Goal: Task Accomplishment & Management: Manage account settings

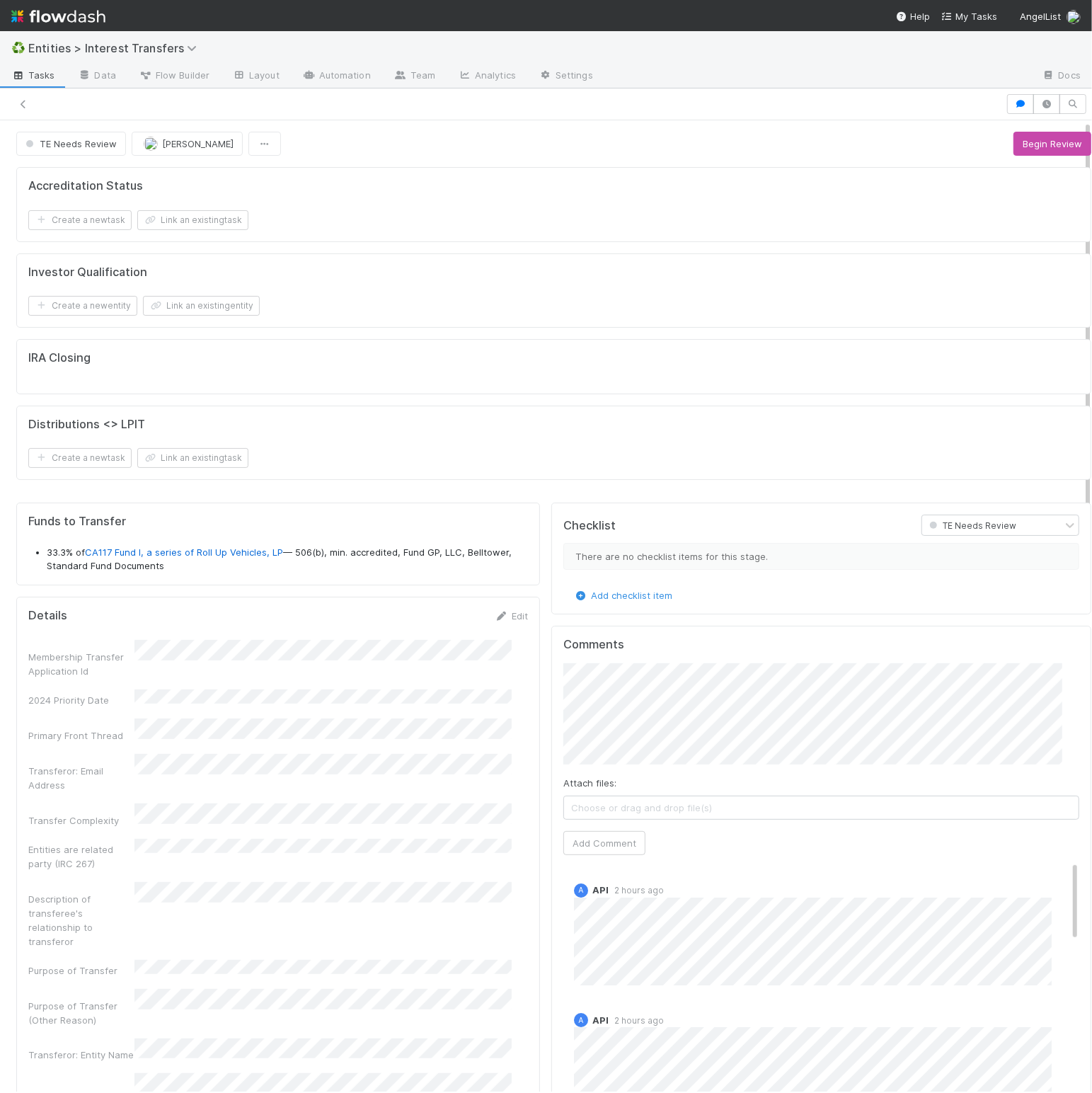
scroll to position [273, 483]
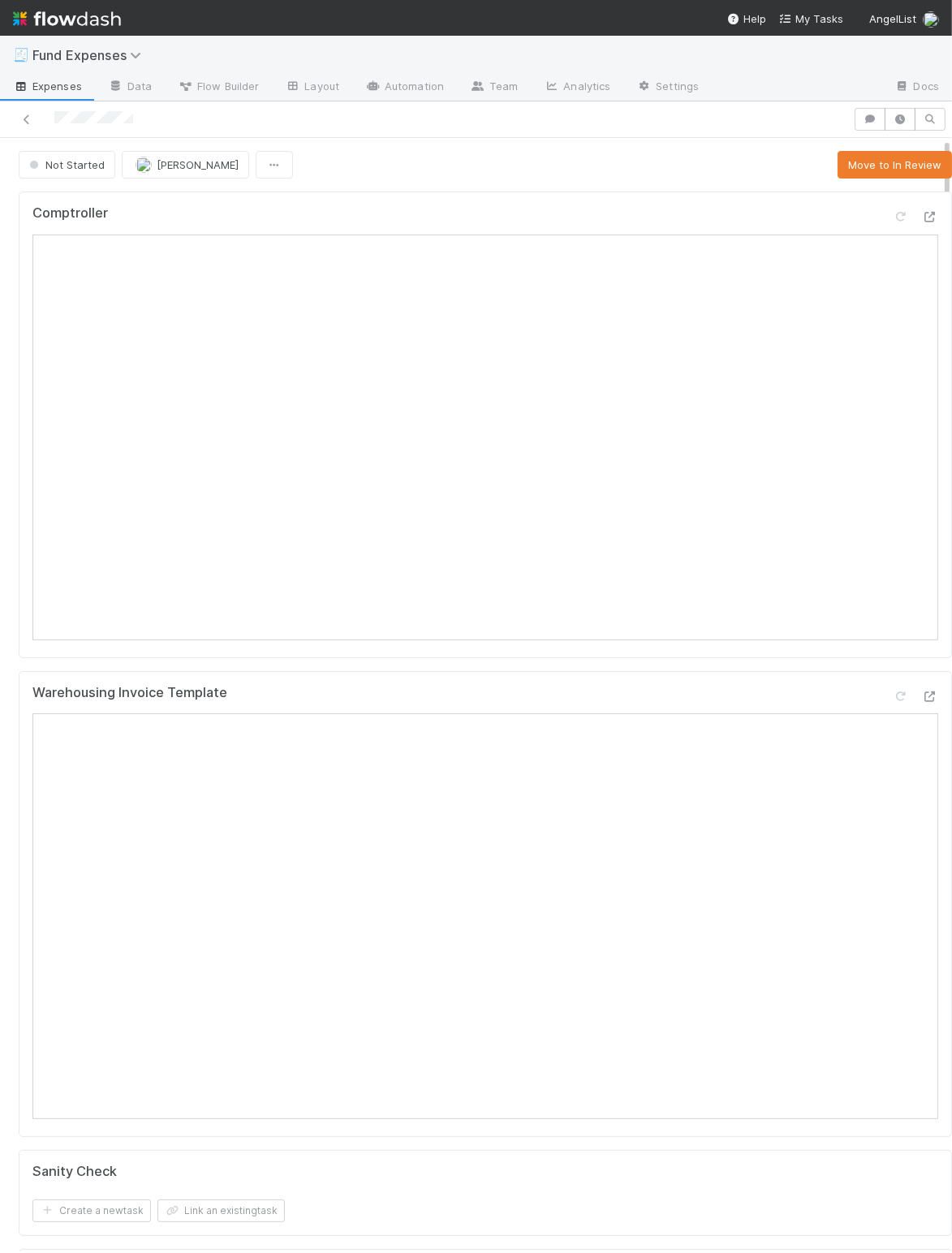
click at [34, 670] on div "Comptroller Warehousing Invoice Template Sanity Check Create a new task Link an…" at bounding box center [485, 1125] width 946 height 1880
click at [378, 189] on div "Comptroller Warehousing Invoice Template Sanity Check Create a new task Link an…" at bounding box center [485, 1125] width 946 height 1880
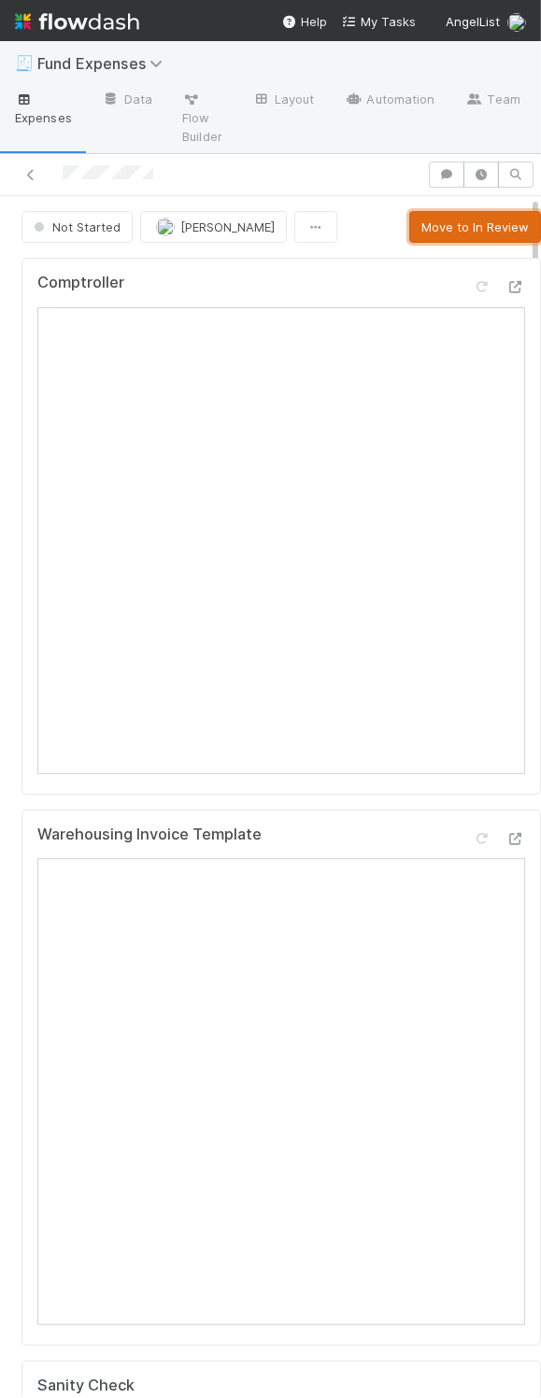
click at [426, 221] on button "Move to In Review" at bounding box center [475, 227] width 132 height 32
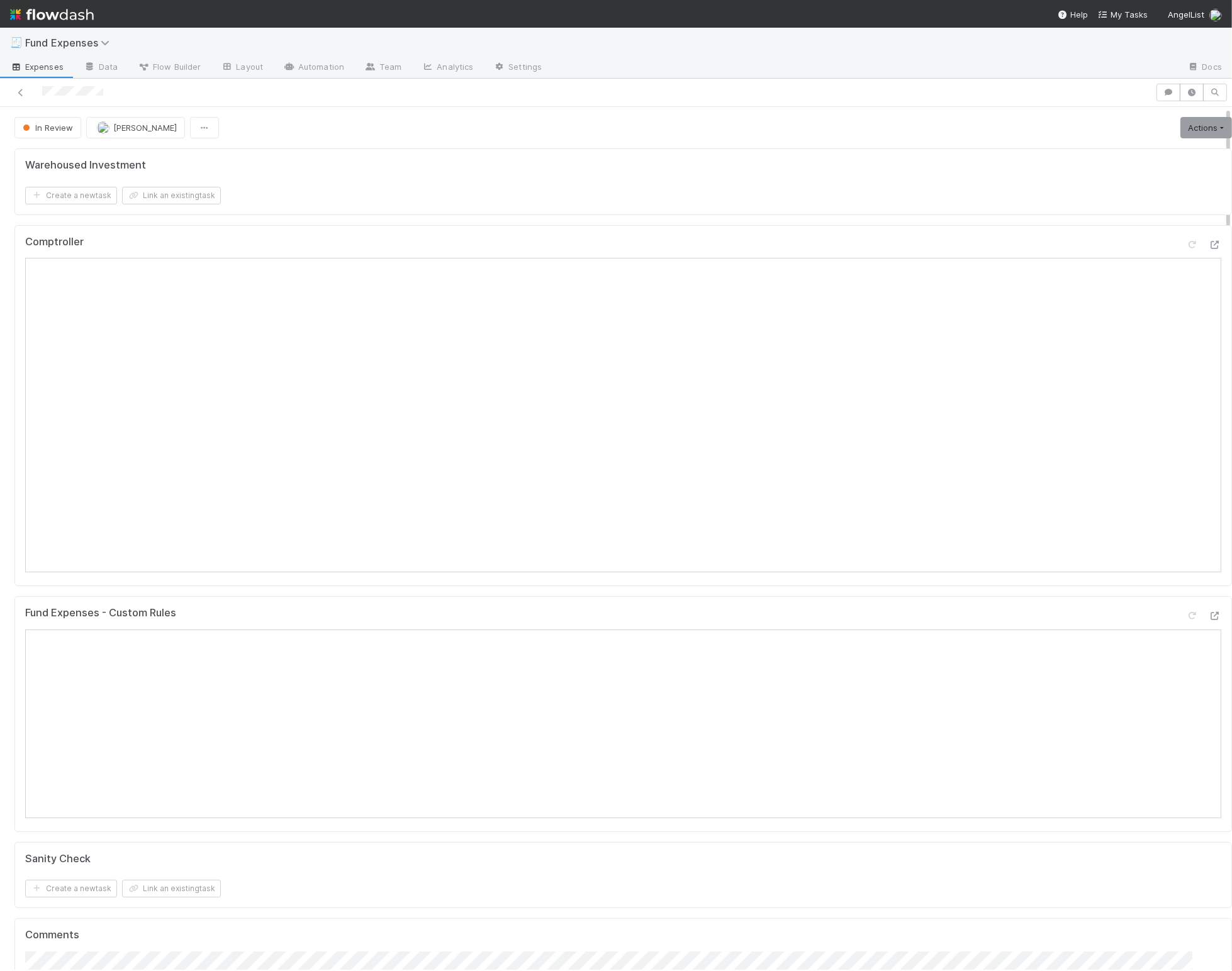
click at [566, 224] on div "Warehoused Investment Create a new task Link an existing task Comptroller Fund …" at bounding box center [623, 725] width 1227 height 1162
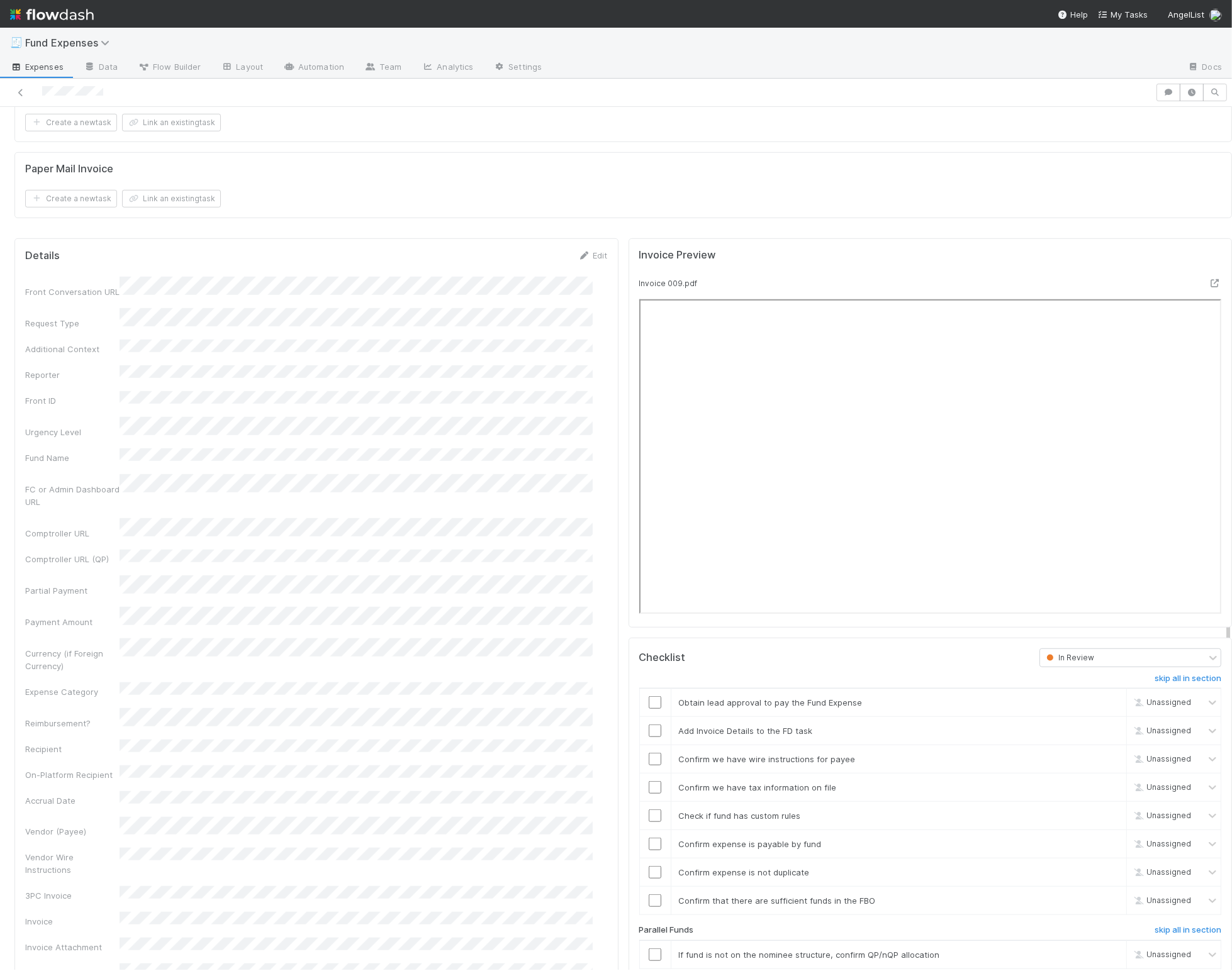
scroll to position [1074, 0]
click at [581, 259] on link "Edit" at bounding box center [593, 253] width 30 height 10
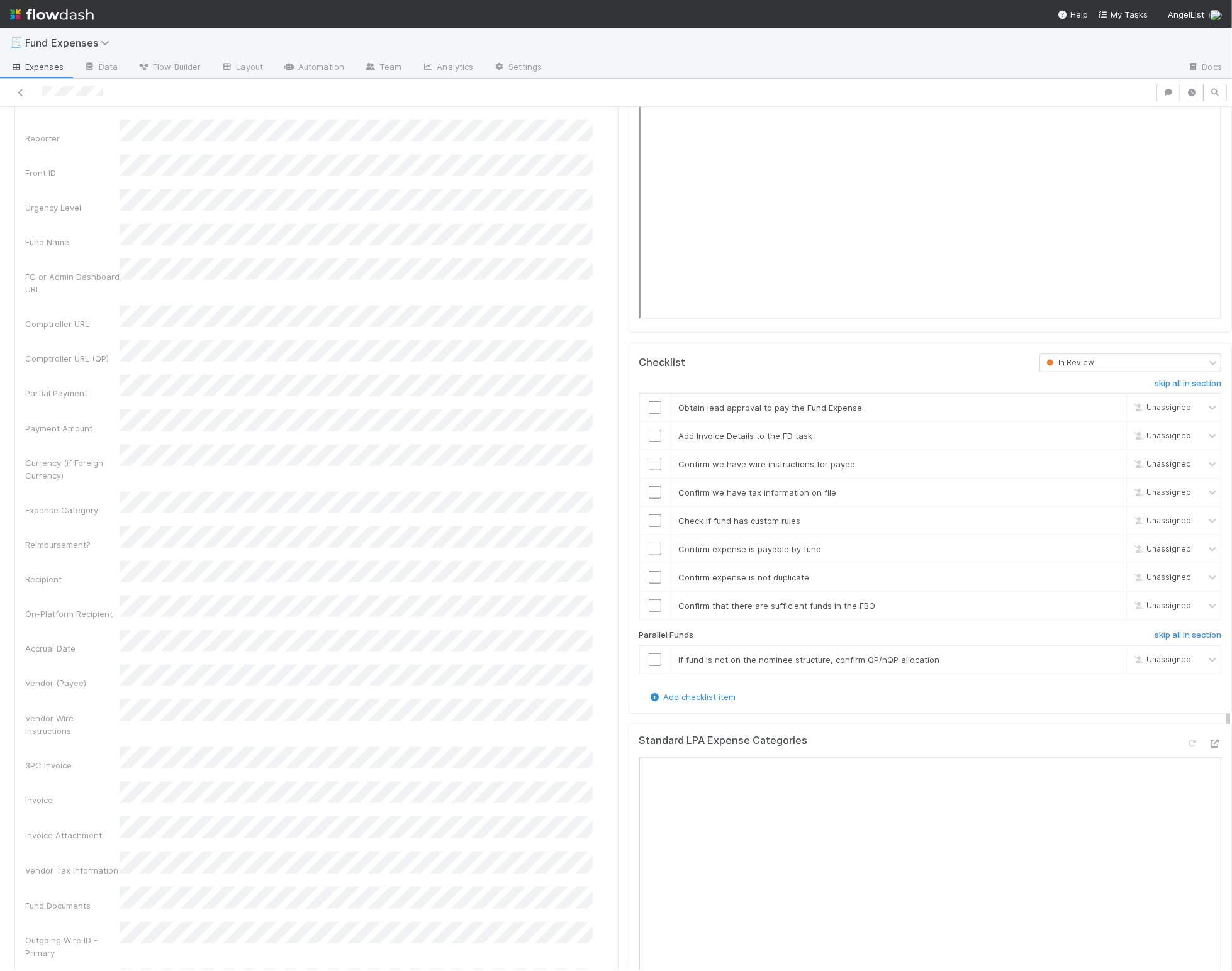
scroll to position [0, 3]
click at [329, 679] on div "5" at bounding box center [334, 680] width 17 height 17
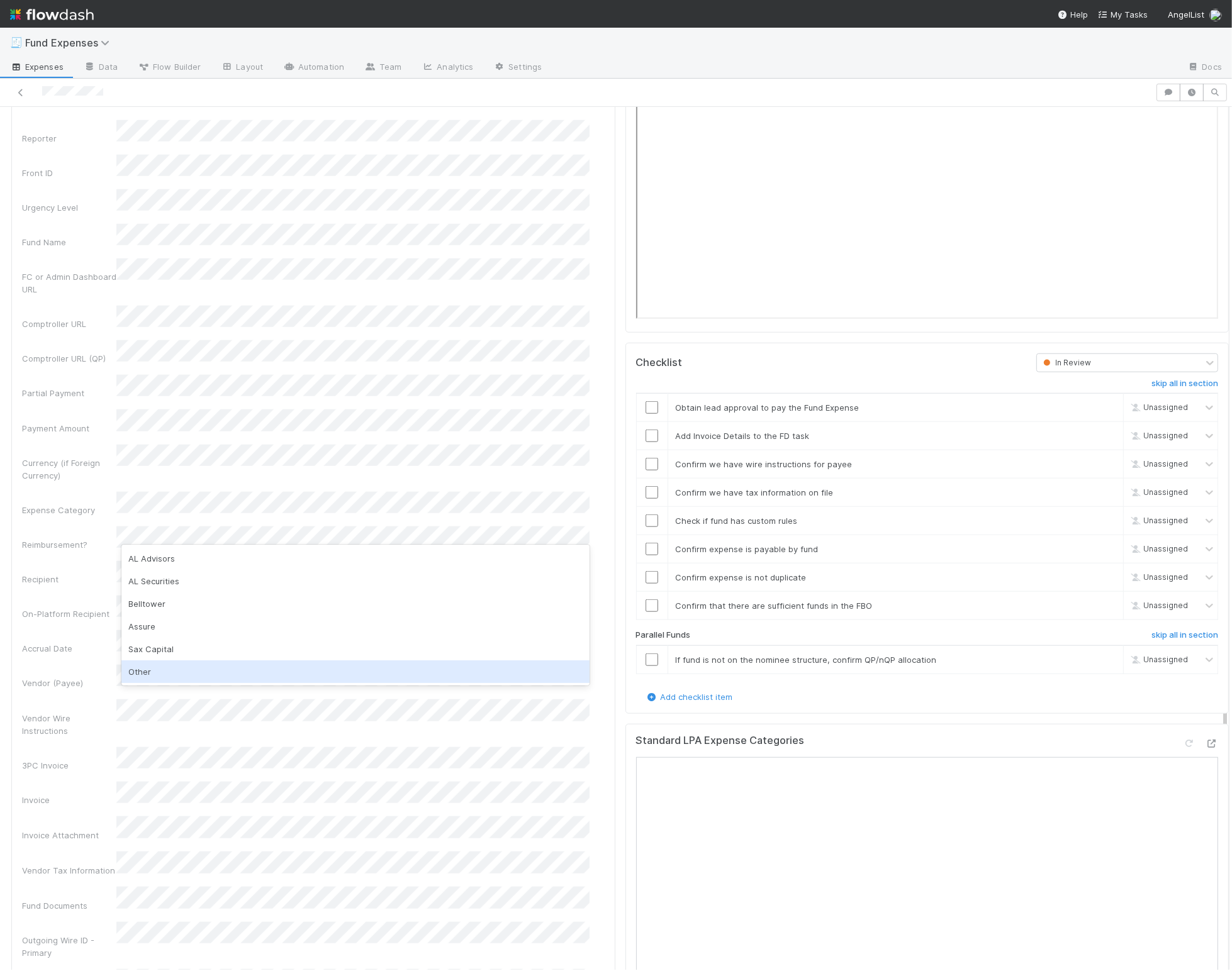
click at [175, 669] on div "Other" at bounding box center [355, 672] width 468 height 23
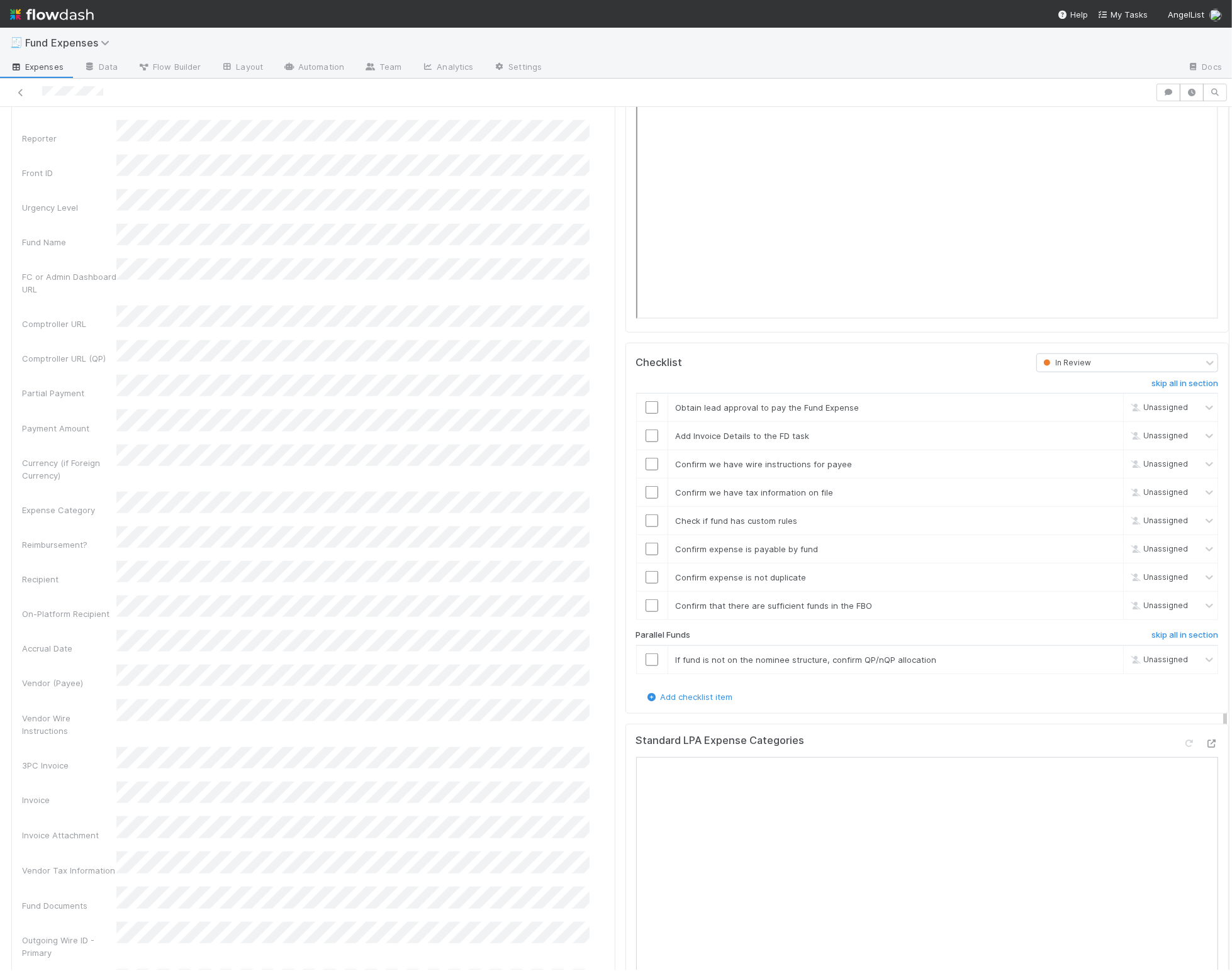
click at [110, 642] on div "Accrual Date" at bounding box center [69, 648] width 94 height 13
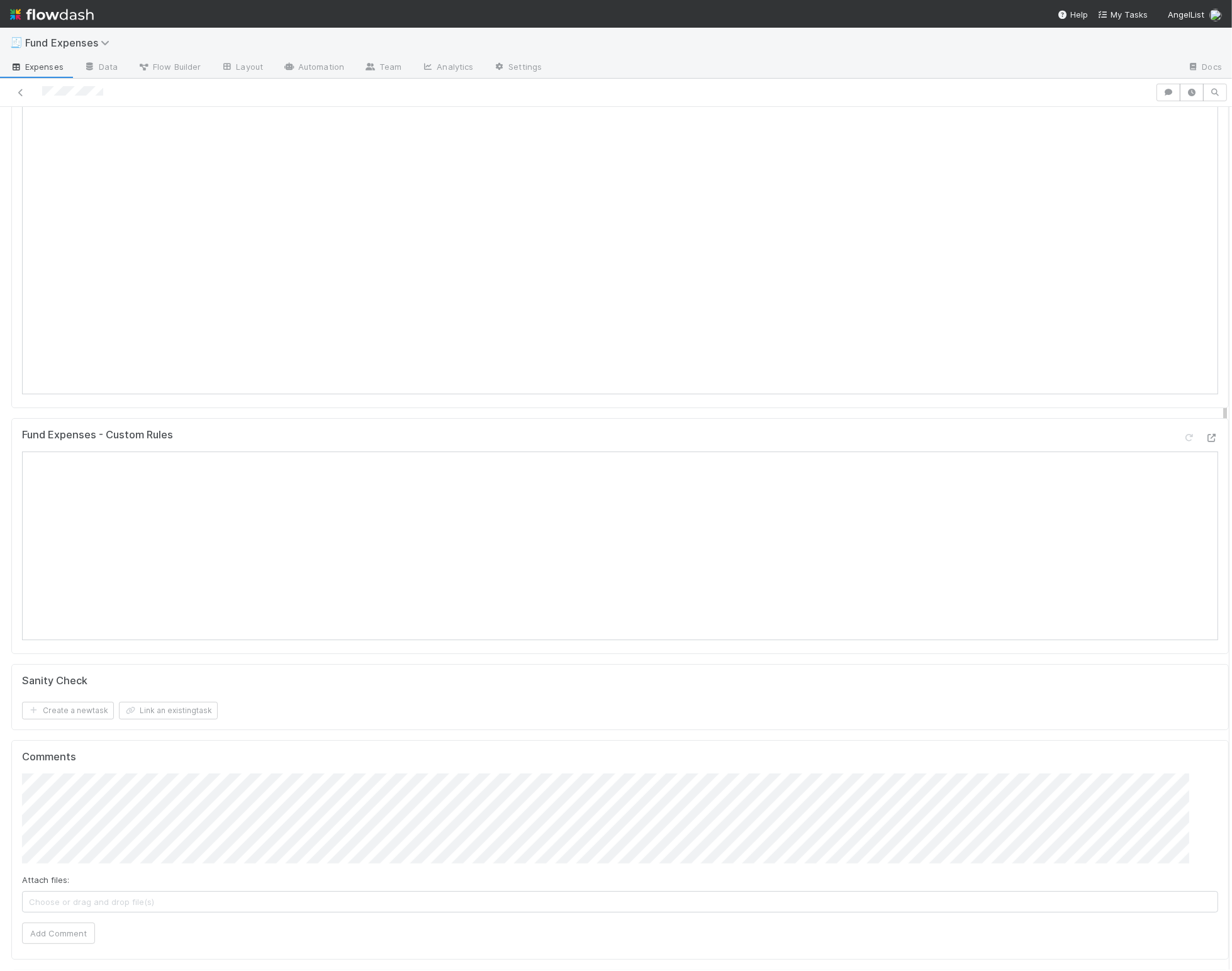
scroll to position [0, 0]
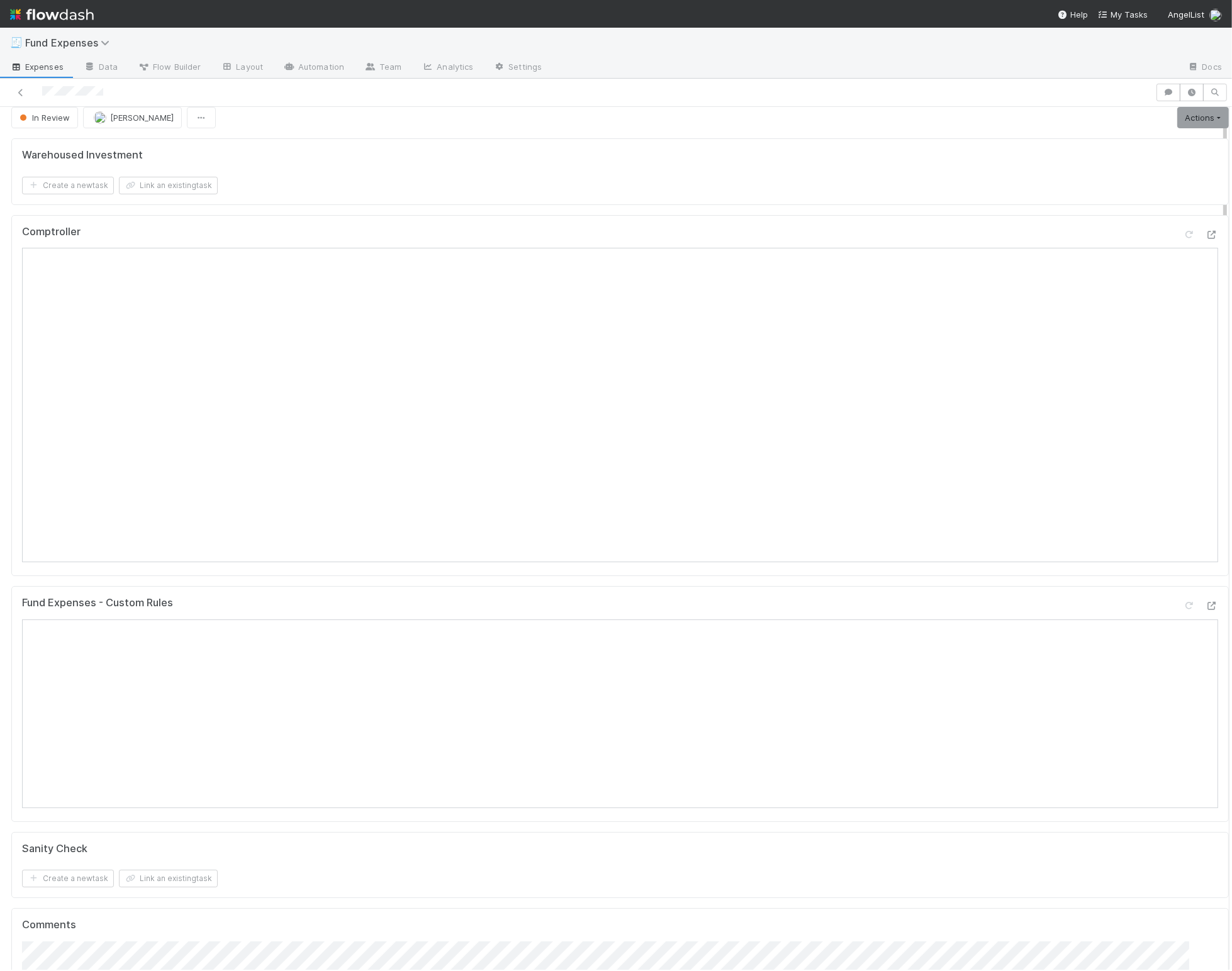
click at [536, 610] on div "Fund Expenses - Custom Rules" at bounding box center [620, 608] width 1196 height 23
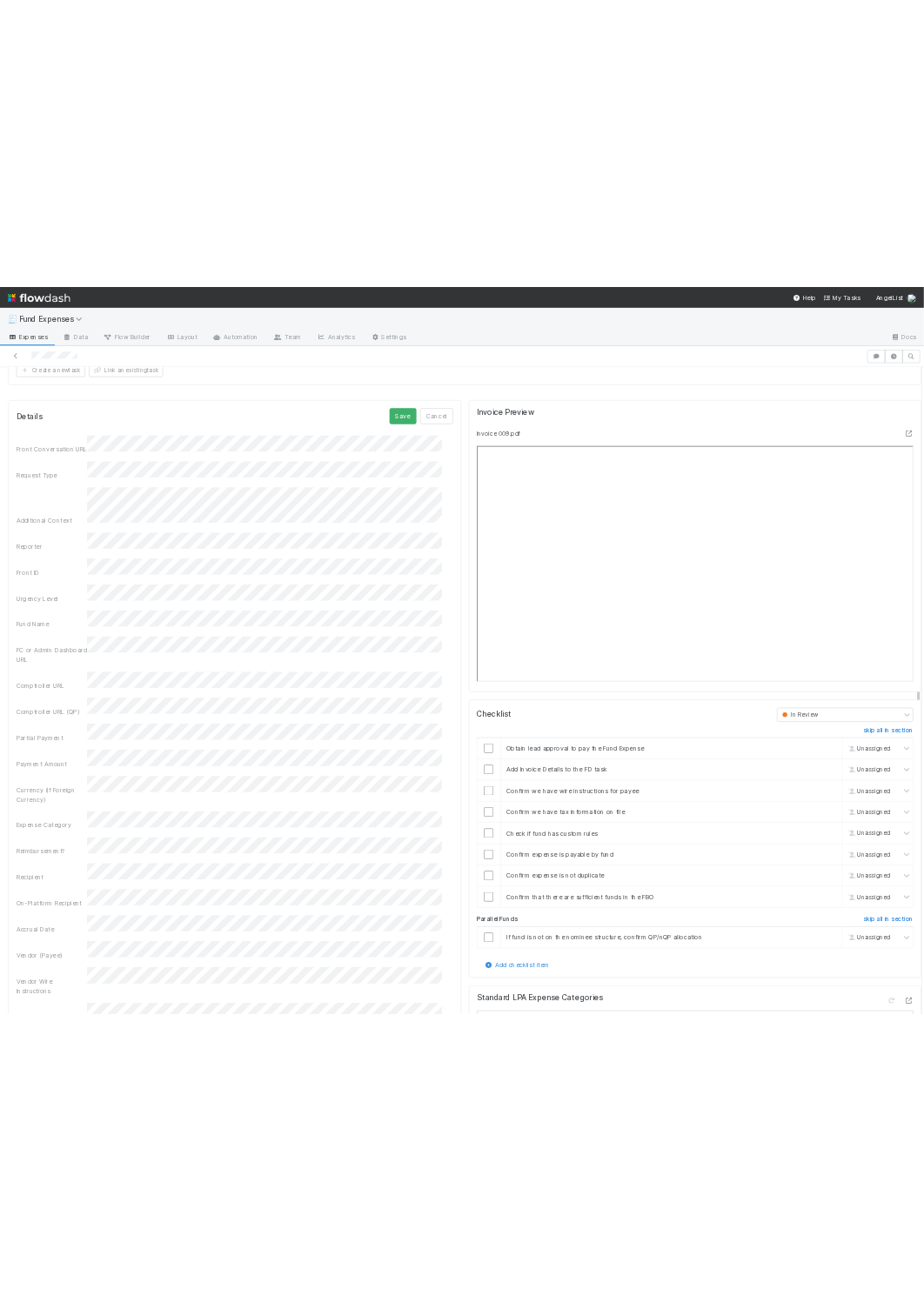
scroll to position [1604, 0]
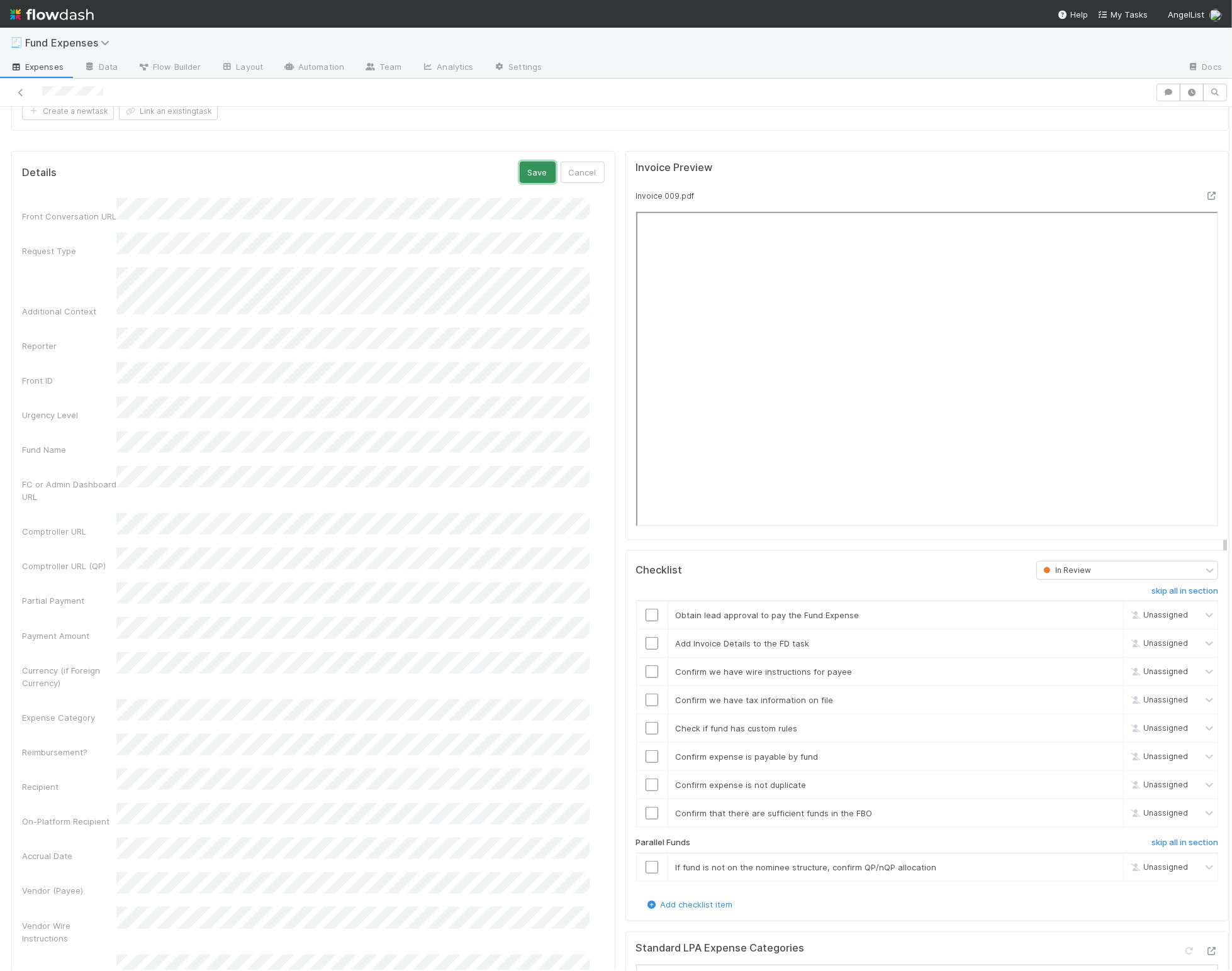
click at [524, 176] on button "Save" at bounding box center [537, 172] width 36 height 22
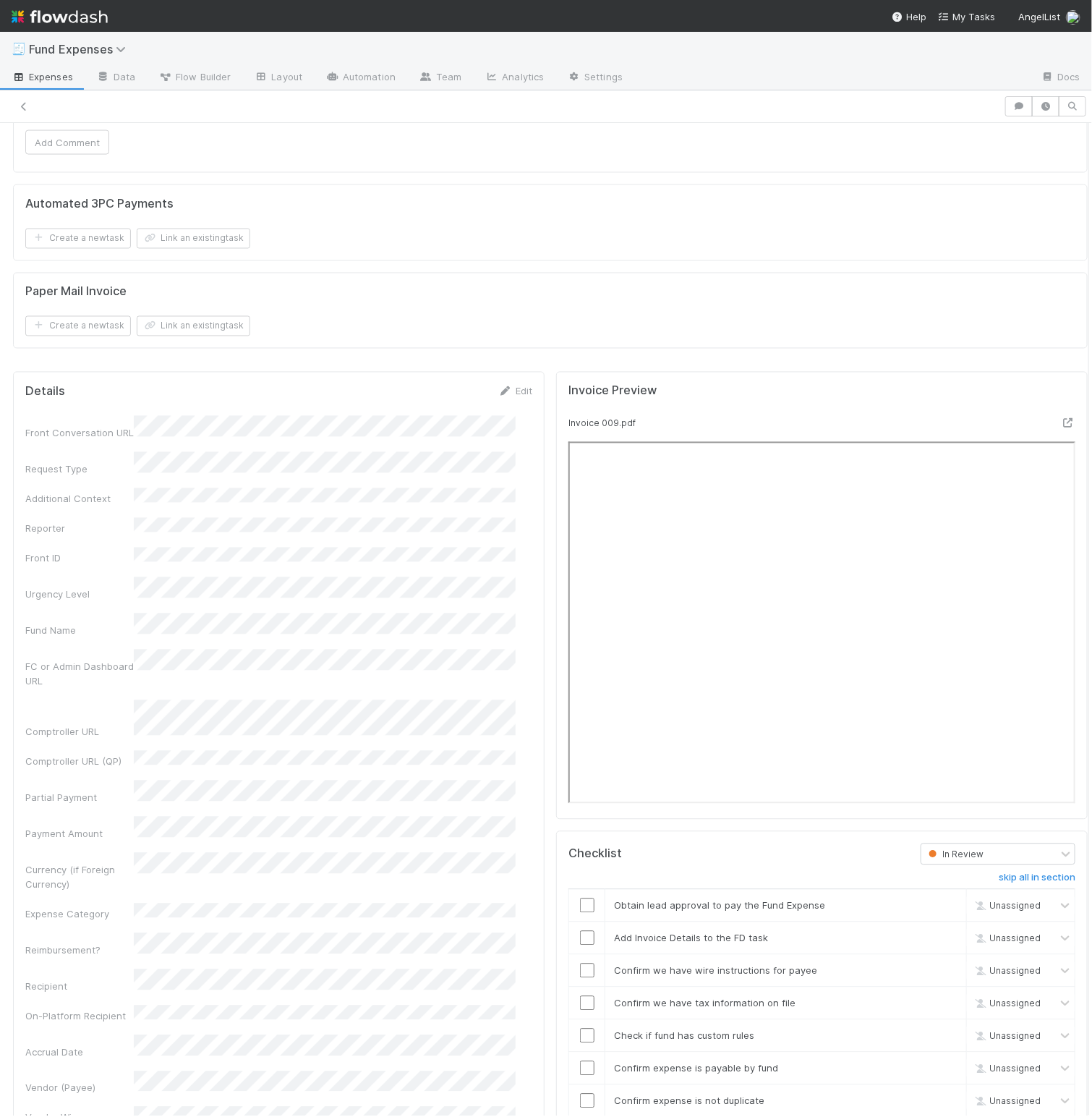
scroll to position [1182, 0]
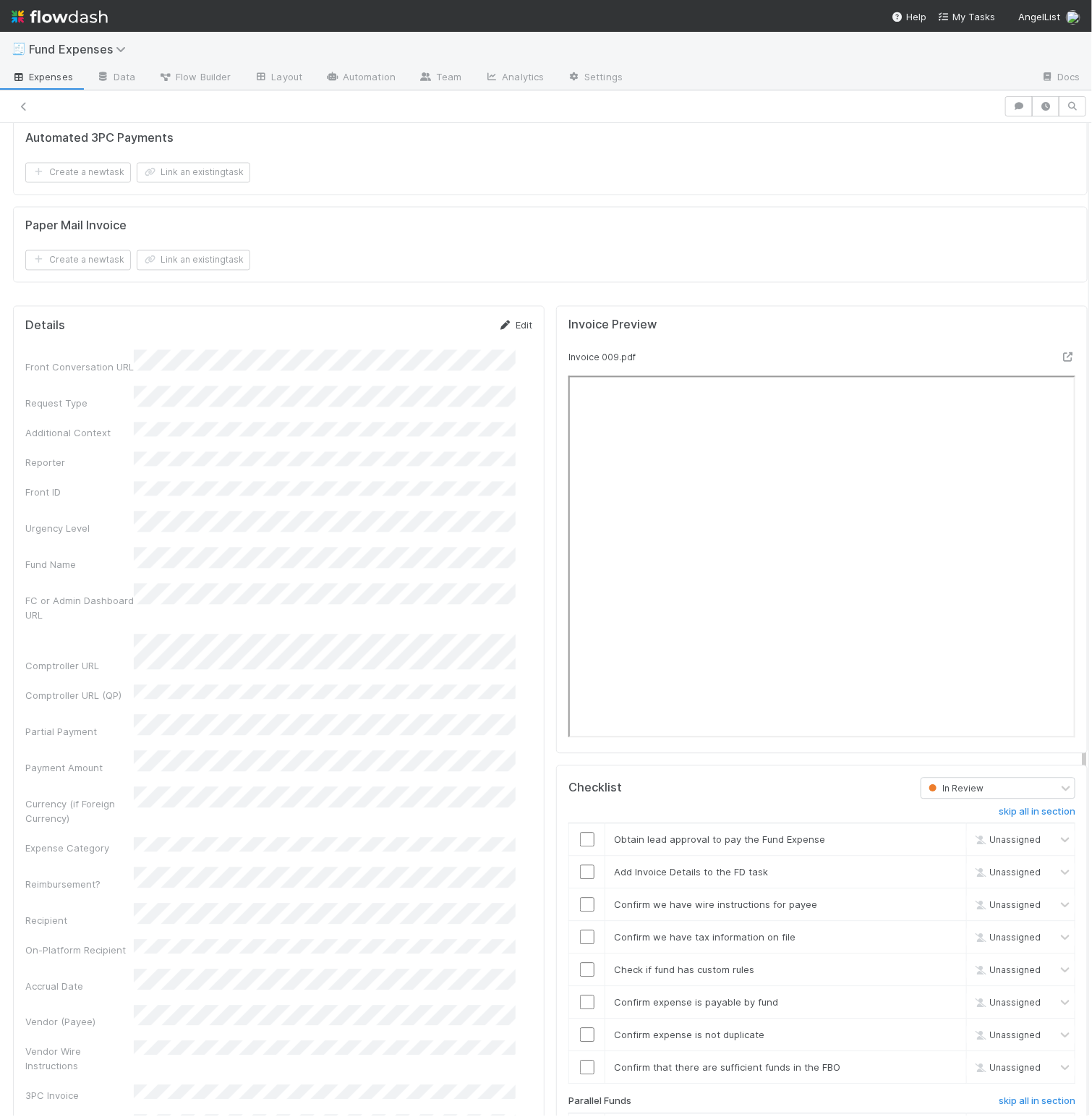
click at [510, 332] on link "Edit" at bounding box center [516, 325] width 34 height 12
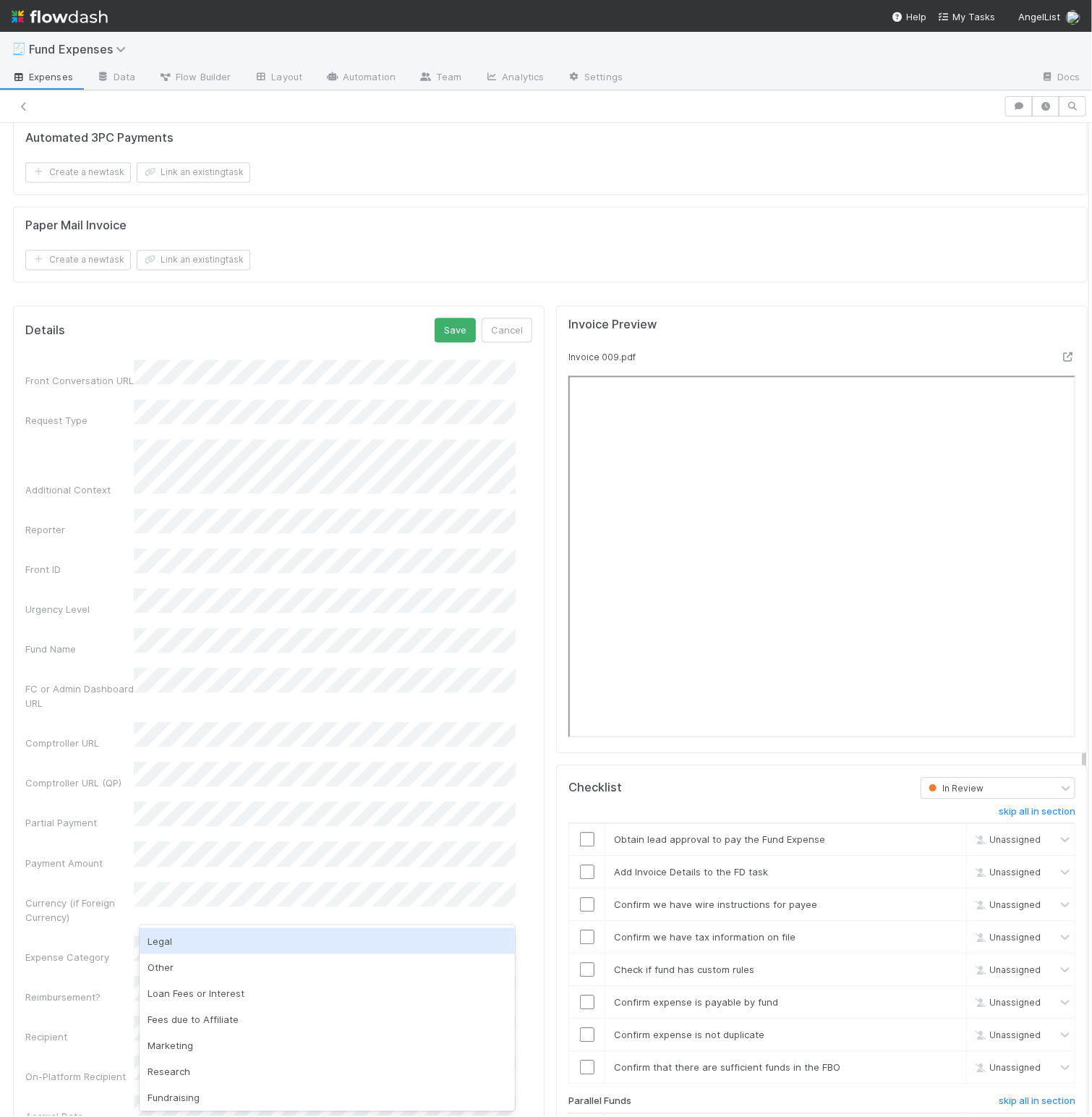
click at [191, 947] on div "Legal" at bounding box center [328, 941] width 376 height 26
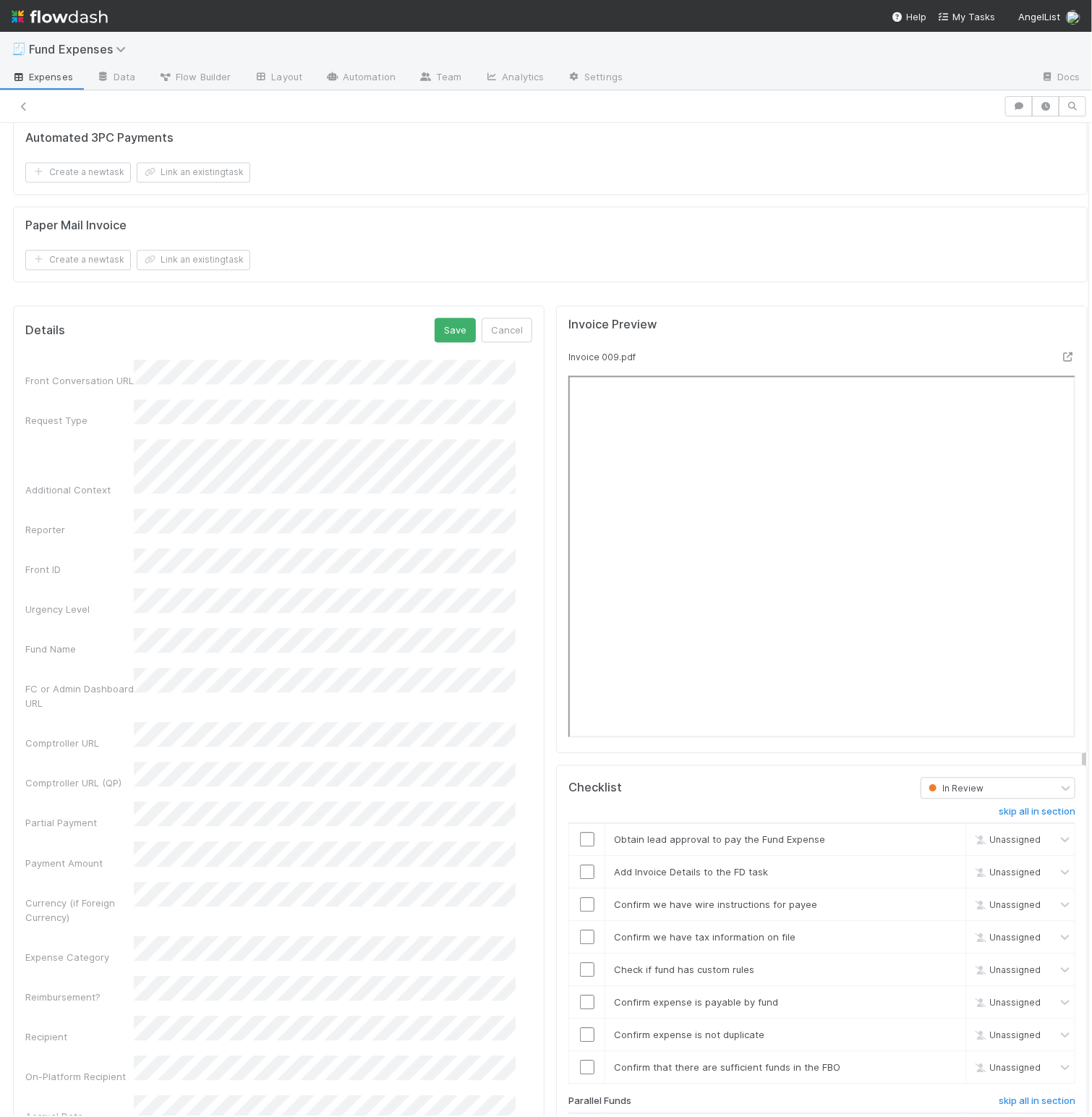
click at [558, 335] on div "Invoice Preview" at bounding box center [822, 334] width 529 height 32
click at [434, 332] on button "Save" at bounding box center [455, 331] width 41 height 25
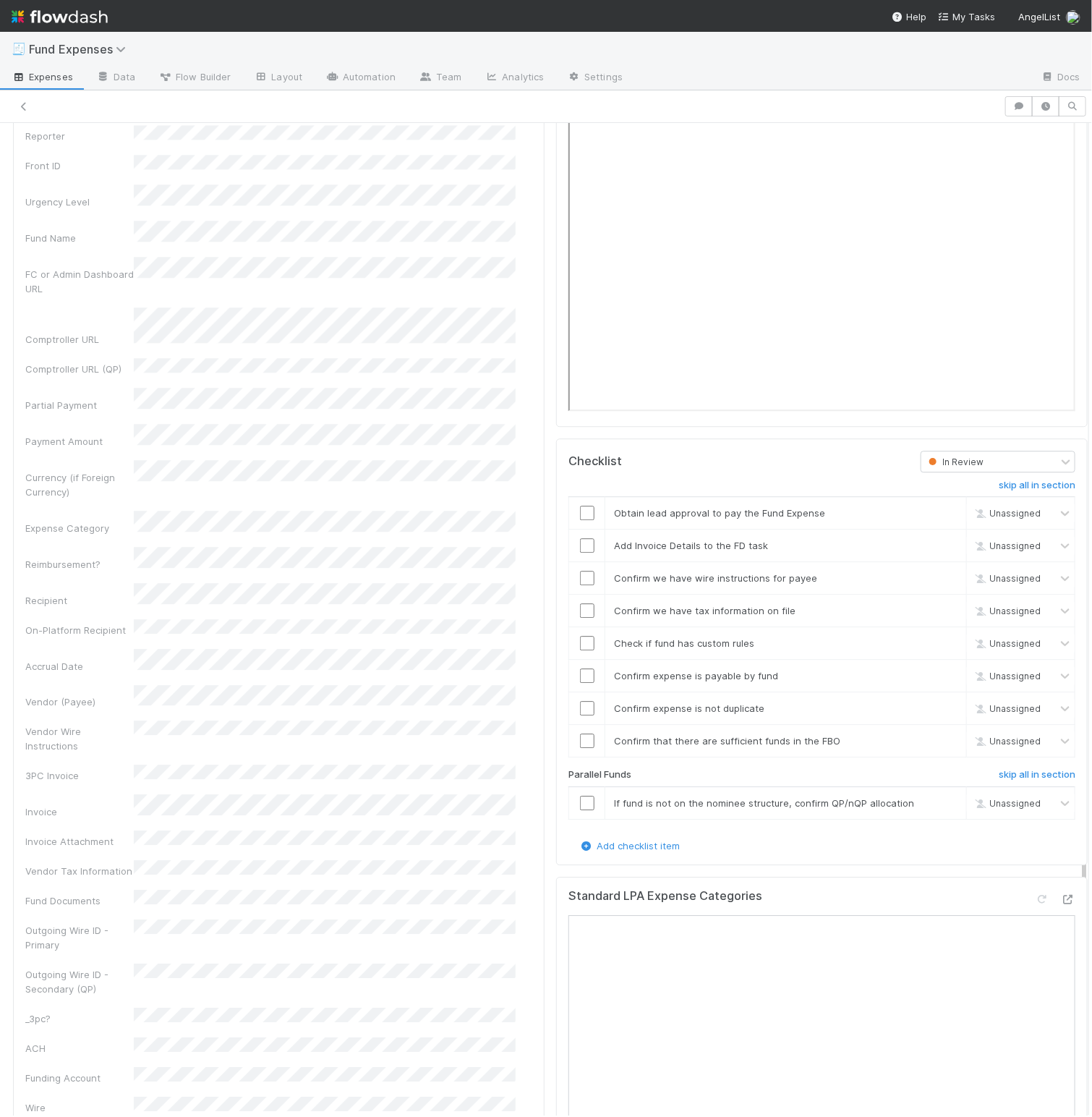
scroll to position [1534, 0]
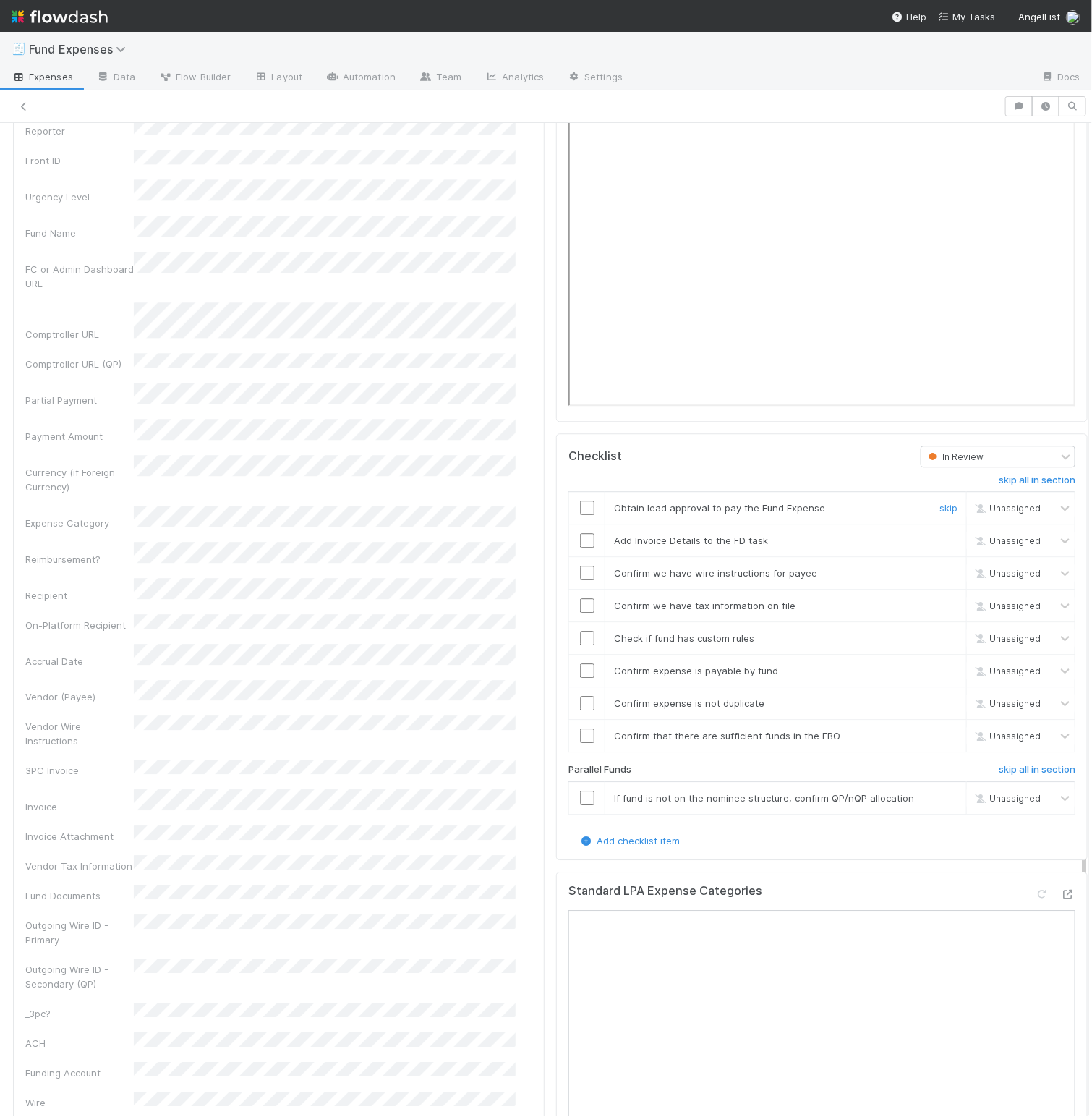
click at [580, 515] on input "checkbox" at bounding box center [587, 507] width 15 height 15
click at [1001, 775] on h6 "skip all in section" at bounding box center [1037, 769] width 77 height 12
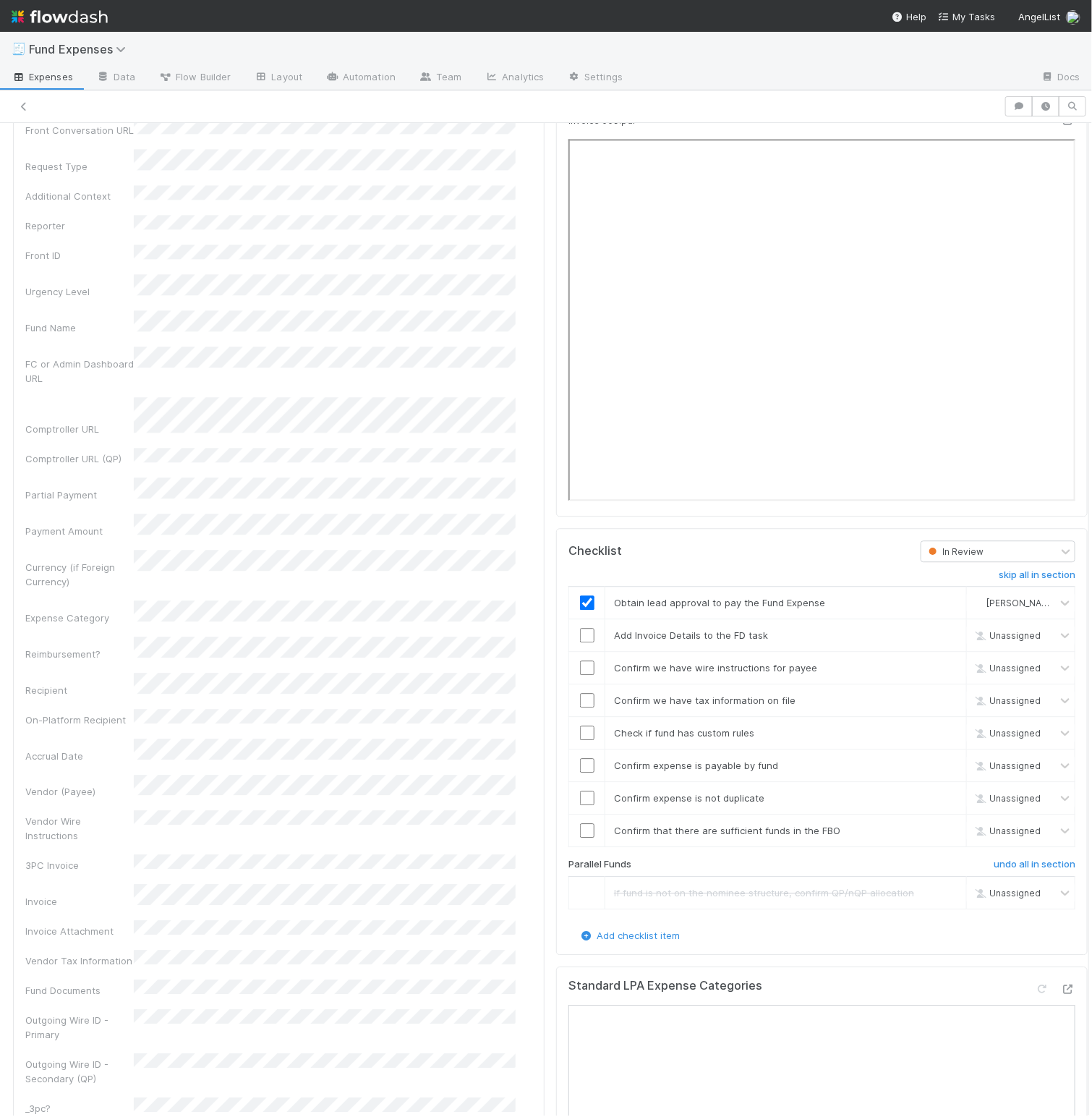
scroll to position [1445, 0]
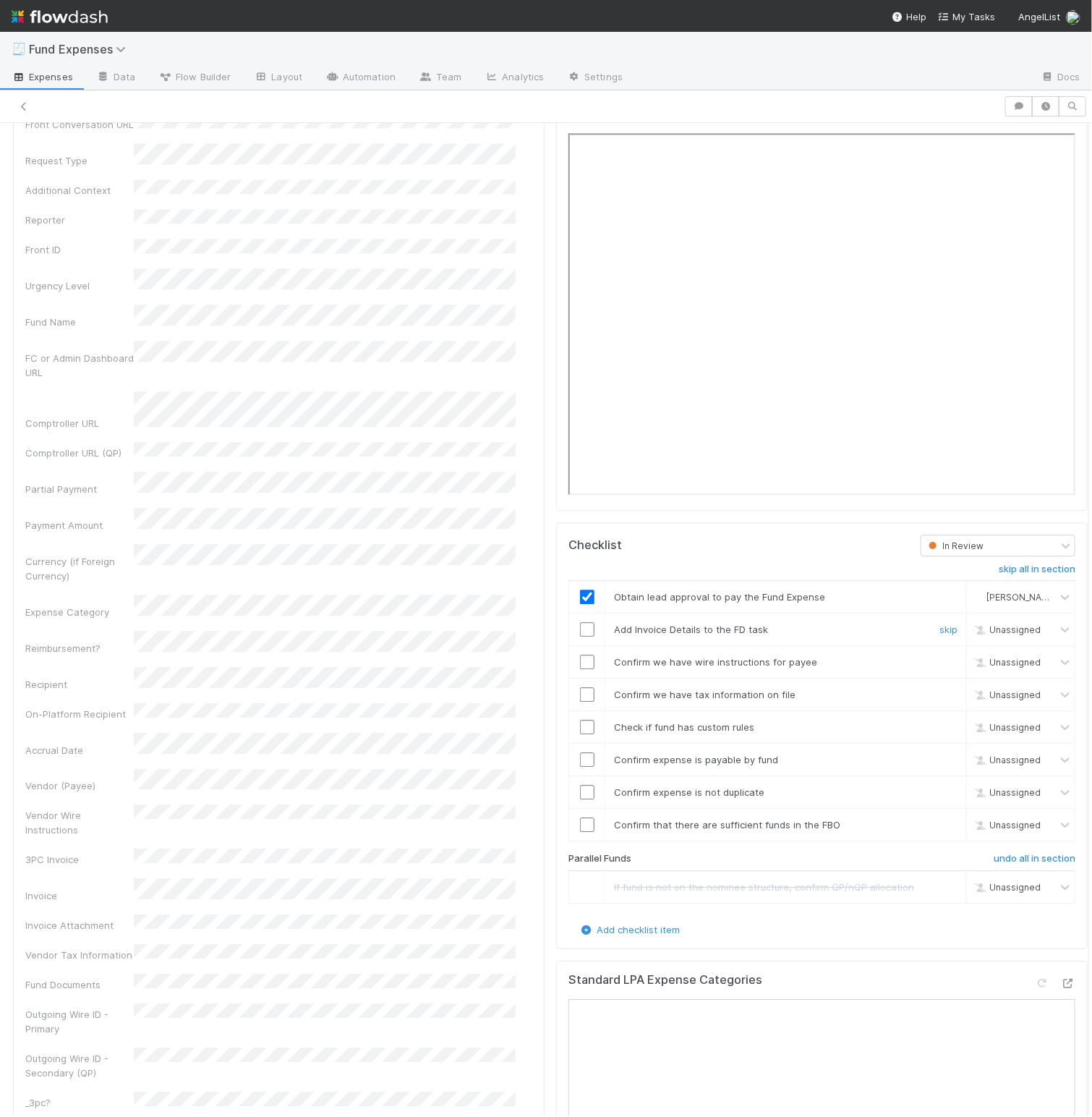
click at [580, 637] on input "checkbox" at bounding box center [587, 629] width 15 height 15
drag, startPoint x: 575, startPoint y: 681, endPoint x: 573, endPoint y: 689, distance: 8.2
click at [580, 669] on input "checkbox" at bounding box center [587, 662] width 15 height 15
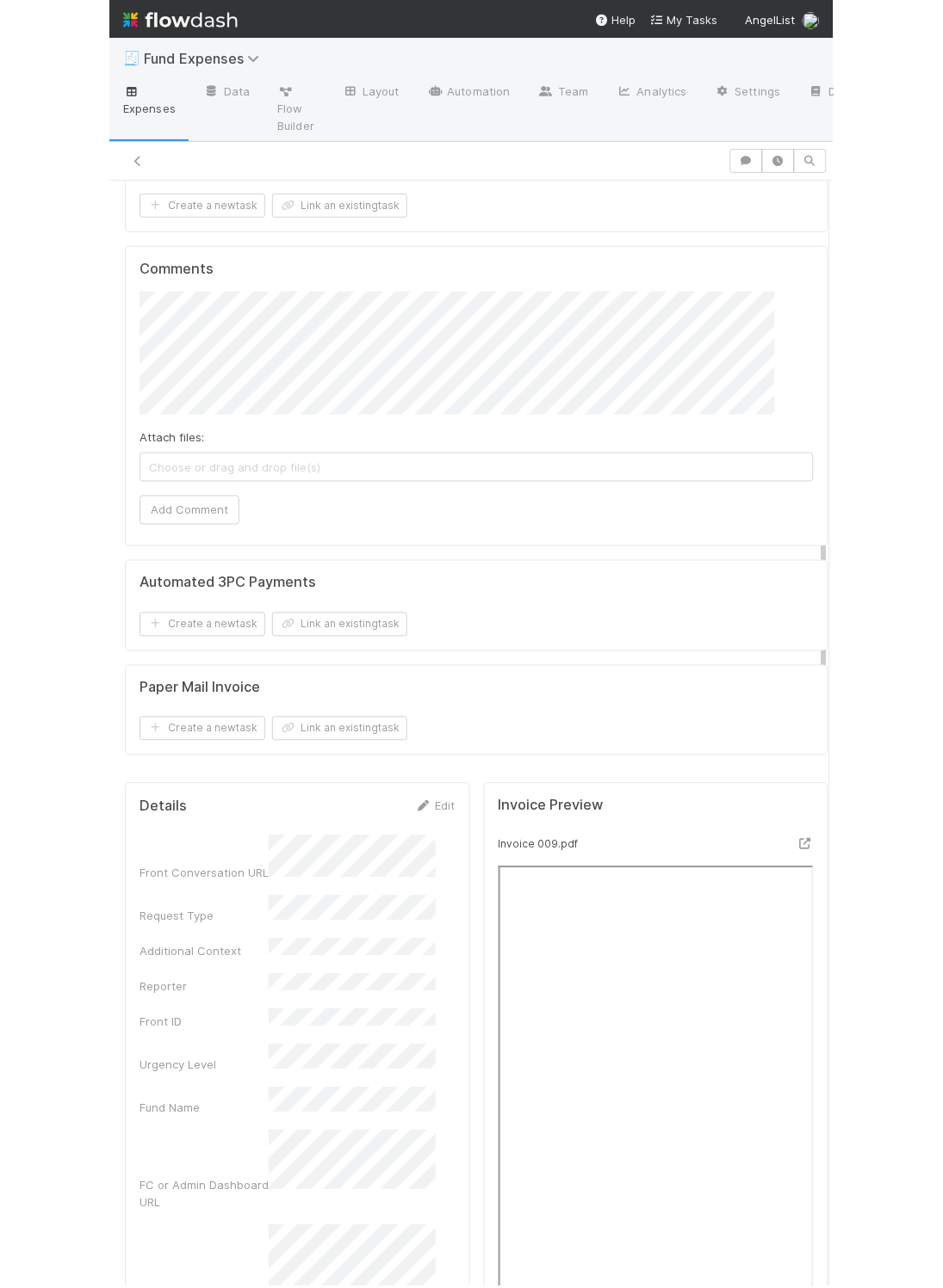
scroll to position [1115, 0]
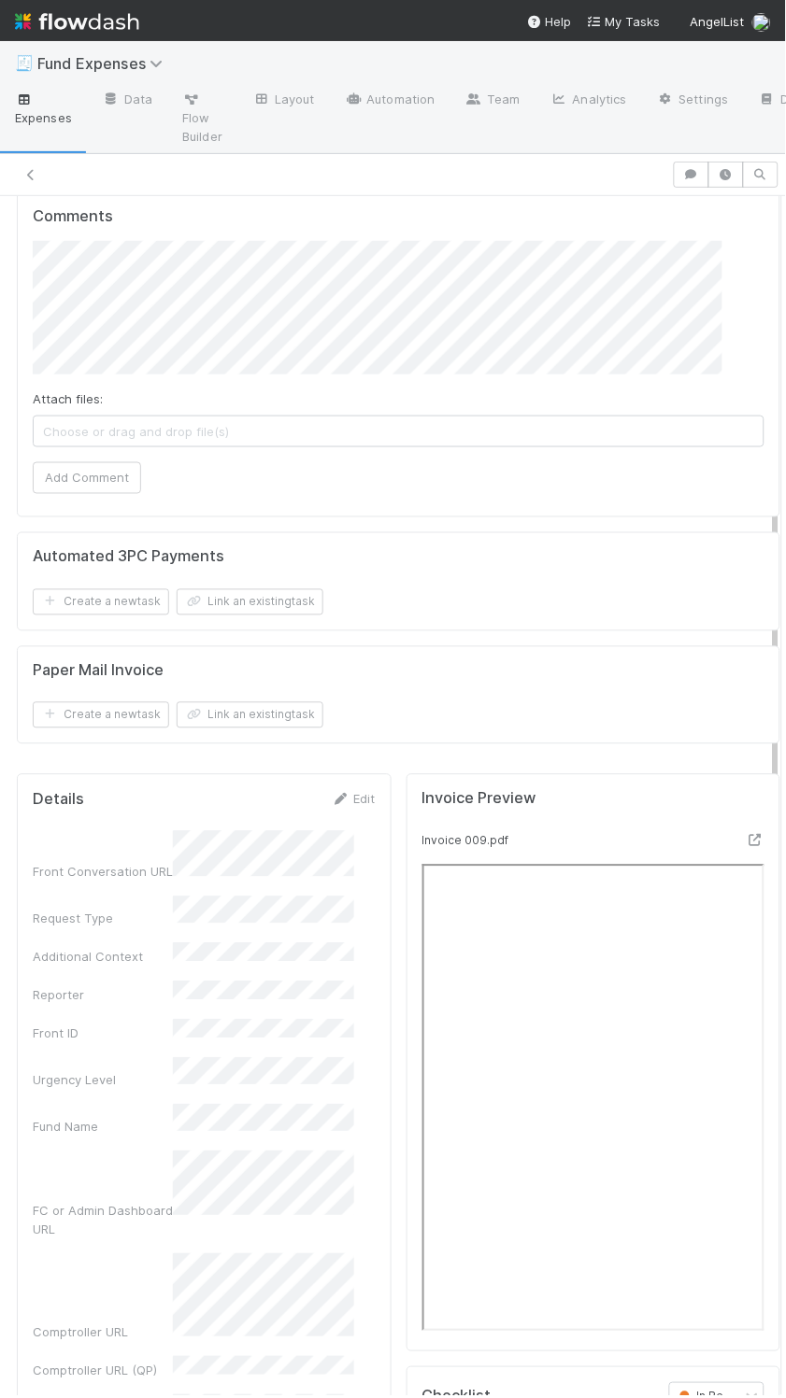
click at [406, 796] on div "Invoice Preview Invoice 009.pdf" at bounding box center [593, 1063] width 375 height 578
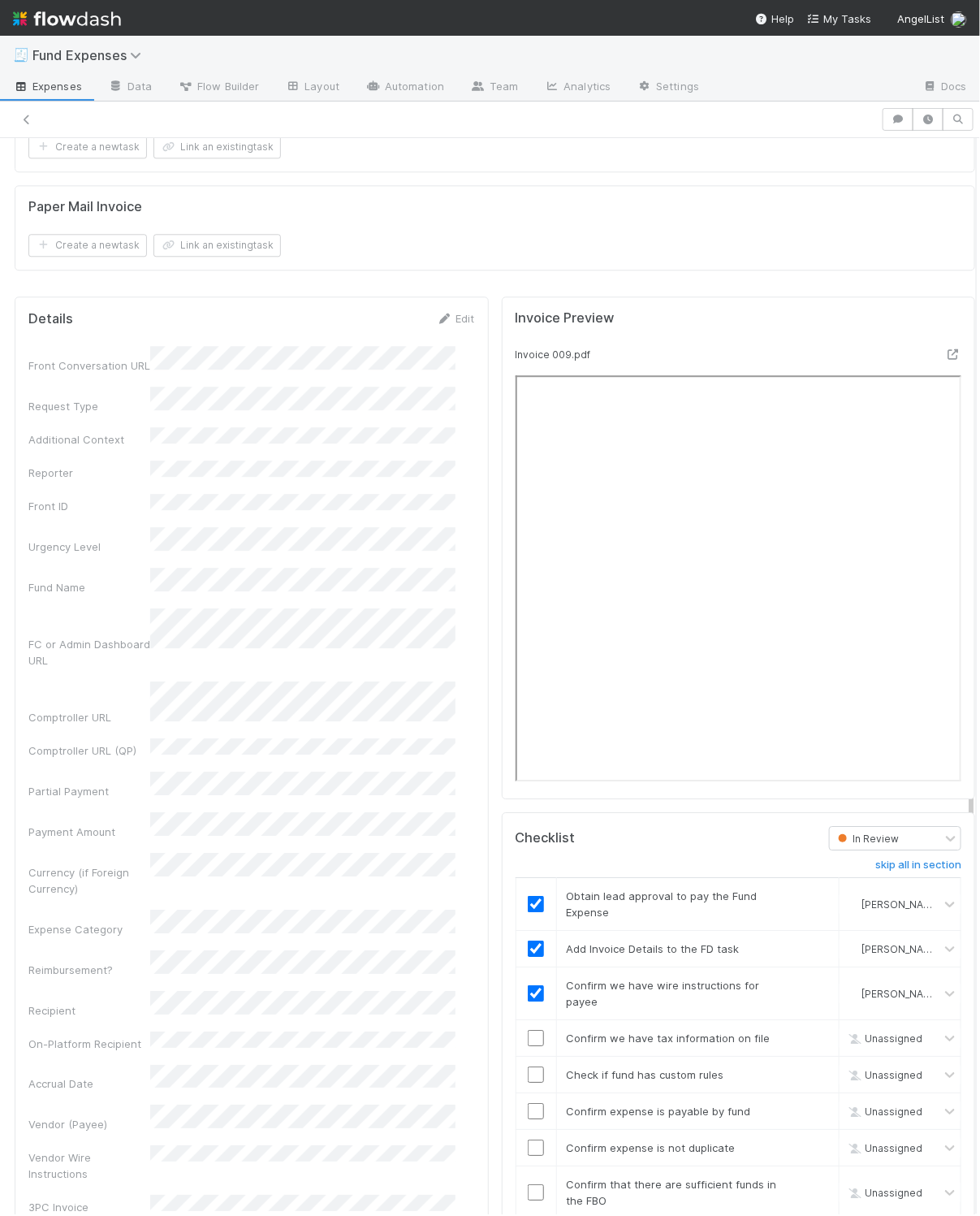
scroll to position [1510, 0]
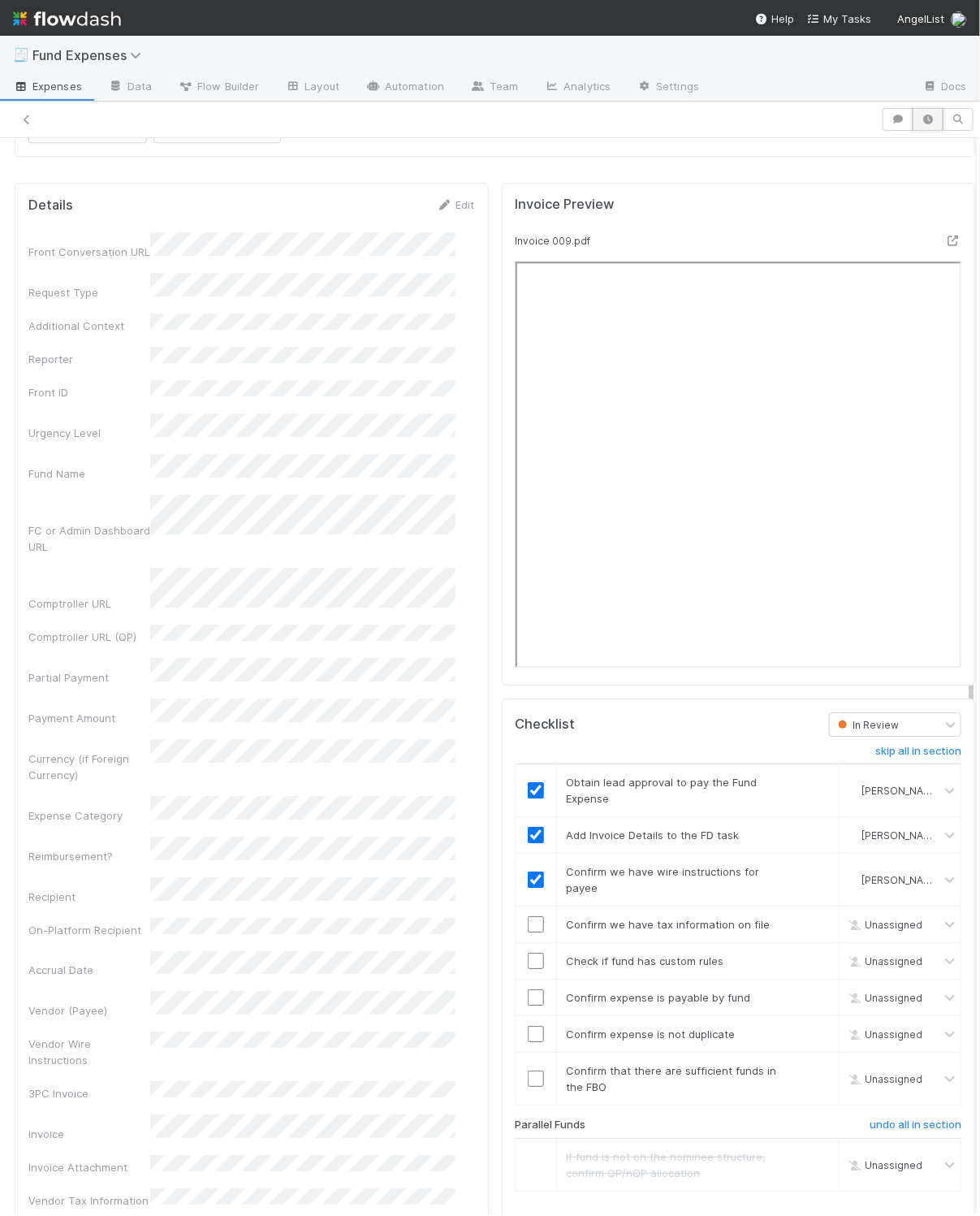
click at [920, 117] on icon "button" at bounding box center [928, 119] width 17 height 10
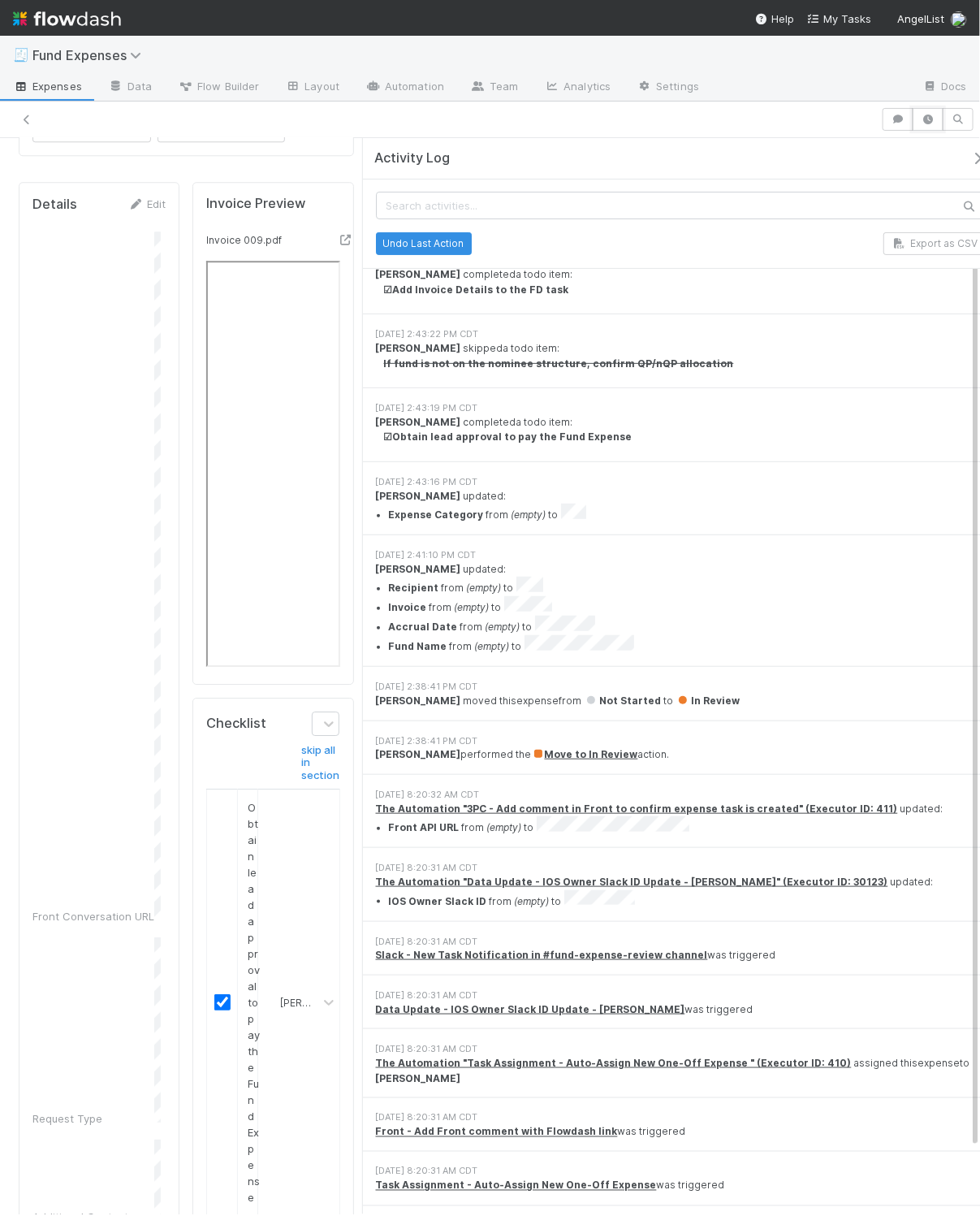
scroll to position [178, 0]
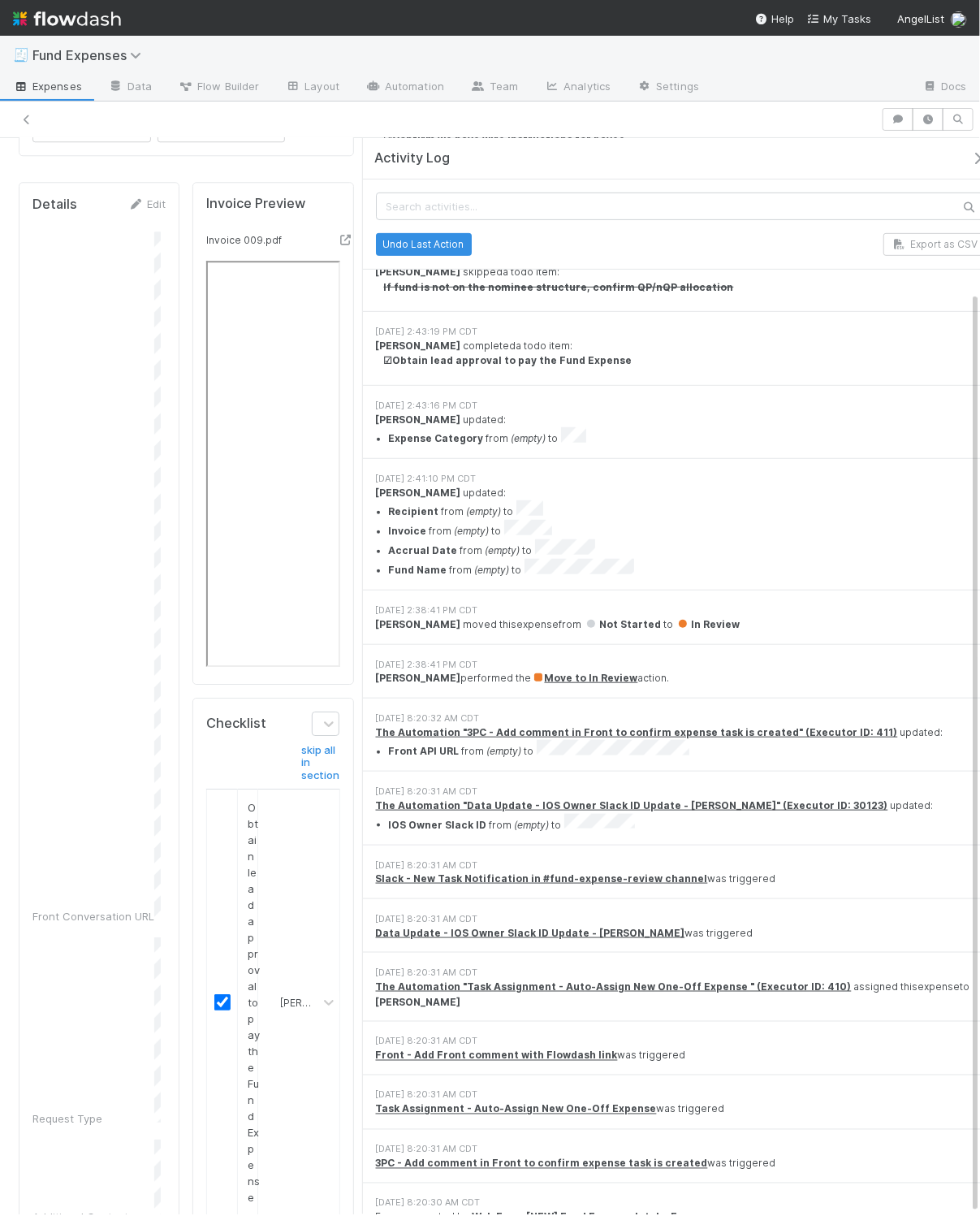
drag, startPoint x: 954, startPoint y: 158, endPoint x: 969, endPoint y: 162, distance: 15.5
click at [970, 157] on icon "button" at bounding box center [977, 158] width 17 height 13
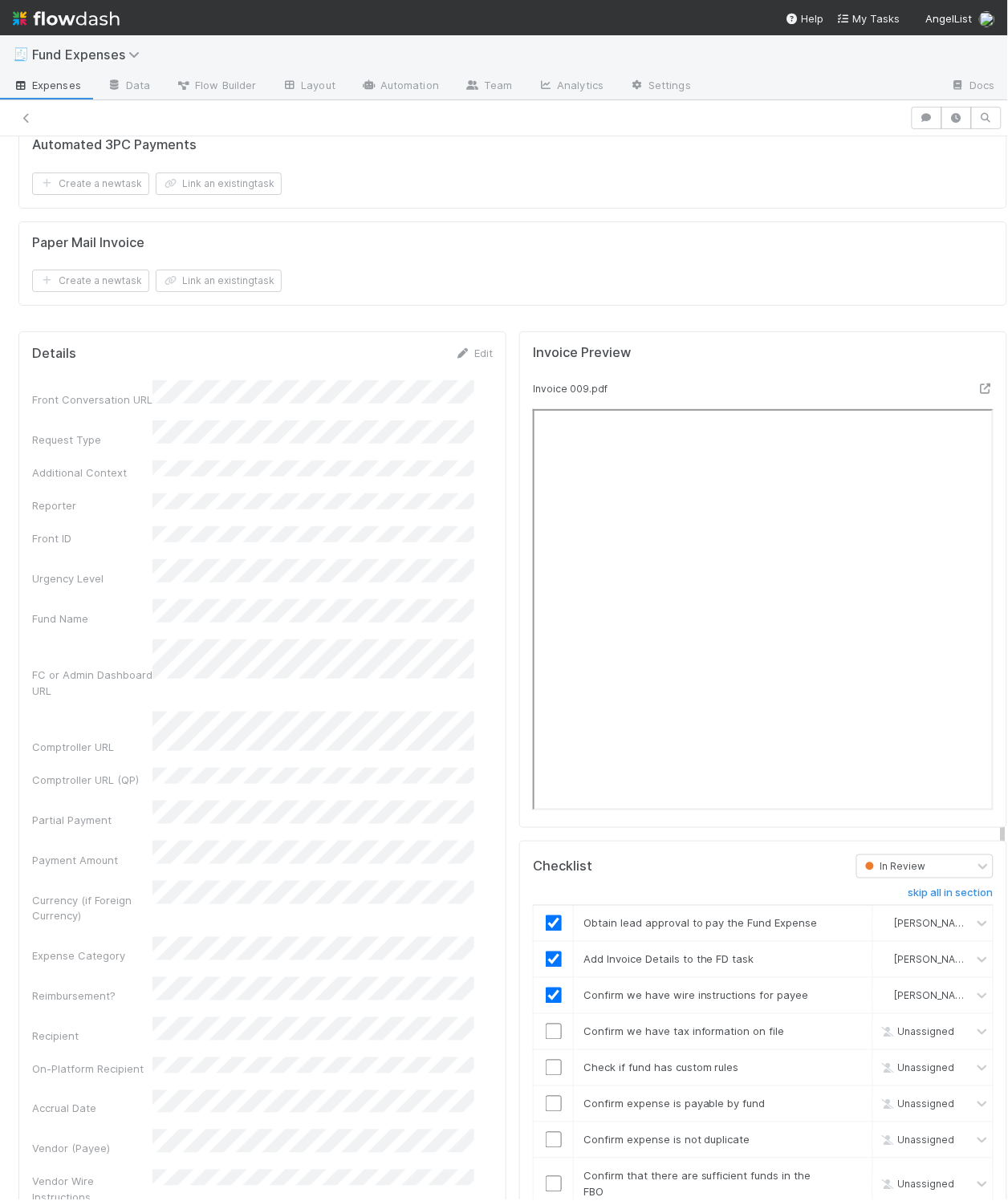
scroll to position [1649, 0]
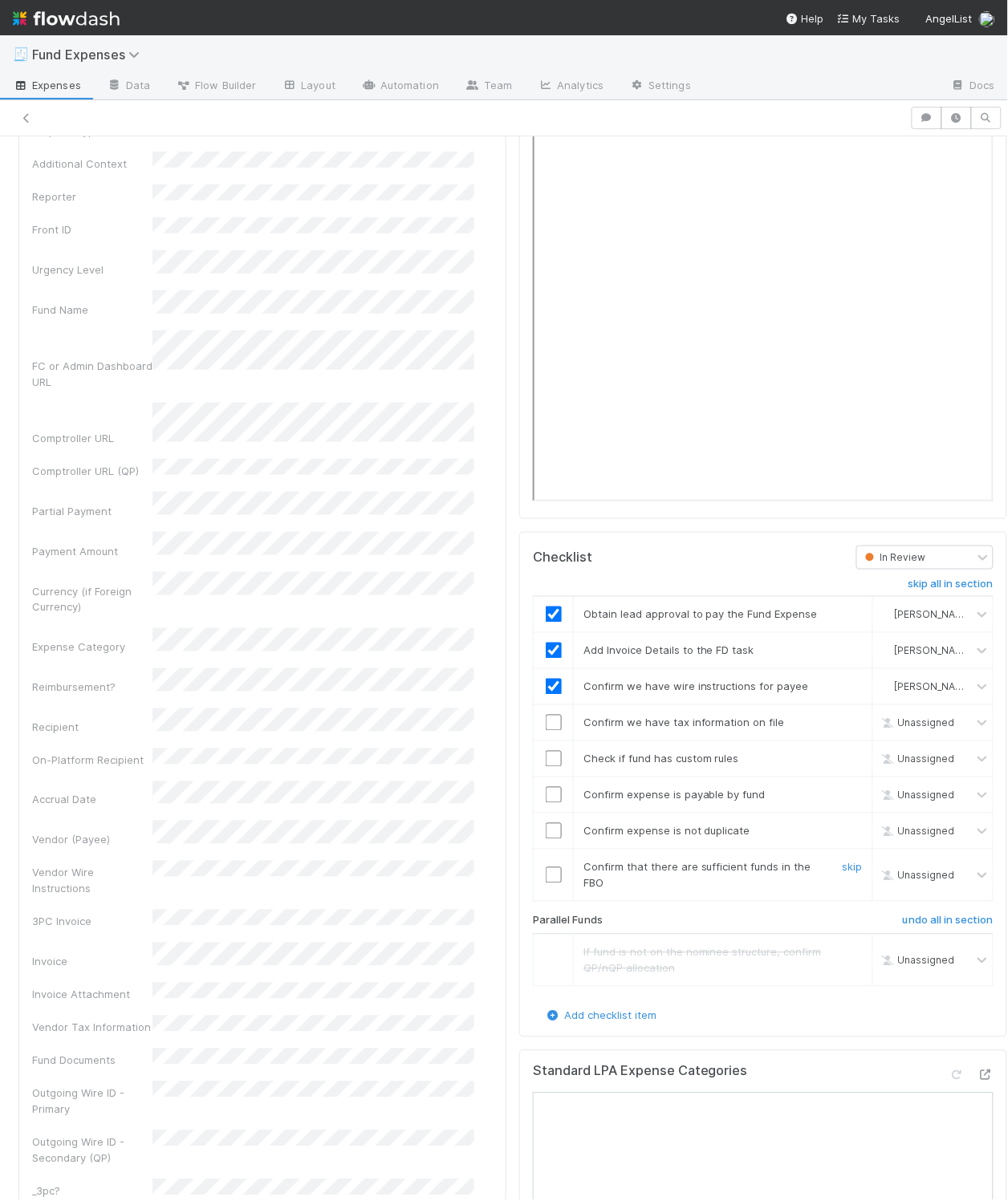
click at [546, 883] on input "checkbox" at bounding box center [553, 875] width 16 height 16
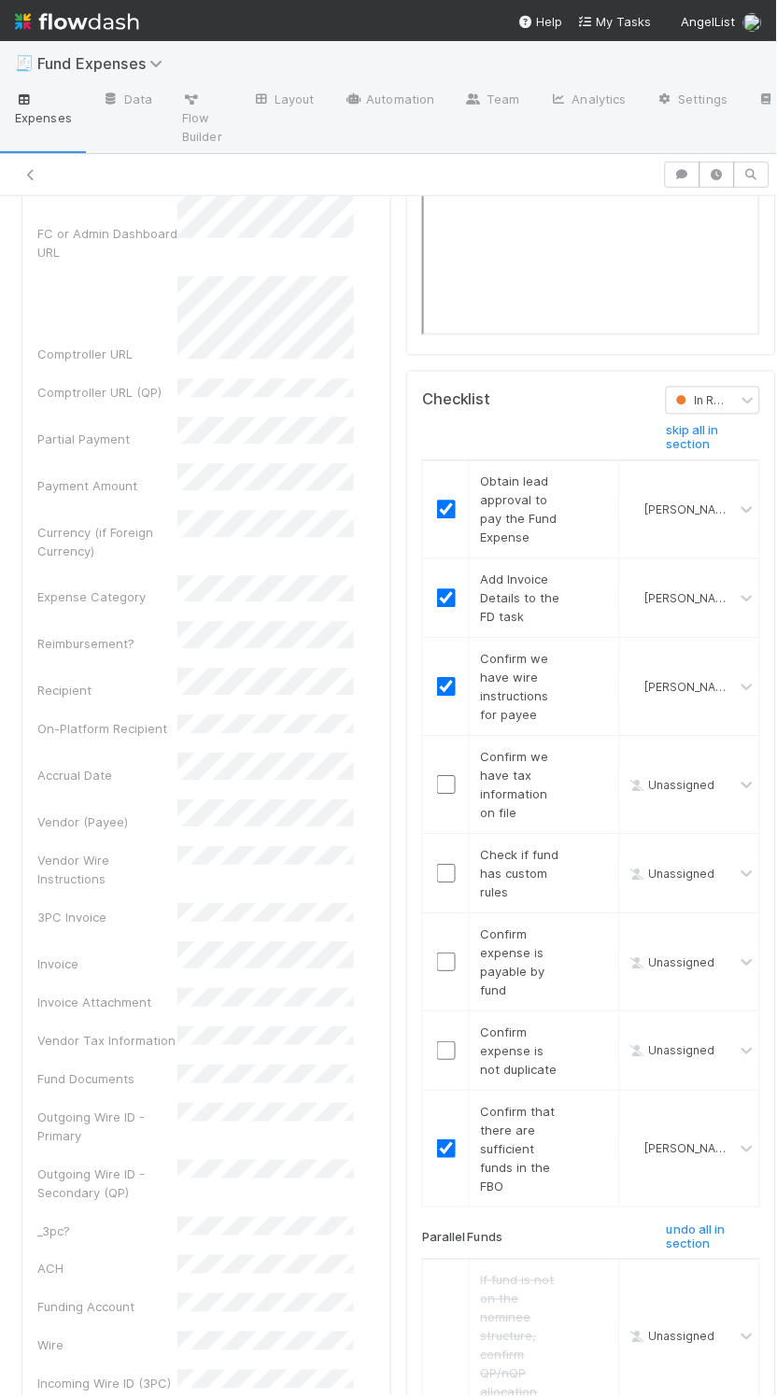
scroll to position [2357, 0]
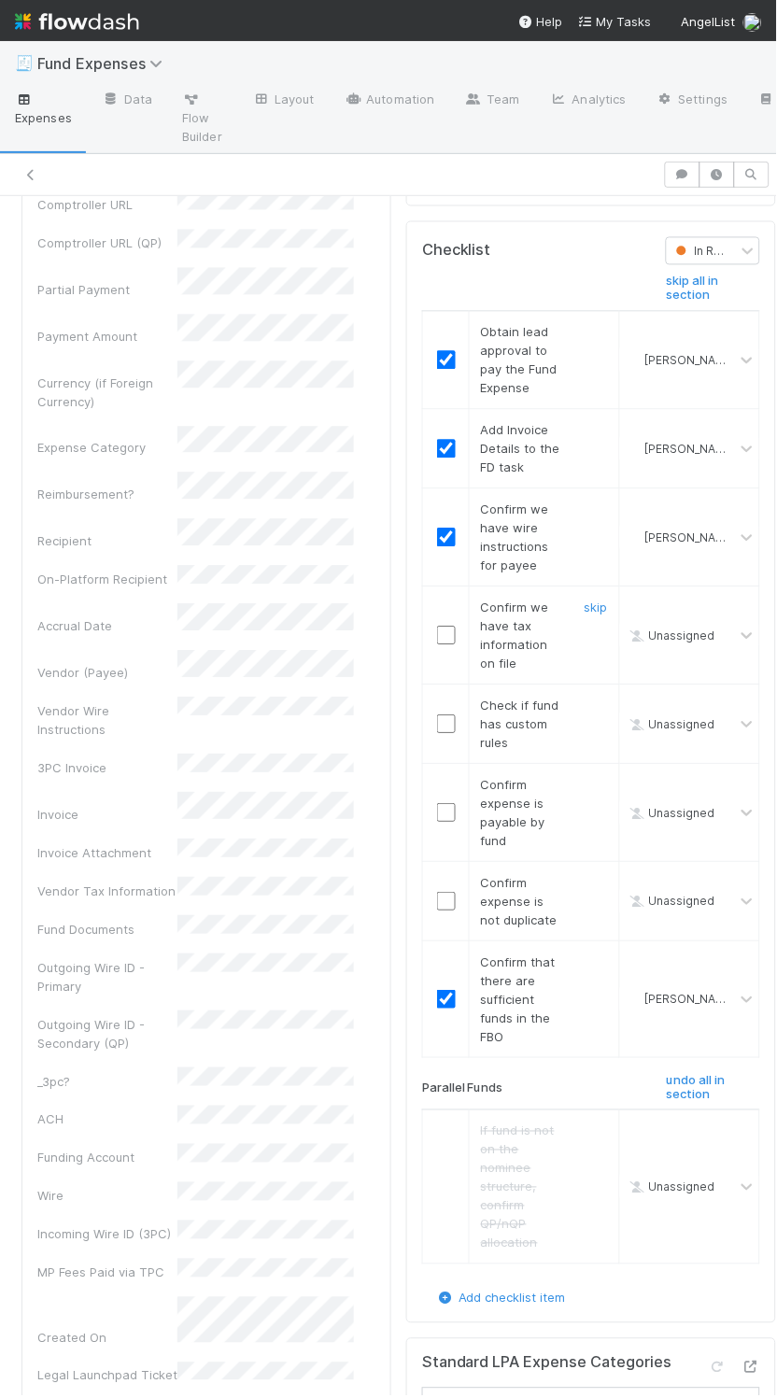
drag, startPoint x: 430, startPoint y: 780, endPoint x: 446, endPoint y: 843, distance: 65.5
click at [437, 644] on input "checkbox" at bounding box center [446, 635] width 19 height 19
checkbox input "true"
drag, startPoint x: 432, startPoint y: 887, endPoint x: 432, endPoint y: 808, distance: 79.4
click at [437, 733] on input "checkbox" at bounding box center [446, 724] width 19 height 19
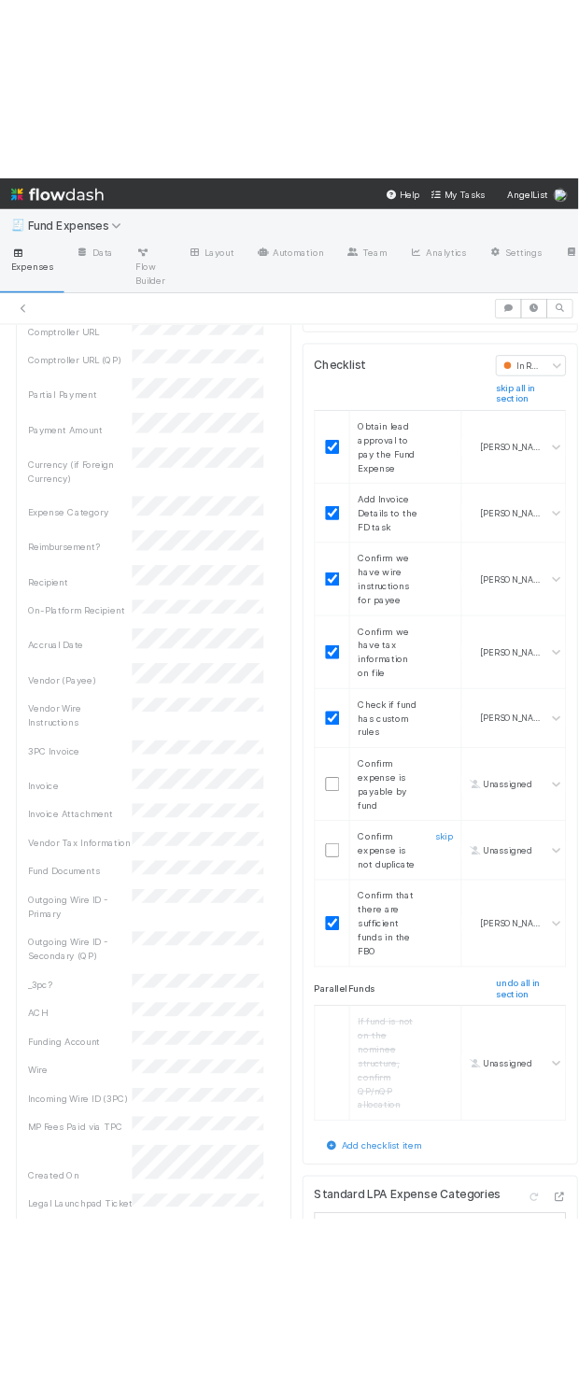
scroll to position [2339, 0]
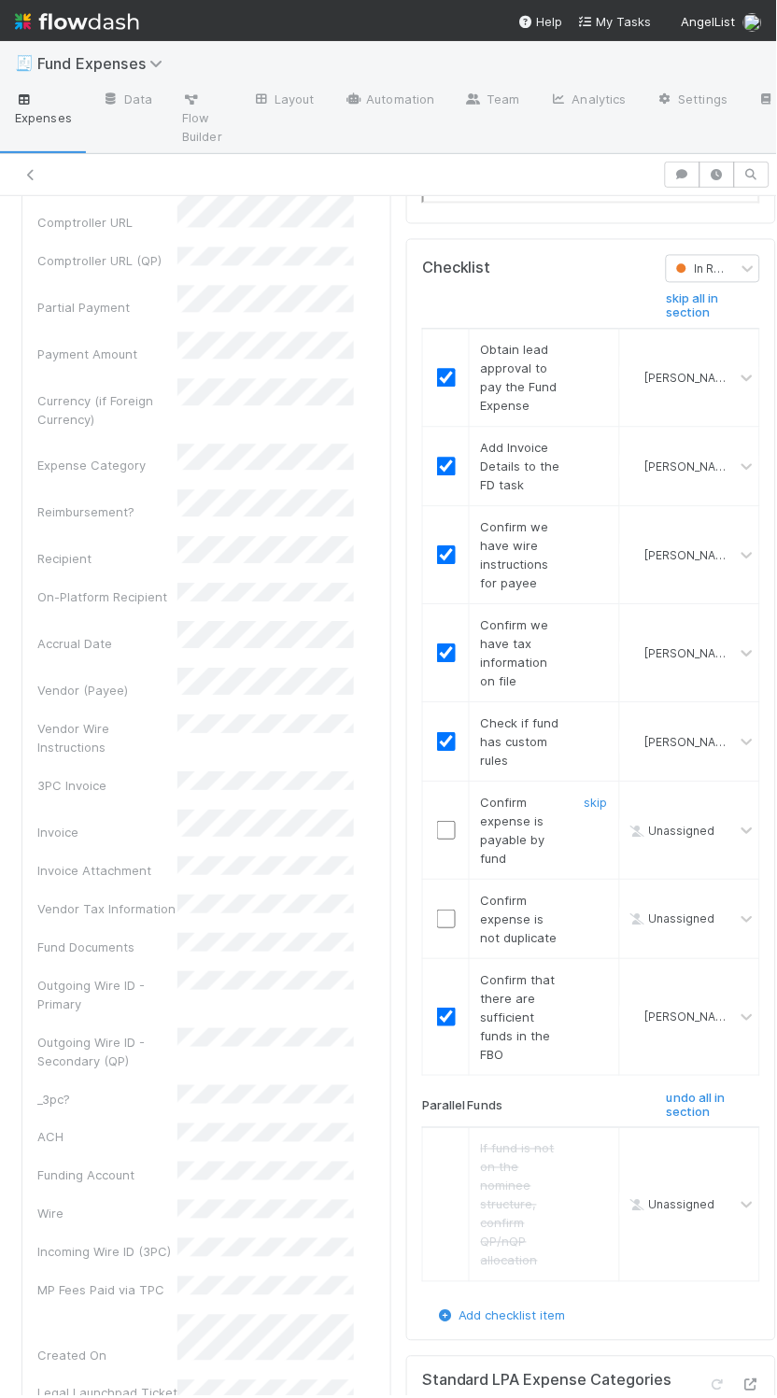
click at [437, 840] on input "checkbox" at bounding box center [446, 830] width 19 height 19
click at [437, 928] on input "checkbox" at bounding box center [446, 919] width 19 height 19
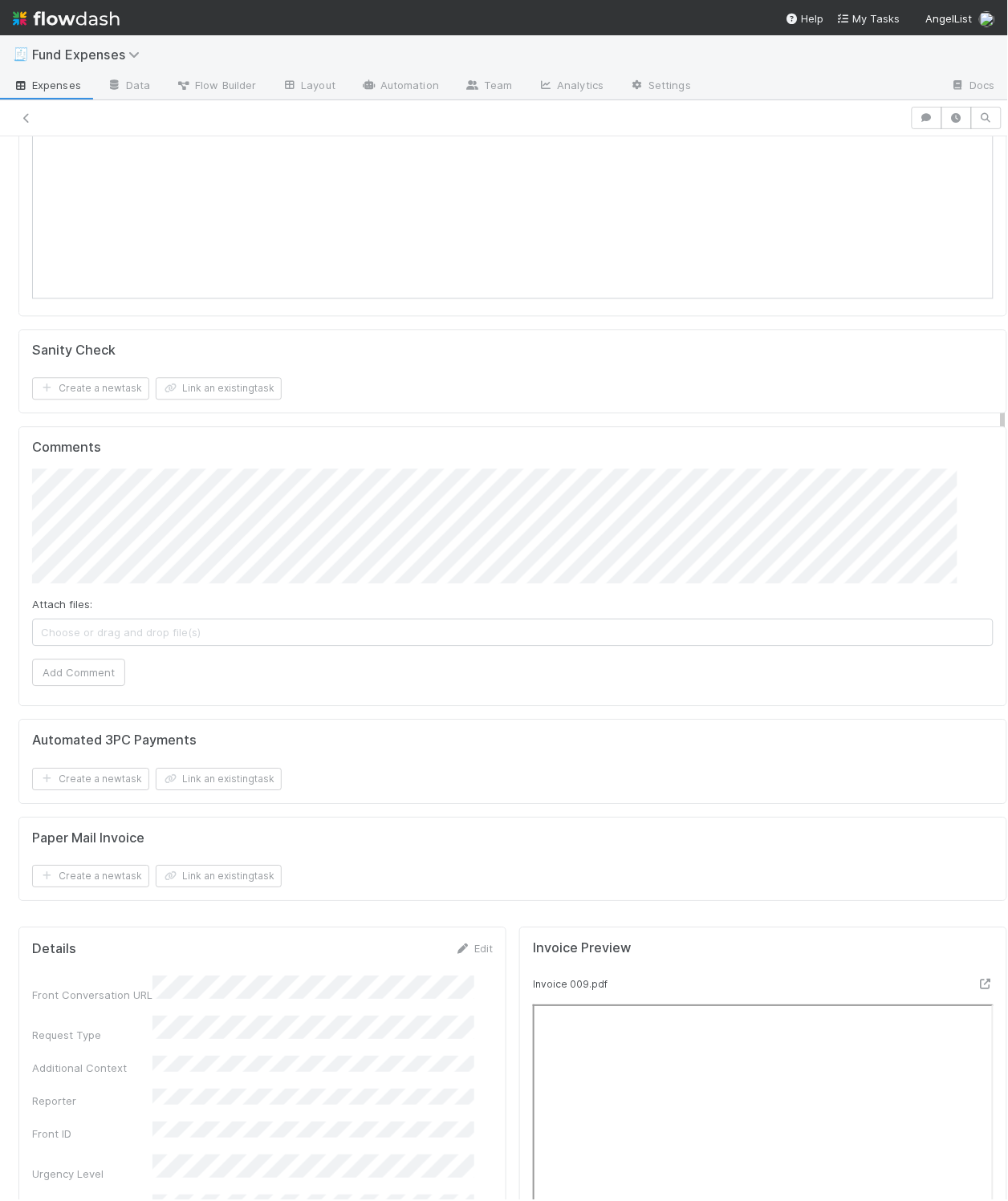
scroll to position [0, 0]
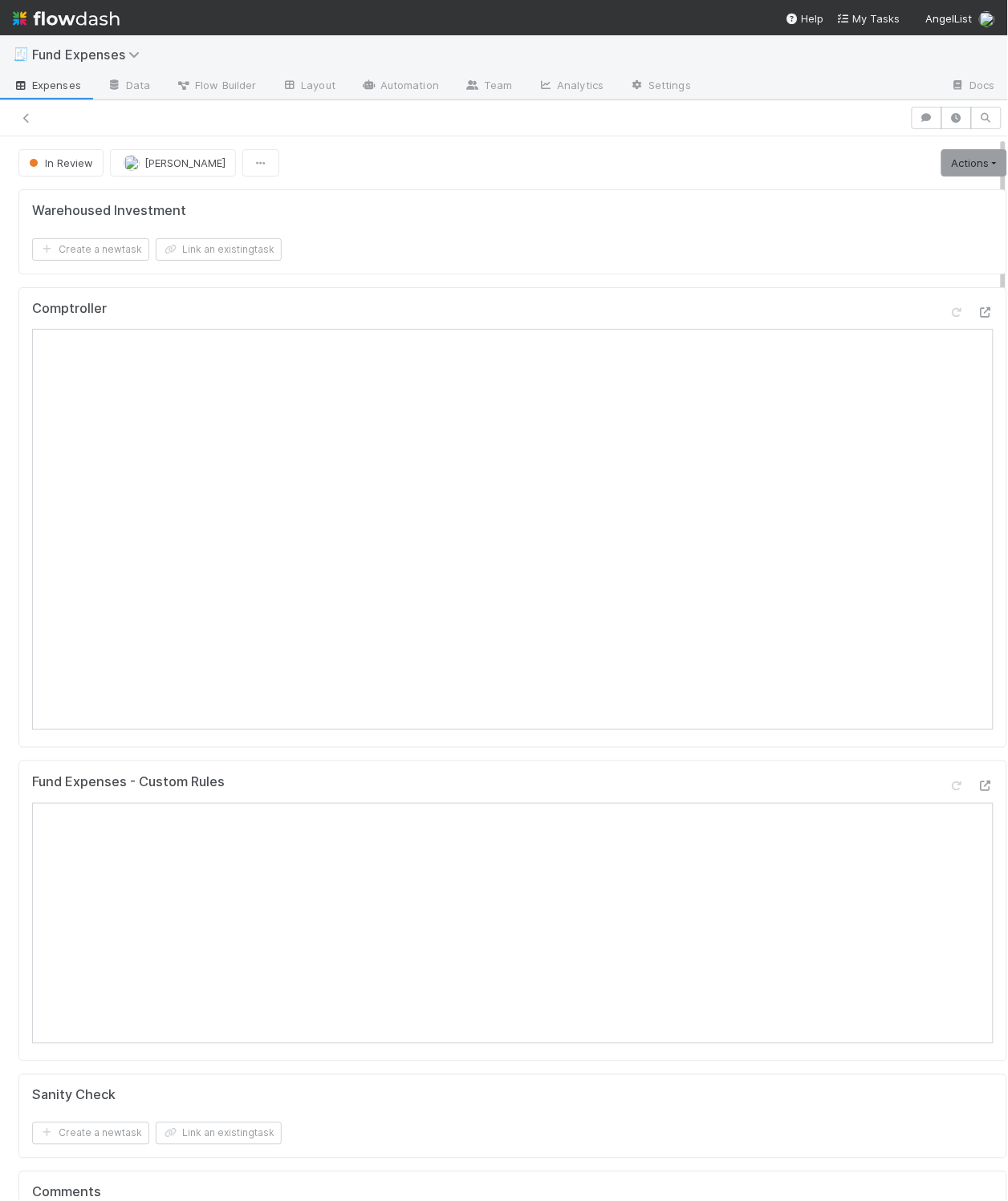
click at [942, 168] on link "Actions" at bounding box center [974, 163] width 66 height 27
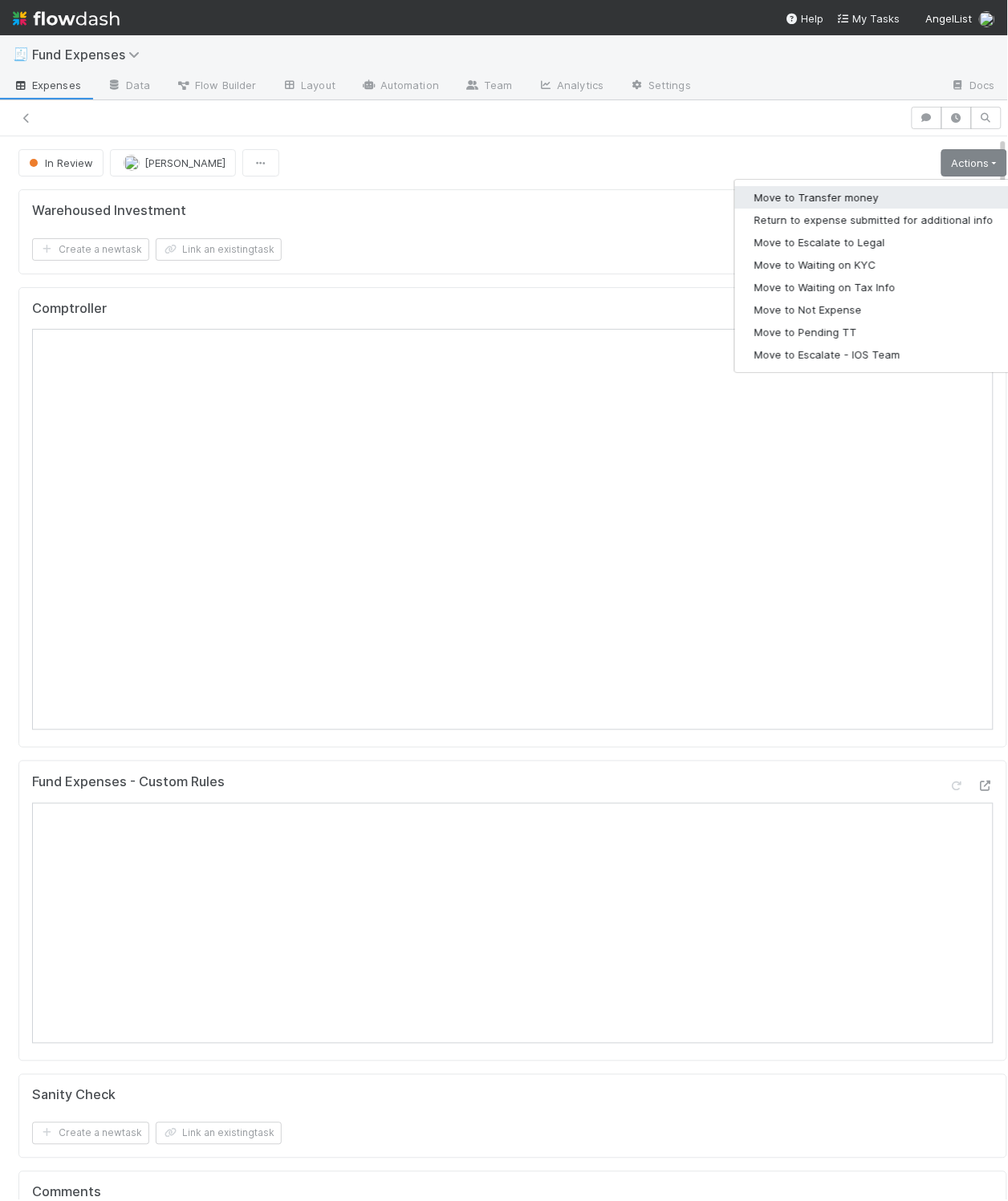
click at [903, 197] on button "Move to Transfer money" at bounding box center [874, 198] width 278 height 22
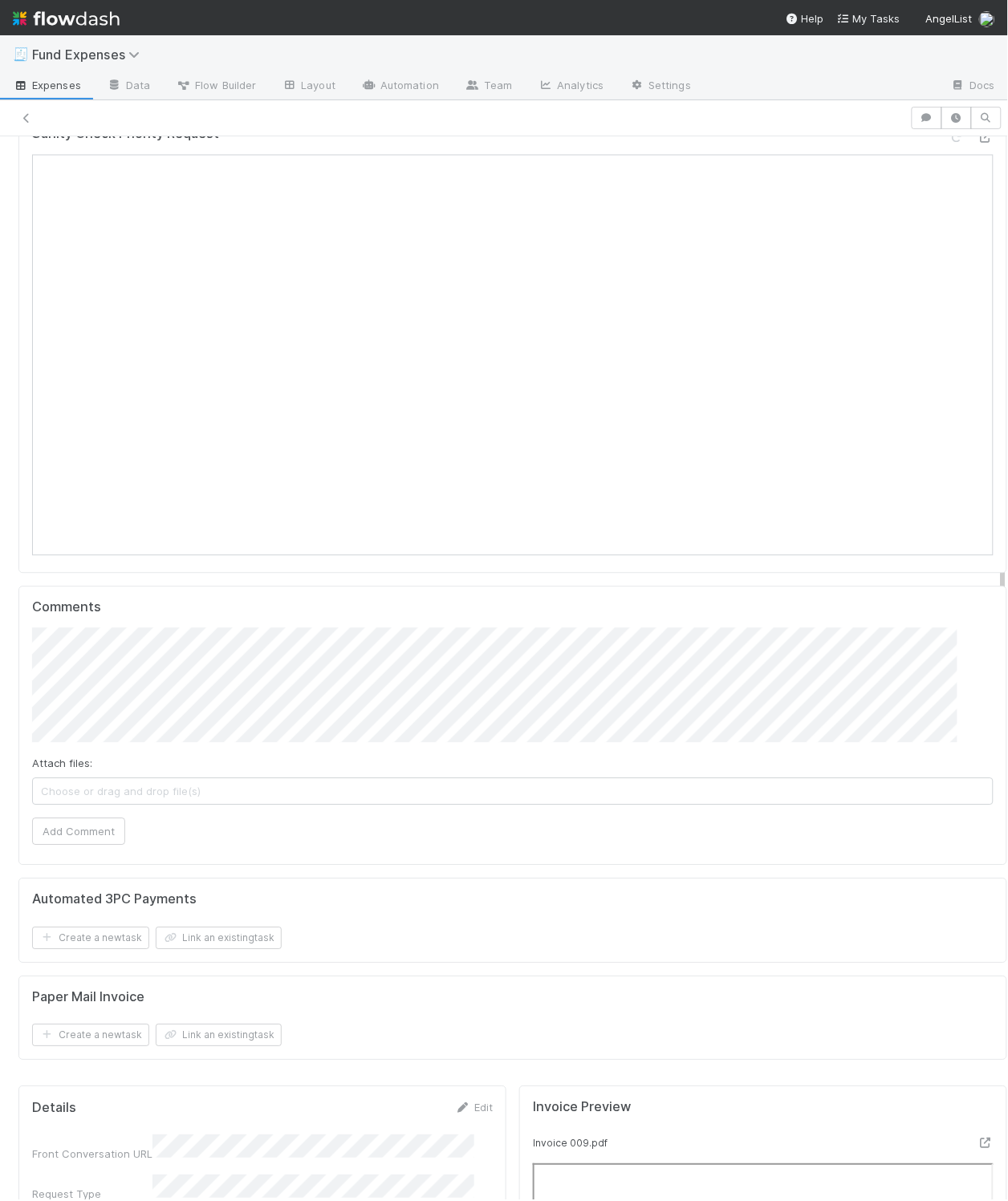
scroll to position [1472, 0]
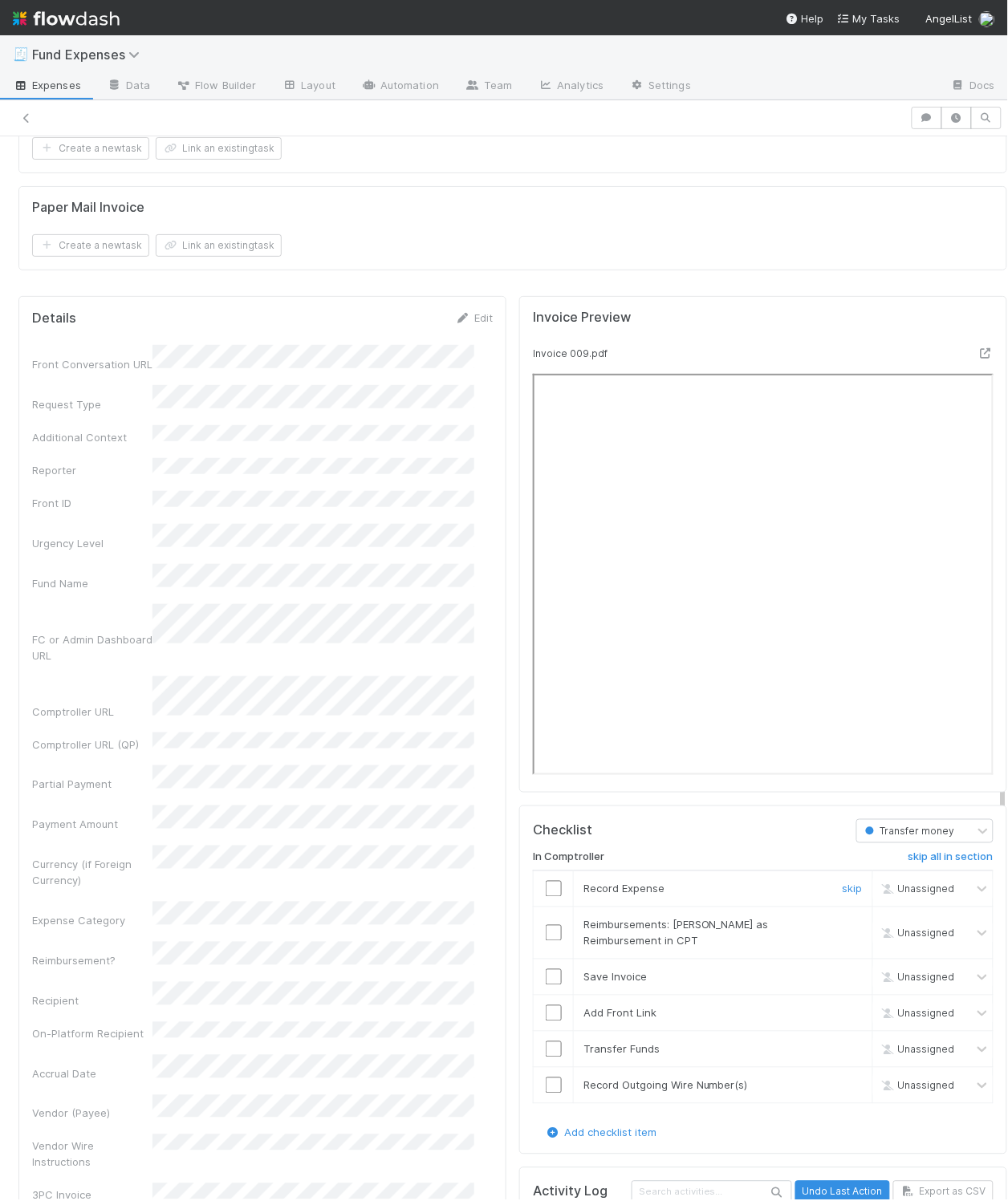
click at [546, 897] on input "checkbox" at bounding box center [553, 889] width 16 height 16
click at [843, 931] on link "skip" at bounding box center [852, 924] width 20 height 13
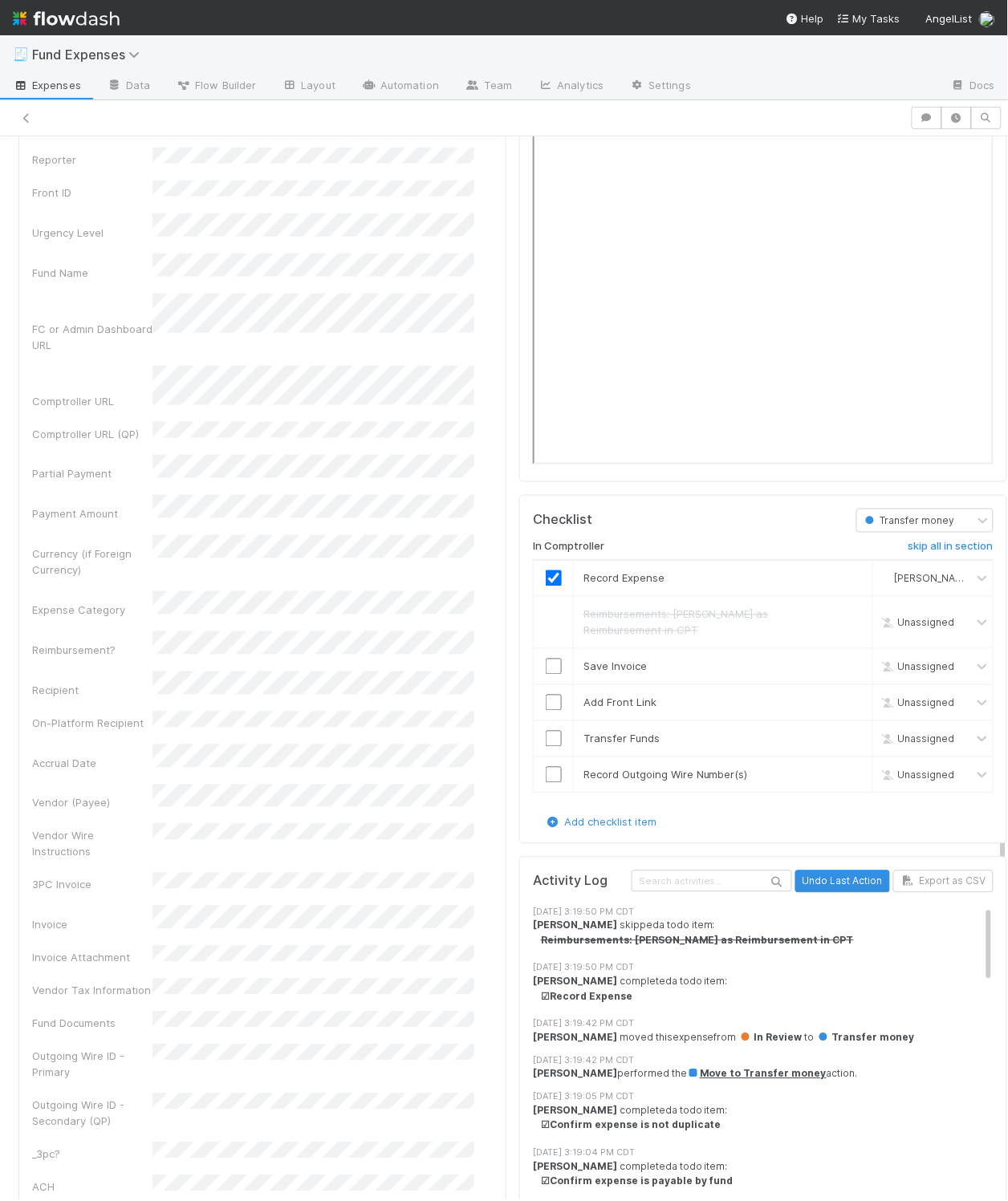
scroll to position [1826, 0]
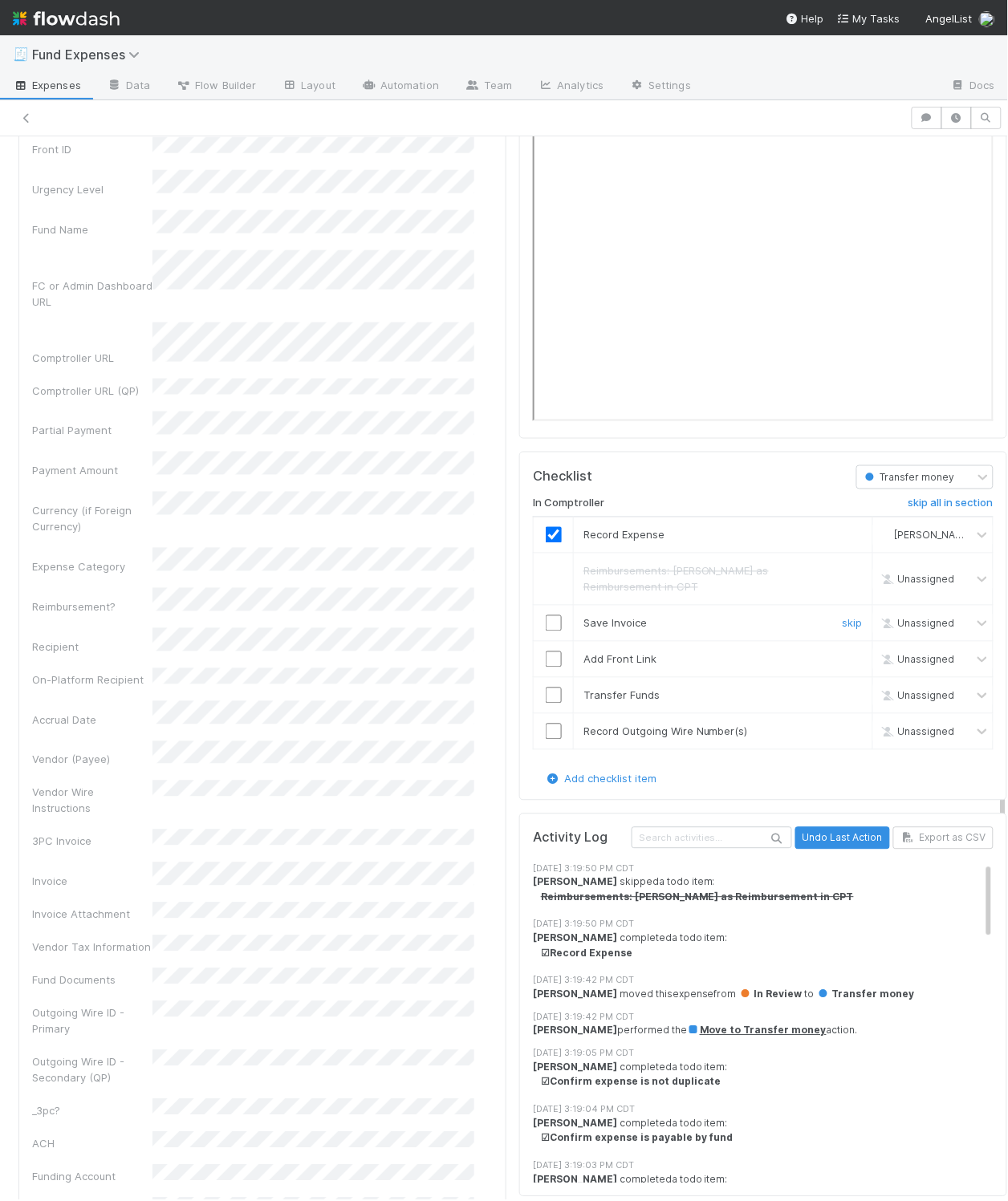
click at [546, 631] on input "checkbox" at bounding box center [553, 623] width 16 height 16
click at [546, 668] on input "checkbox" at bounding box center [553, 659] width 16 height 16
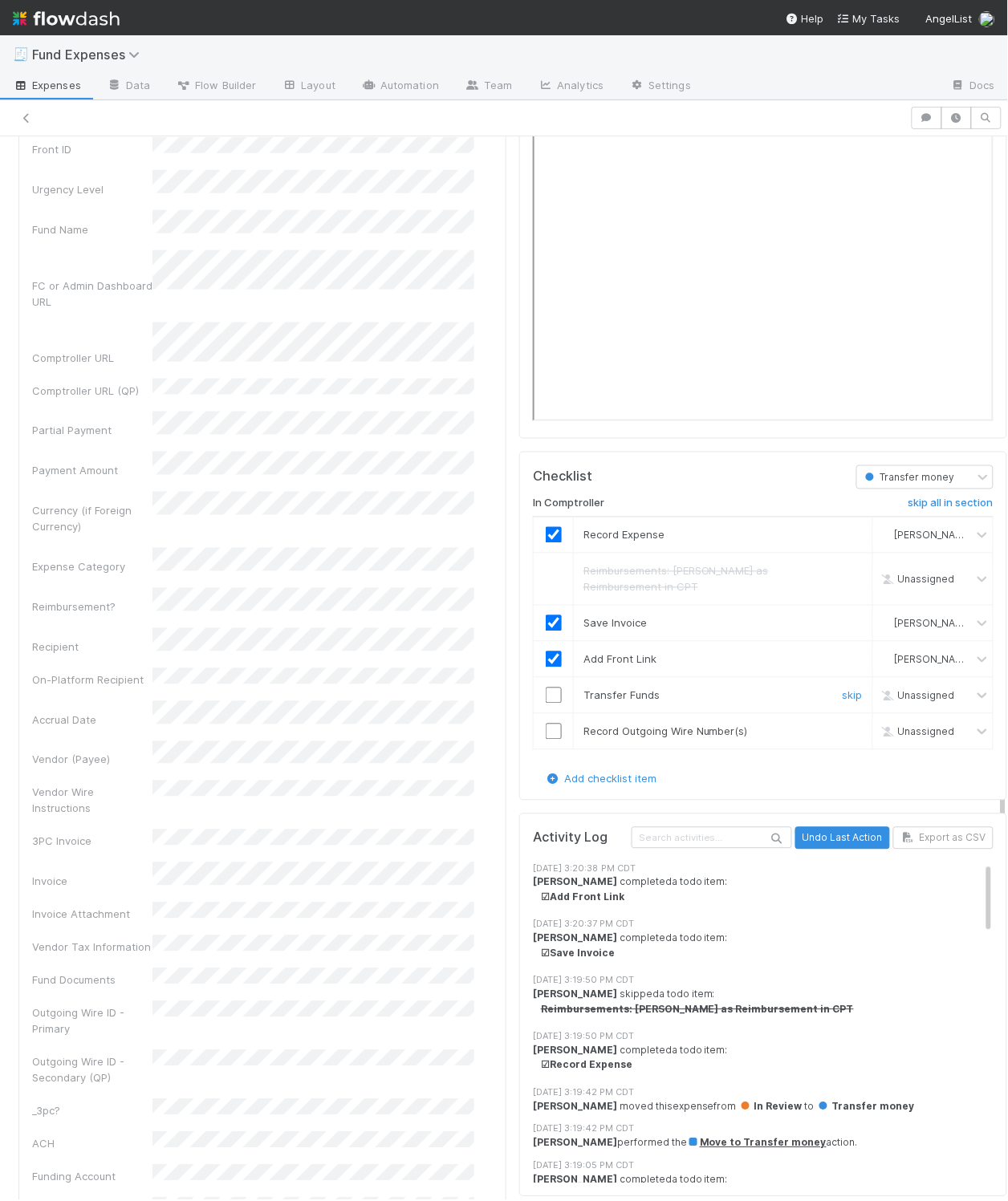
drag, startPoint x: 541, startPoint y: 710, endPoint x: 542, endPoint y: 740, distance: 30.0
click at [546, 704] on input "checkbox" at bounding box center [553, 695] width 16 height 16
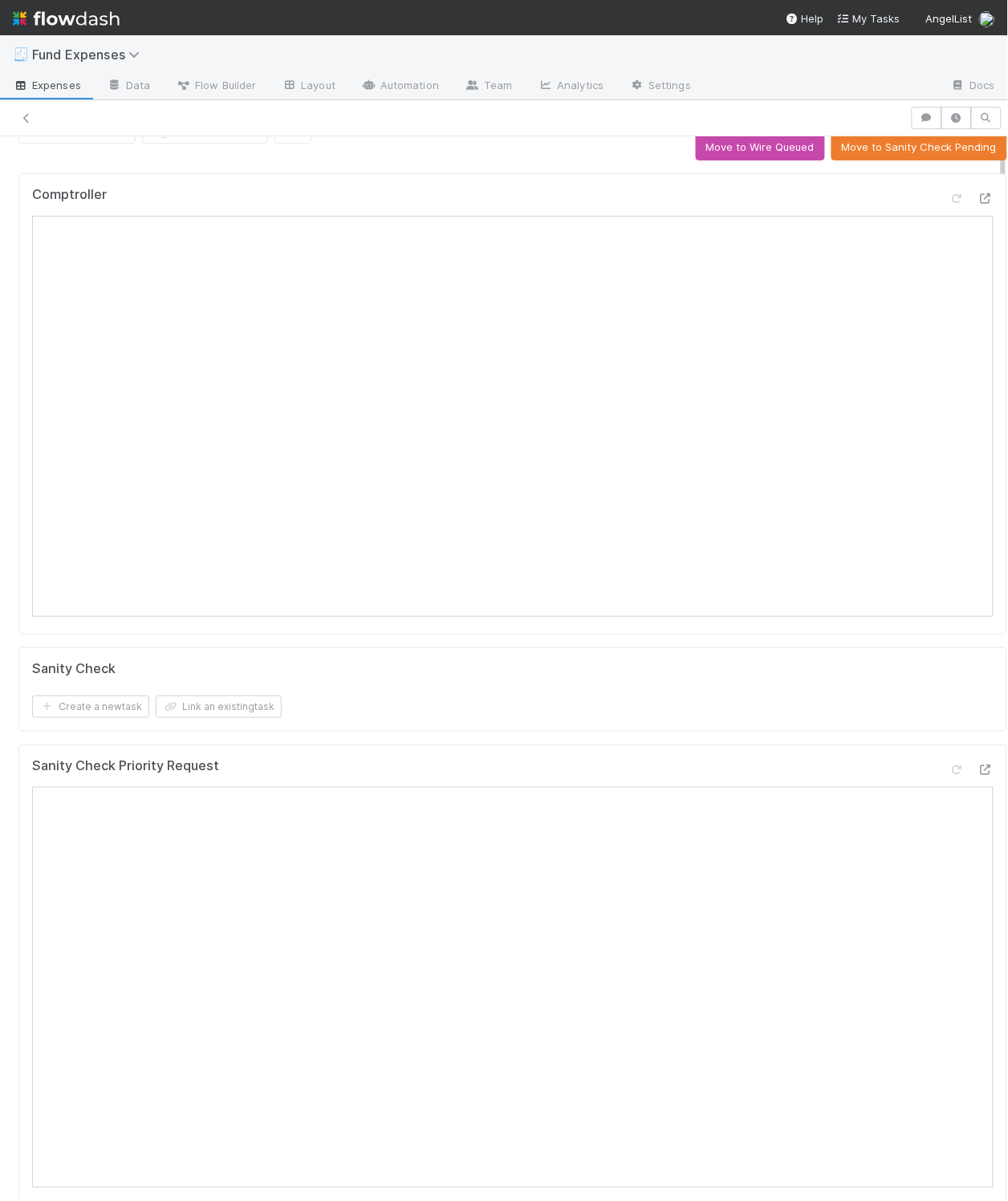
scroll to position [16, 0]
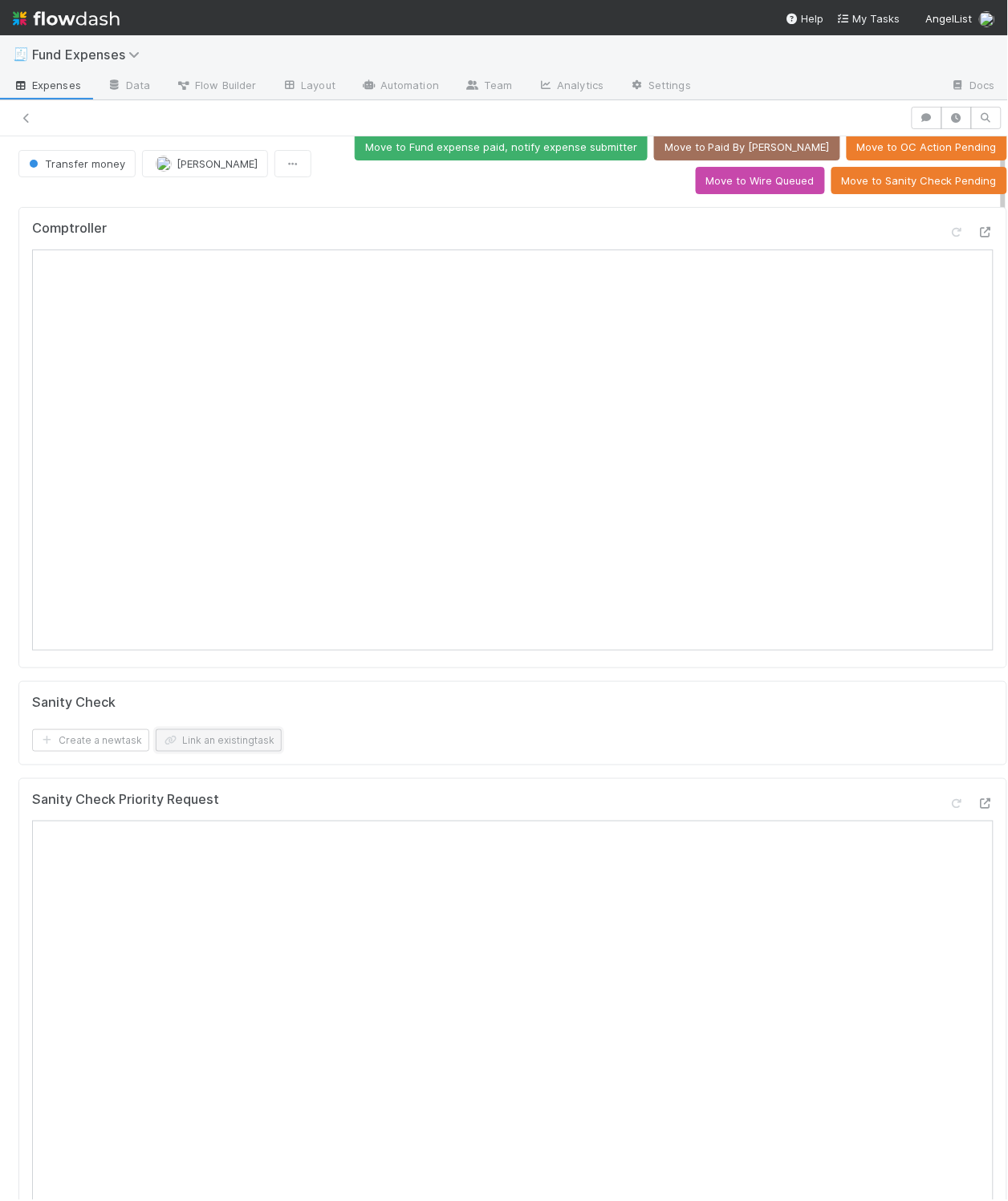
click at [247, 747] on button "Link an existing task" at bounding box center [218, 741] width 126 height 22
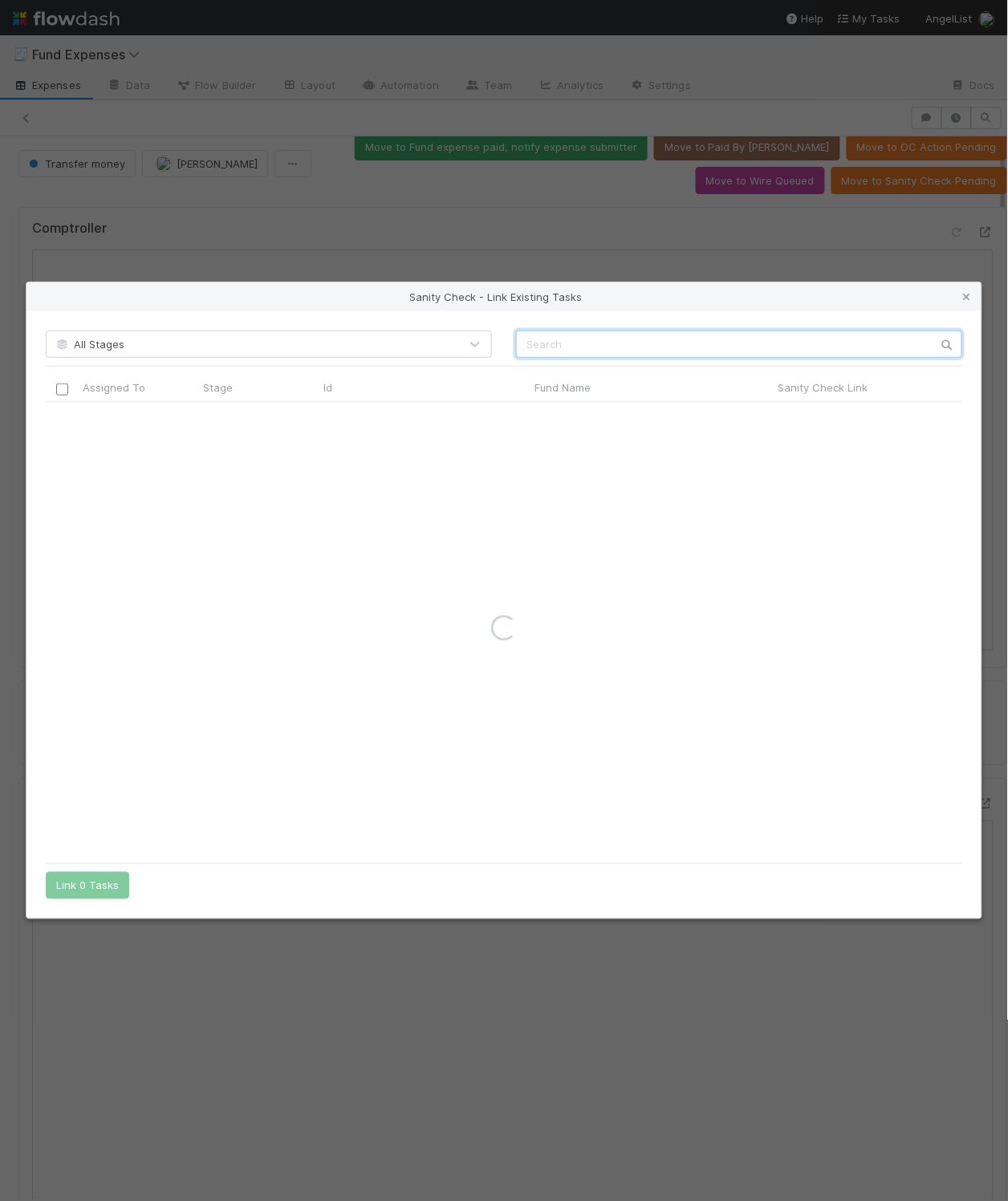
click at [726, 339] on input "text" at bounding box center [739, 344] width 446 height 27
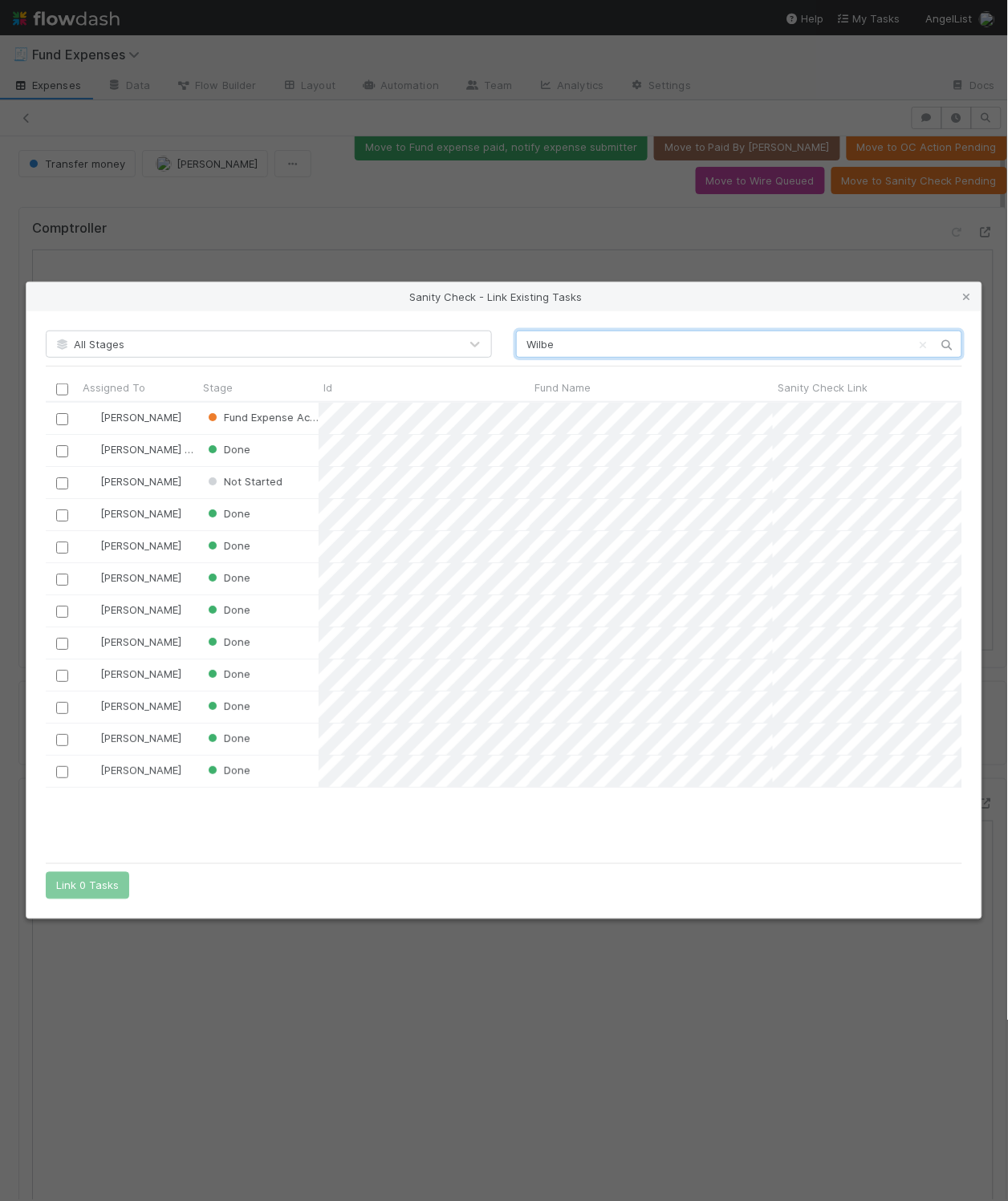
scroll to position [431, 898]
click at [602, 344] on input "Wilbe" at bounding box center [739, 344] width 446 height 27
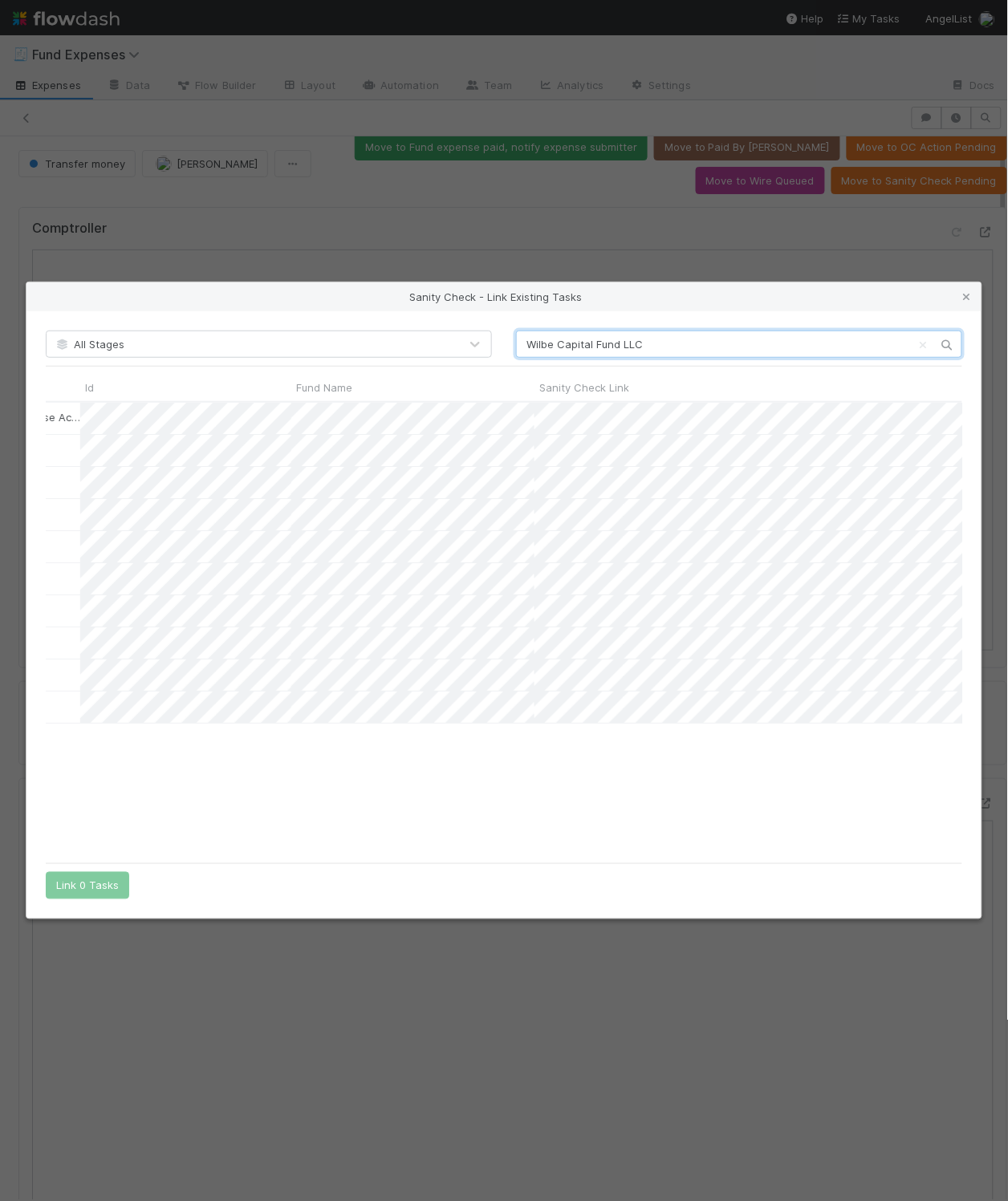
scroll to position [0, 0]
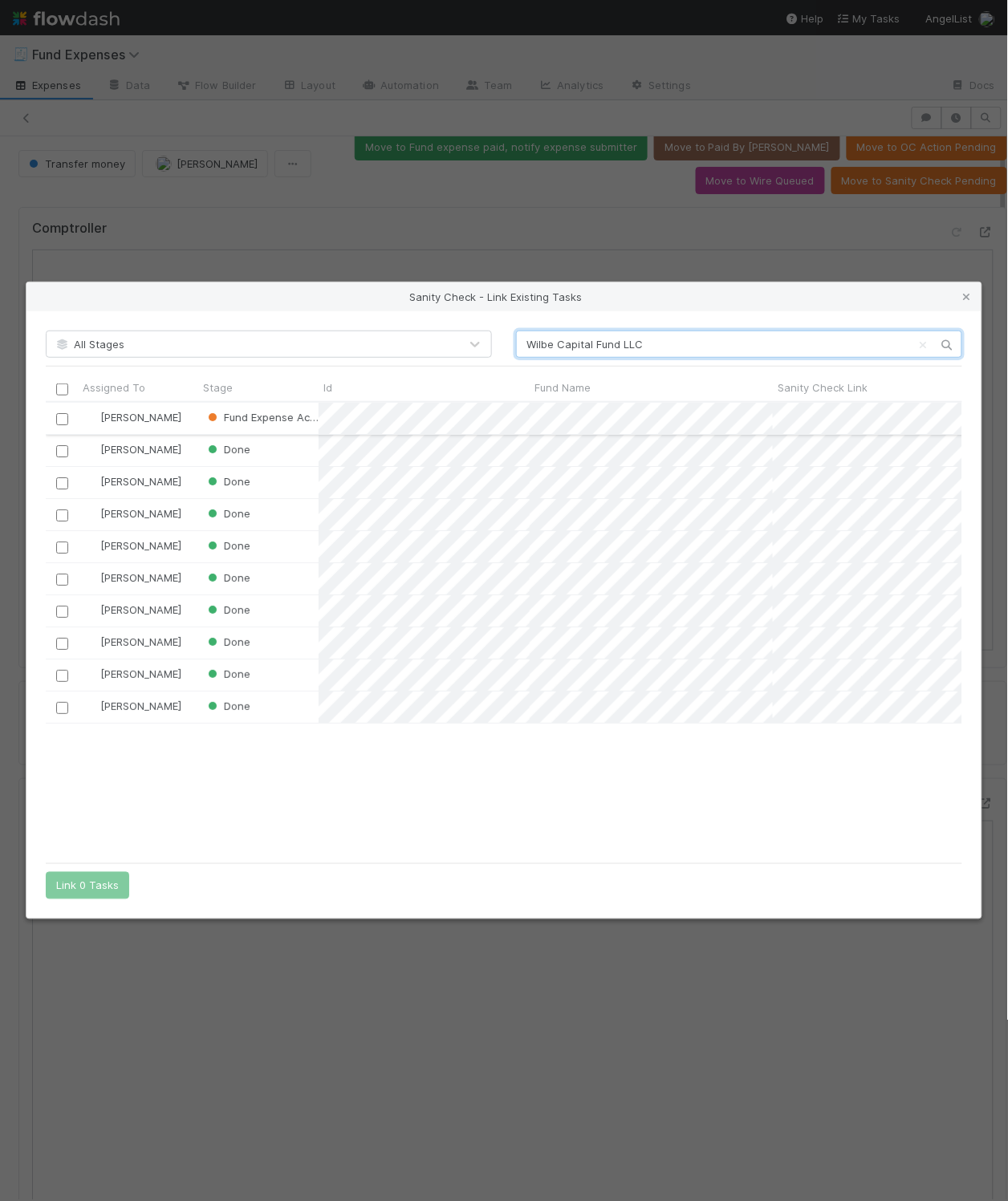
type input "Wilbe Capital Fund LLC"
click at [61, 418] on input "checkbox" at bounding box center [62, 419] width 12 height 12
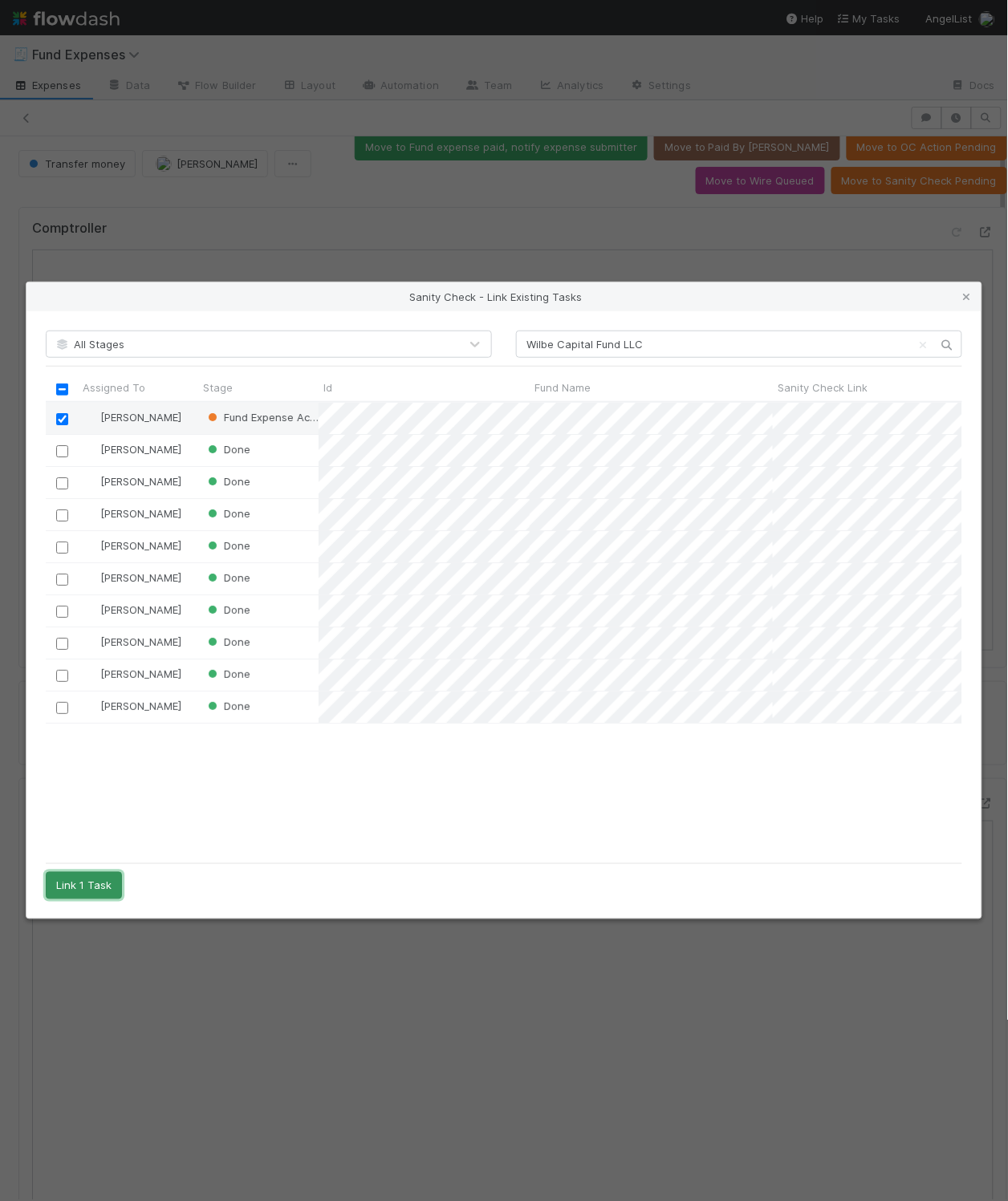
click at [84, 882] on button "Link 1 Task" at bounding box center [83, 886] width 76 height 27
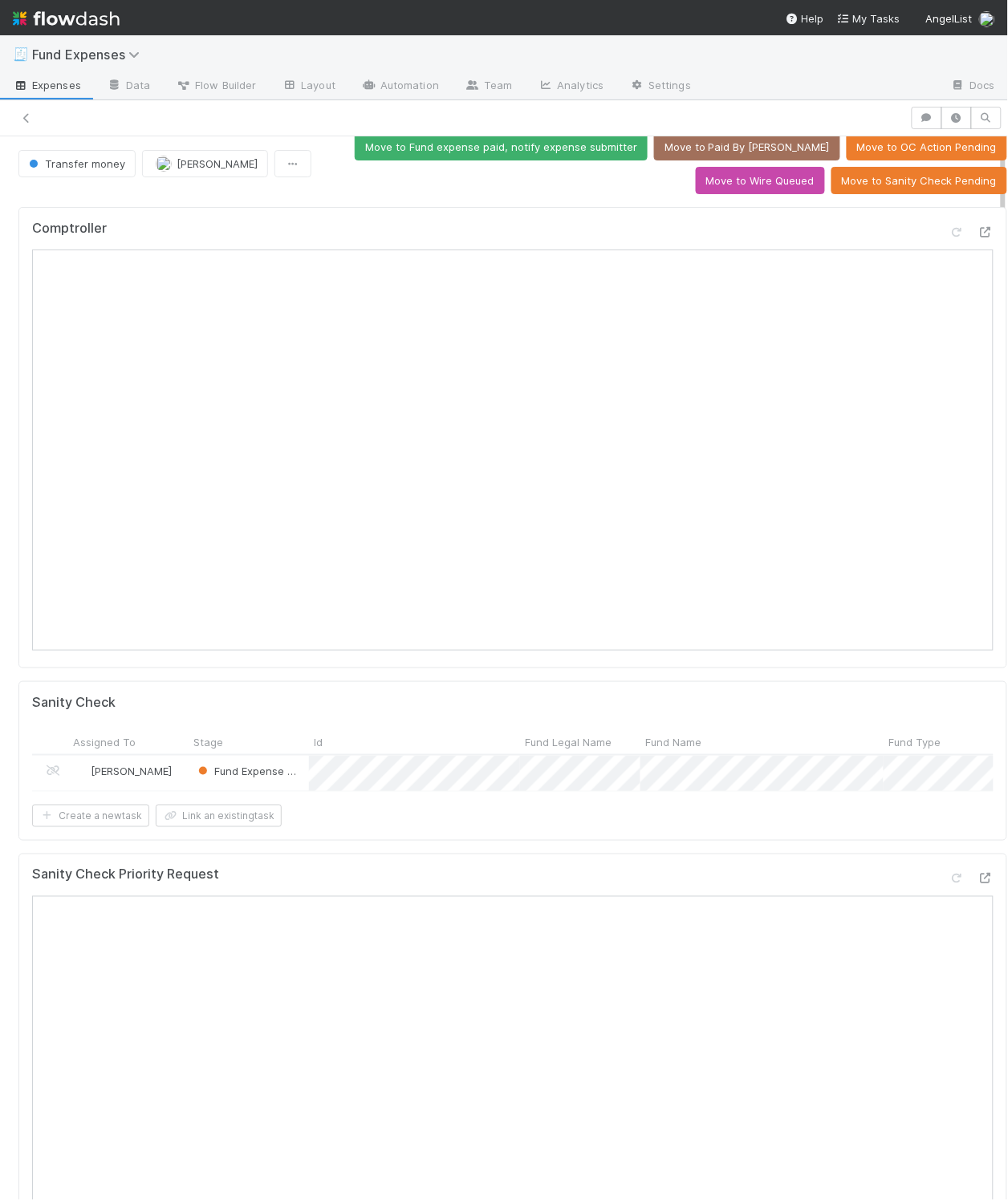
click at [486, 683] on div "Comptroller Sanity Check Assigned To Stage Id Fund Legal Name Fund Name Fund Ty…" at bounding box center [513, 1012] width 1002 height 1622
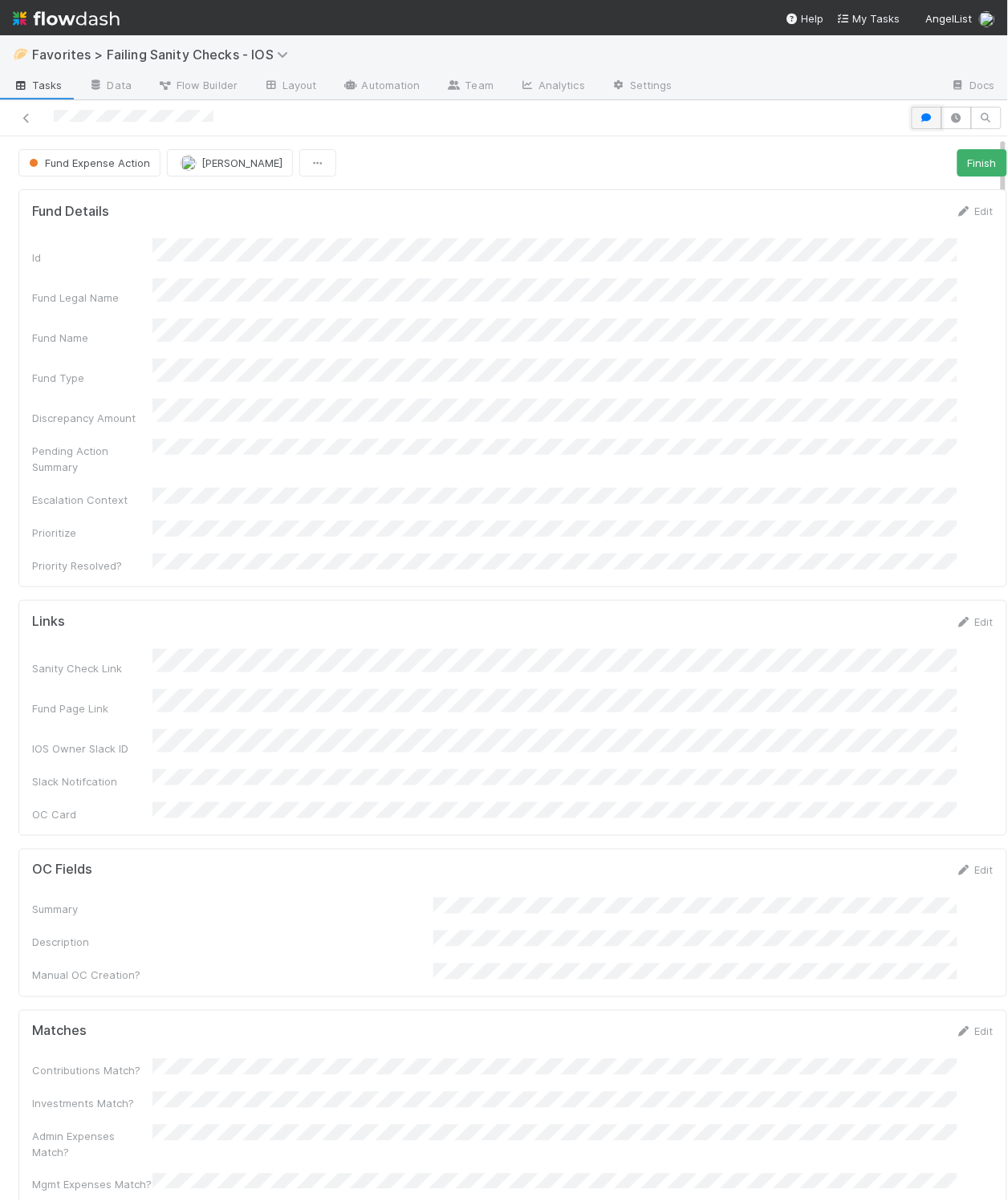
click at [919, 120] on icon "button" at bounding box center [926, 118] width 16 height 9
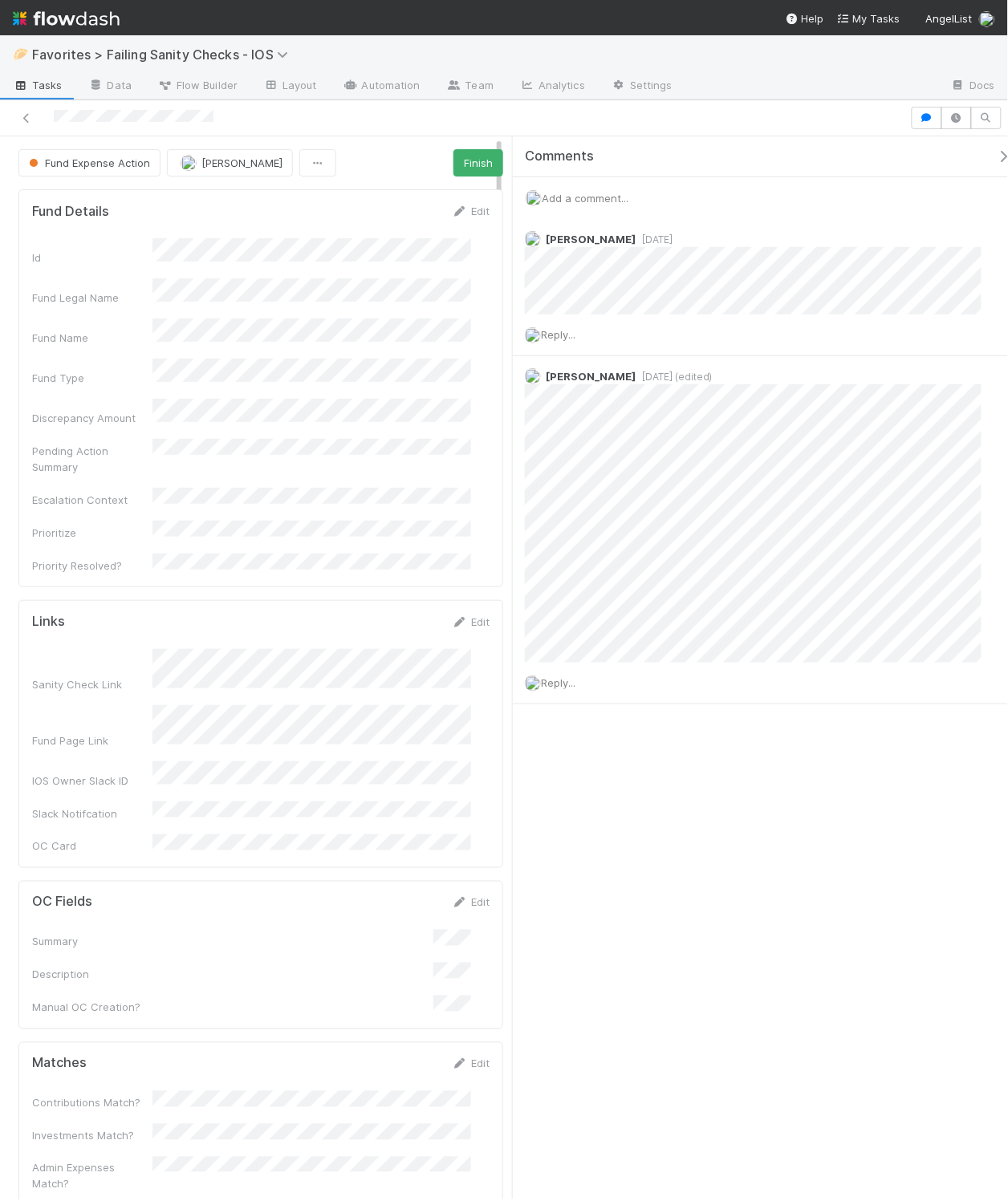
click at [996, 155] on icon "button" at bounding box center [1004, 156] width 16 height 13
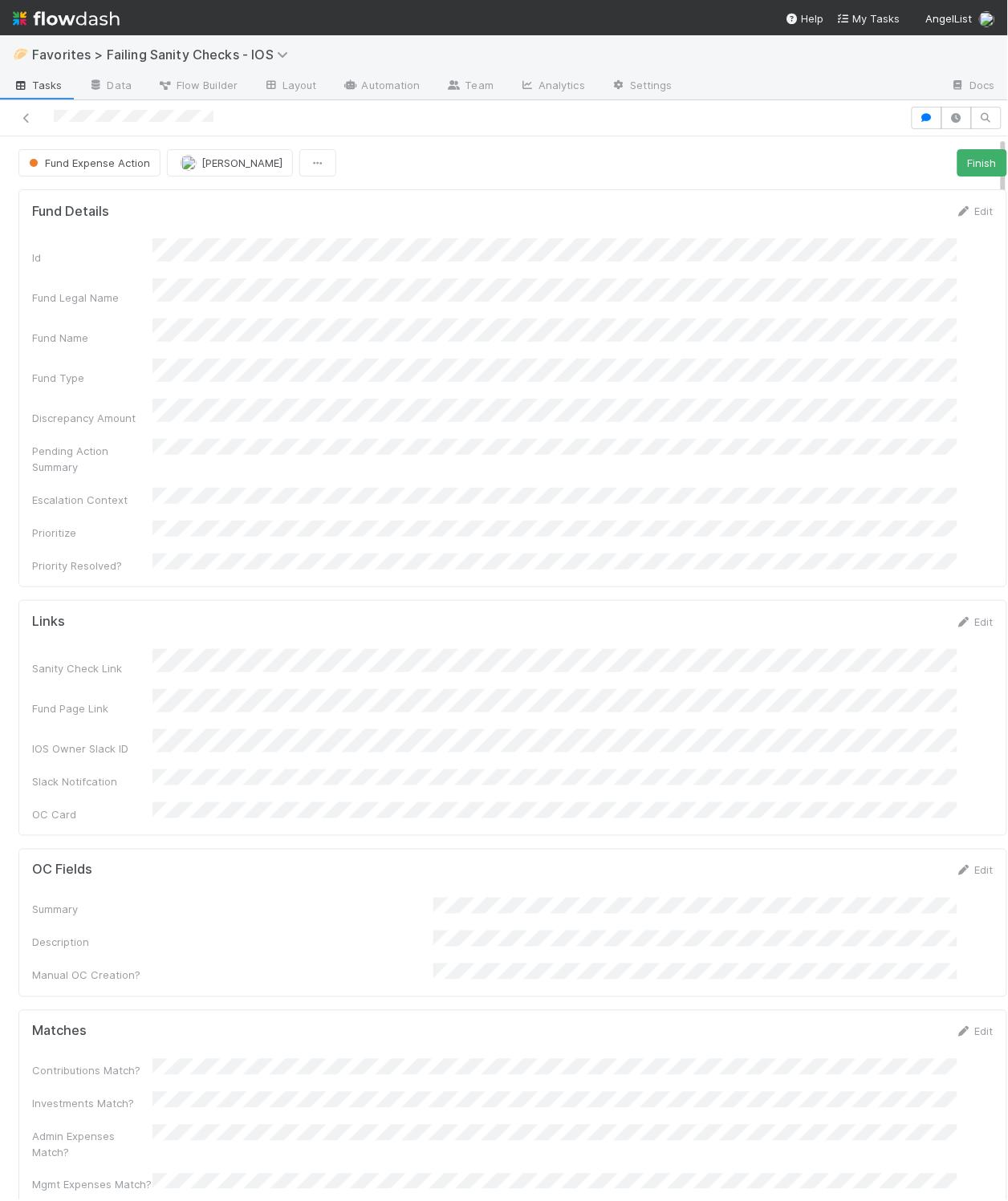
click at [33, 119] on icon at bounding box center [26, 119] width 16 height 10
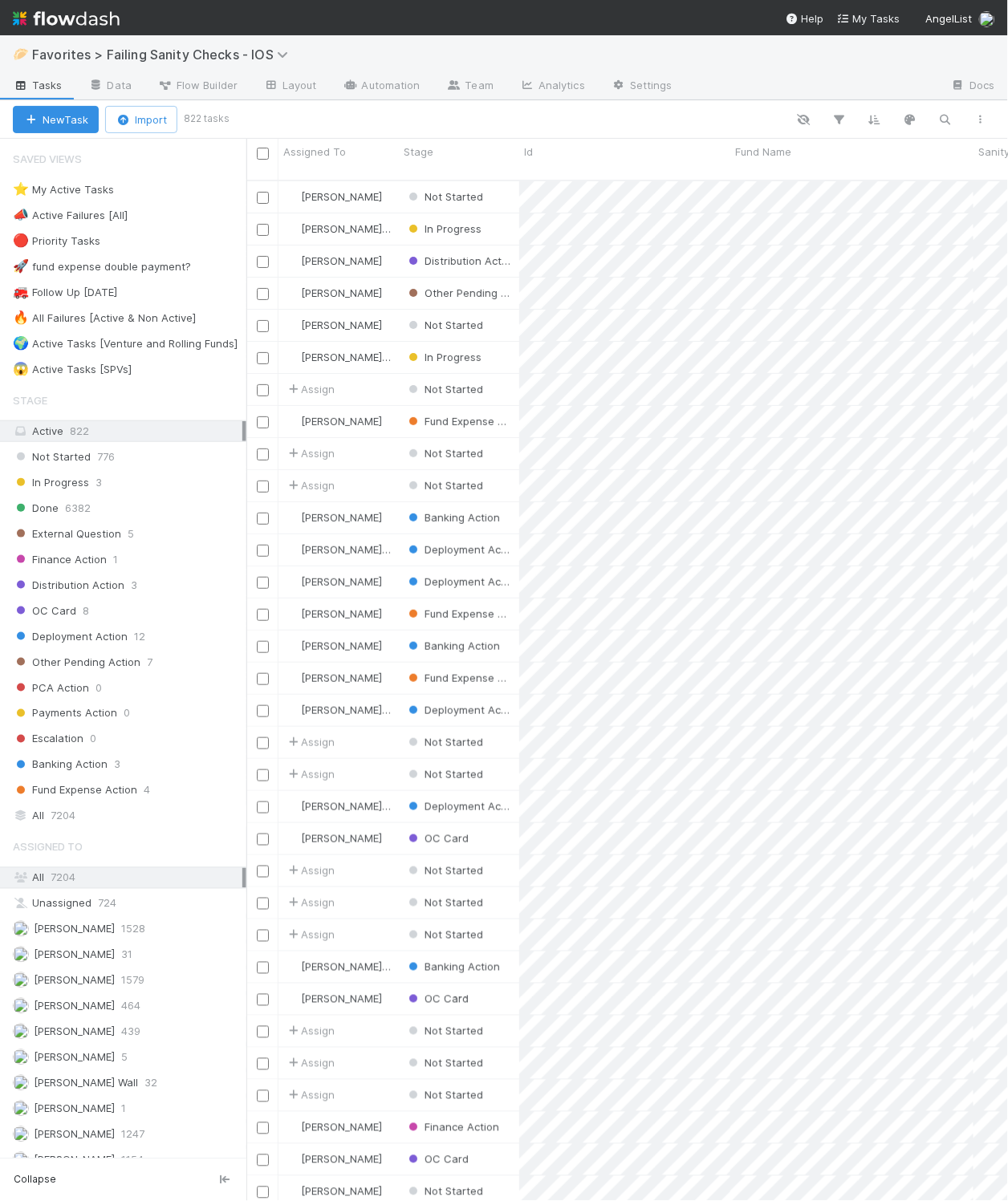
scroll to position [1015, 745]
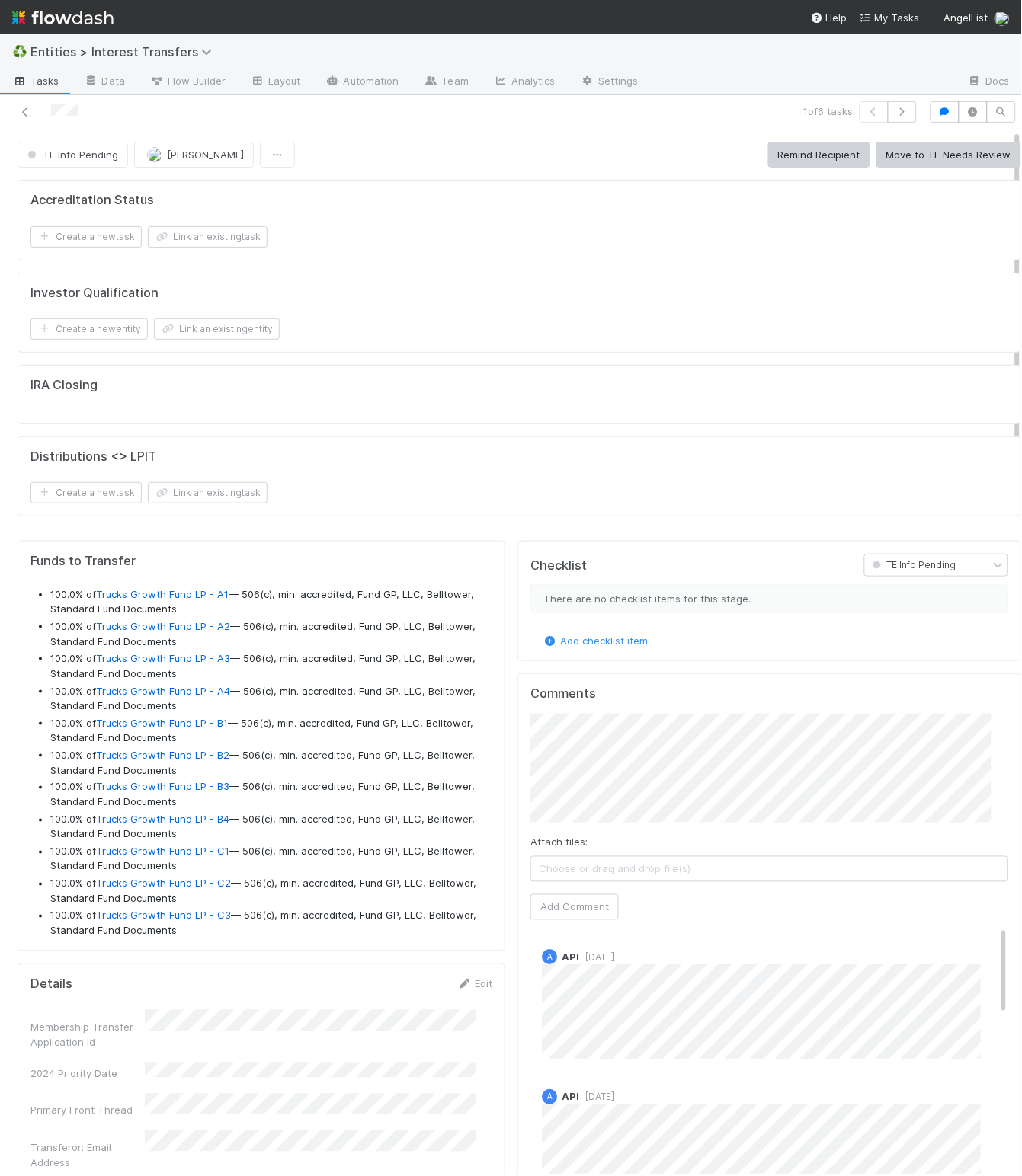
scroll to position [294, 442]
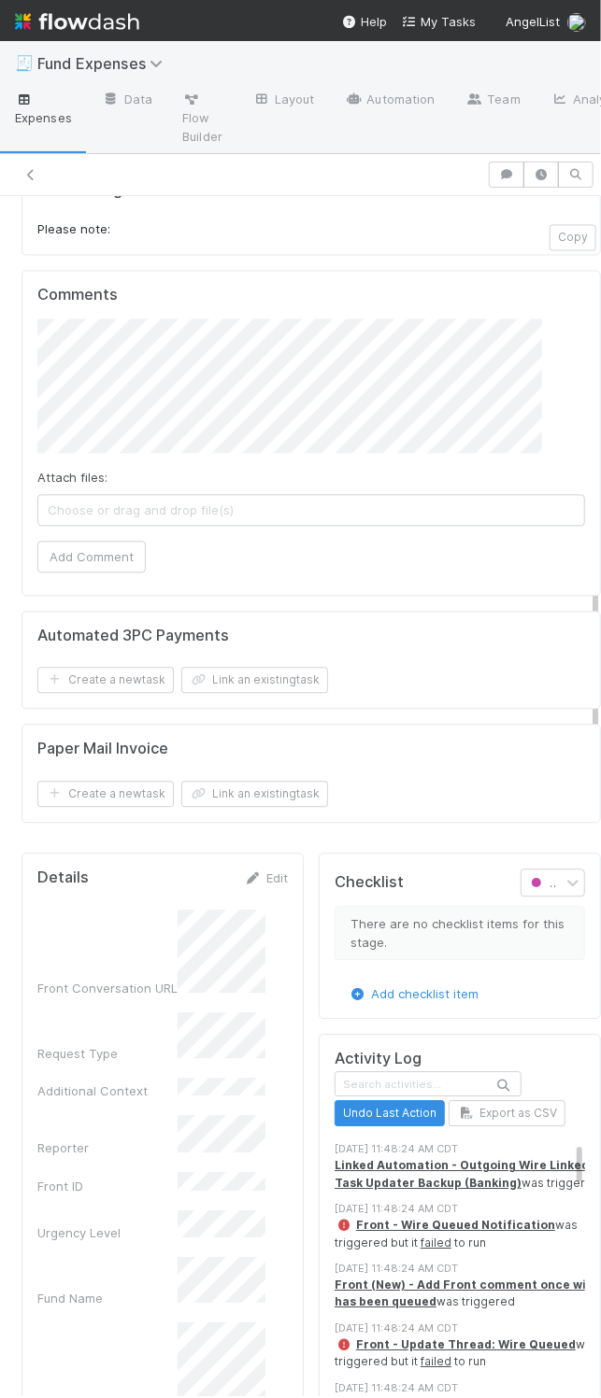
scroll to position [1538, 0]
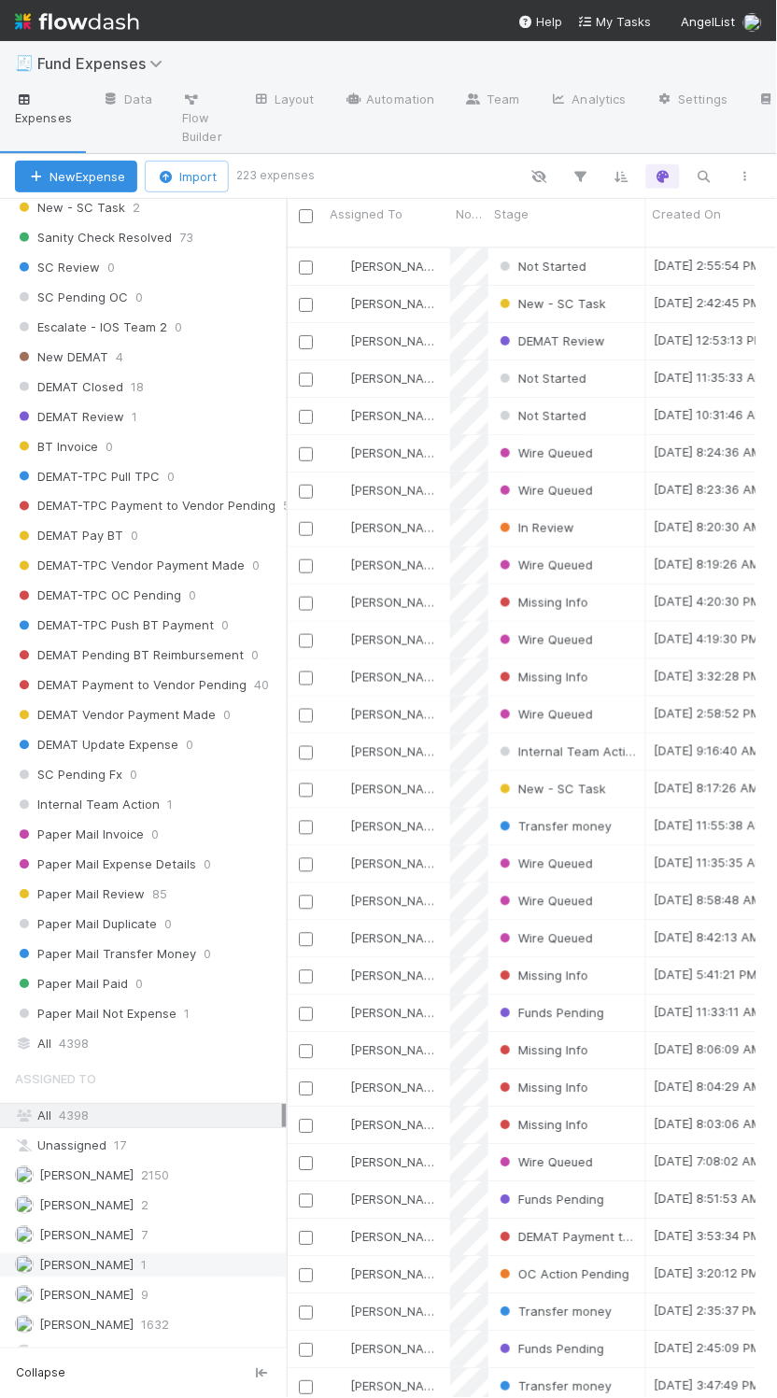
scroll to position [1631, 0]
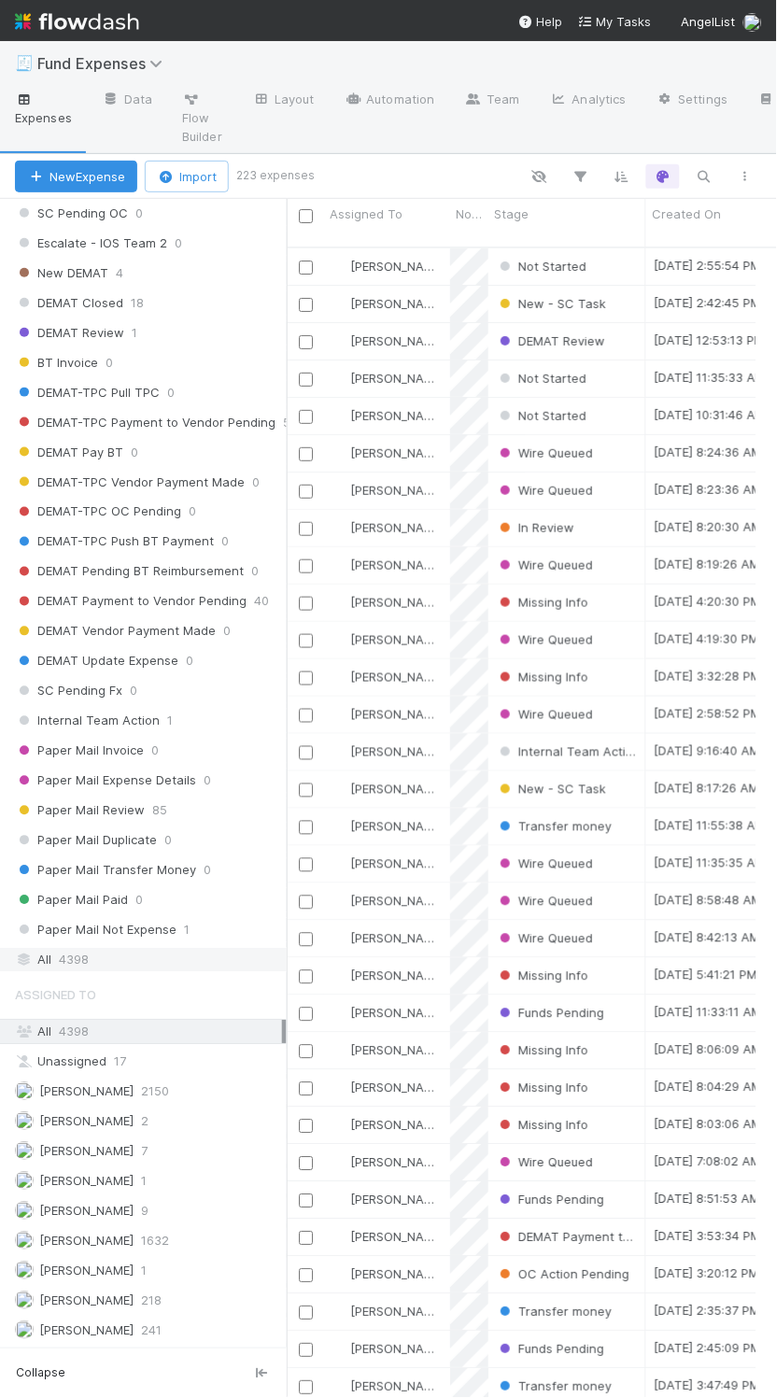
click at [136, 956] on div "All 4398" at bounding box center [148, 960] width 267 height 23
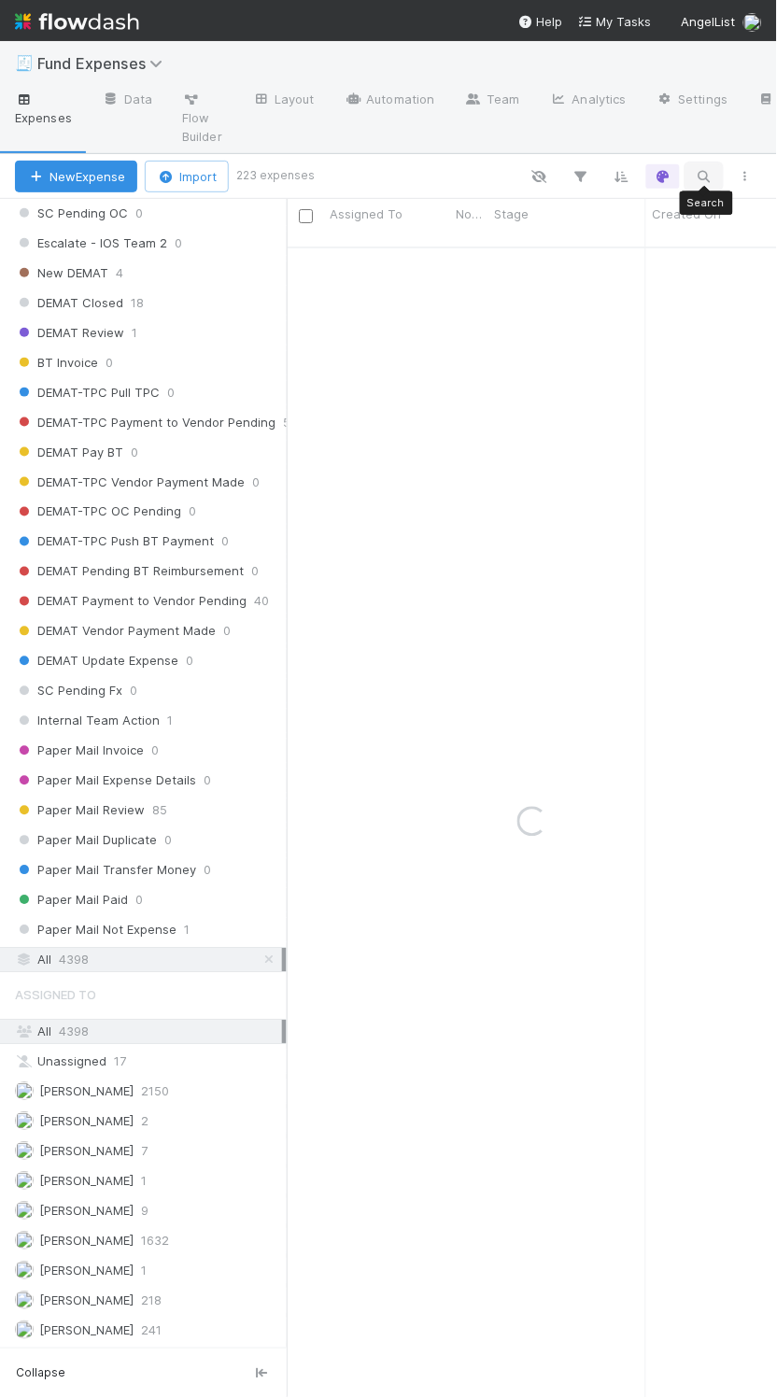
click at [578, 175] on icon "button" at bounding box center [704, 176] width 19 height 17
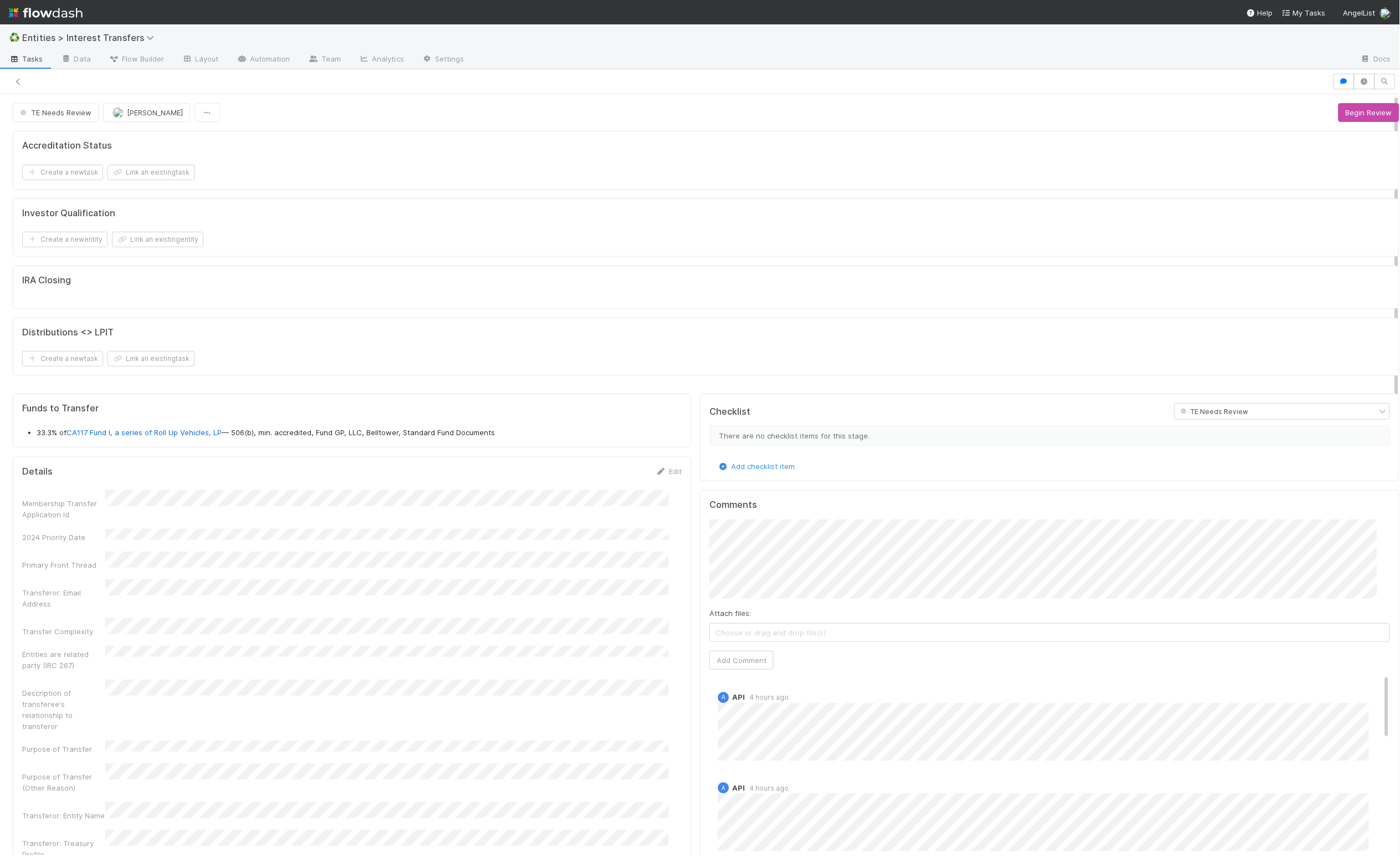
scroll to position [214, 655]
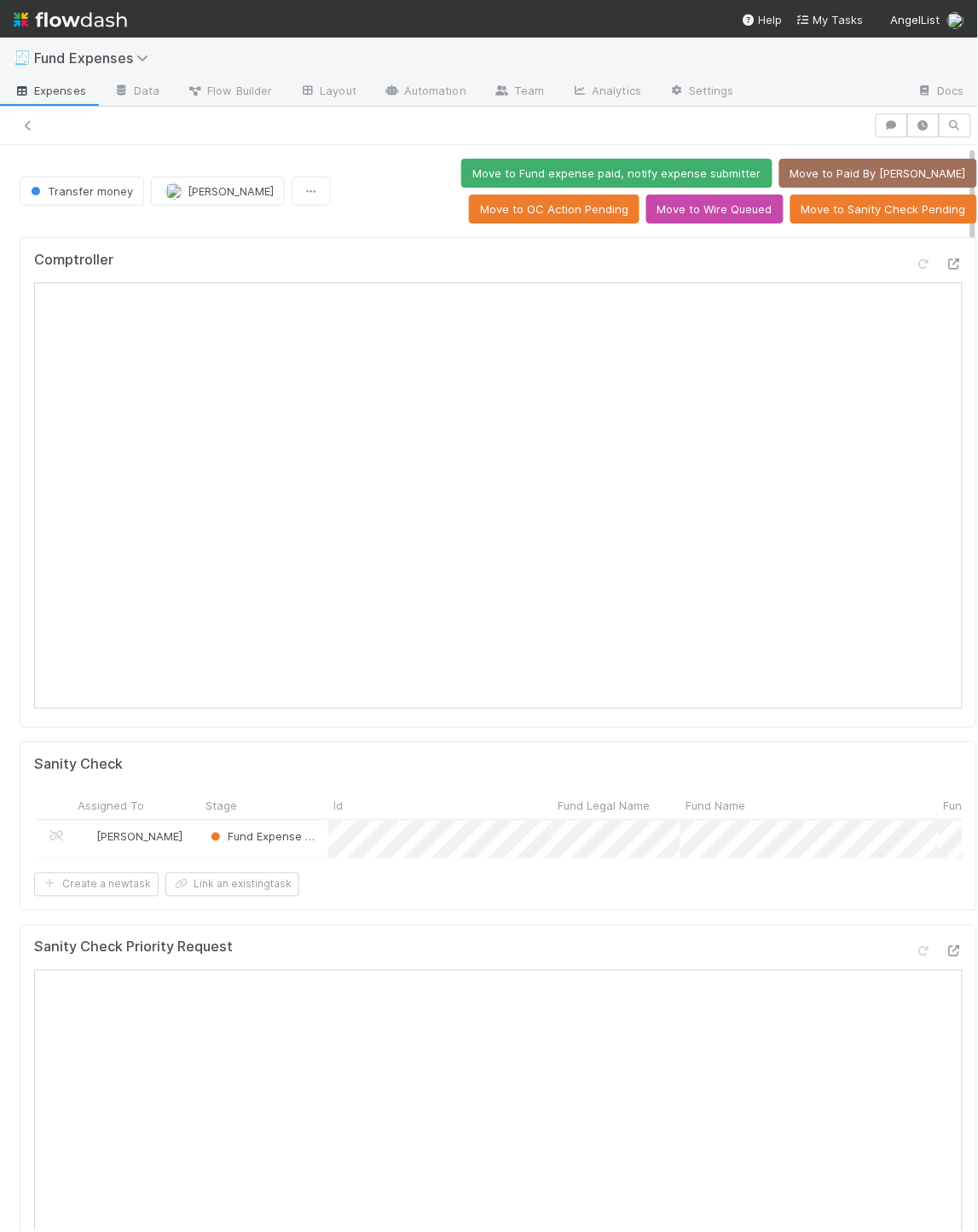
drag, startPoint x: 468, startPoint y: 239, endPoint x: 499, endPoint y: 254, distance: 34.4
click at [468, 239] on div "Comptroller" at bounding box center [498, 482] width 958 height 490
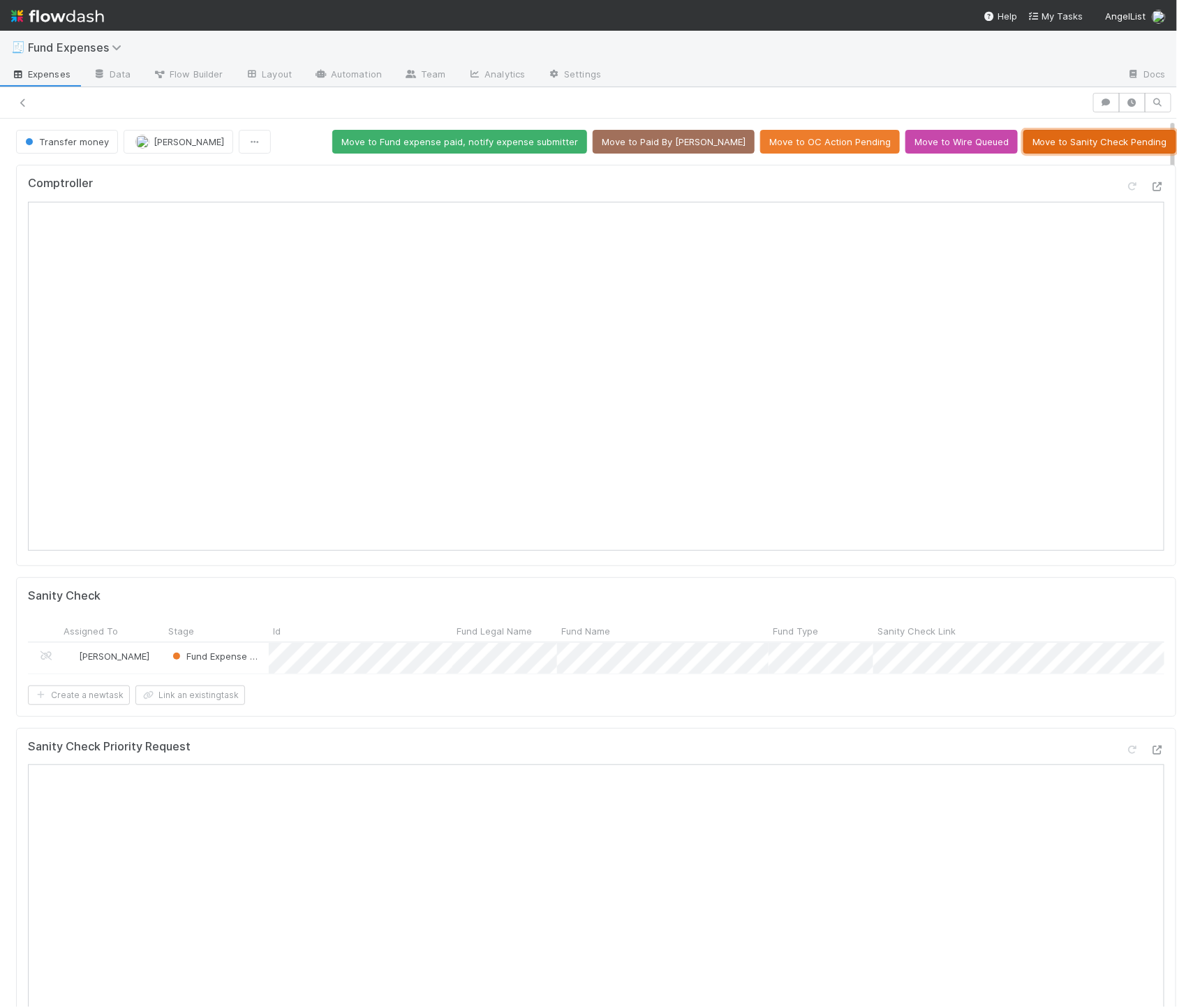
click at [800, 144] on button "Move to Sanity Check Pending" at bounding box center [1099, 142] width 153 height 24
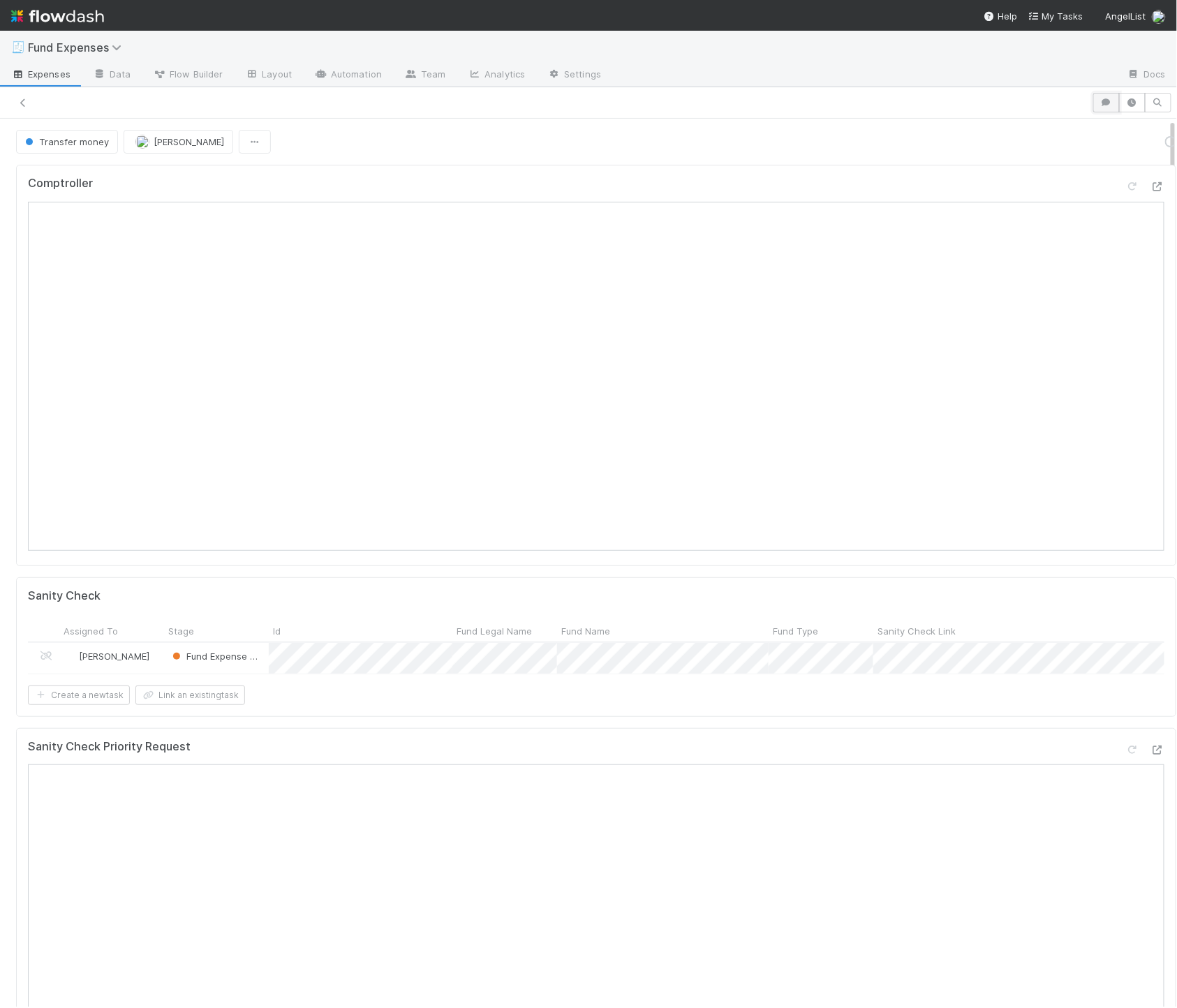
click at [800, 103] on icon "button" at bounding box center [1106, 102] width 14 height 8
click at [800, 164] on div "Add a comment..." at bounding box center [988, 172] width 407 height 37
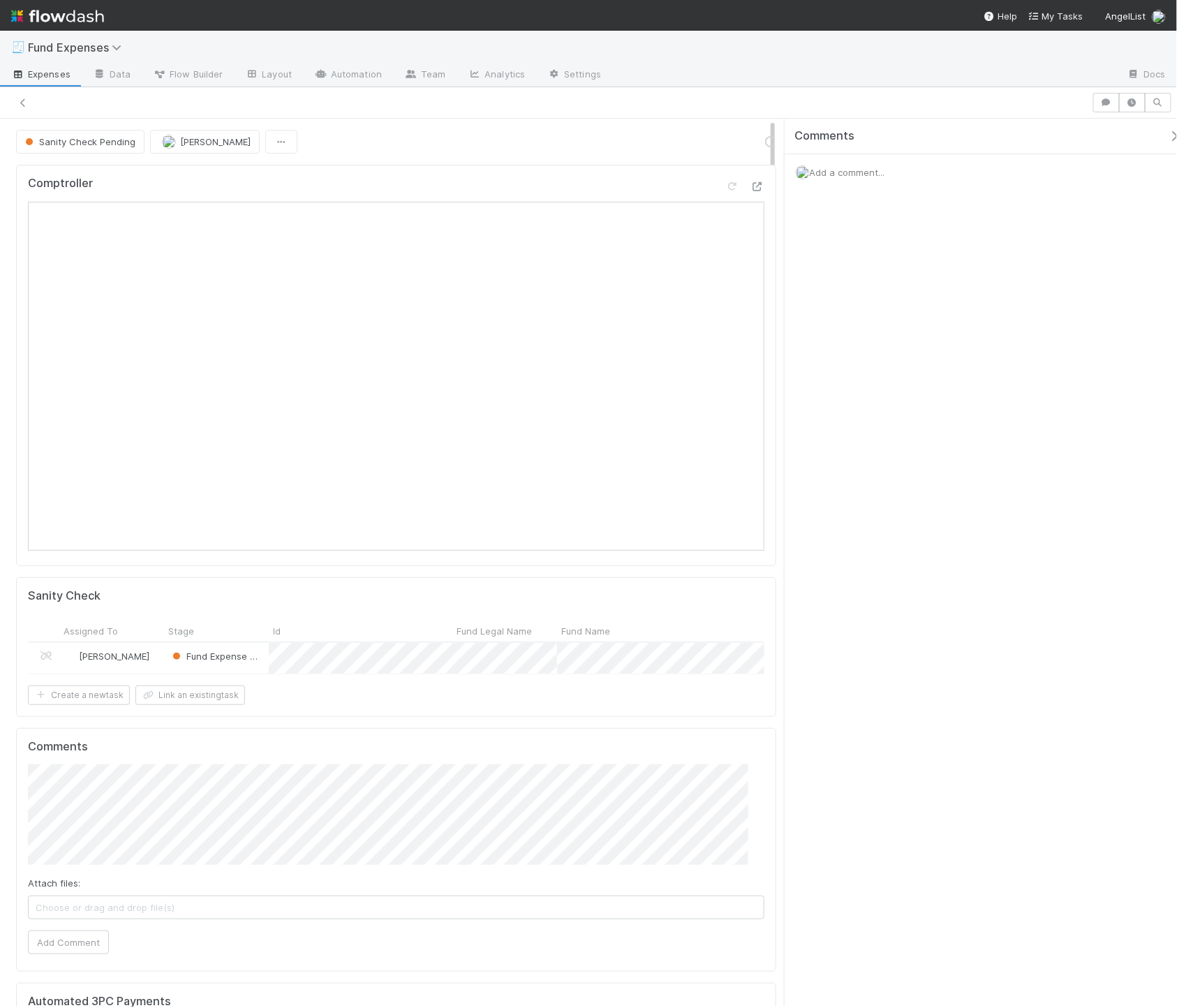
click at [800, 171] on span "Add a comment..." at bounding box center [847, 172] width 75 height 11
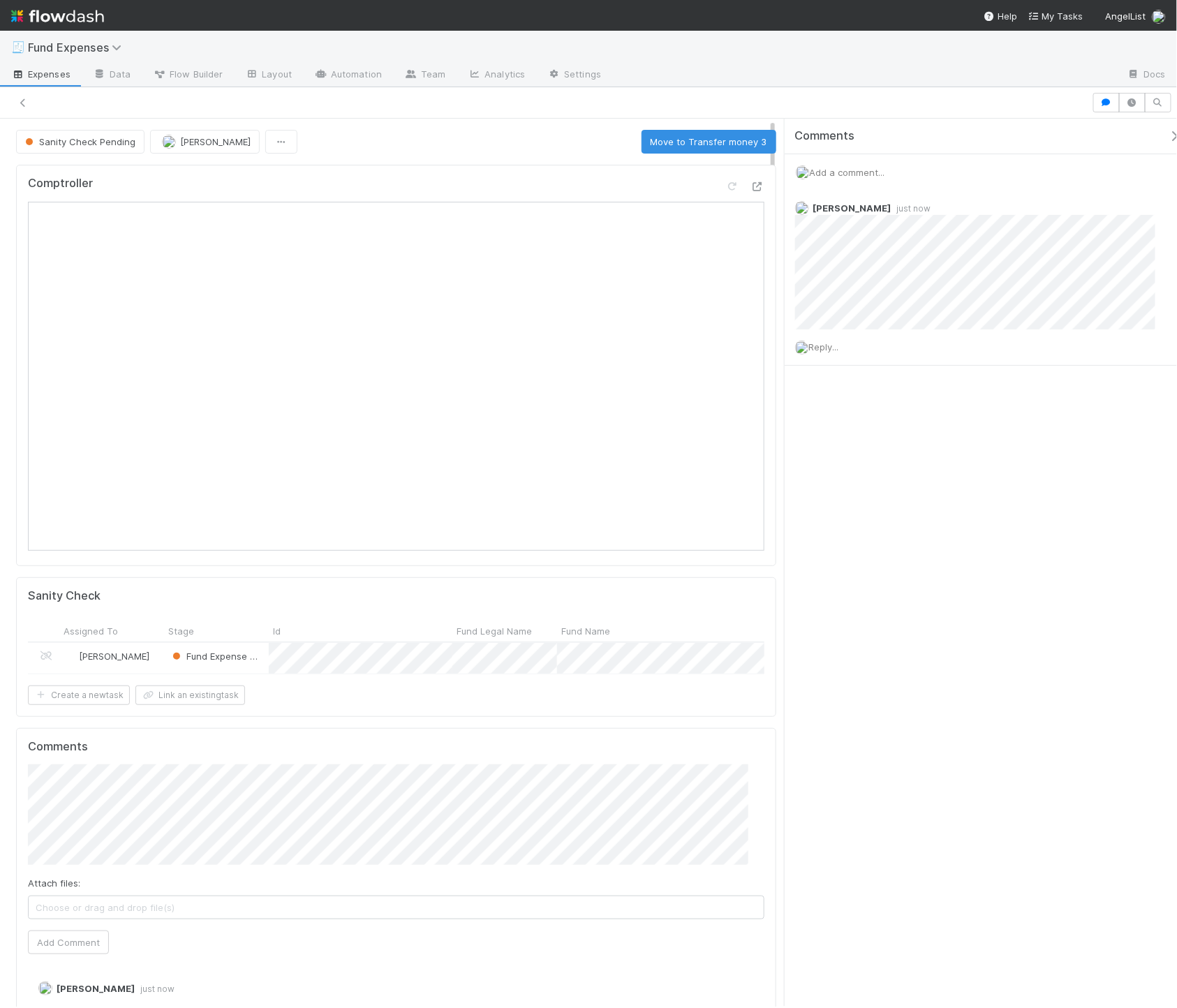
click at [800, 130] on div "Comments" at bounding box center [994, 136] width 398 height 14
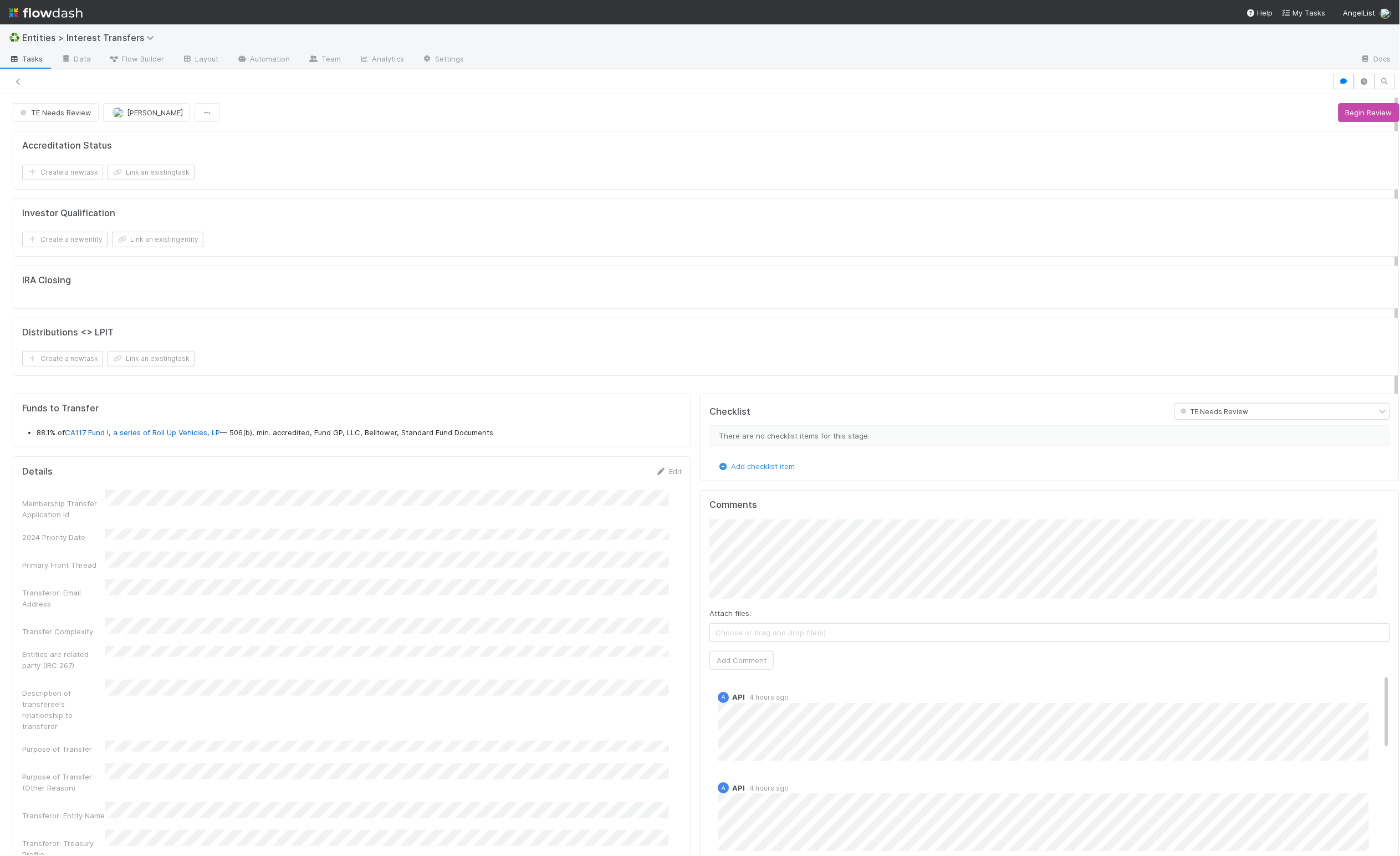
scroll to position [214, 655]
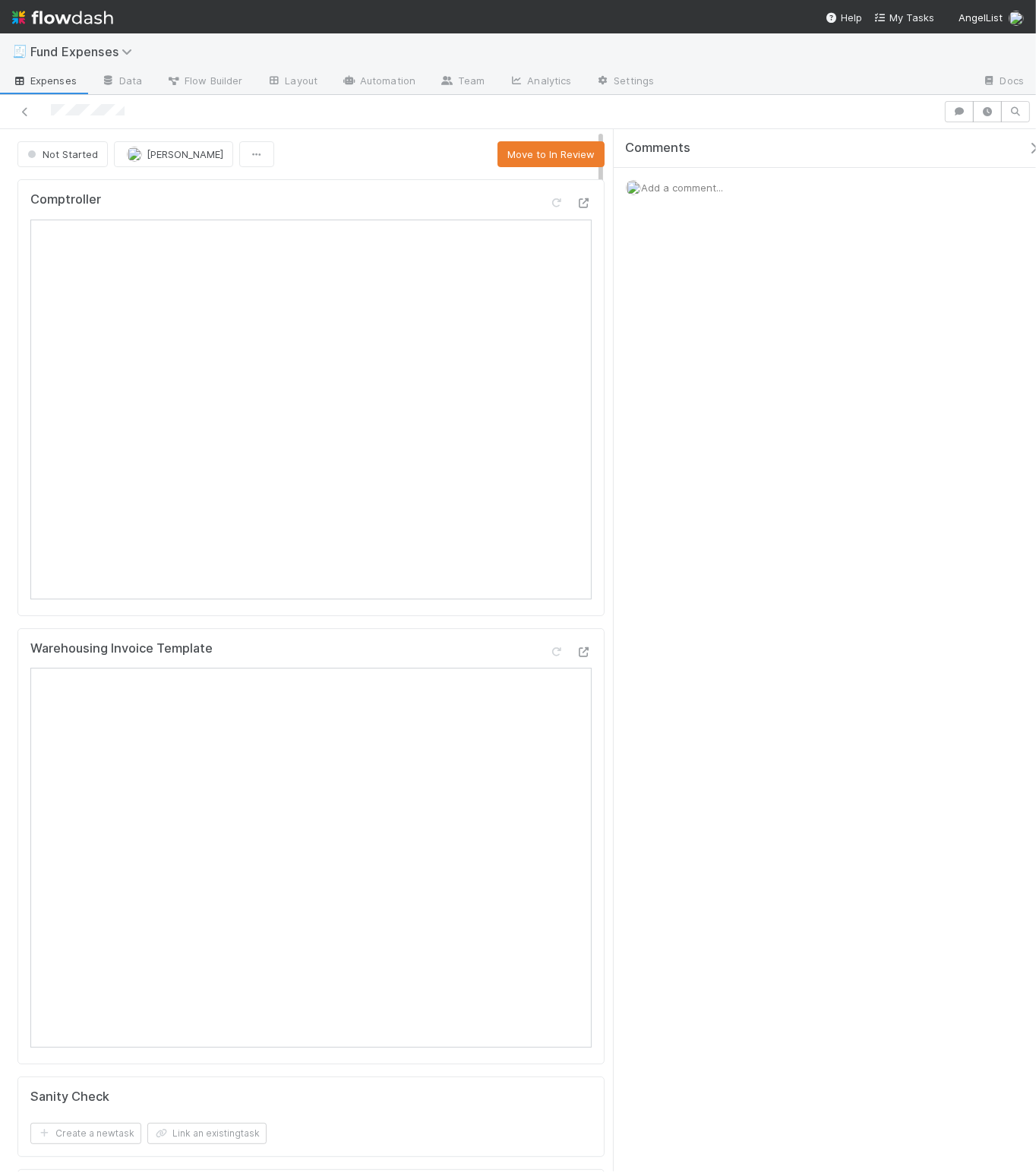
click at [1026, 147] on icon "button" at bounding box center [1034, 148] width 15 height 12
drag, startPoint x: 644, startPoint y: 145, endPoint x: 677, endPoint y: 154, distance: 34.2
click at [650, 146] on div "Not Started [PERSON_NAME] Move to In Review" at bounding box center [526, 155] width 1018 height 26
click at [928, 155] on button "Move to In Review" at bounding box center [982, 155] width 107 height 26
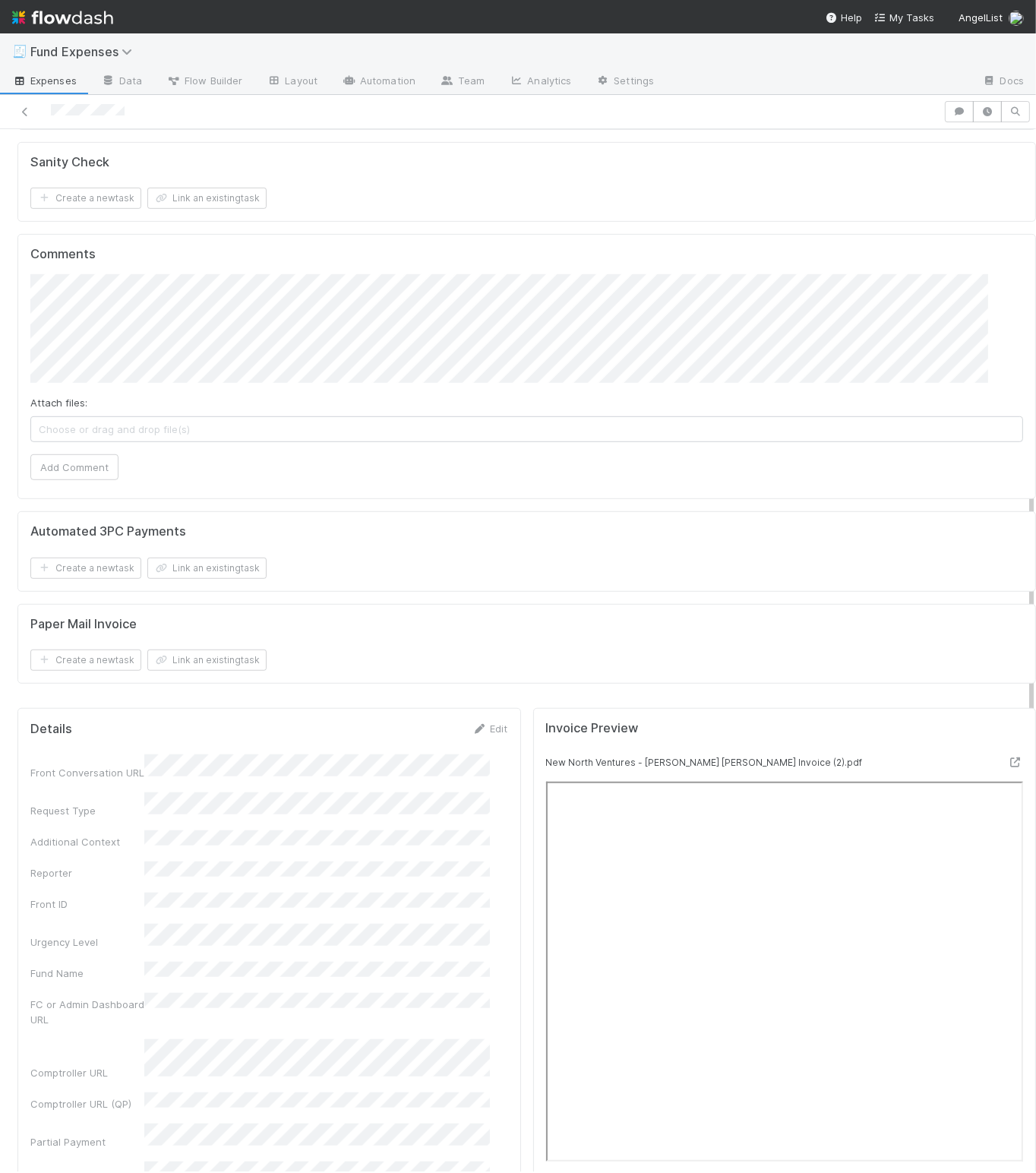
scroll to position [1111, 0]
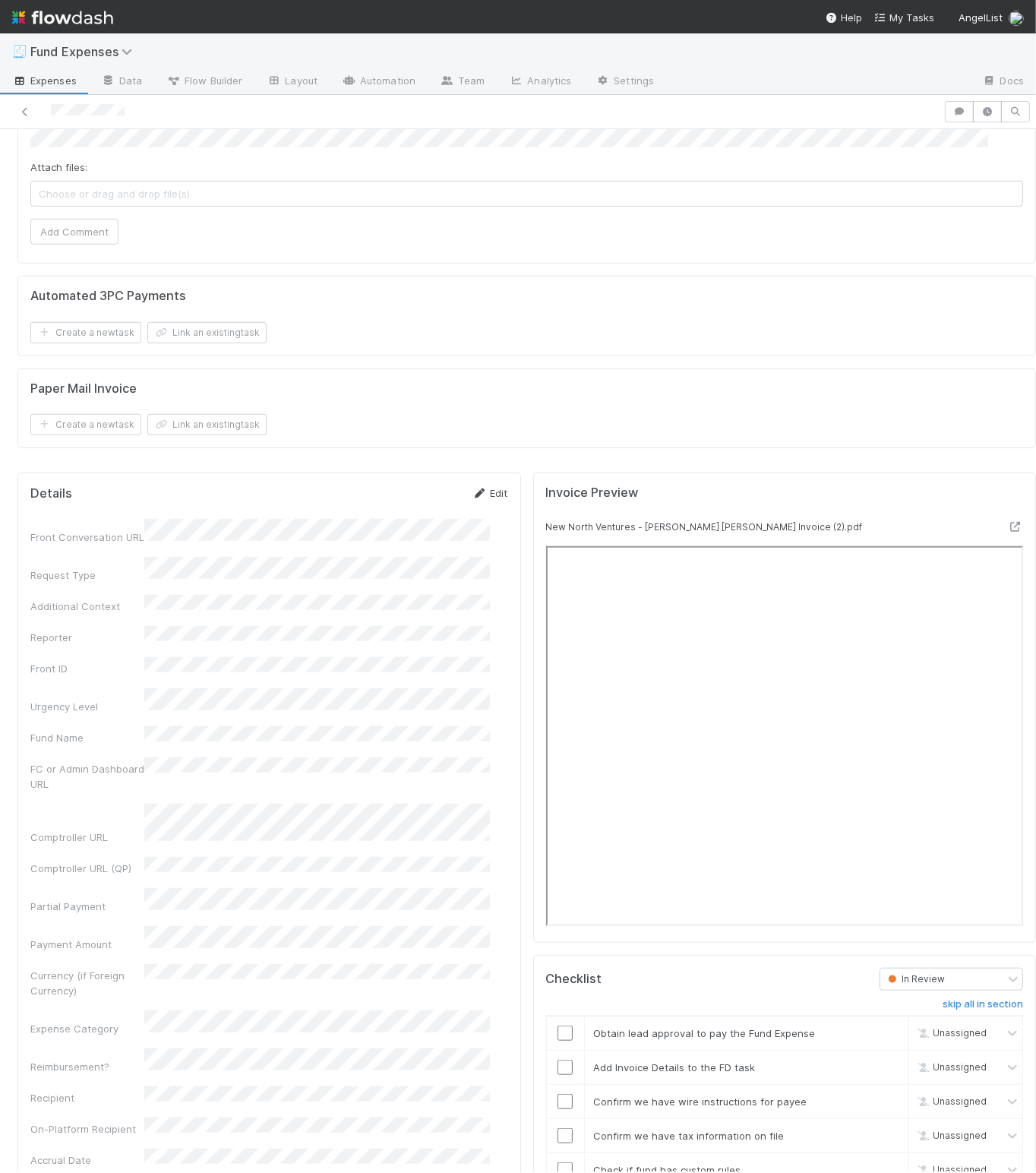
click at [481, 499] on link "Edit" at bounding box center [490, 493] width 36 height 12
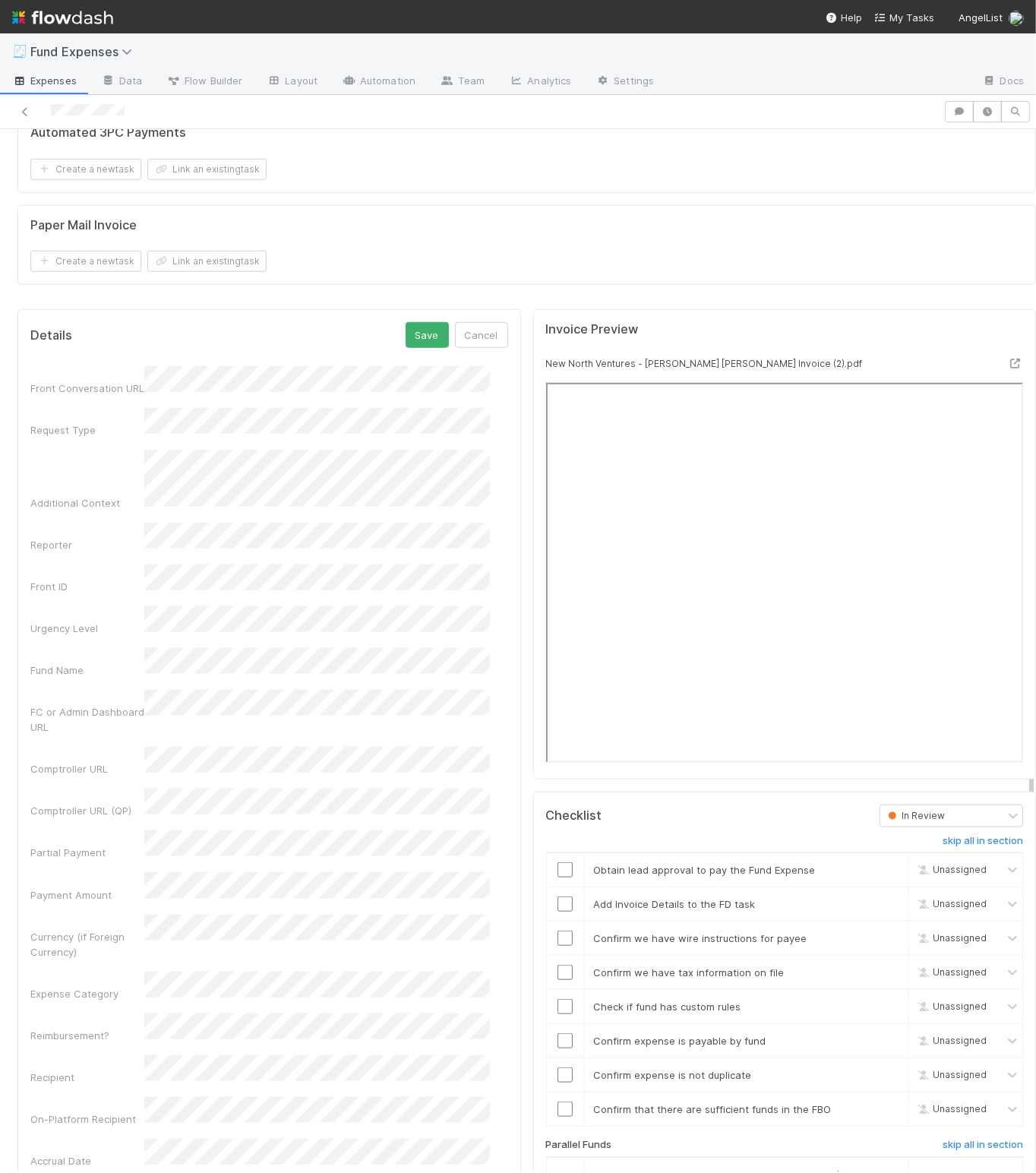
scroll to position [1364, 0]
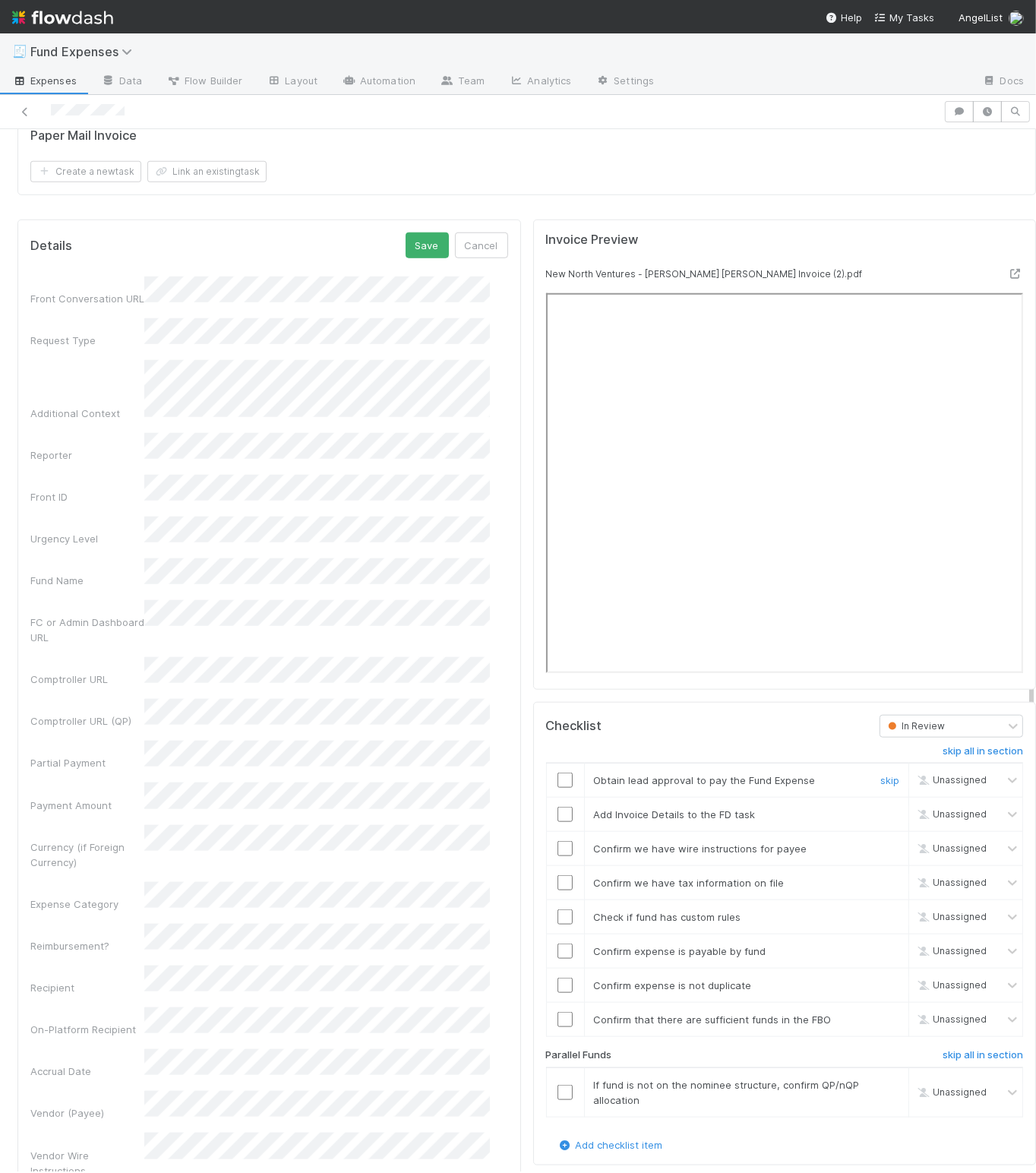
click at [558, 788] on input "checkbox" at bounding box center [565, 780] width 15 height 15
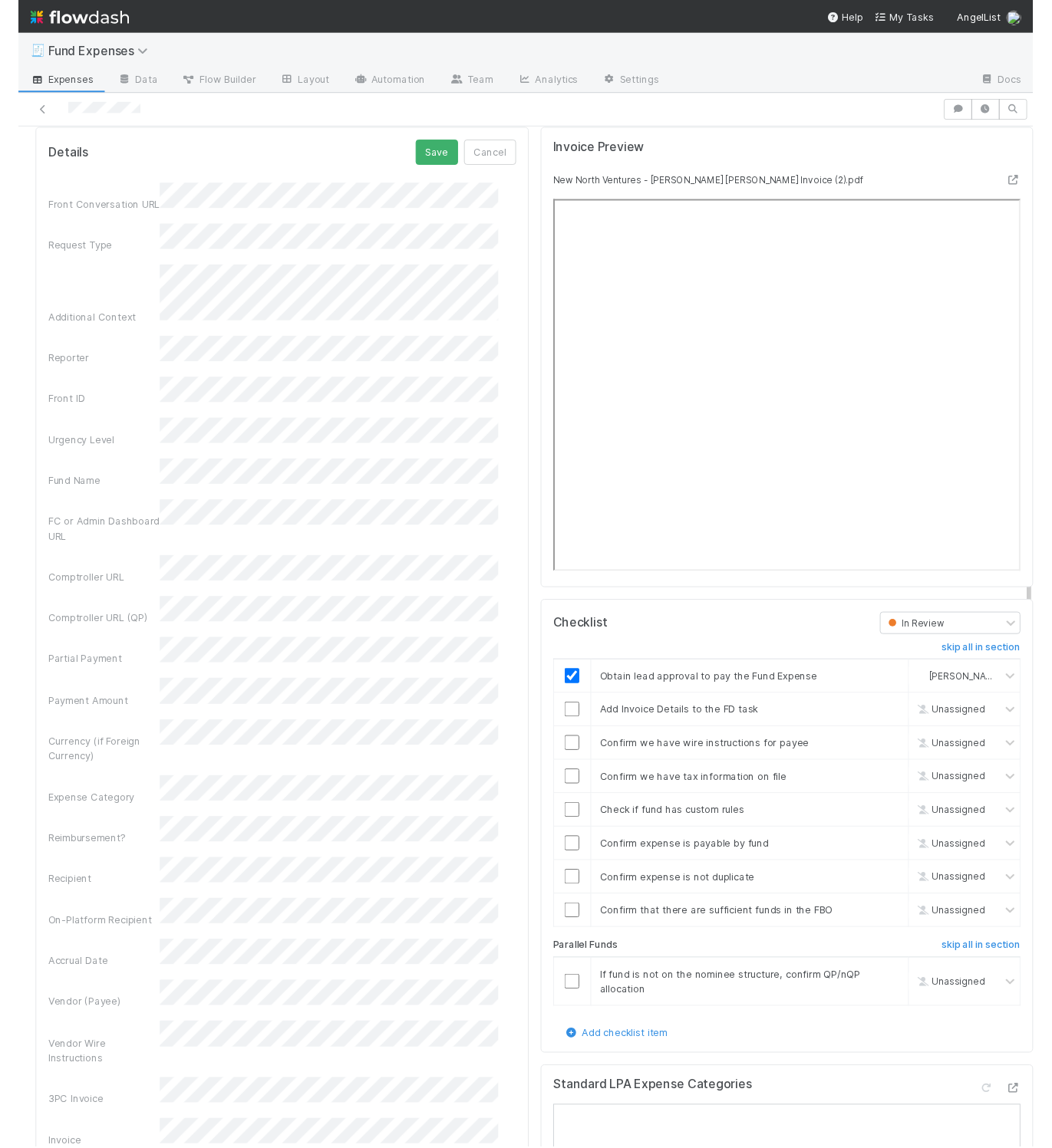
scroll to position [1470, 0]
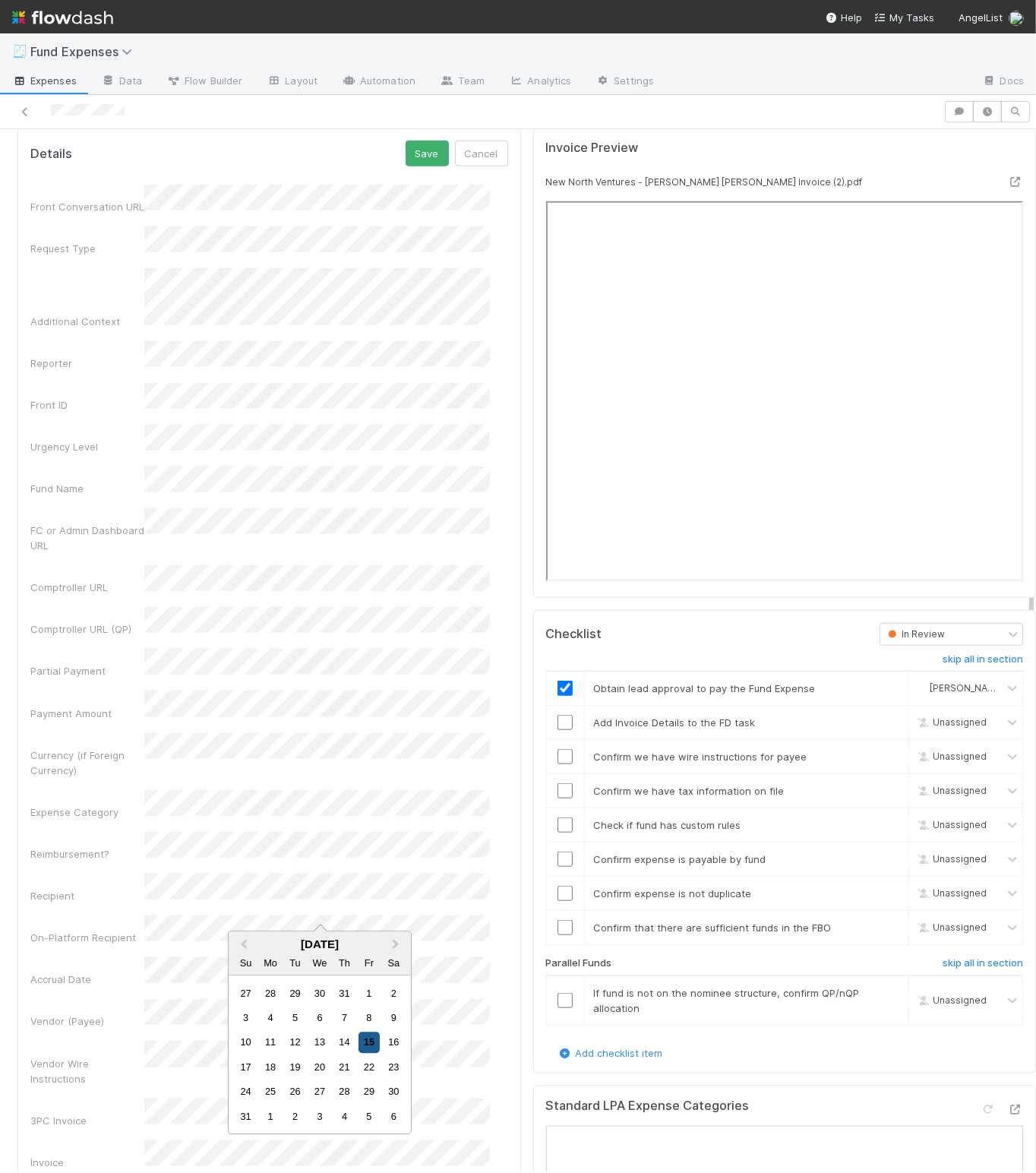
click at [367, 1044] on div "15" at bounding box center [368, 1042] width 20 height 20
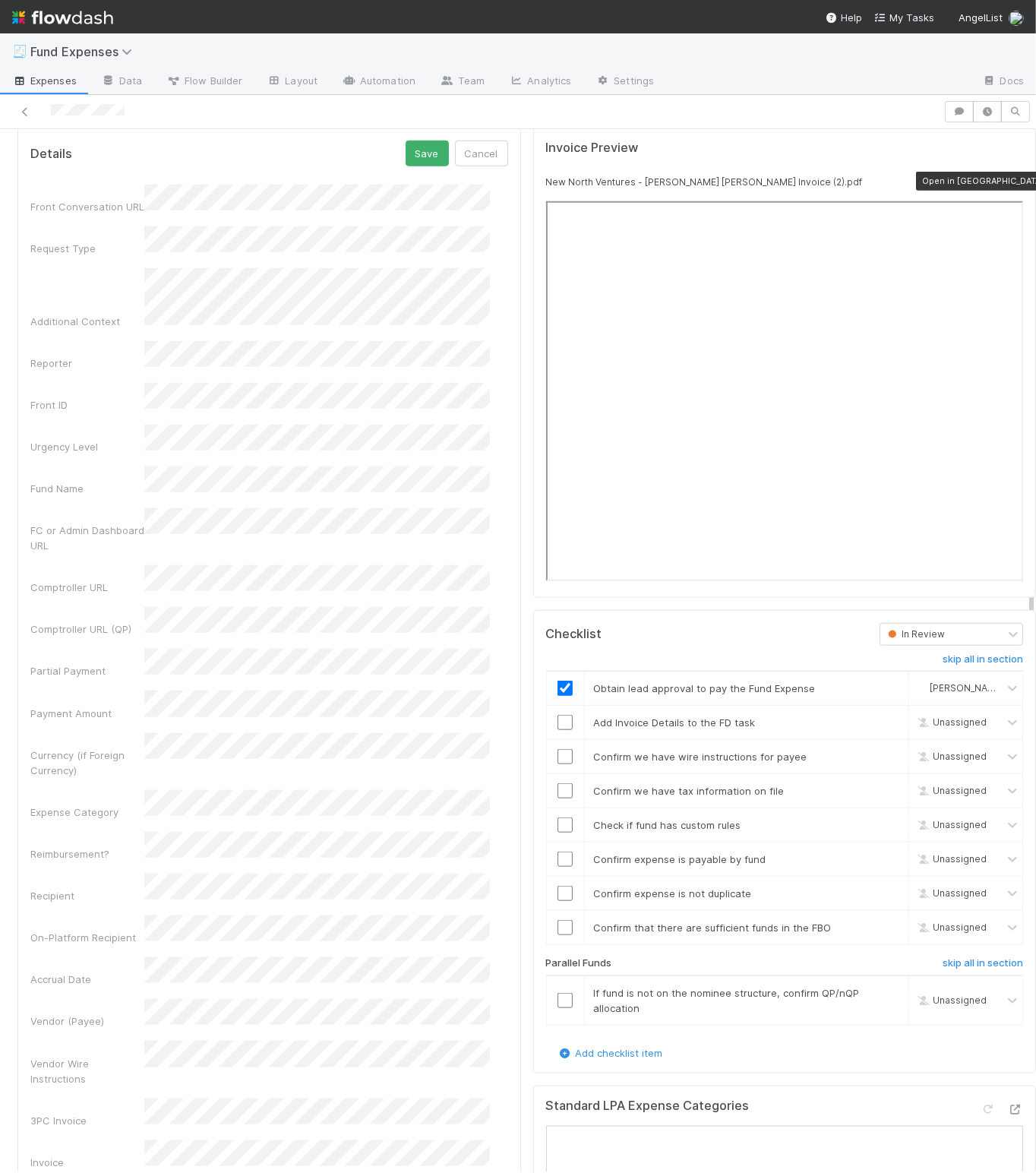
click at [228, 52] on div "🧾 Fund Expenses" at bounding box center [518, 51] width 1036 height 37
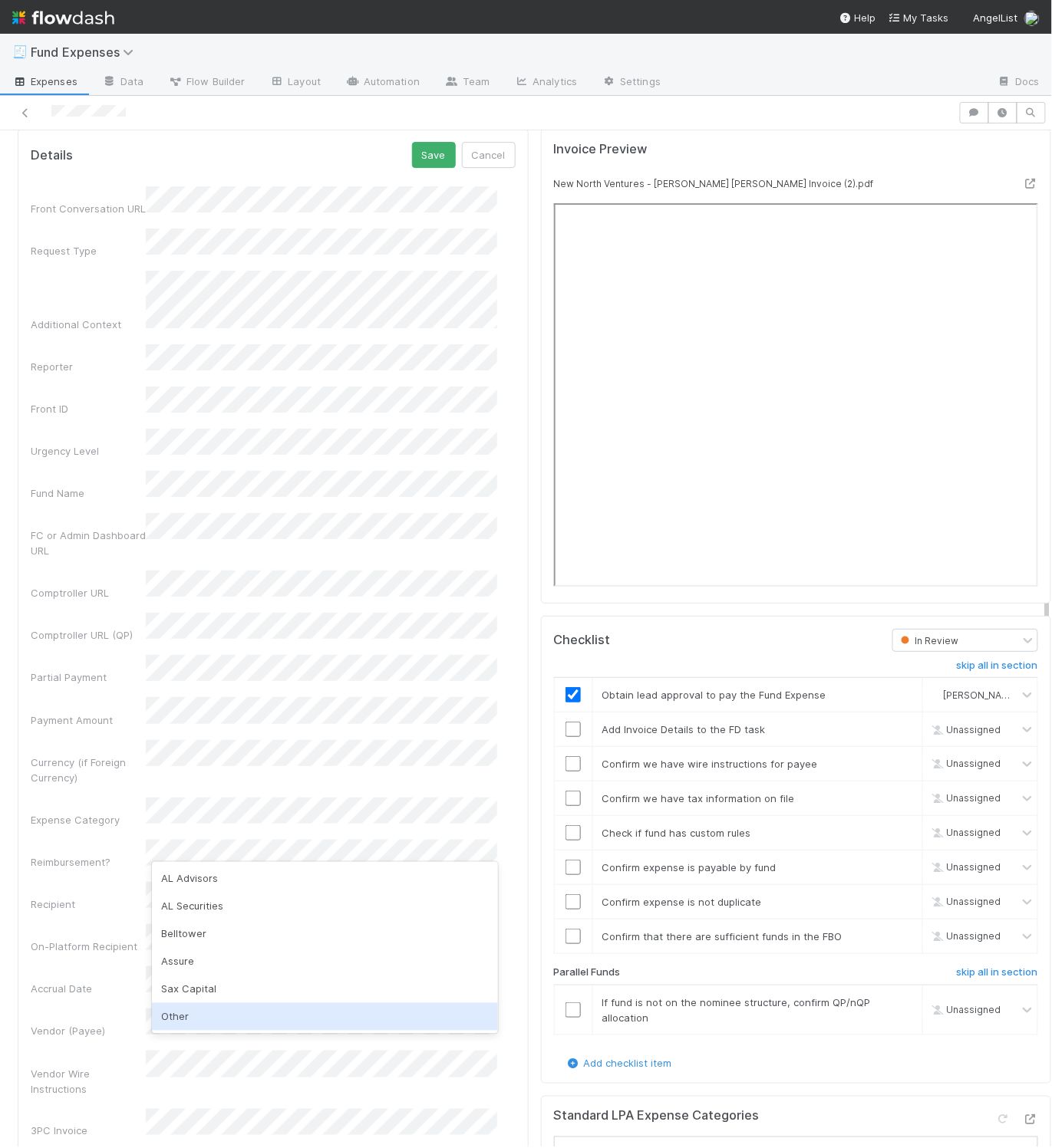
click at [185, 1016] on div "Other" at bounding box center [324, 1017] width 345 height 28
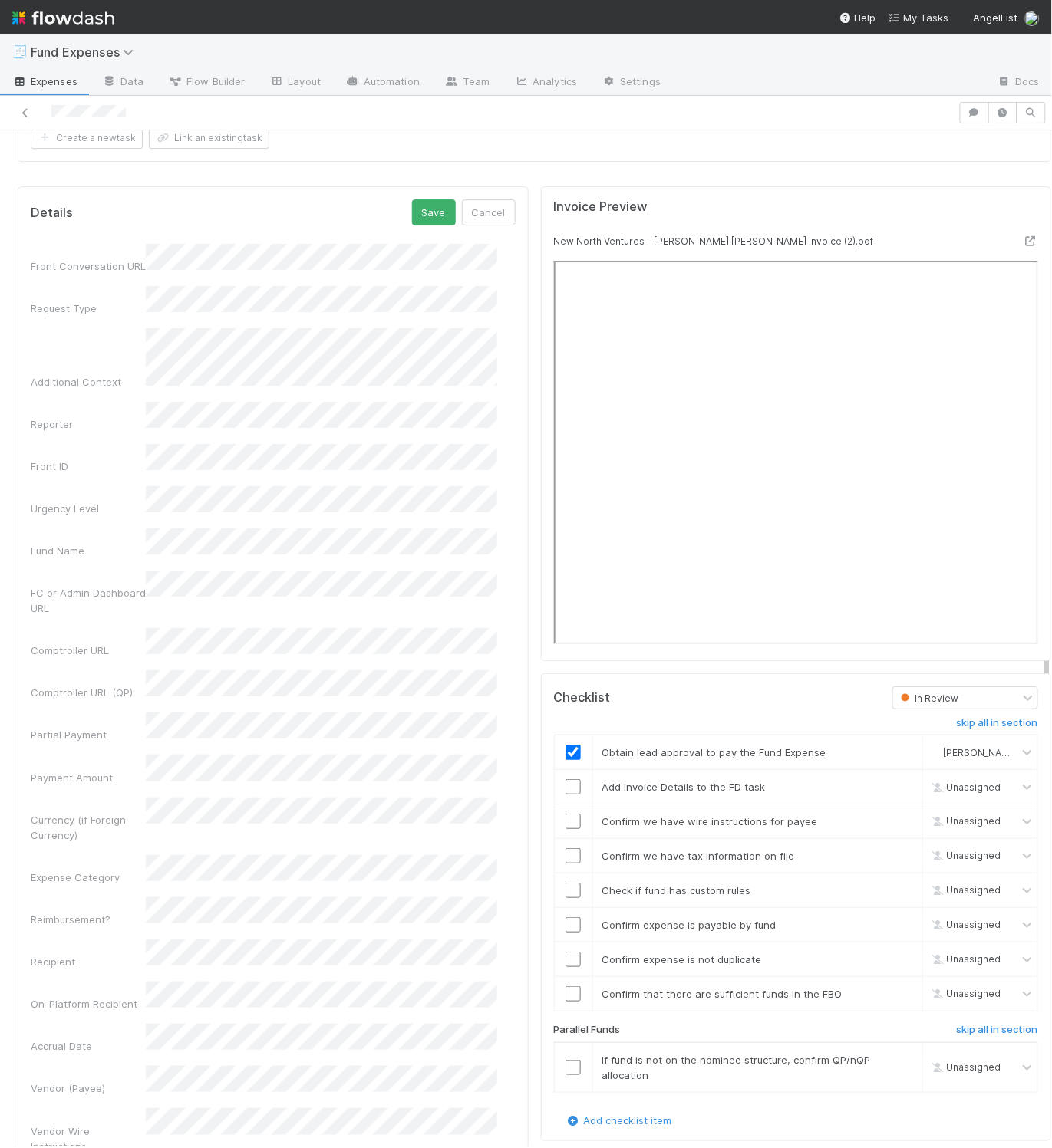
scroll to position [1396, 0]
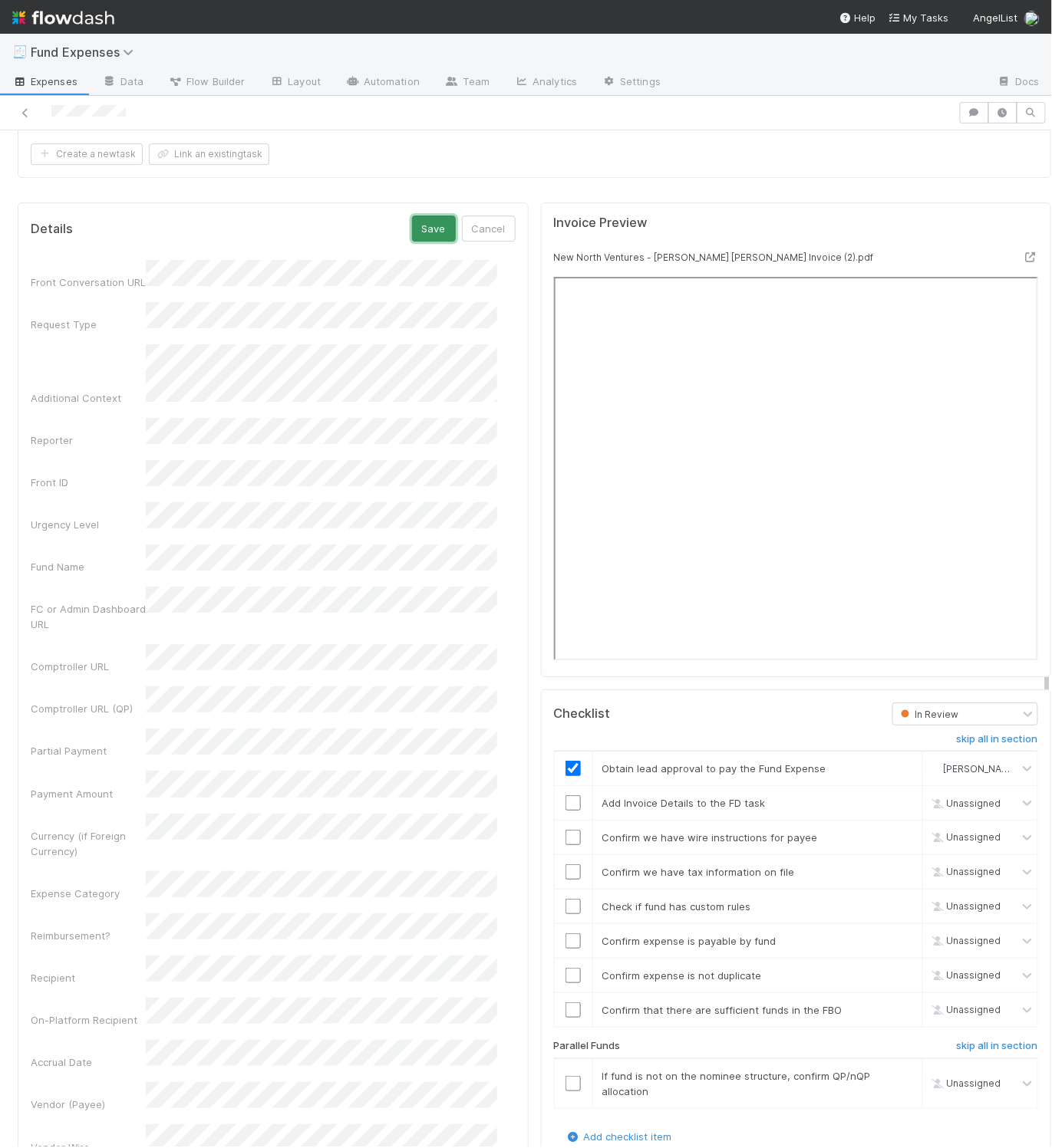
click at [416, 241] on button "Save" at bounding box center [434, 228] width 44 height 26
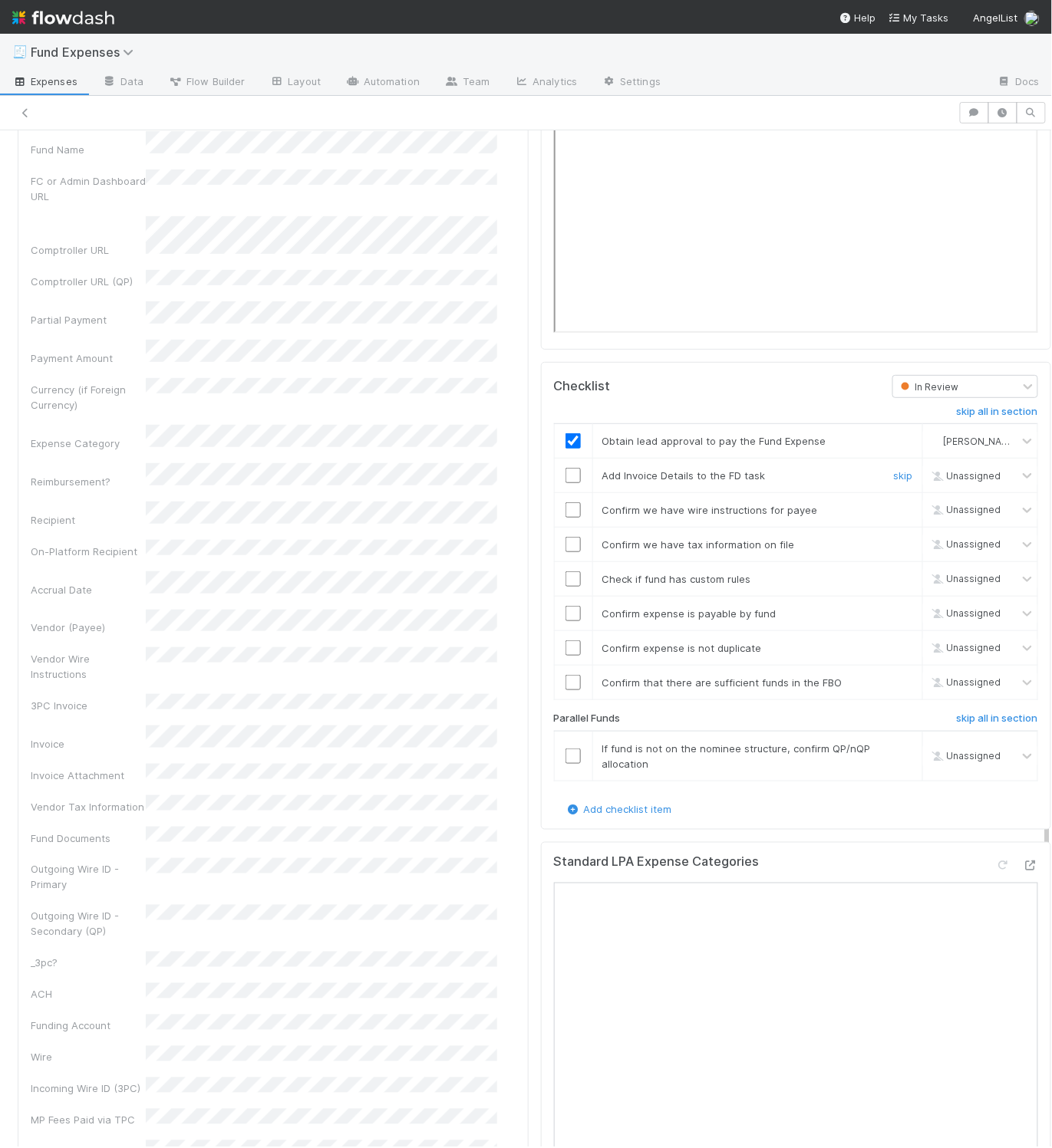
scroll to position [1737, 0]
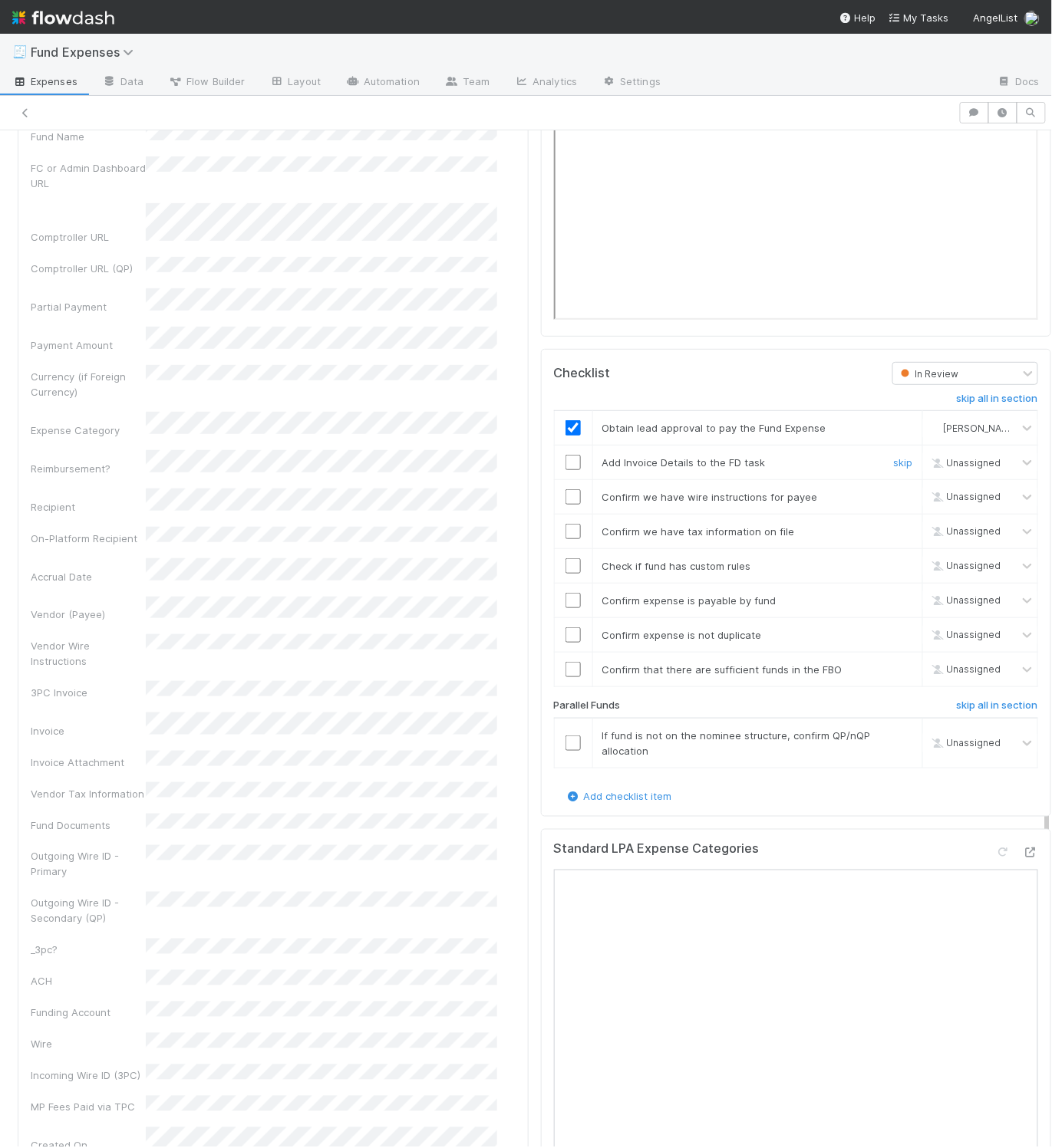
drag, startPoint x: 560, startPoint y: 477, endPoint x: 763, endPoint y: 724, distance: 319.7
click at [565, 471] on input "checkbox" at bounding box center [572, 462] width 16 height 16
click at [894, 742] on link "skip" at bounding box center [903, 735] width 19 height 12
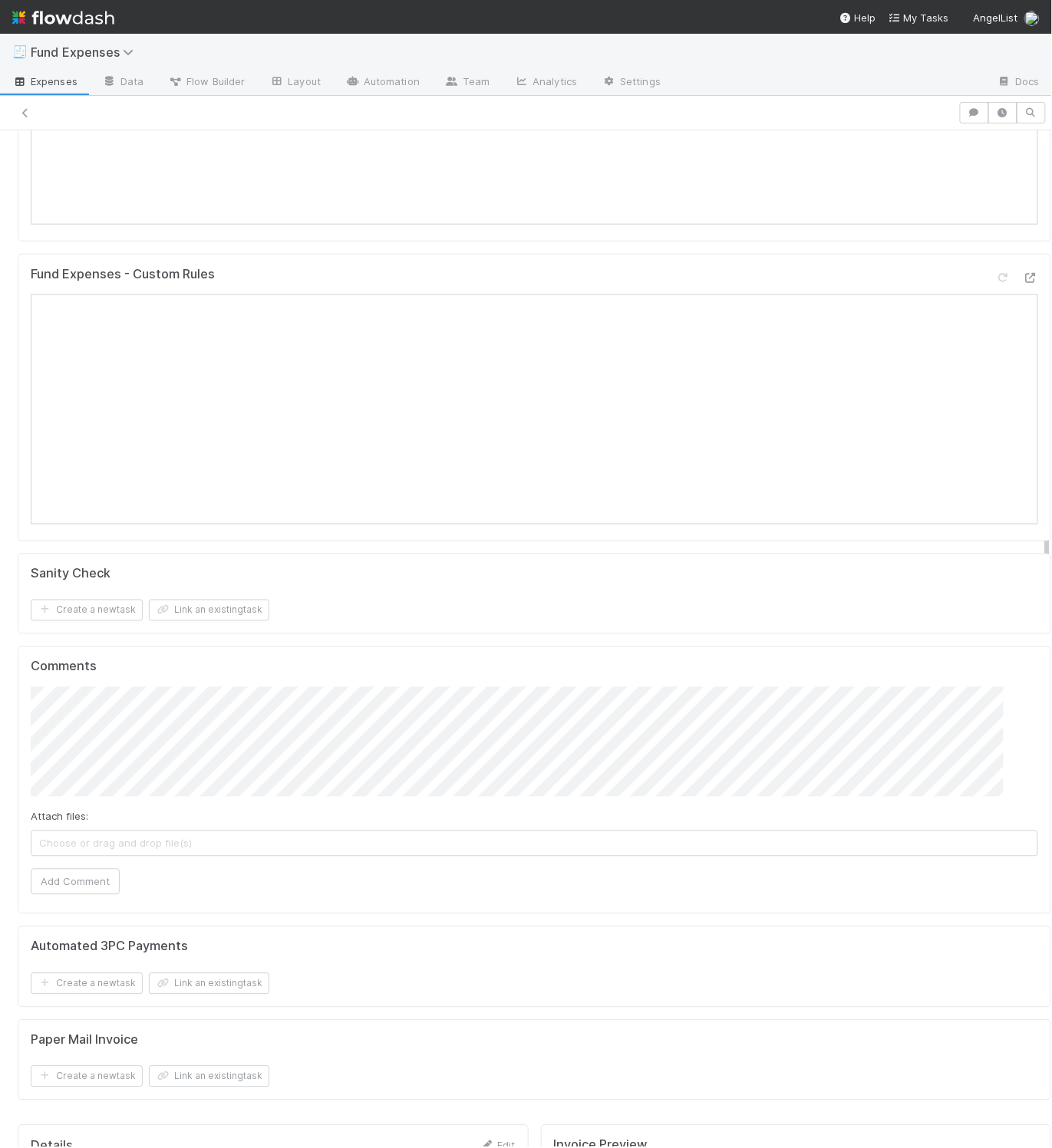
scroll to position [471, 0]
checkbox input "true"
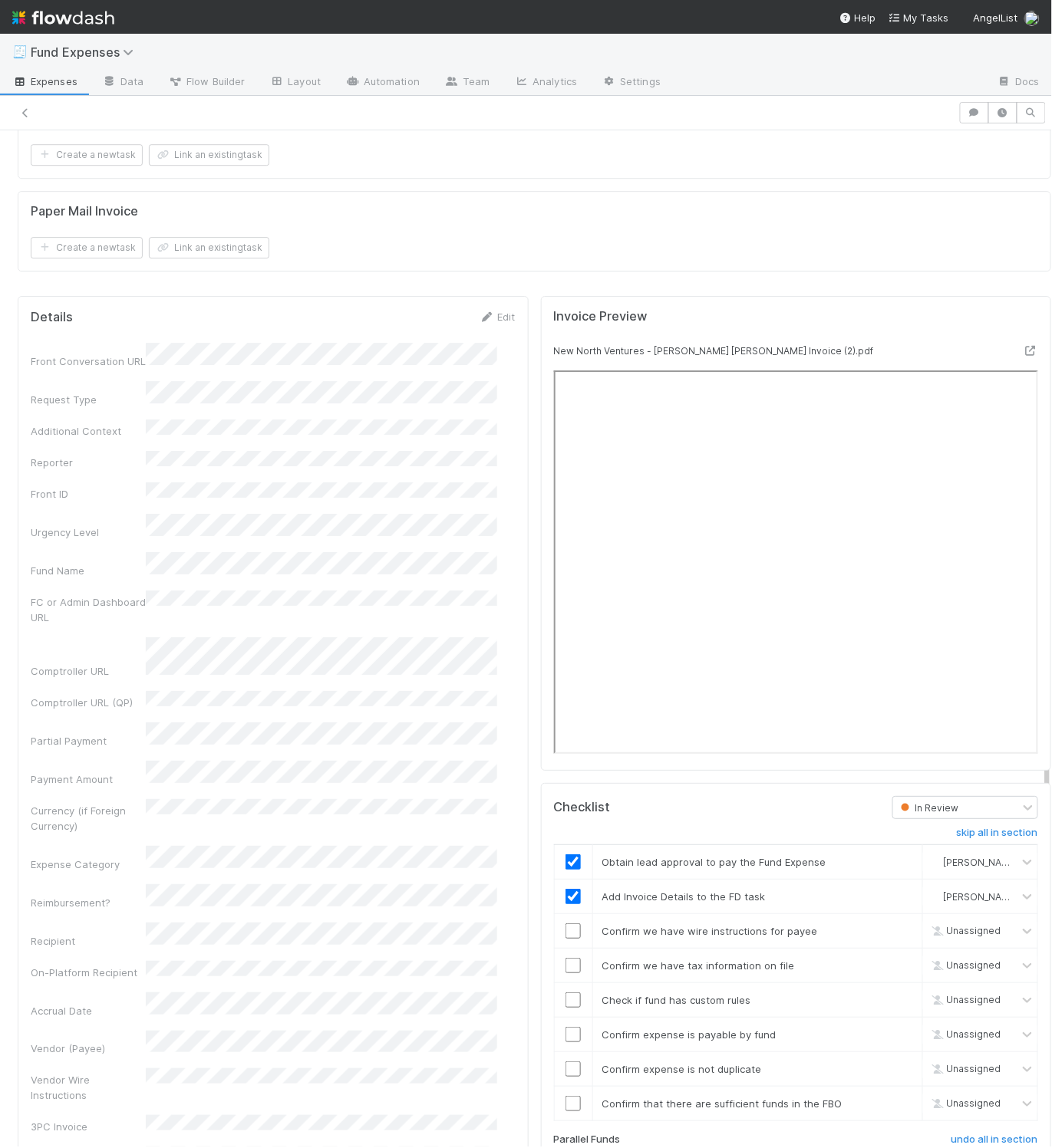
scroll to position [1465, 0]
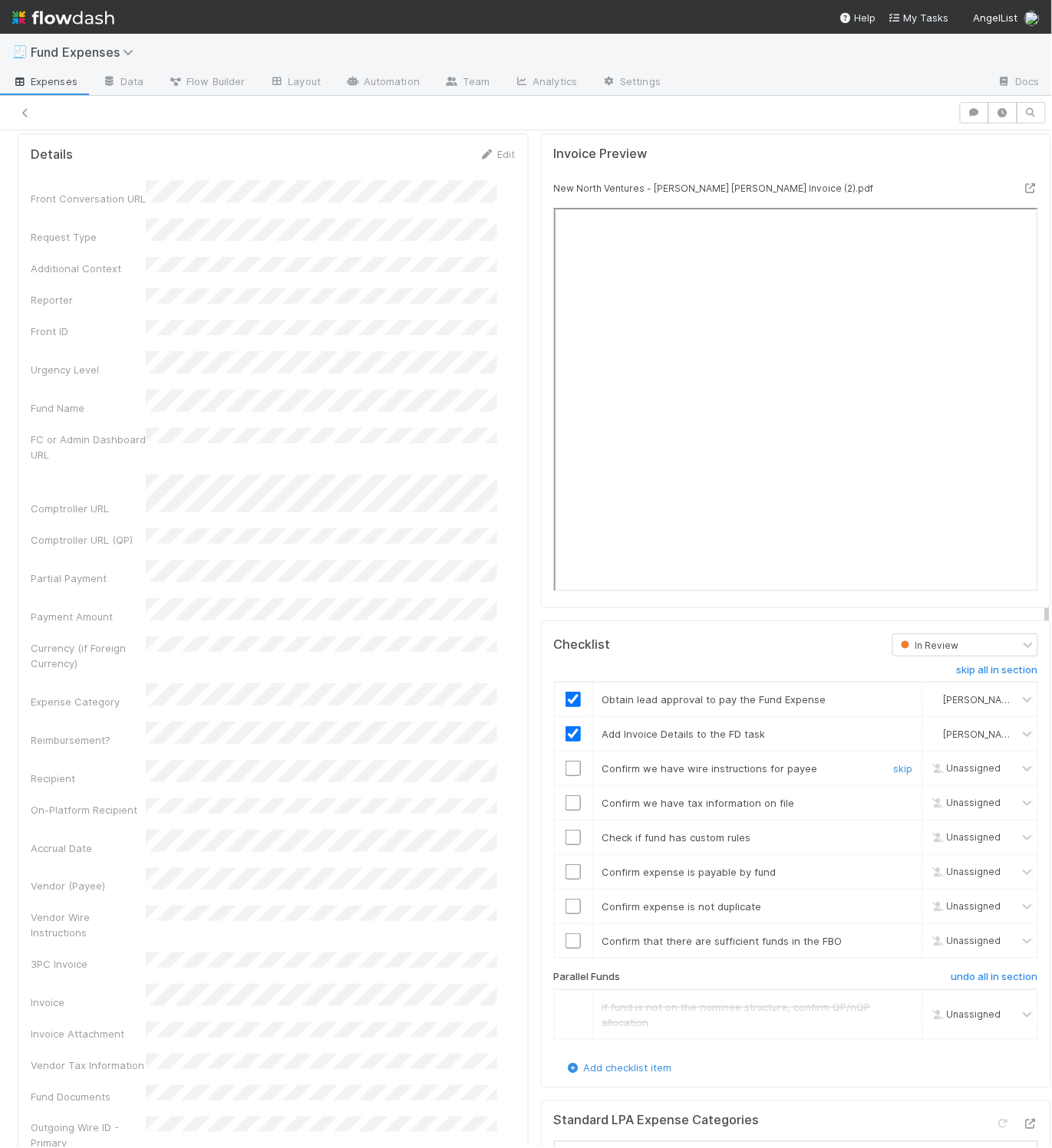
click at [565, 776] on input "checkbox" at bounding box center [572, 769] width 16 height 16
click at [565, 810] on input "checkbox" at bounding box center [572, 803] width 16 height 16
click at [565, 845] on input "checkbox" at bounding box center [572, 838] width 16 height 16
click at [565, 879] on input "checkbox" at bounding box center [572, 872] width 16 height 16
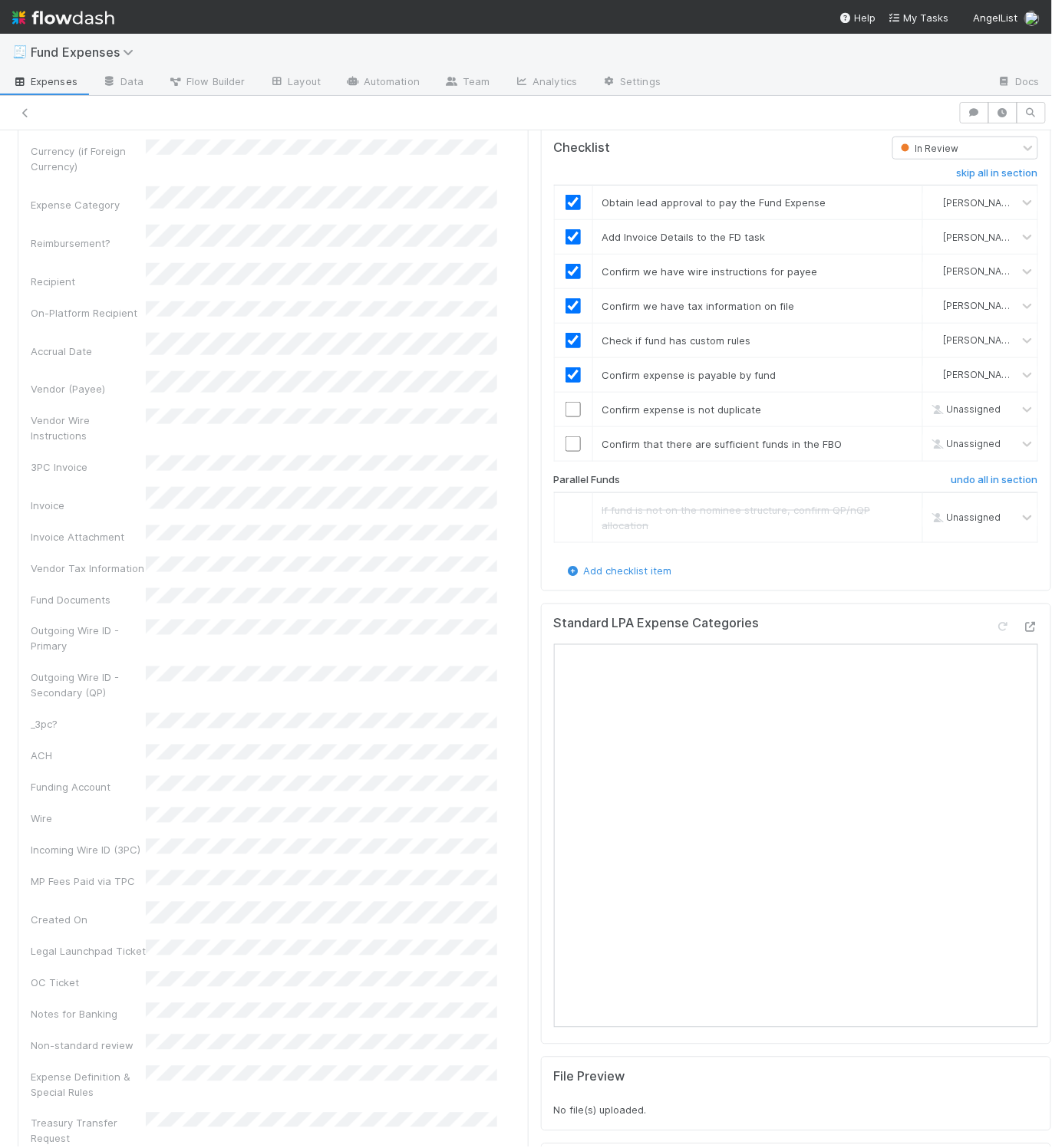
scroll to position [1948, 0]
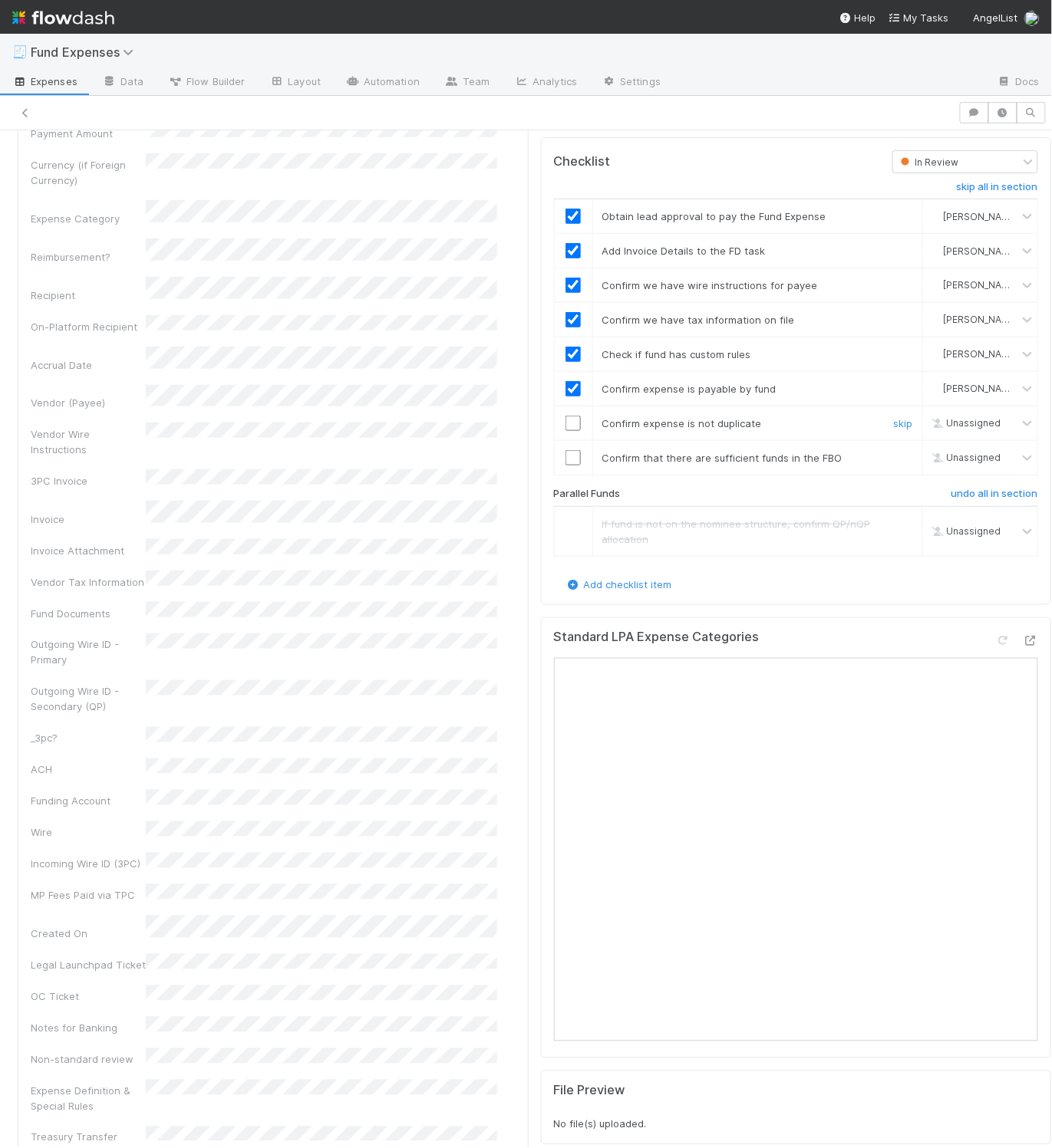
click at [565, 431] on input "checkbox" at bounding box center [572, 423] width 16 height 16
click at [565, 466] on input "checkbox" at bounding box center [572, 457] width 16 height 16
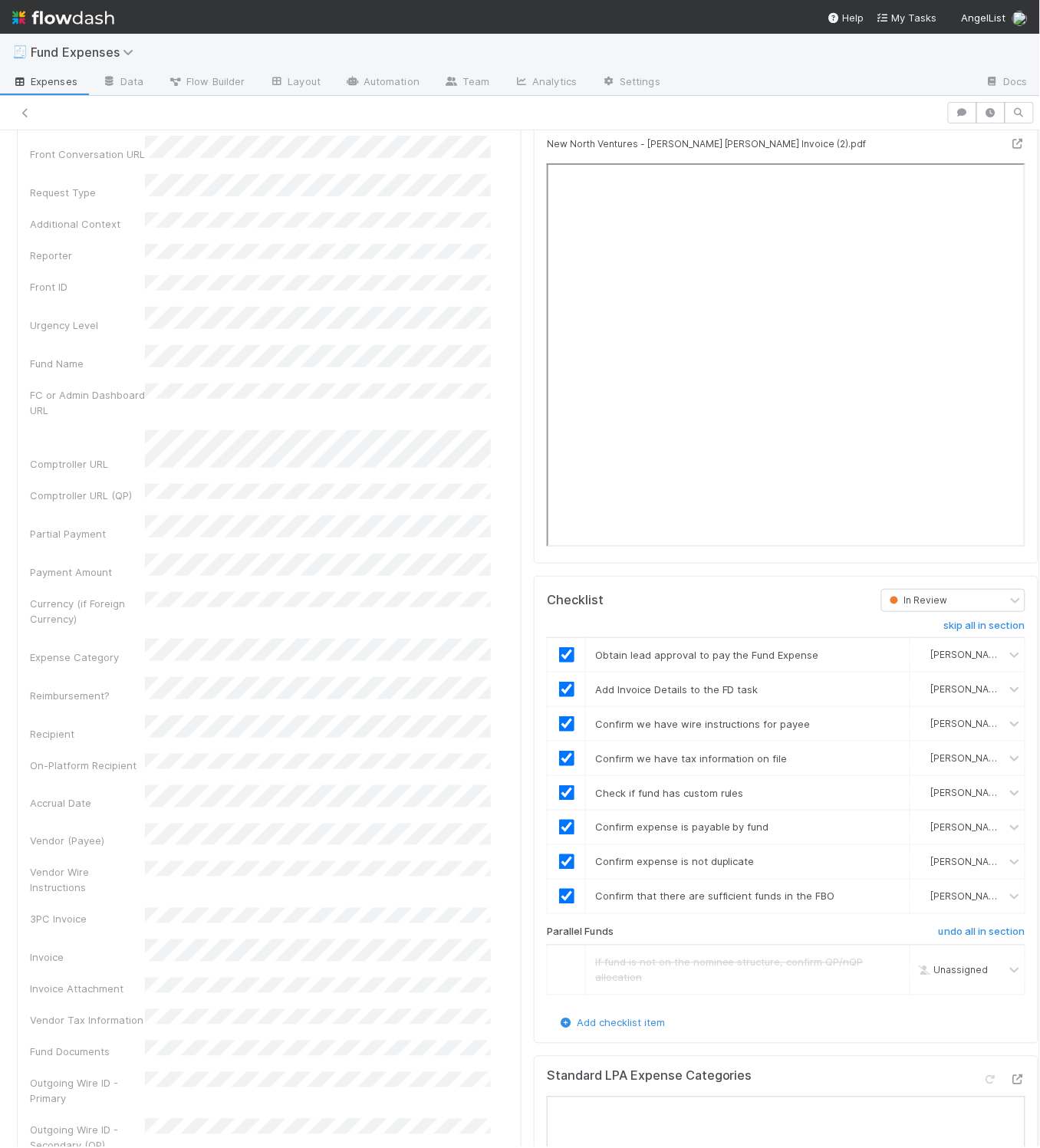
scroll to position [1604, 0]
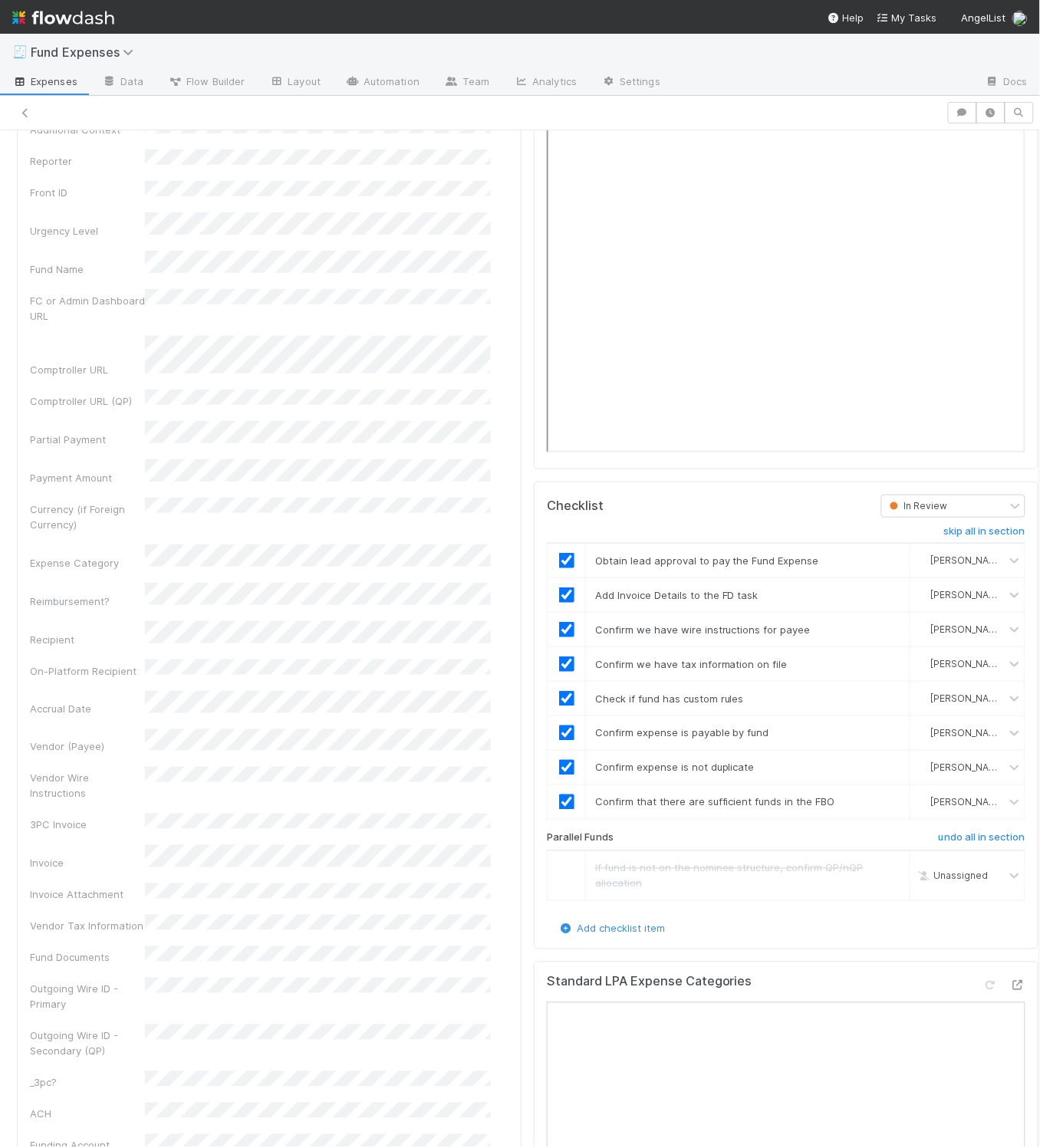
click at [528, 759] on div "Invoice Preview New North Ventures - Thompson Hine Invoice (2).pdf Checklist In…" at bounding box center [786, 938] width 517 height 1899
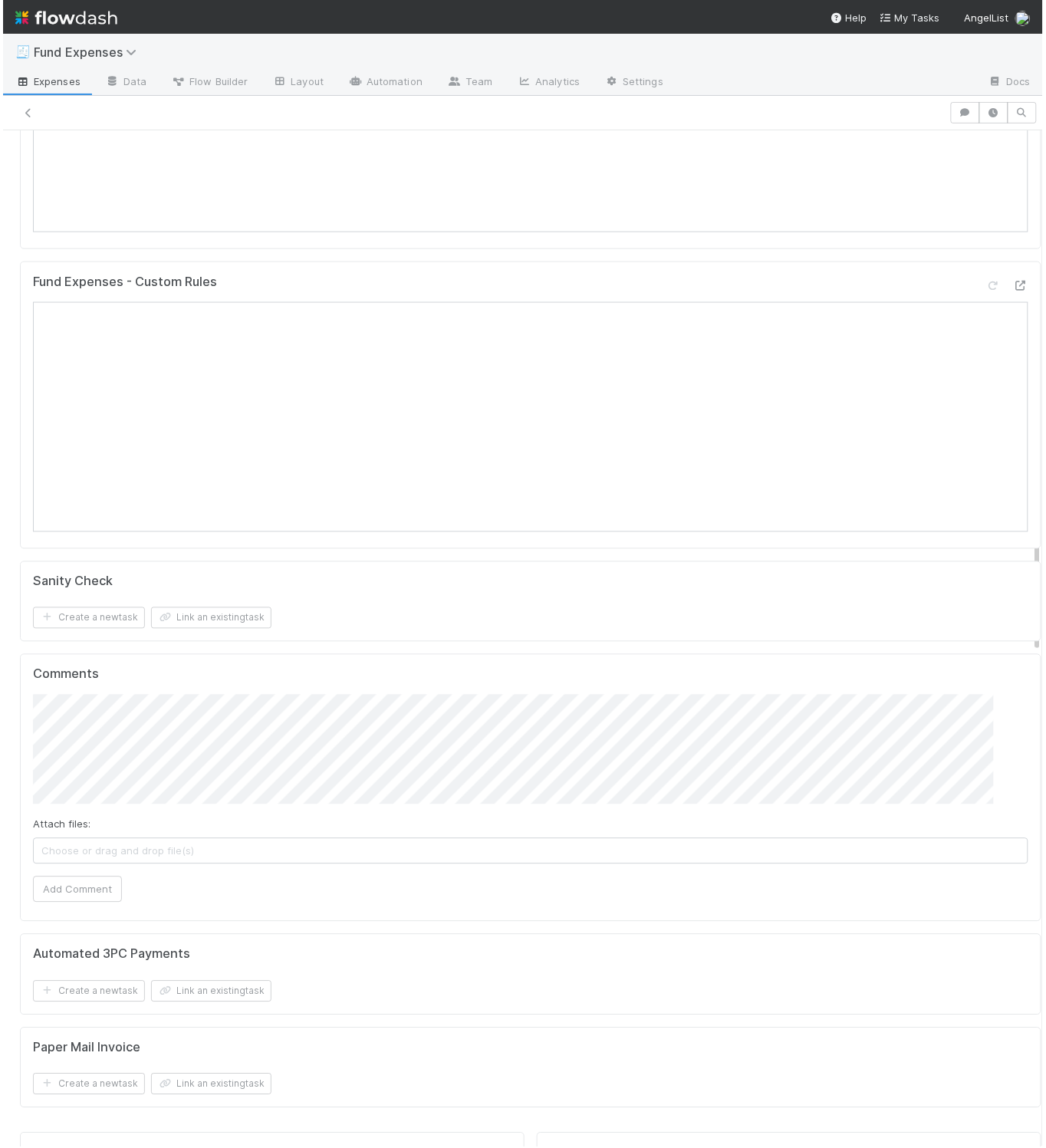
scroll to position [0, 0]
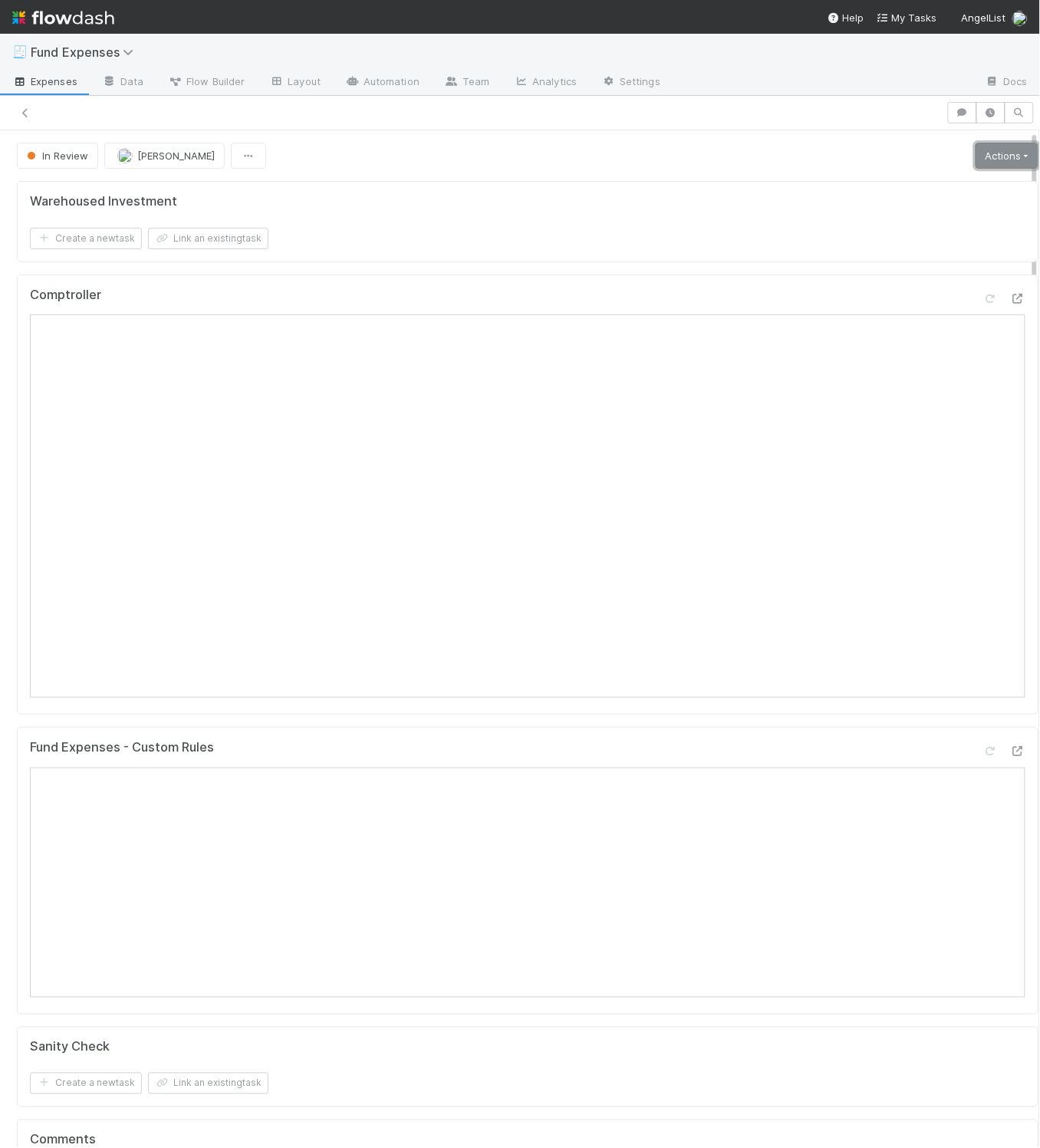
click at [975, 156] on link "Actions" at bounding box center [1006, 156] width 63 height 26
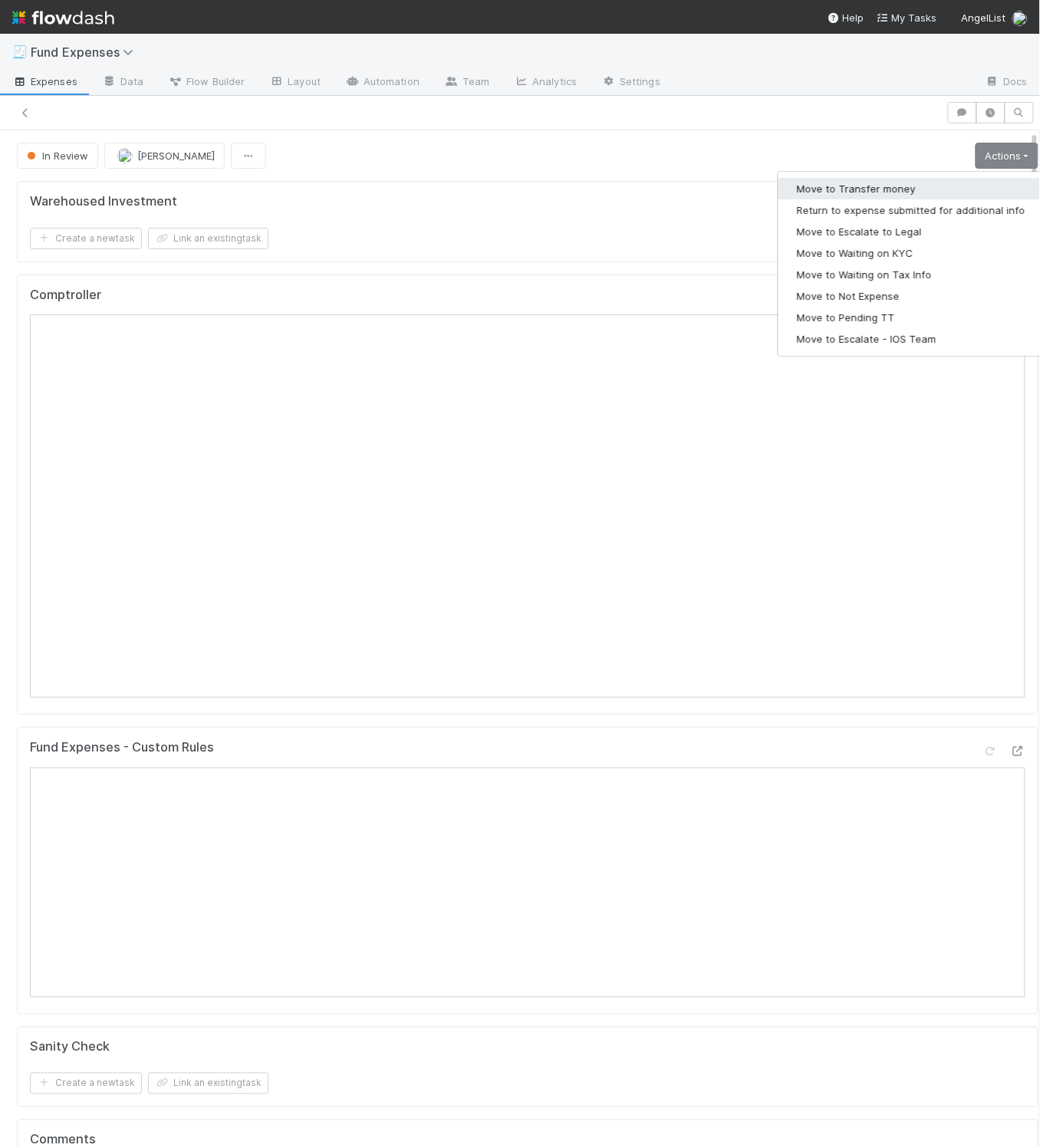
click at [936, 185] on button "Move to Transfer money" at bounding box center [910, 189] width 265 height 21
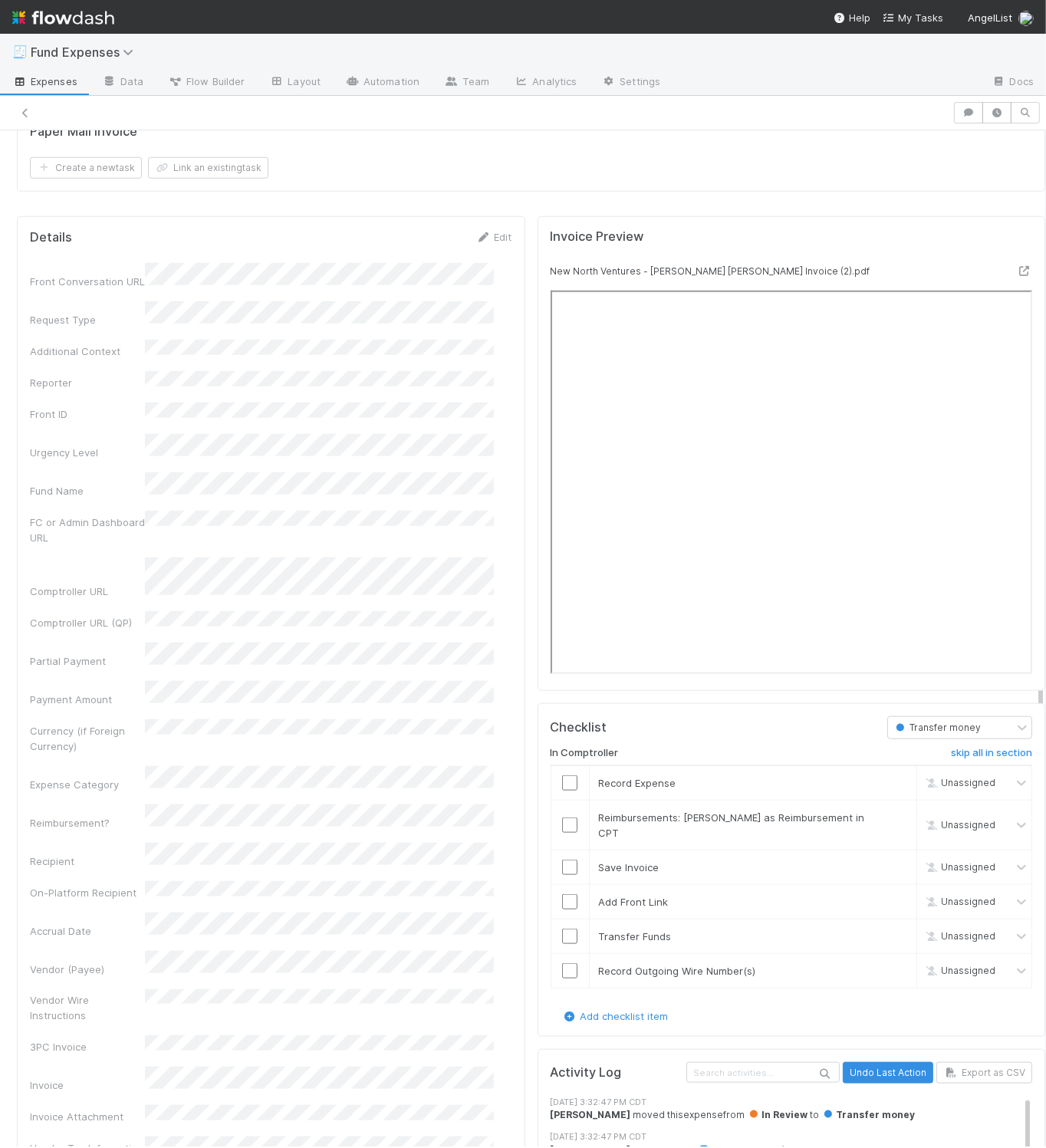
scroll to position [1916, 0]
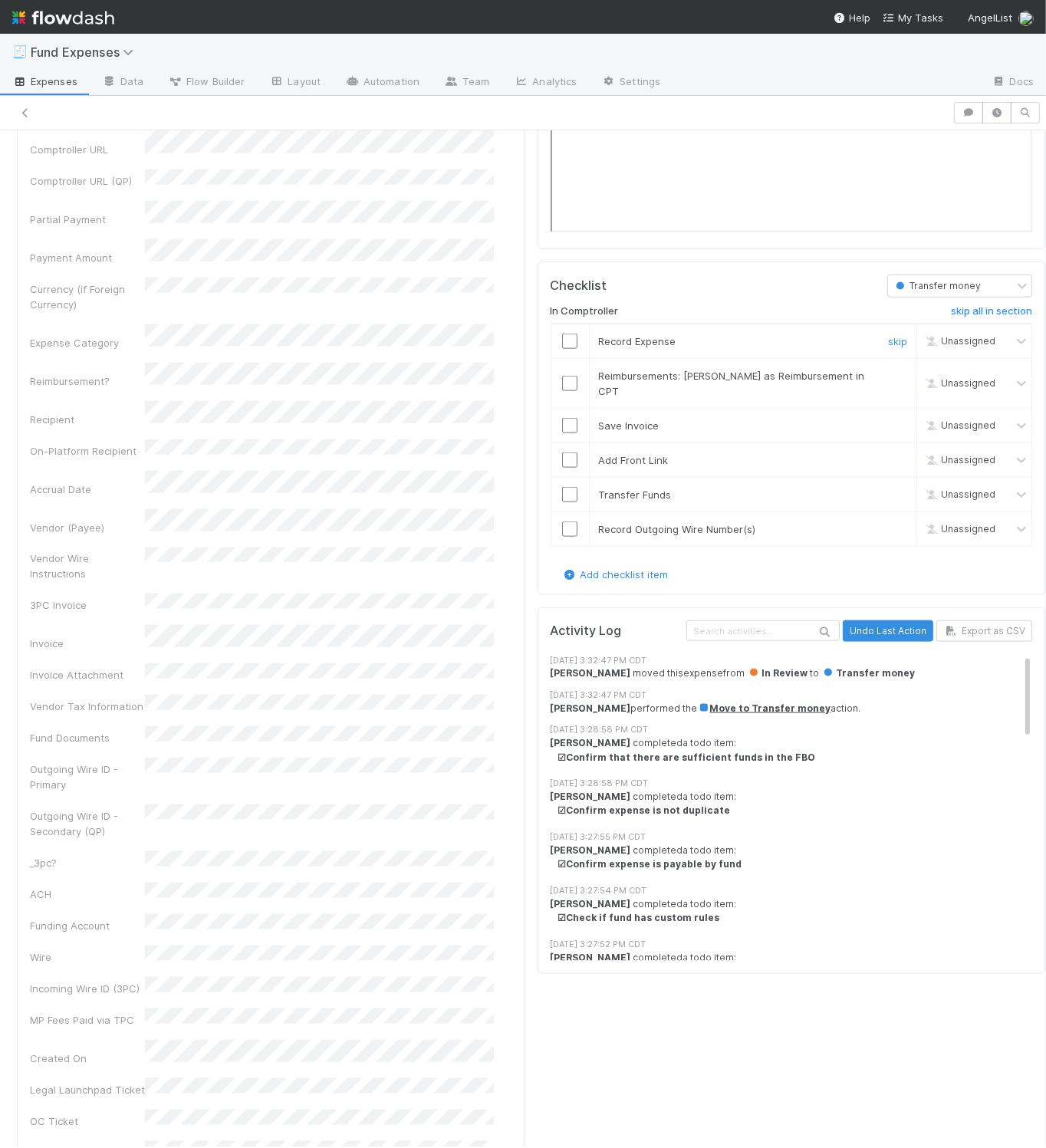
click at [562, 349] on input "checkbox" at bounding box center [570, 341] width 16 height 16
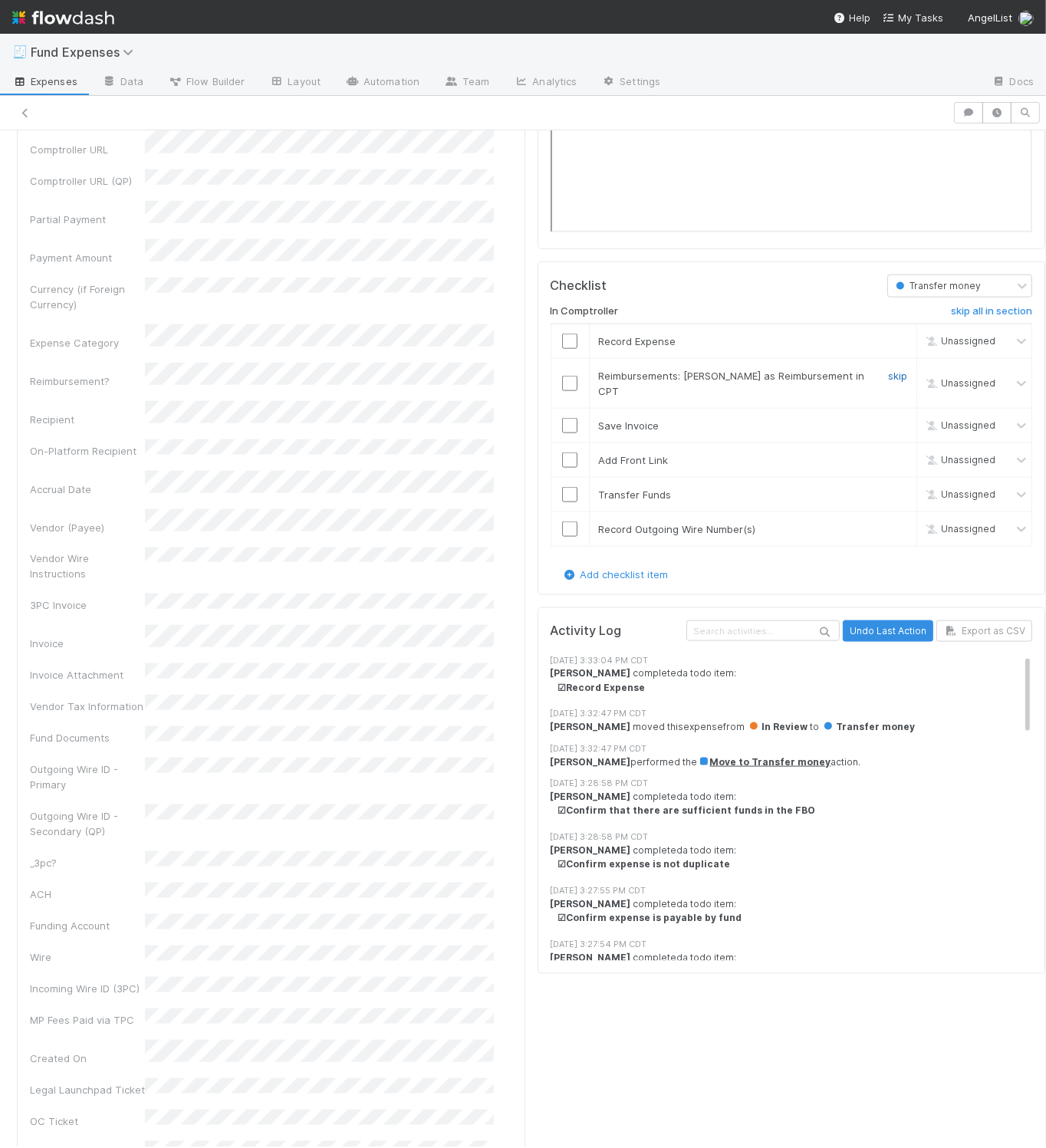
click at [888, 382] on link "skip" at bounding box center [897, 375] width 19 height 12
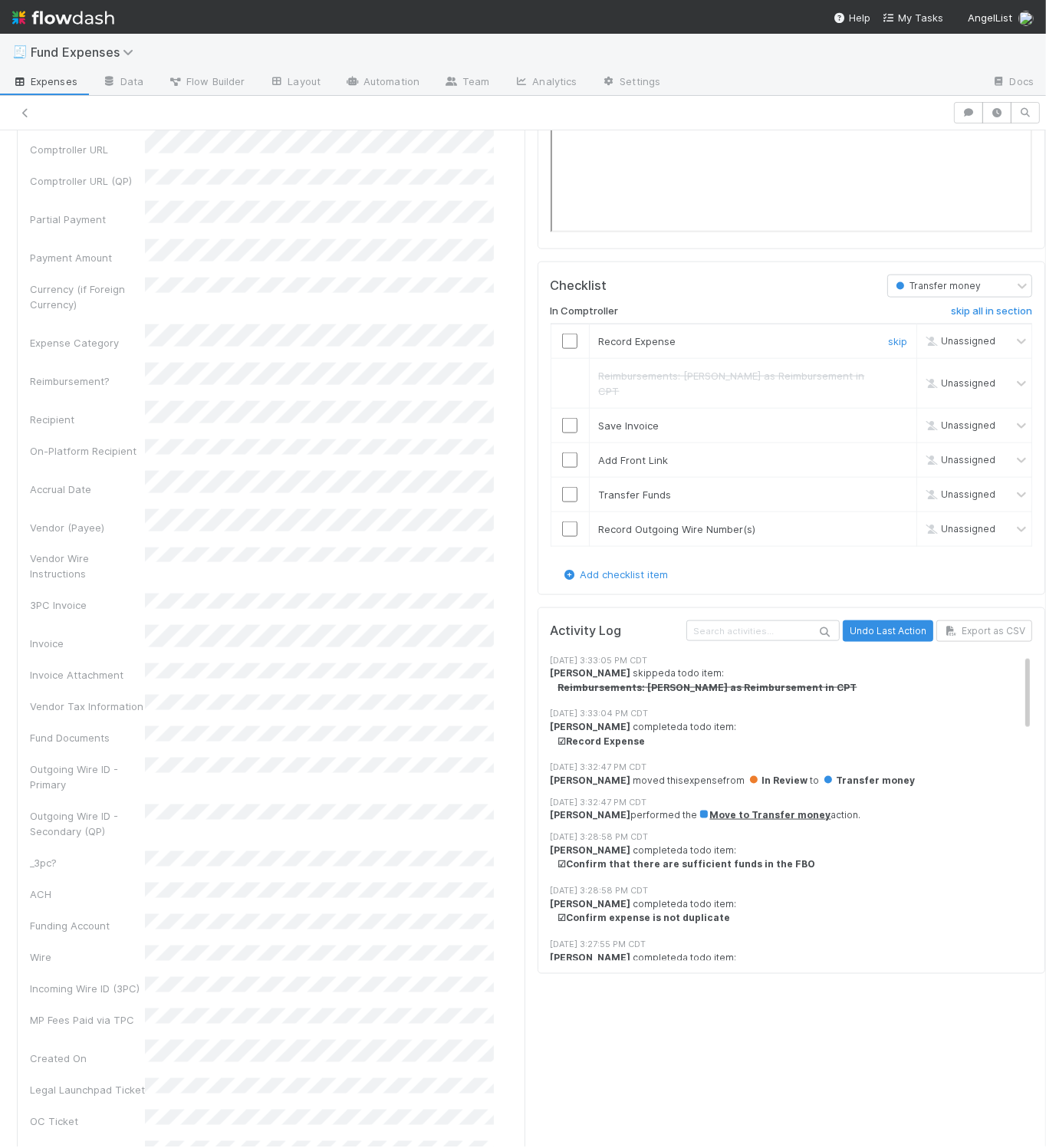
click at [562, 349] on input "checkbox" at bounding box center [570, 341] width 16 height 16
click at [562, 429] on input "checkbox" at bounding box center [570, 425] width 16 height 16
drag, startPoint x: 554, startPoint y: 456, endPoint x: 550, endPoint y: 491, distance: 35.2
click at [562, 457] on input "checkbox" at bounding box center [570, 460] width 16 height 16
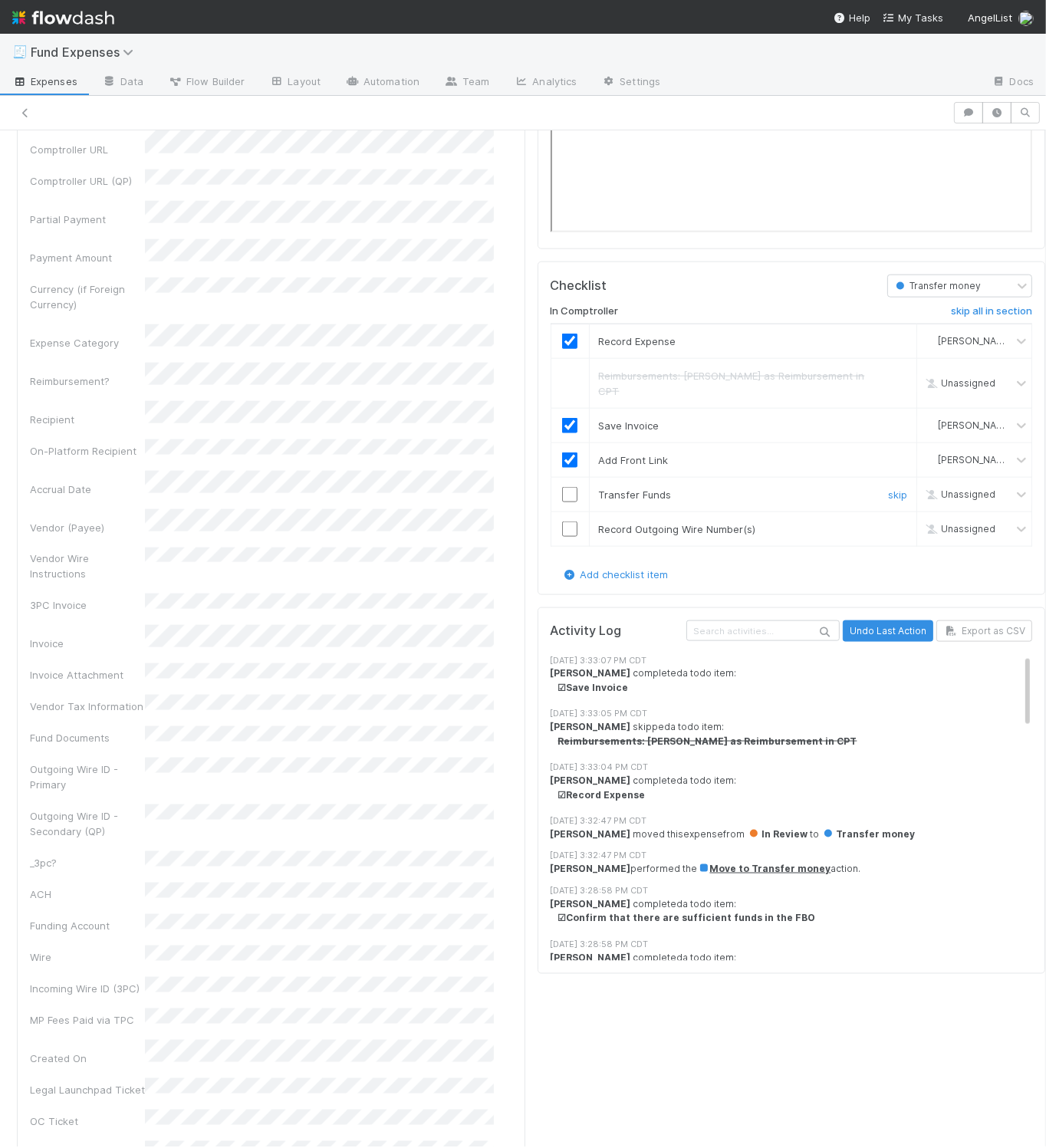
click at [562, 488] on input "checkbox" at bounding box center [570, 494] width 16 height 16
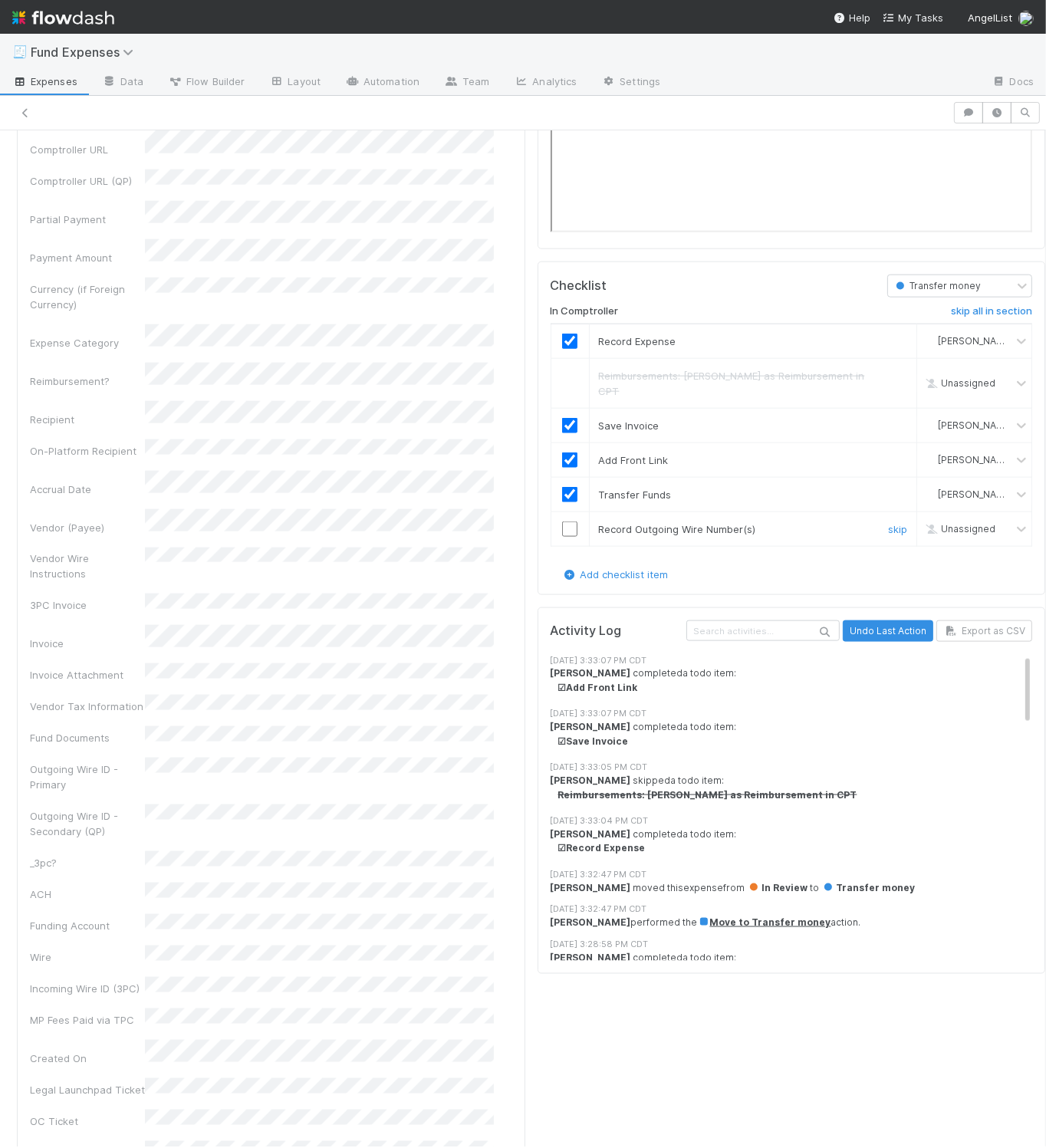
click at [562, 529] on input "checkbox" at bounding box center [570, 529] width 16 height 16
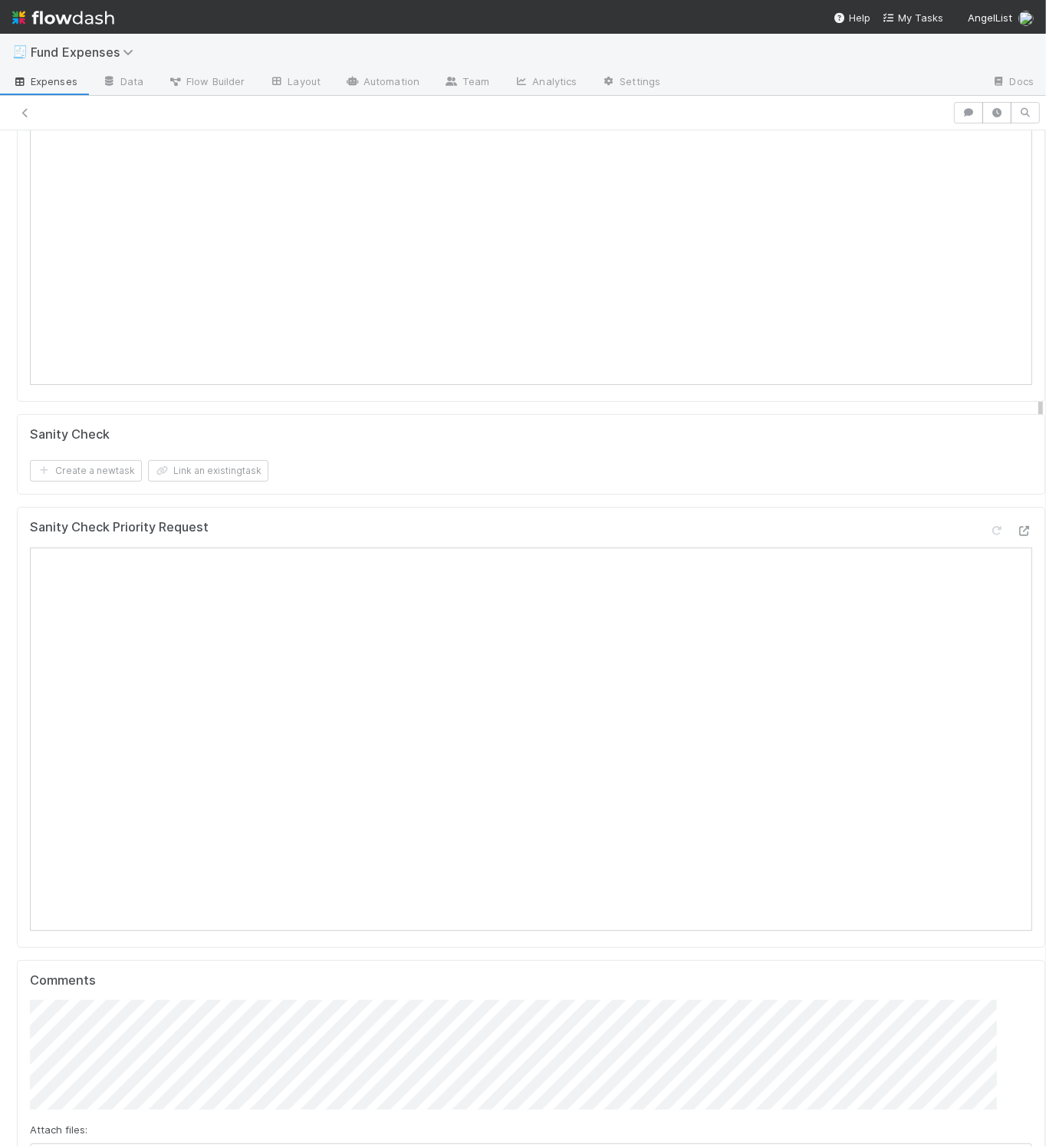
scroll to position [0, 0]
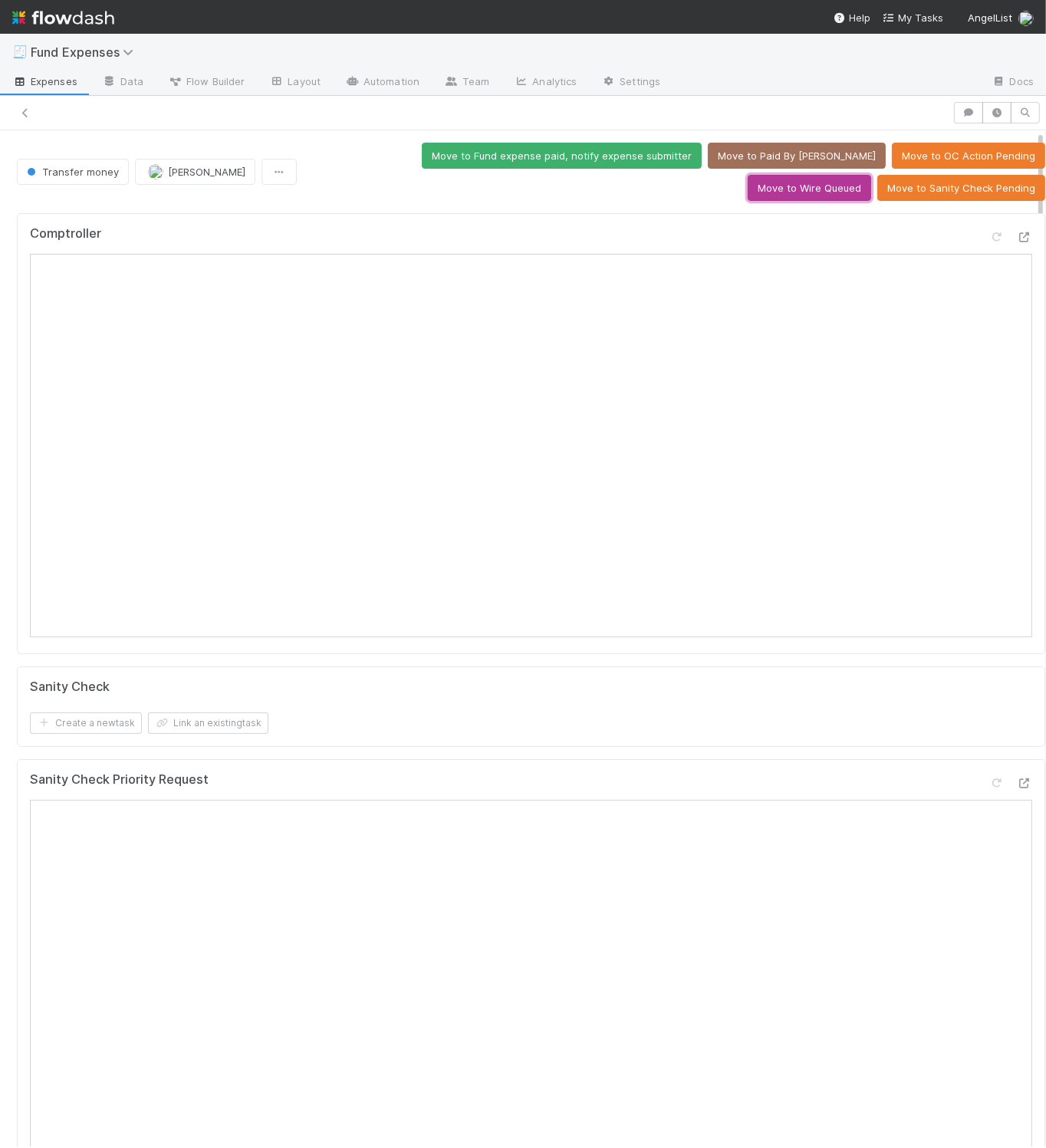
click at [871, 175] on button "Move to Wire Queued" at bounding box center [810, 188] width 123 height 26
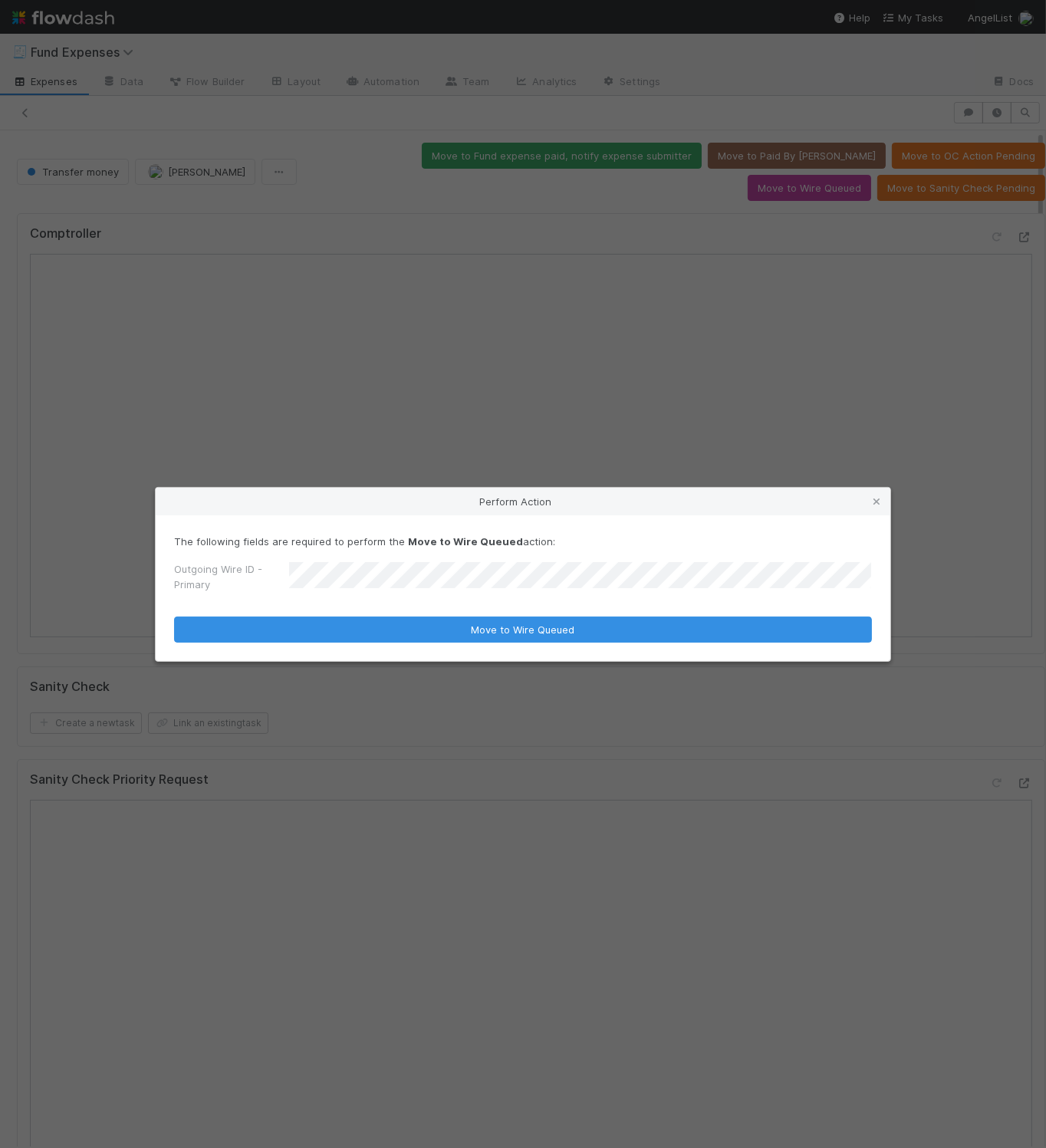
click at [174, 617] on button "Move to Wire Queued" at bounding box center [523, 630] width 698 height 26
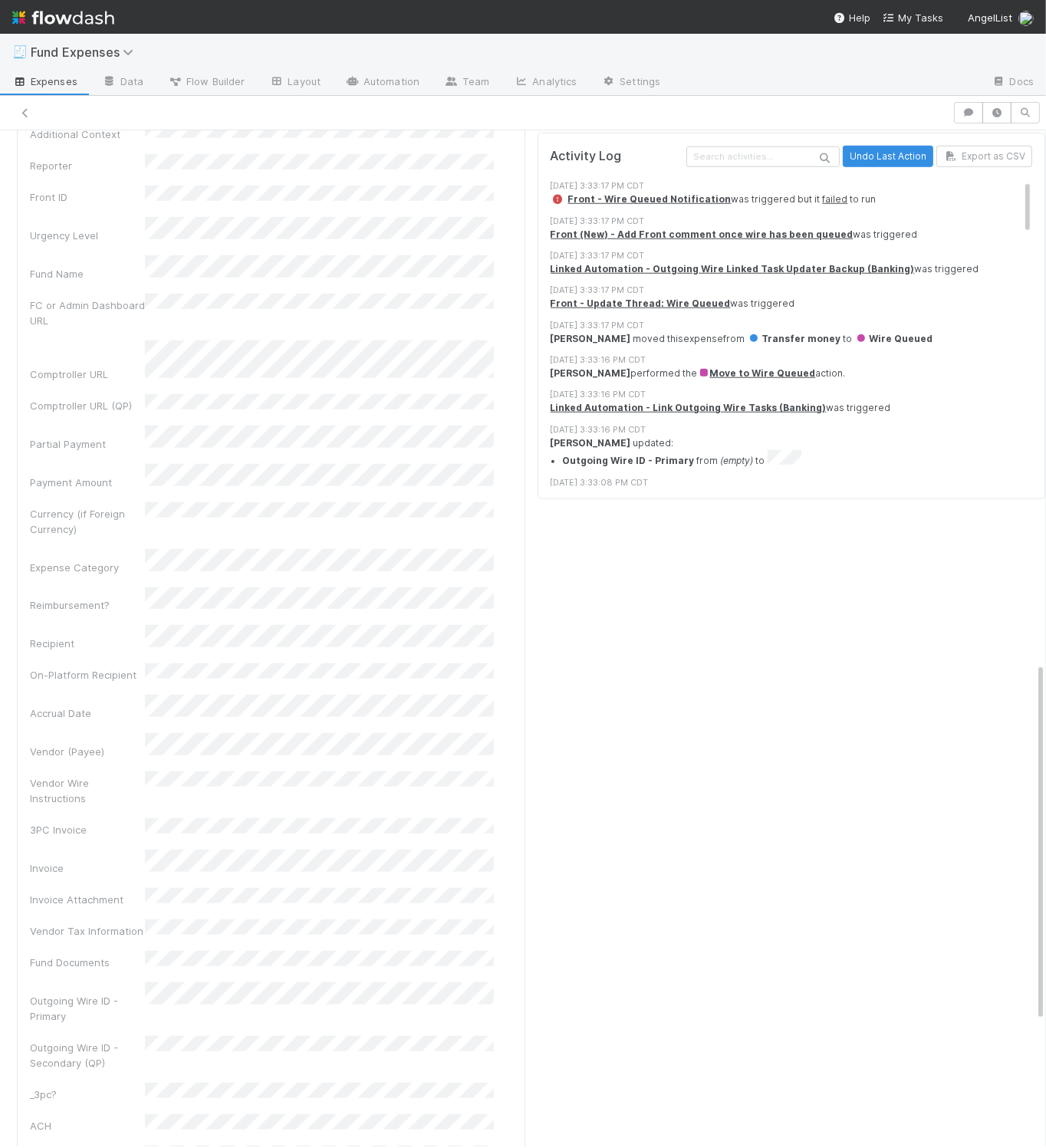
scroll to position [1505, 0]
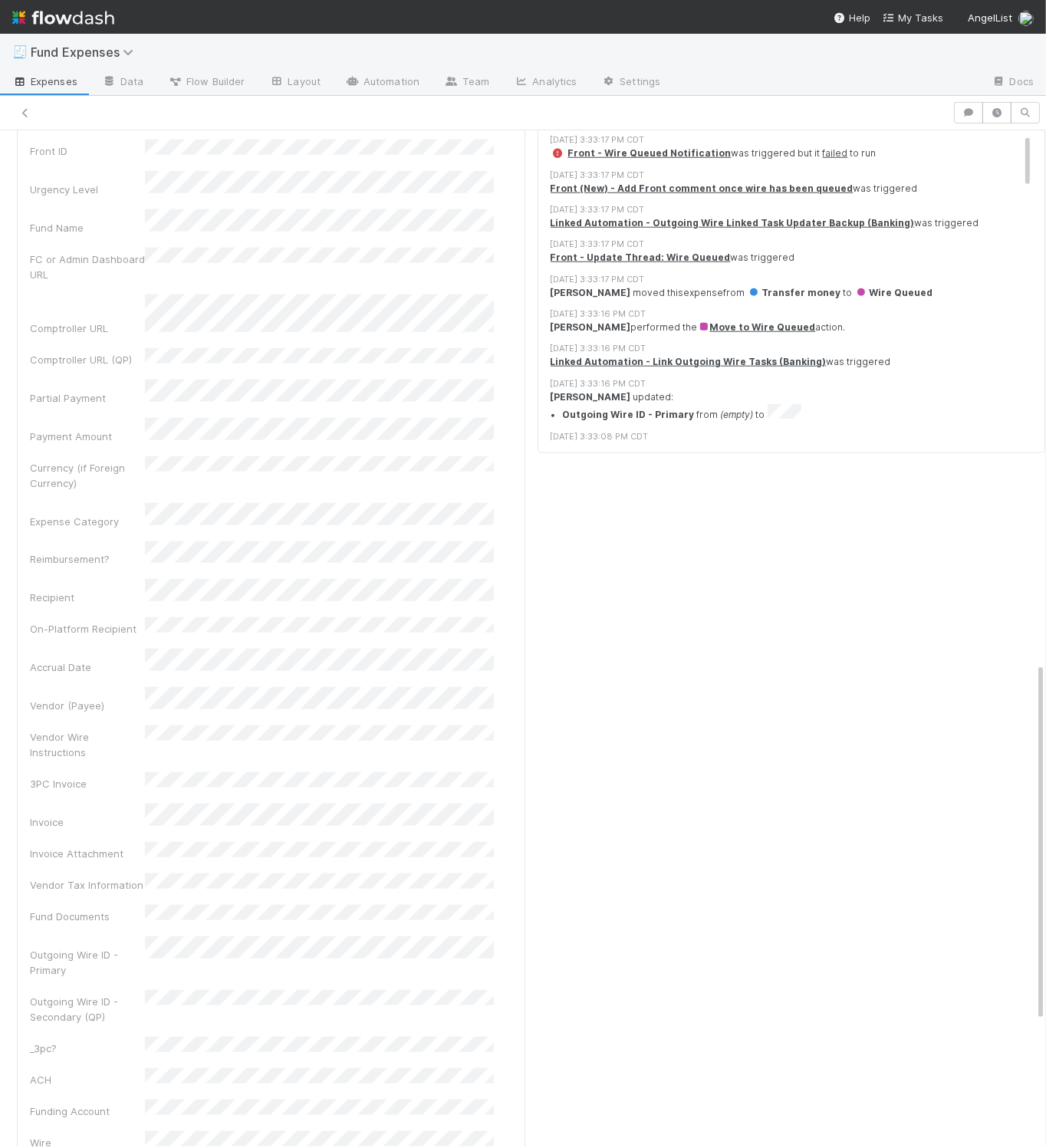
drag, startPoint x: 645, startPoint y: 696, endPoint x: 637, endPoint y: 697, distance: 8.1
click at [645, 696] on div "Checklist Wire Queued There are no checklist items for this stage. Add checklis…" at bounding box center [791, 822] width 521 height 1750
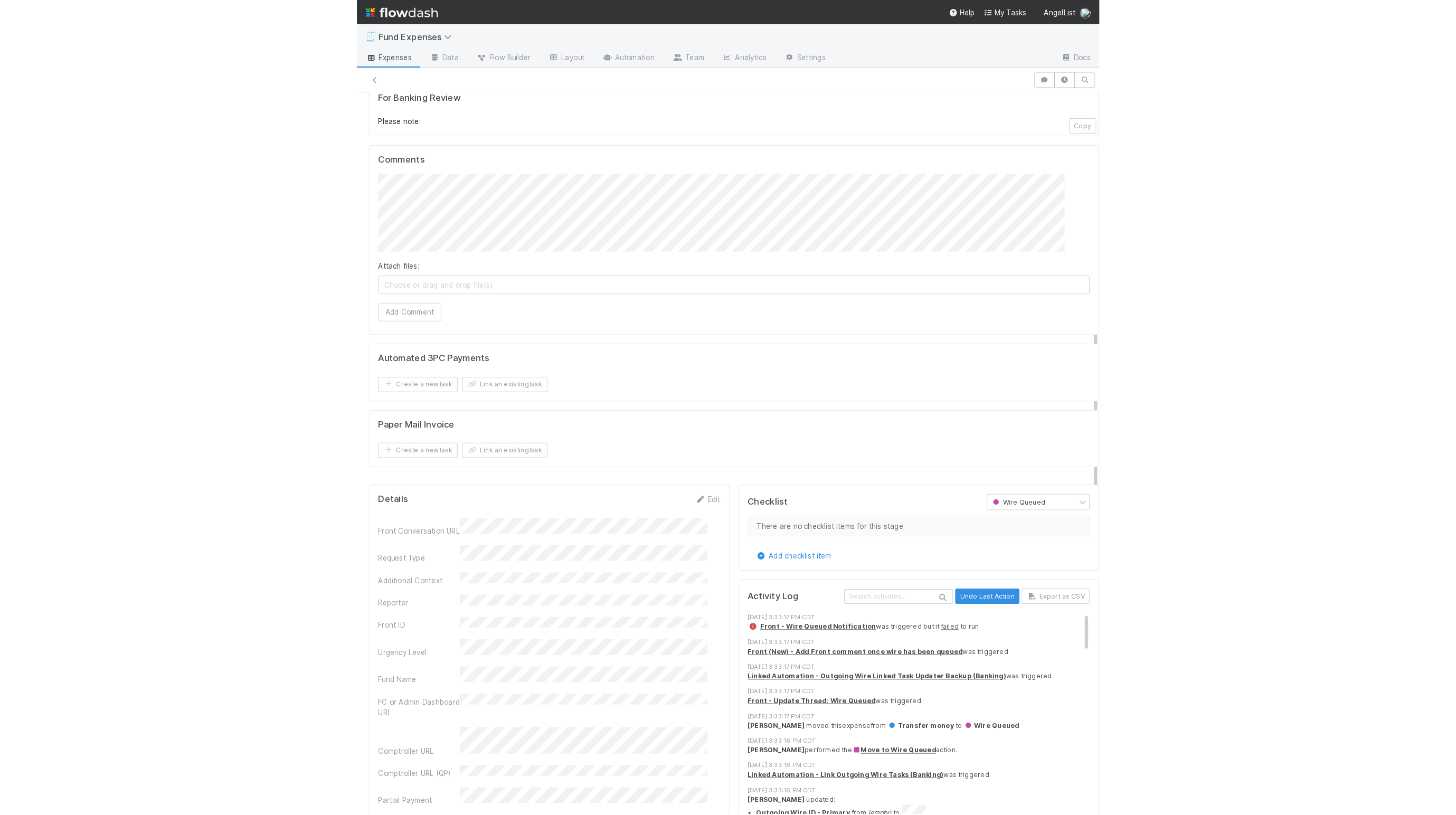
scroll to position [0, 0]
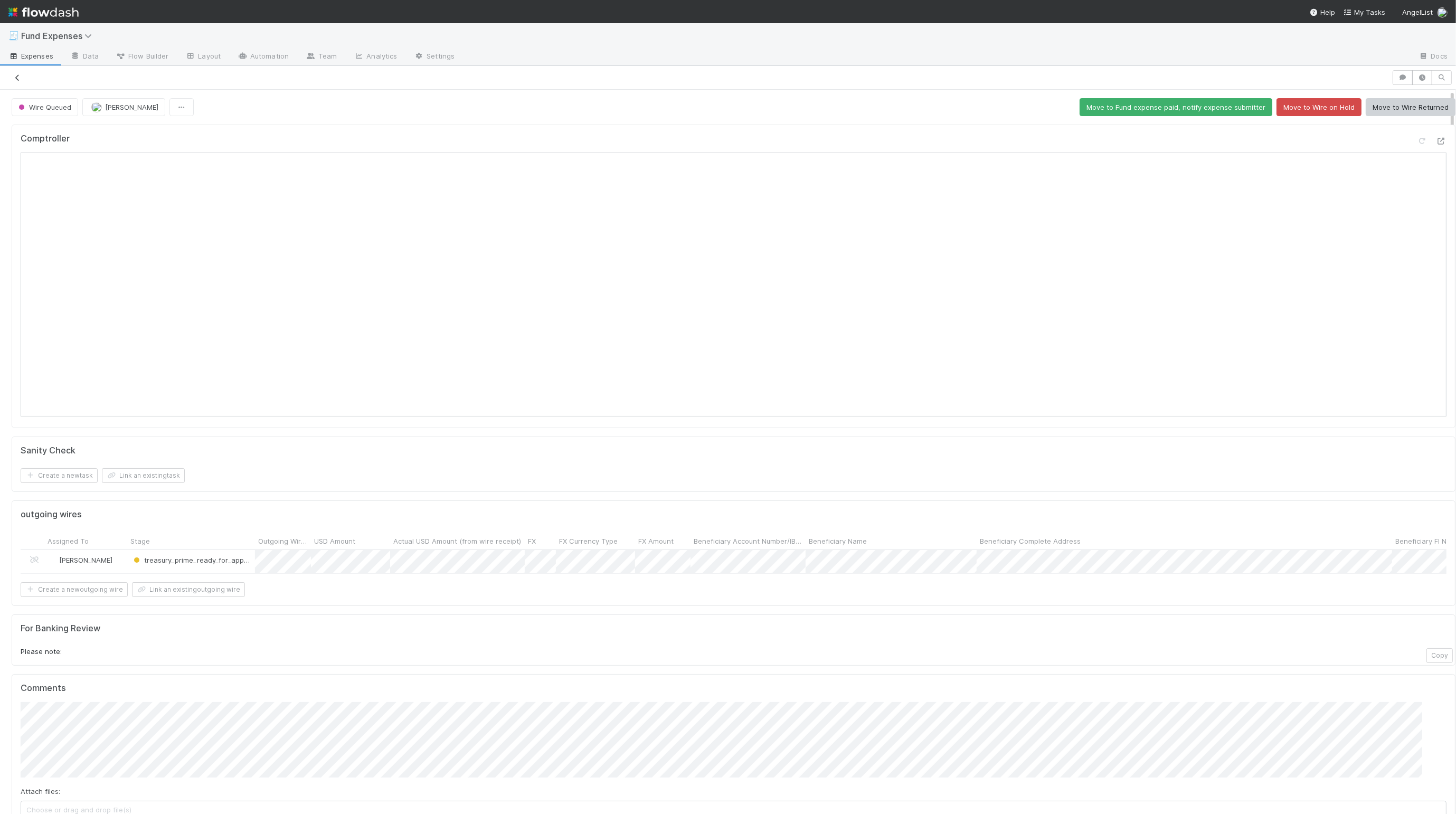
click at [16, 76] on icon at bounding box center [17, 78] width 11 height 7
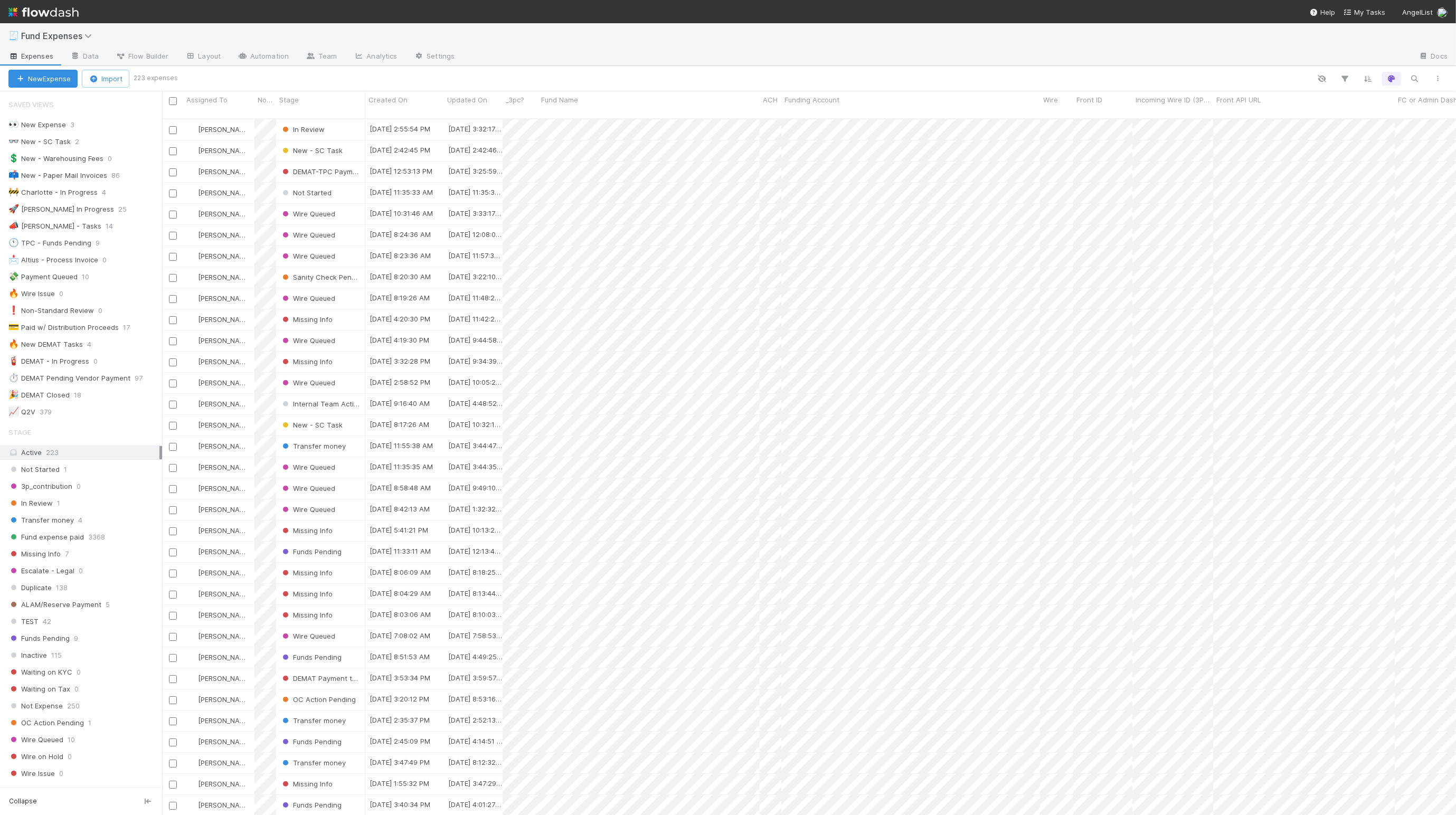
scroll to position [692, 1282]
click at [49, 118] on div "👀 New Expense" at bounding box center [37, 124] width 58 height 13
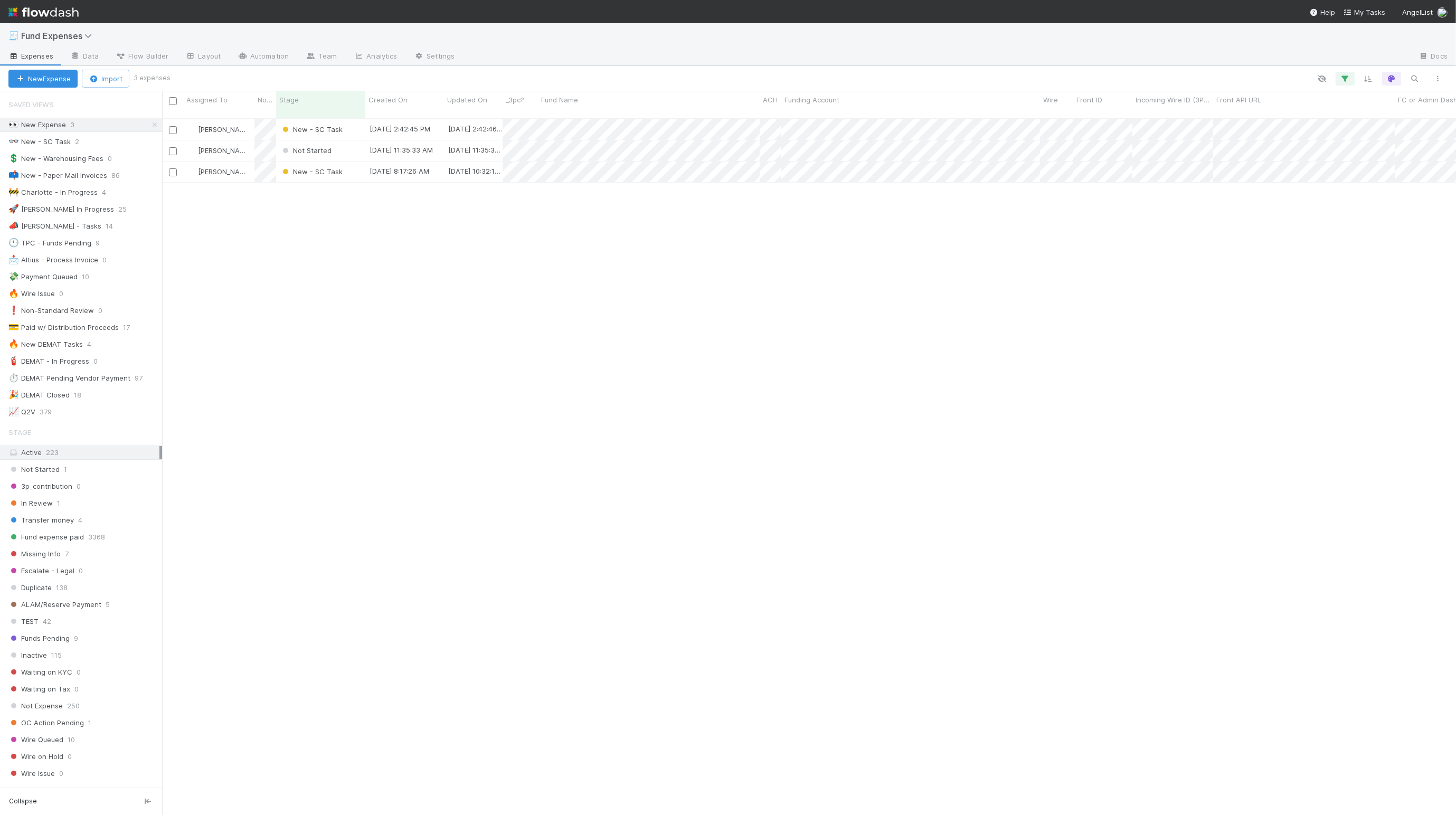
scroll to position [692, 1282]
click at [343, 141] on div "Not Started" at bounding box center [320, 150] width 89 height 20
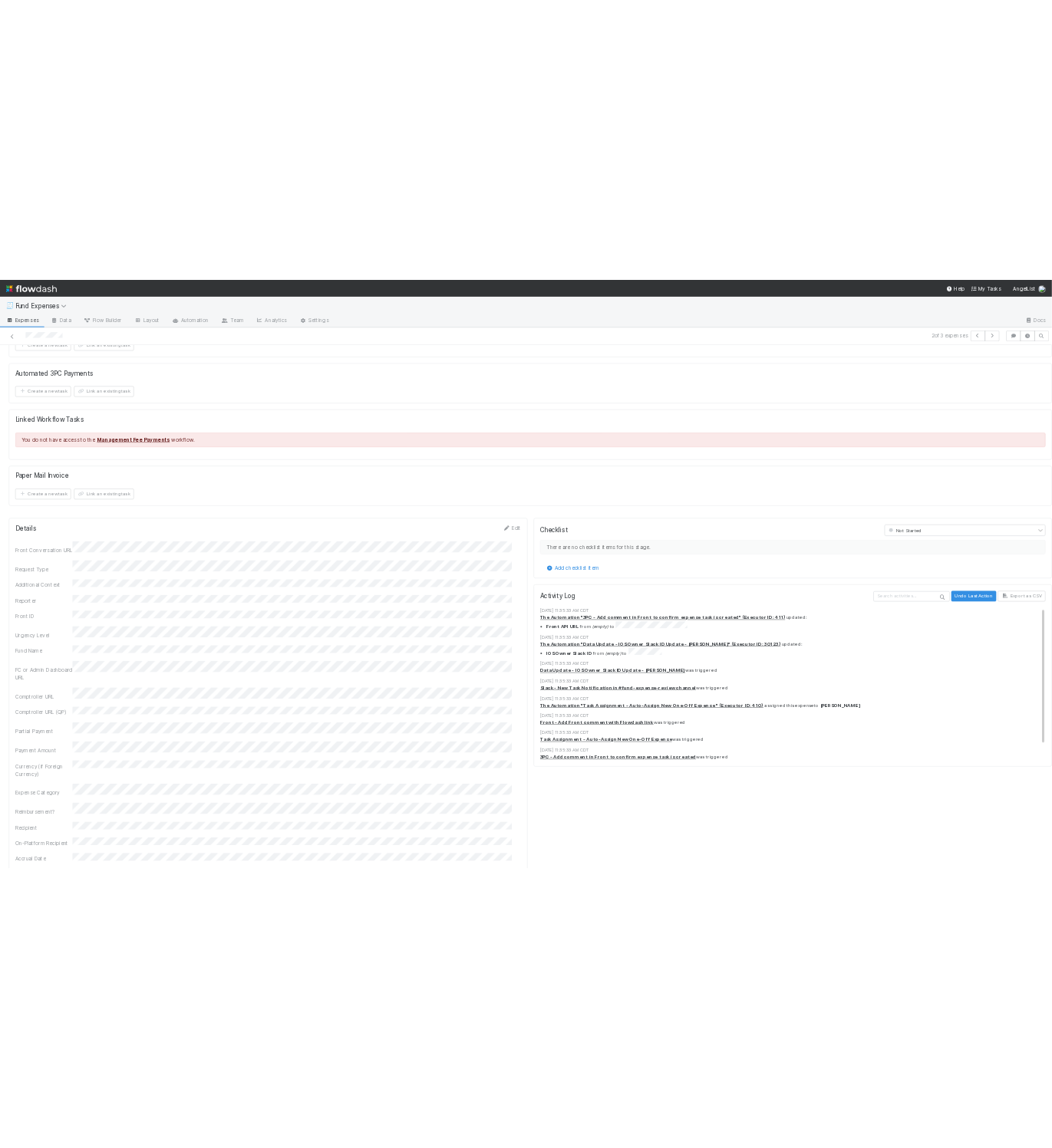
scroll to position [1586, 0]
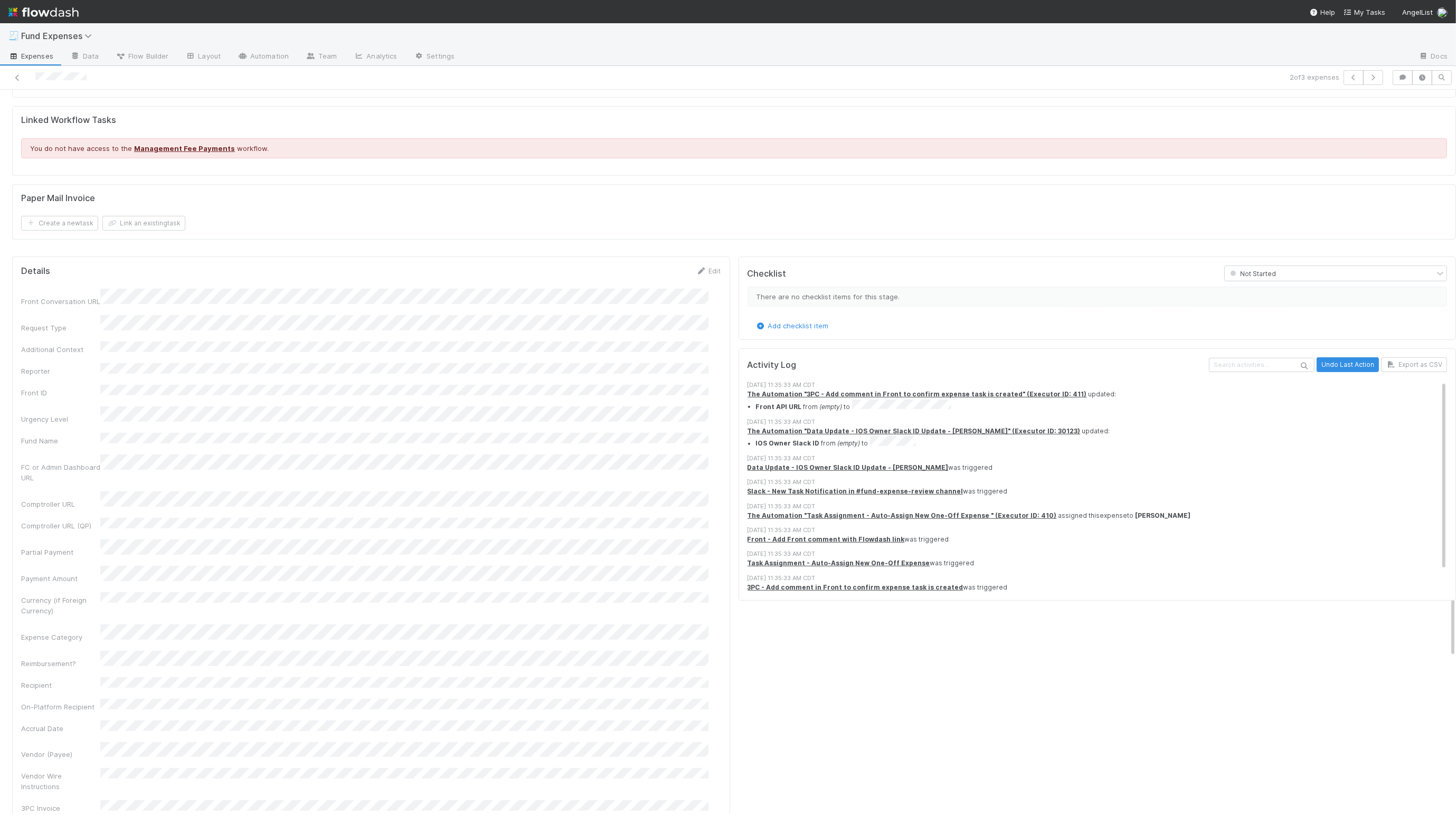
drag, startPoint x: 260, startPoint y: 364, endPoint x: 245, endPoint y: 340, distance: 28.3
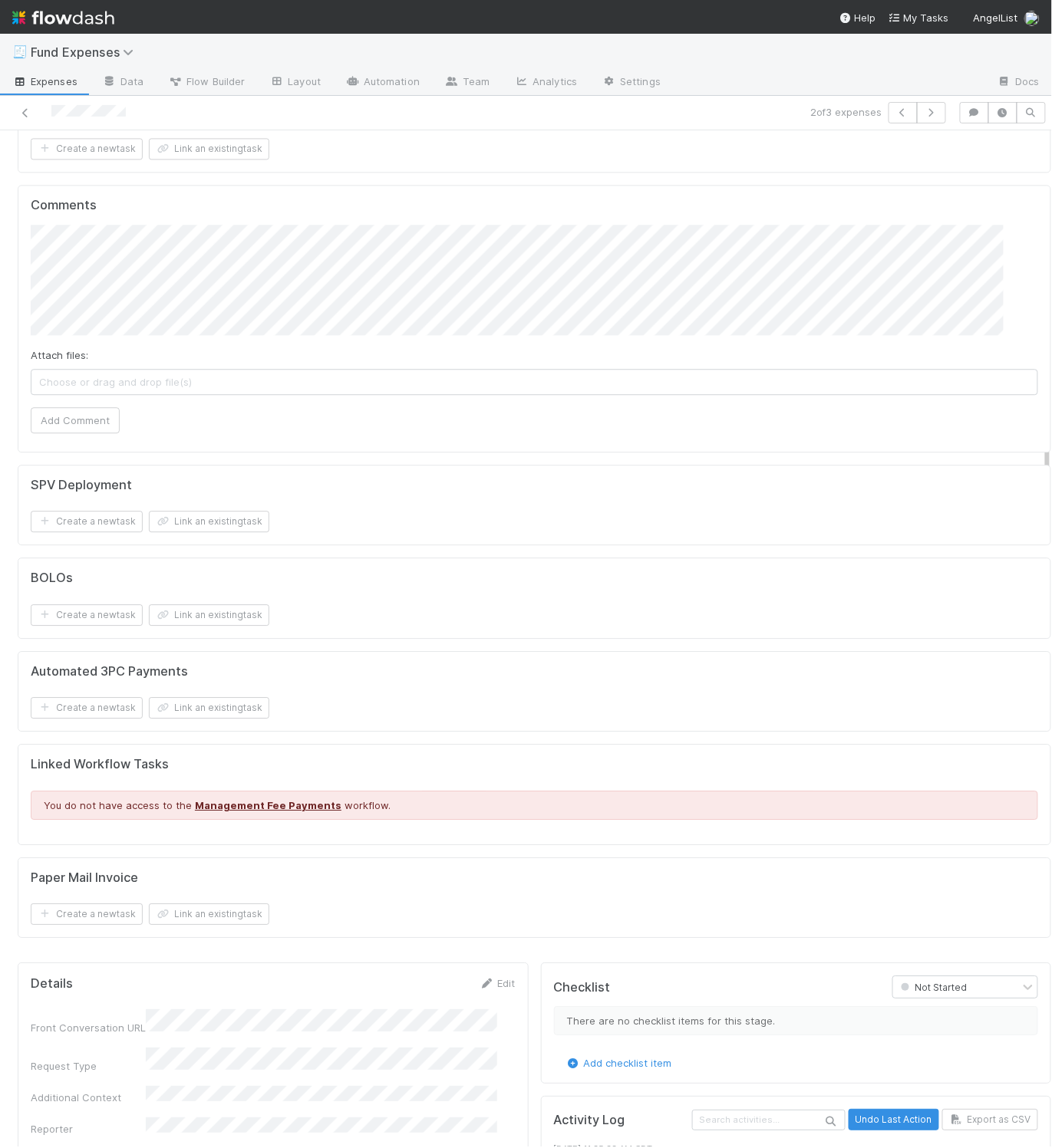
scroll to position [0, 0]
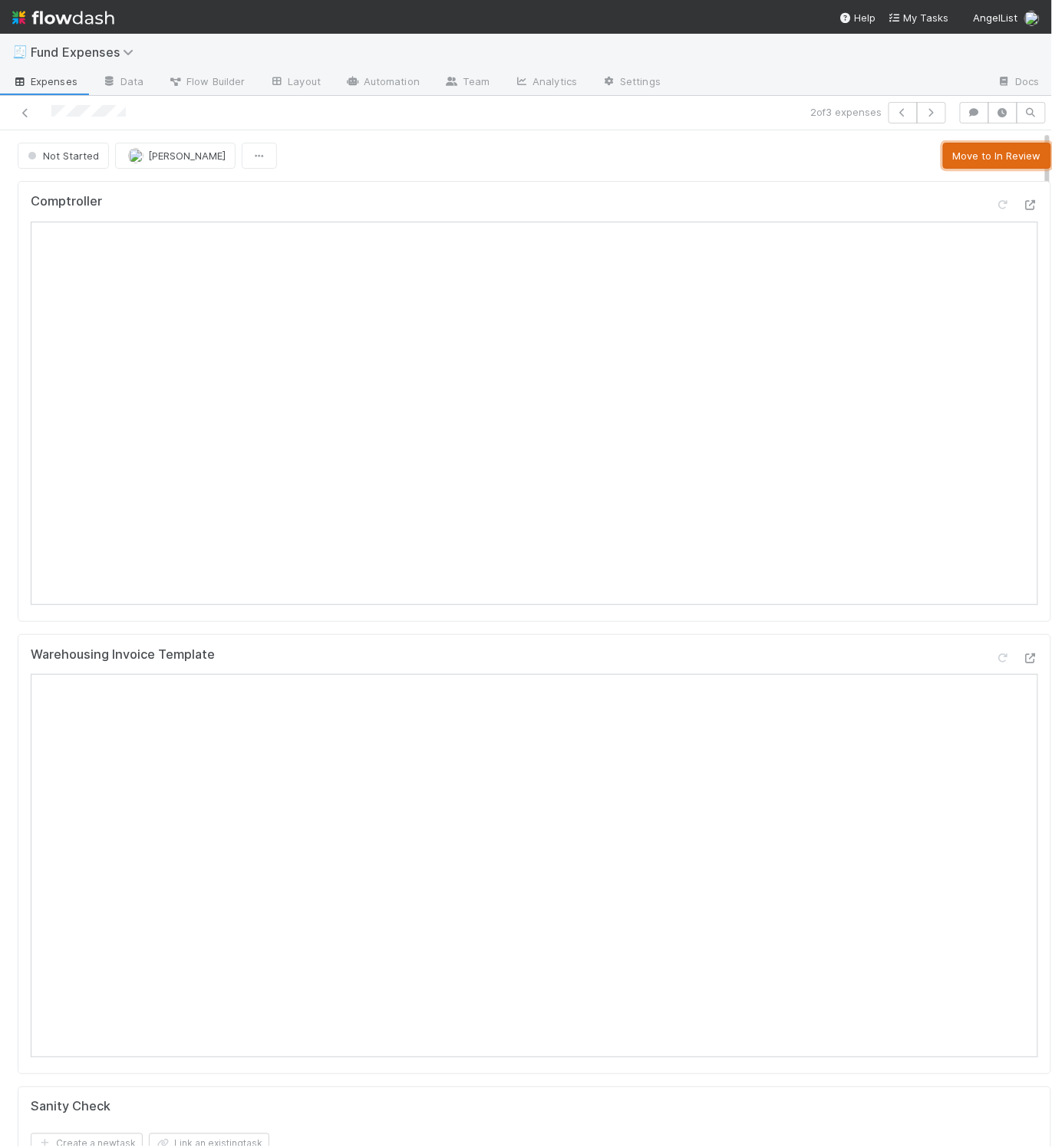
click at [943, 148] on button "Move to In Review" at bounding box center [997, 156] width 108 height 26
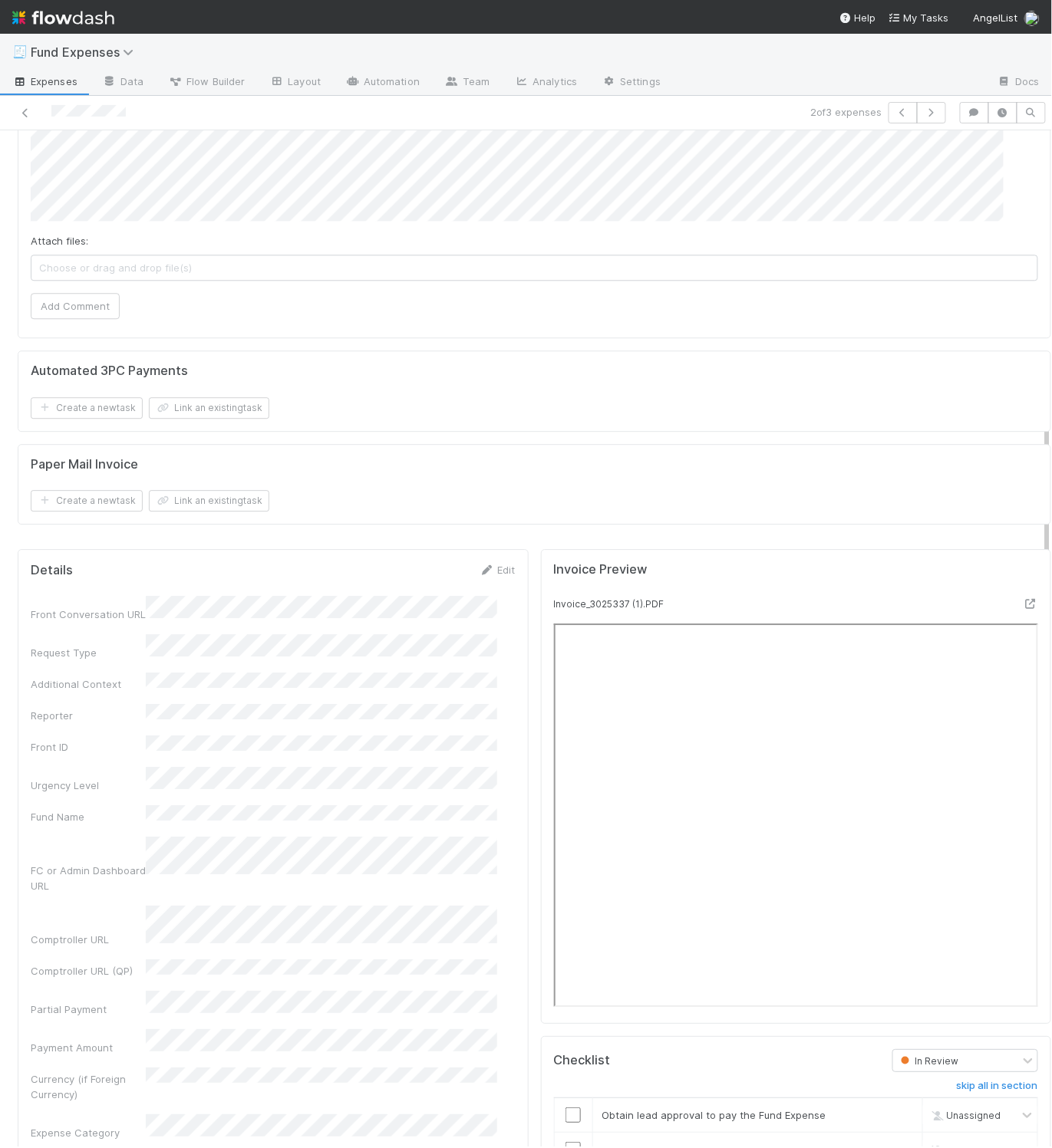
scroll to position [1215, 0]
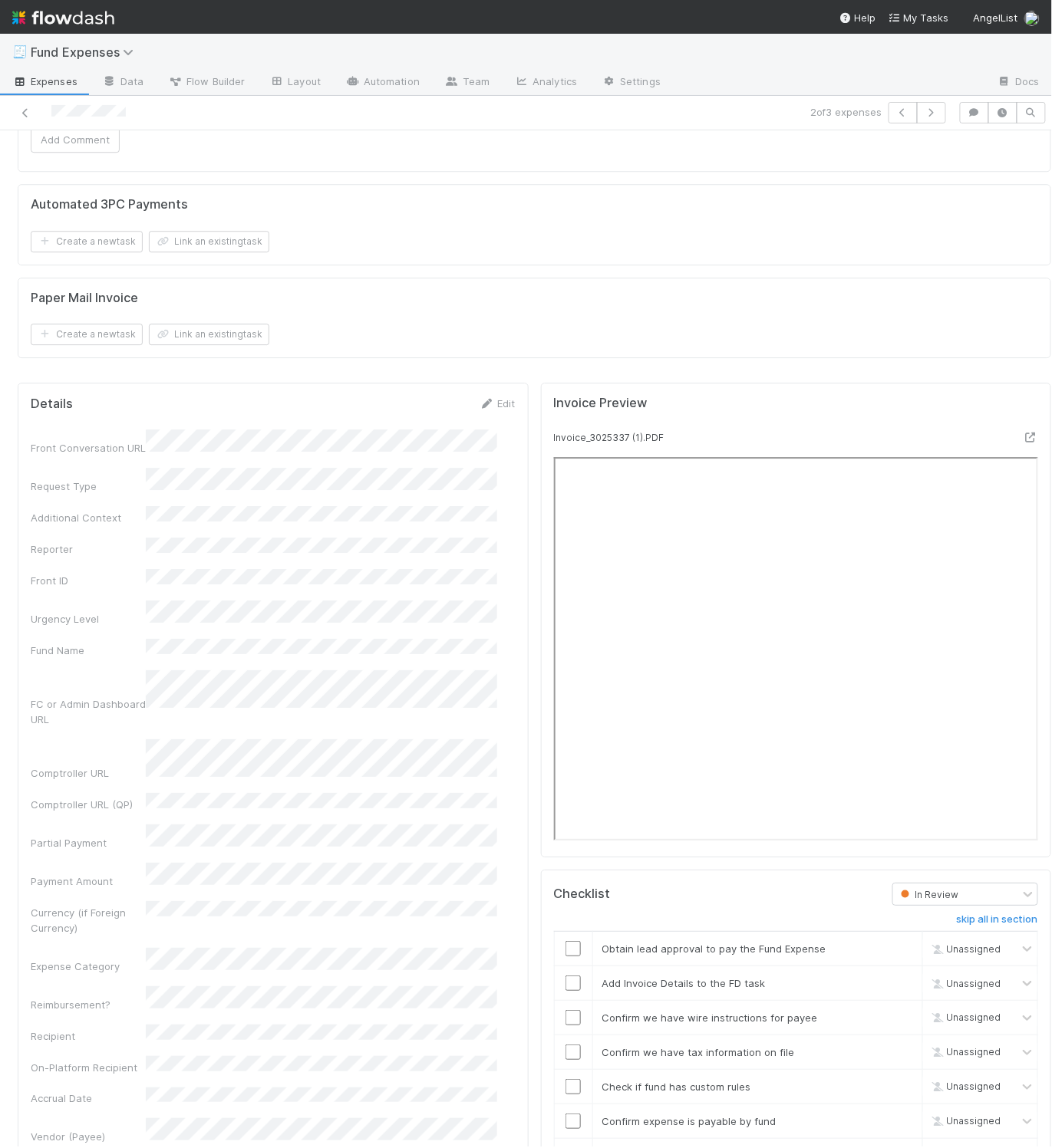
drag, startPoint x: 482, startPoint y: 419, endPoint x: 467, endPoint y: 448, distance: 32.6
click at [482, 410] on link "Edit" at bounding box center [498, 403] width 36 height 12
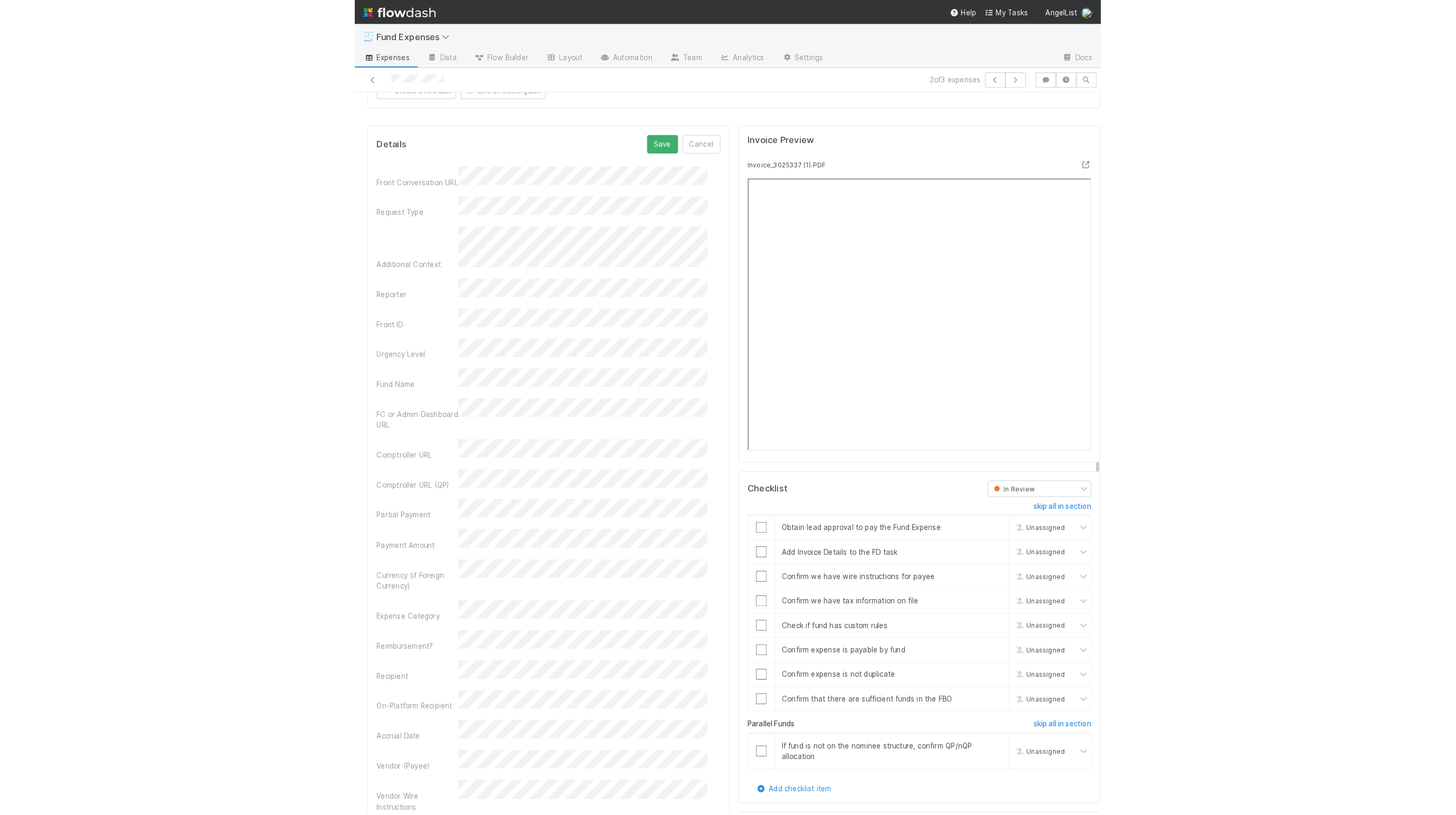
scroll to position [1002, 0]
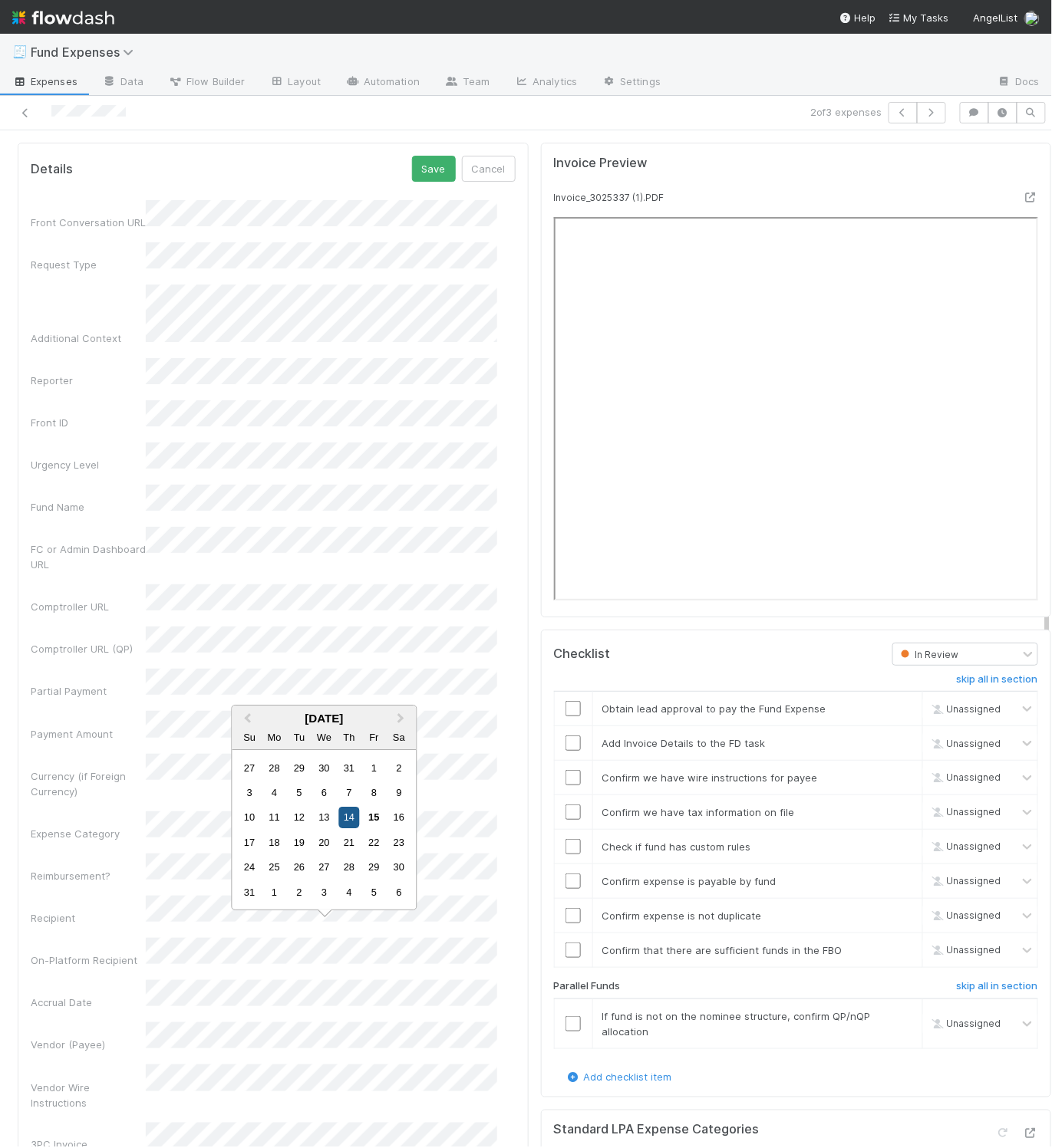
click at [358, 819] on div "14" at bounding box center [348, 818] width 21 height 21
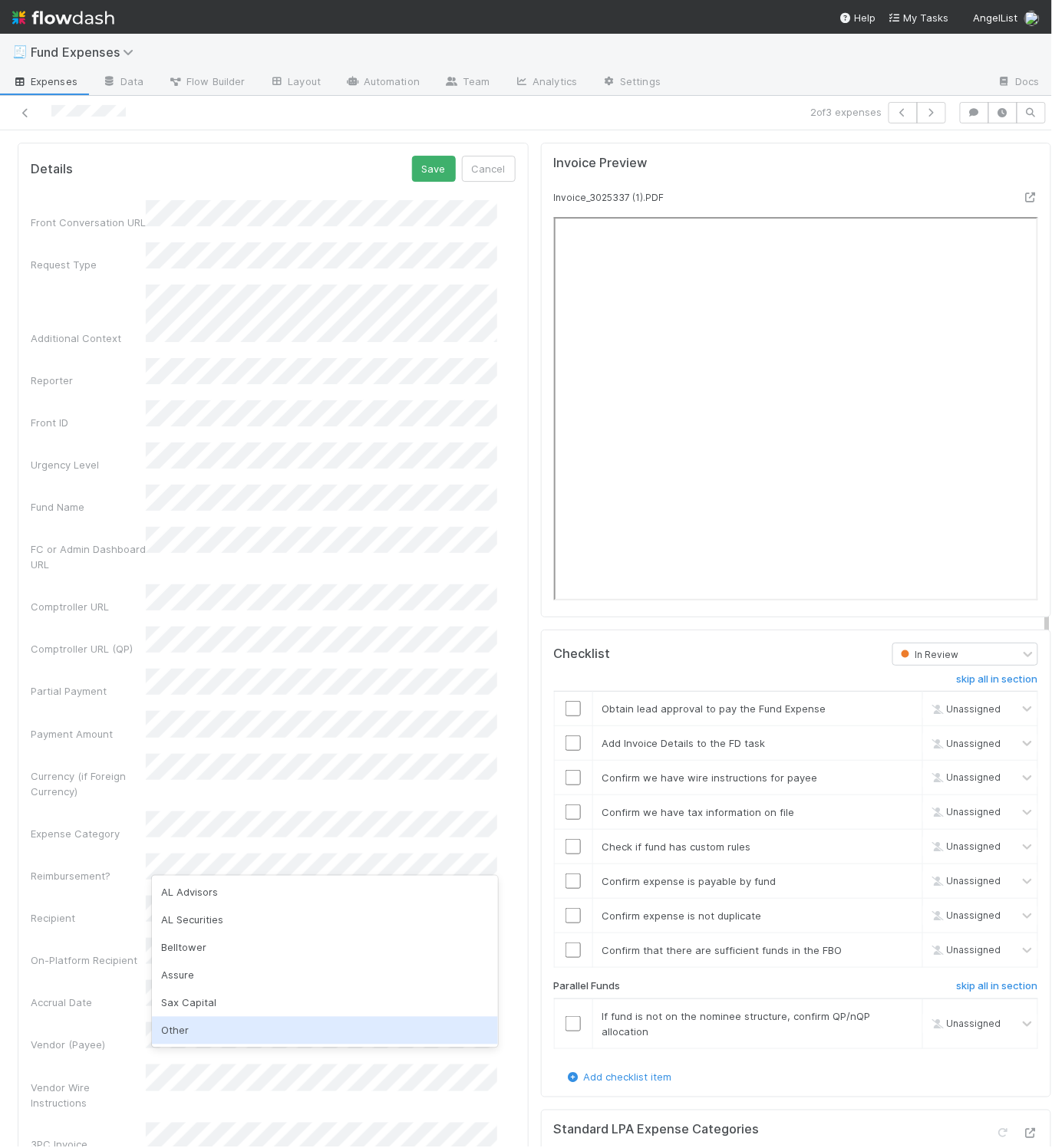
click at [204, 1028] on div "Other" at bounding box center [324, 1031] width 345 height 28
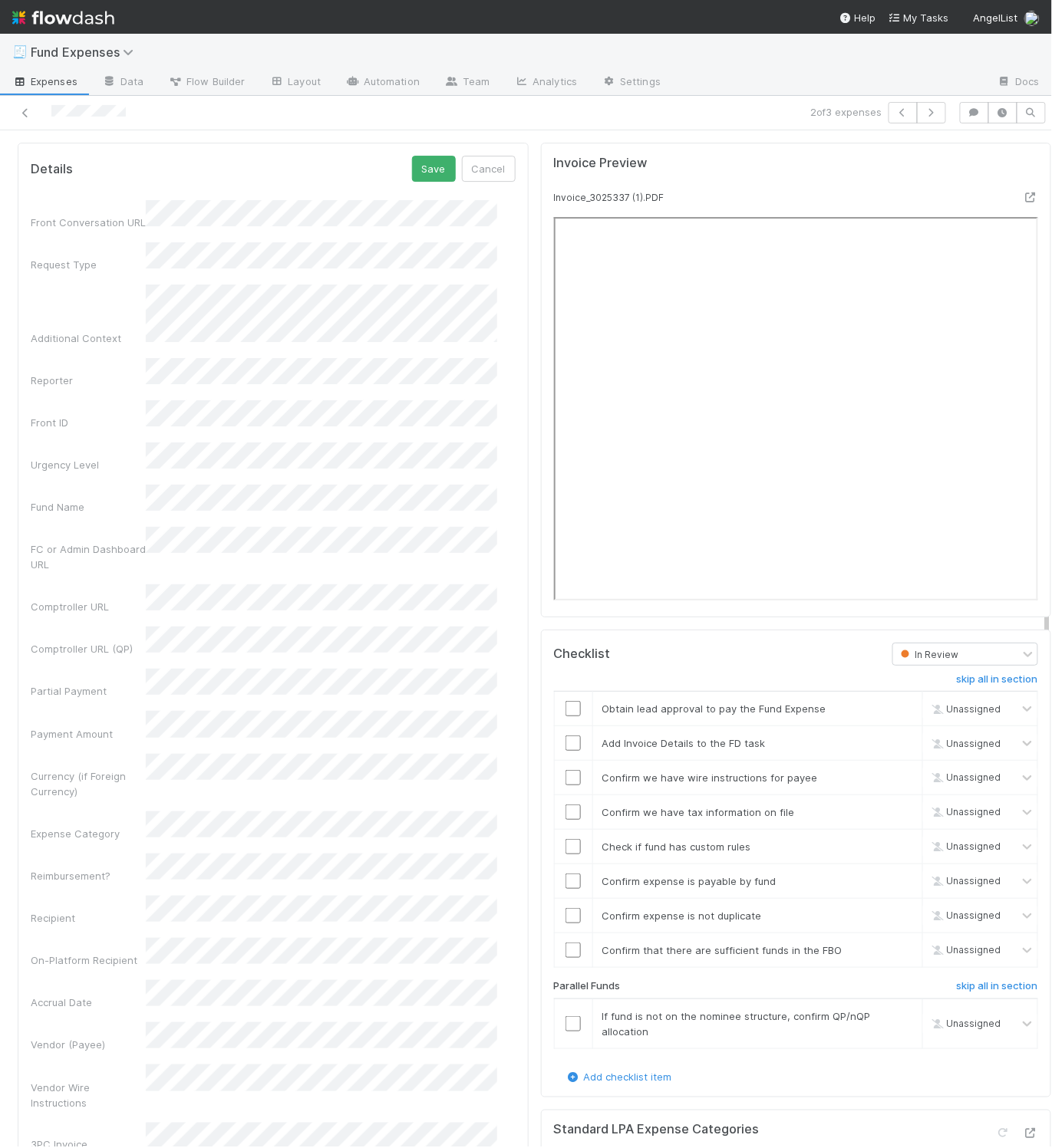
click at [223, 754] on div "Currency (if Foreign Currency)" at bounding box center [273, 776] width 485 height 45
drag, startPoint x: 559, startPoint y: 720, endPoint x: 894, endPoint y: 732, distance: 335.2
click at [565, 716] on input "checkbox" at bounding box center [572, 709] width 16 height 16
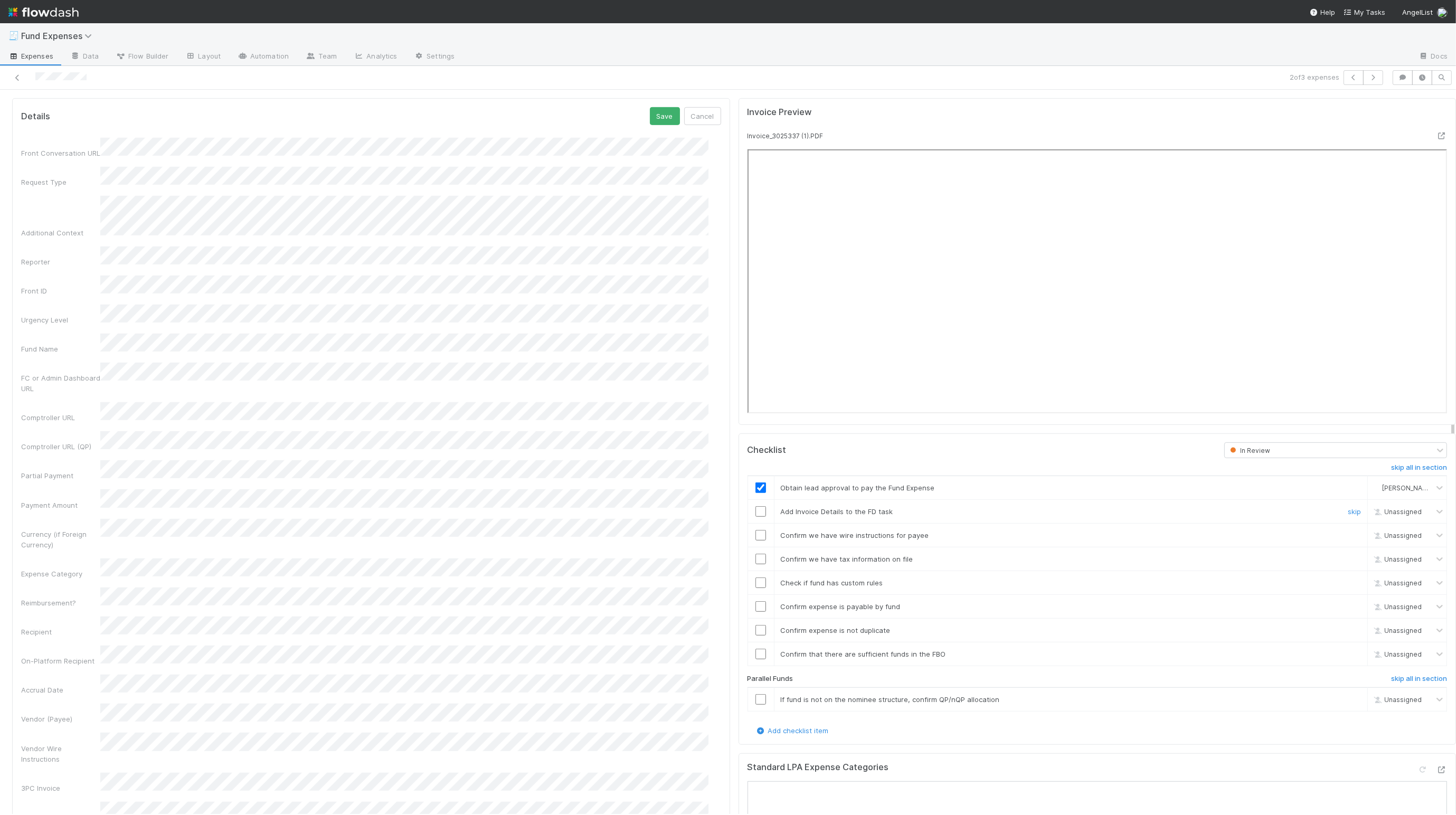
click at [756, 517] on input "checkbox" at bounding box center [761, 511] width 11 height 11
click at [1333, 683] on h6 "skip all in section" at bounding box center [1419, 679] width 56 height 8
click at [650, 125] on button "Save" at bounding box center [665, 116] width 30 height 18
click at [756, 540] on input "checkbox" at bounding box center [761, 535] width 11 height 11
click at [756, 564] on input "checkbox" at bounding box center [761, 559] width 11 height 11
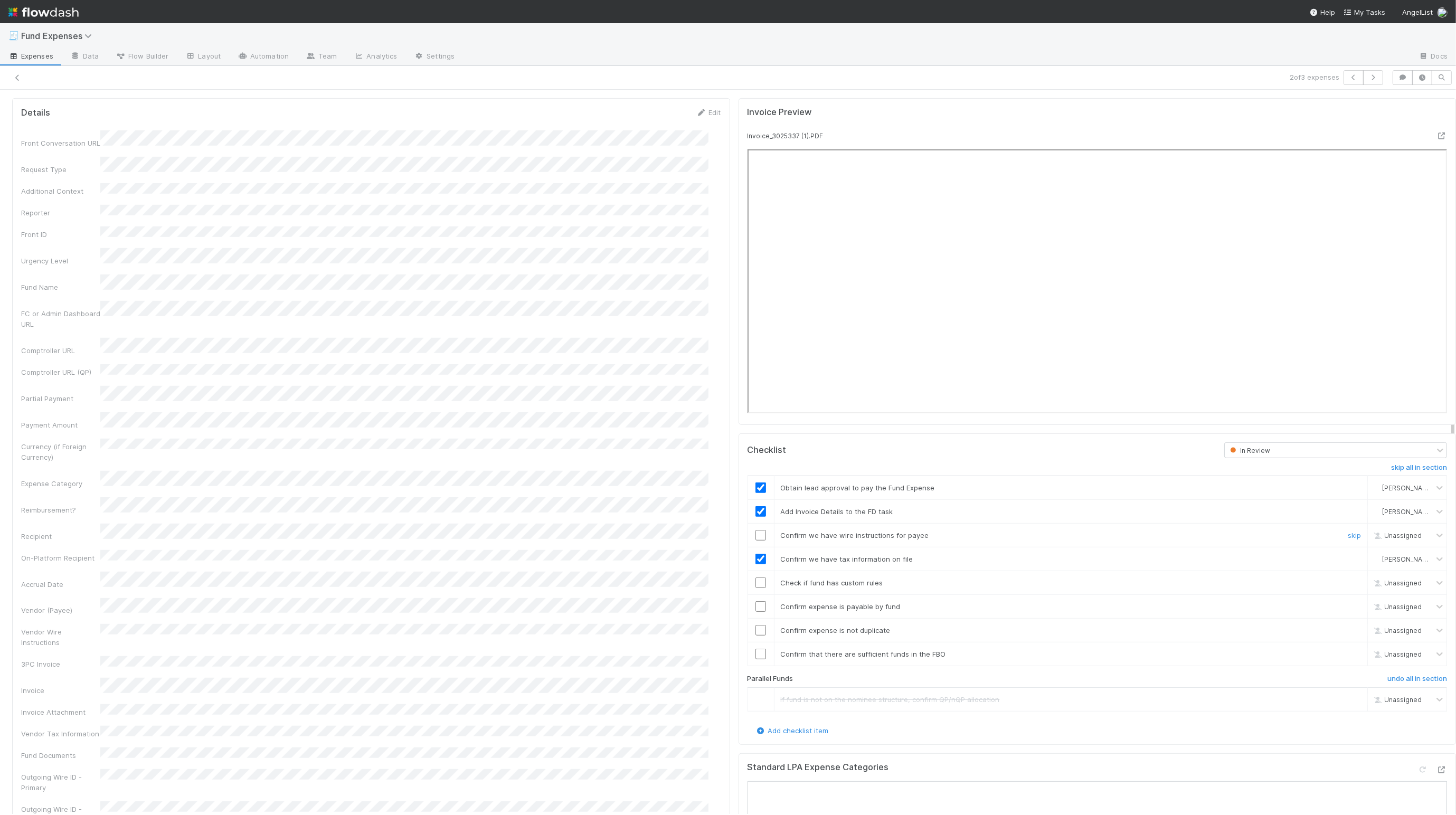
click at [756, 540] on input "checkbox" at bounding box center [761, 535] width 11 height 11
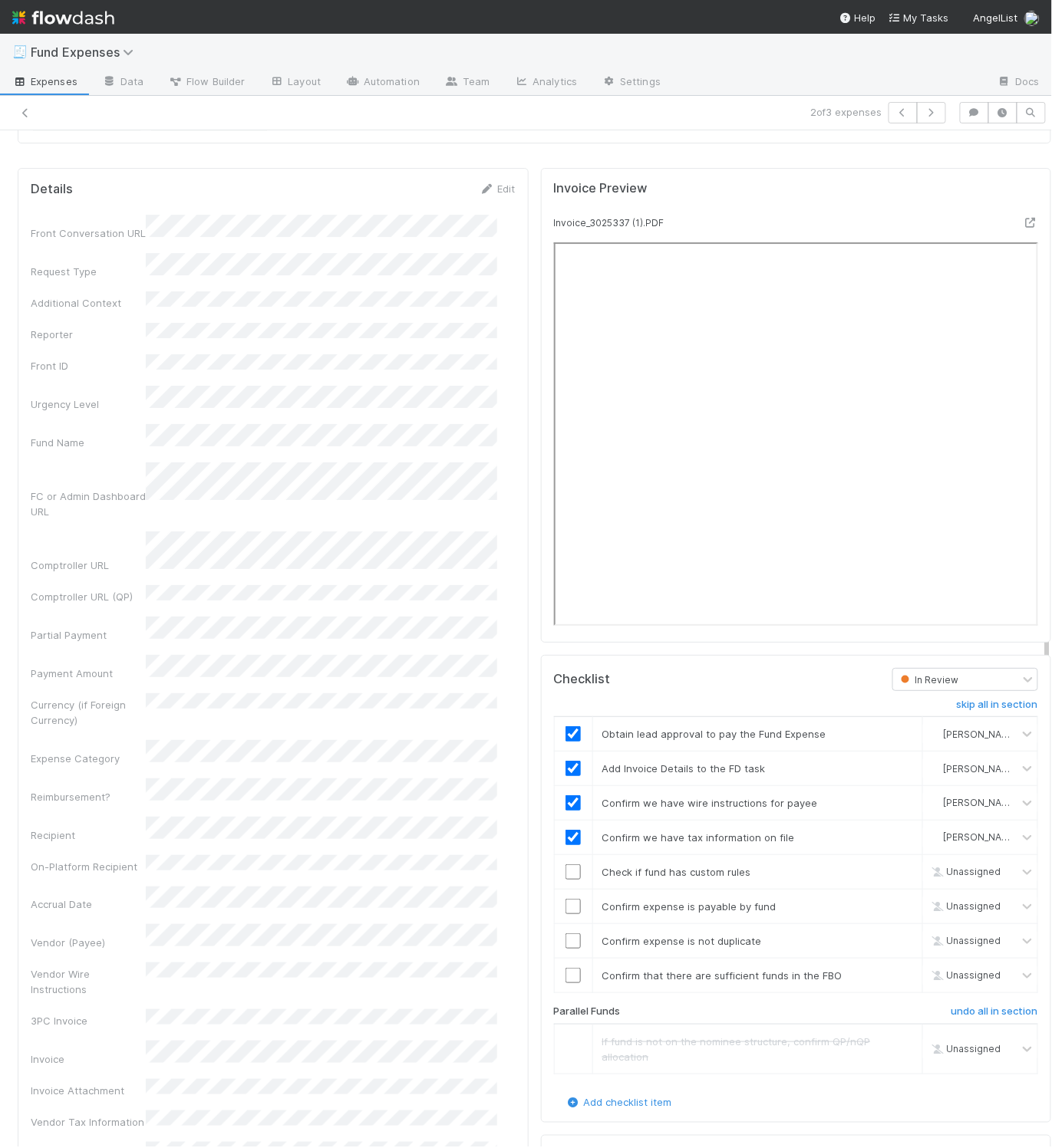
scroll to position [1556, 0]
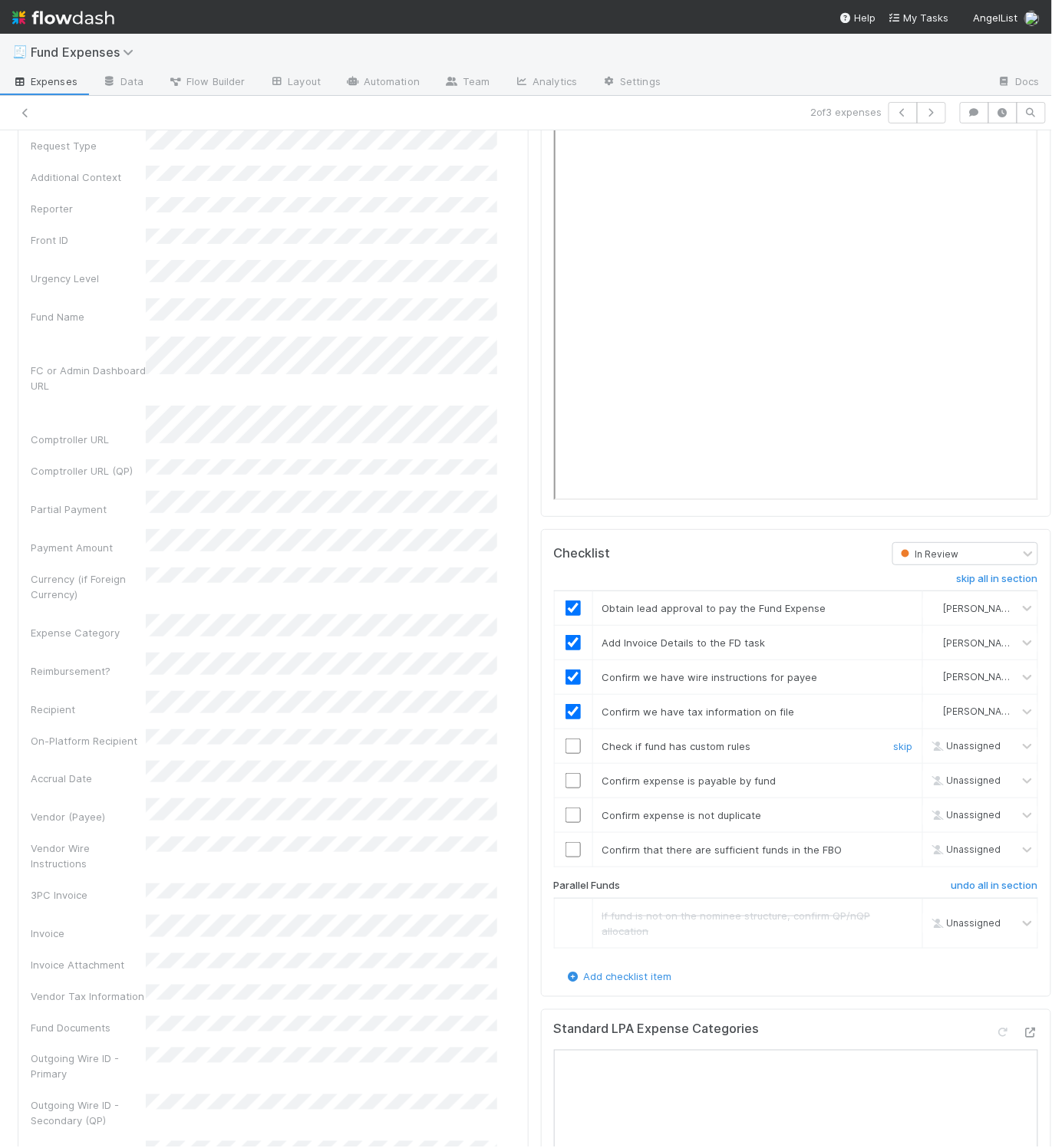
click at [565, 754] on input "checkbox" at bounding box center [572, 746] width 16 height 16
click at [565, 788] on input "checkbox" at bounding box center [572, 780] width 16 height 16
click at [513, 781] on div "Details Edit Front Conversation URL Request Type Additional Context Reporter Fr…" at bounding box center [273, 985] width 523 height 1899
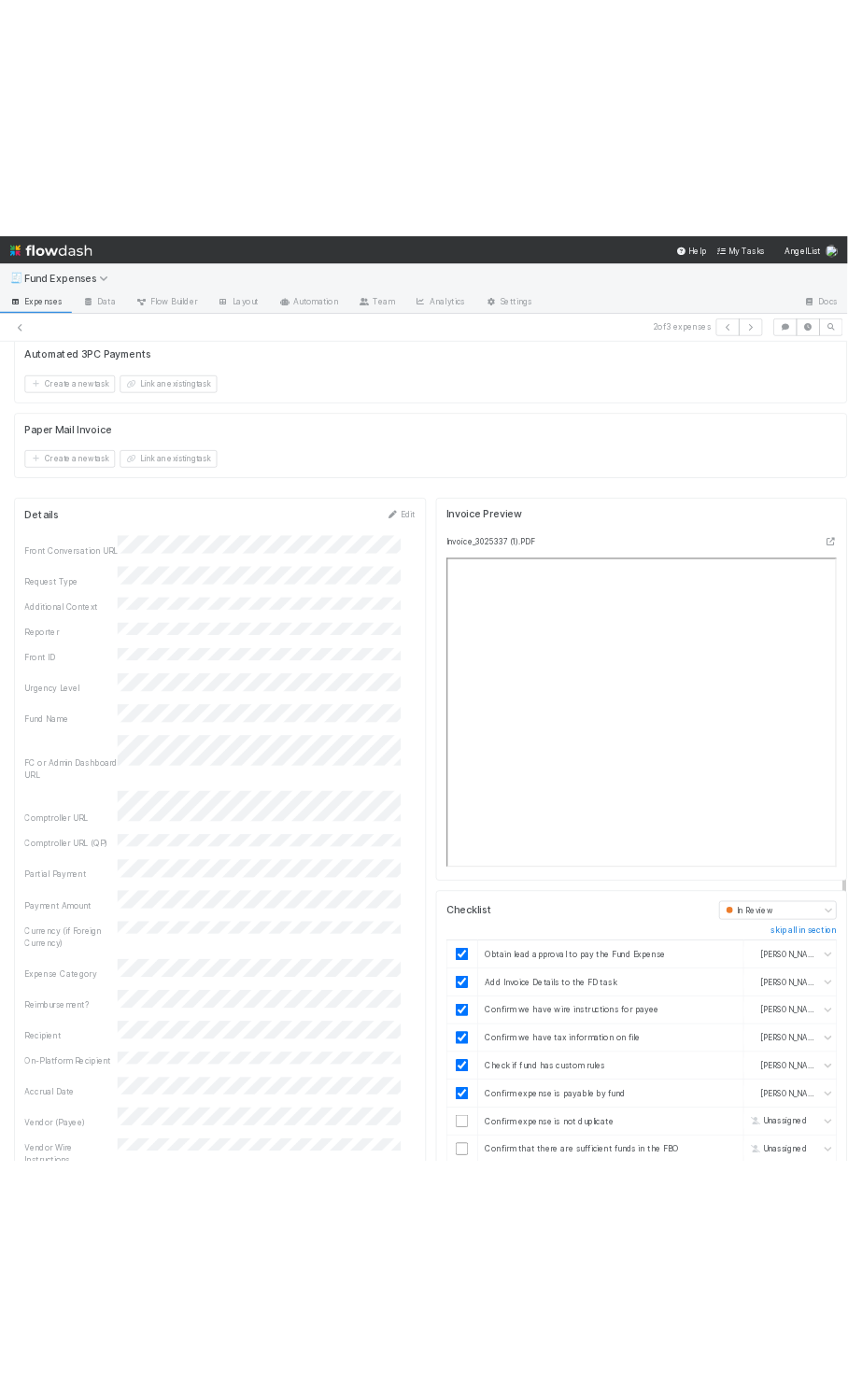
scroll to position [1529, 0]
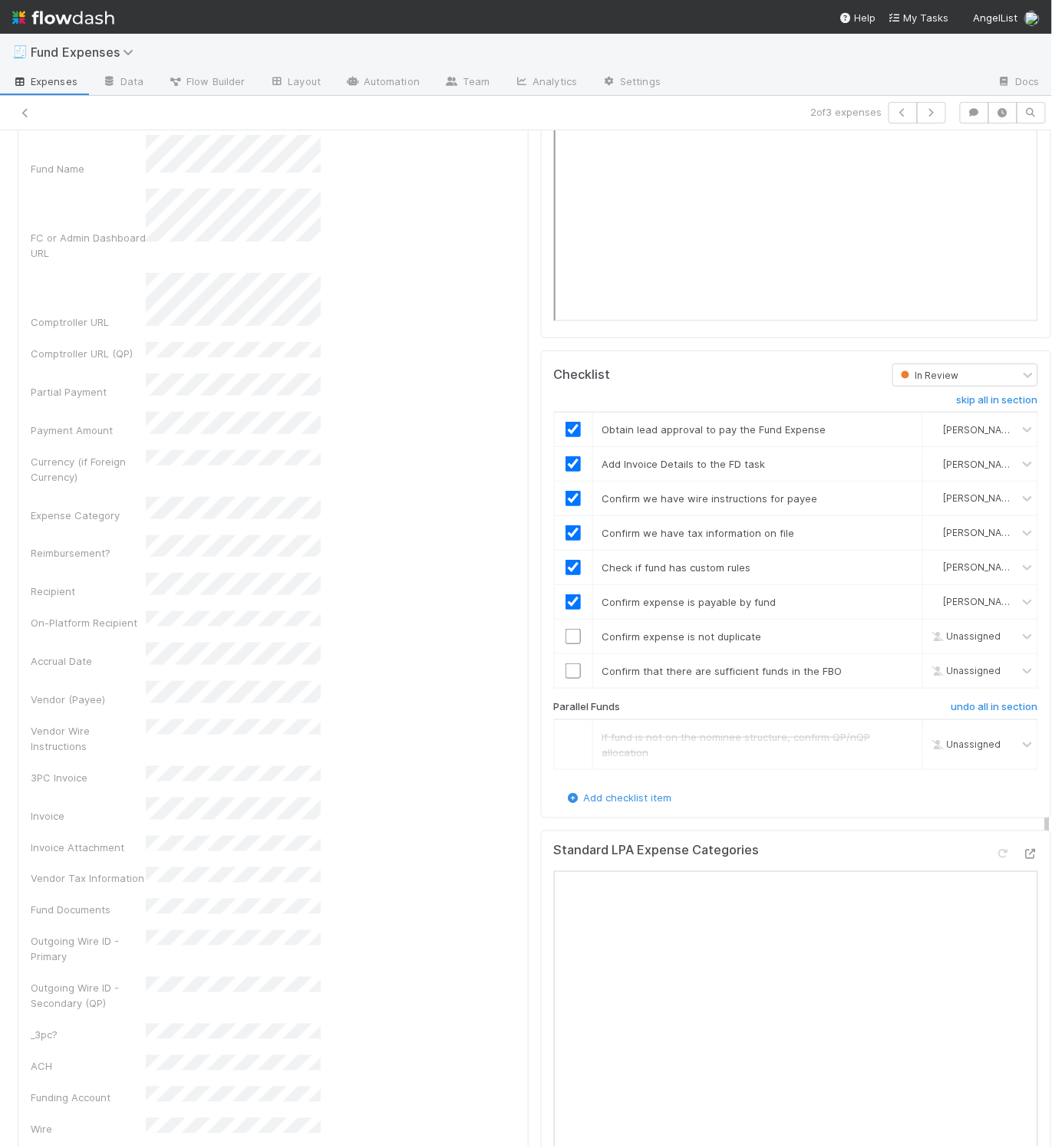
scroll to position [1723, 0]
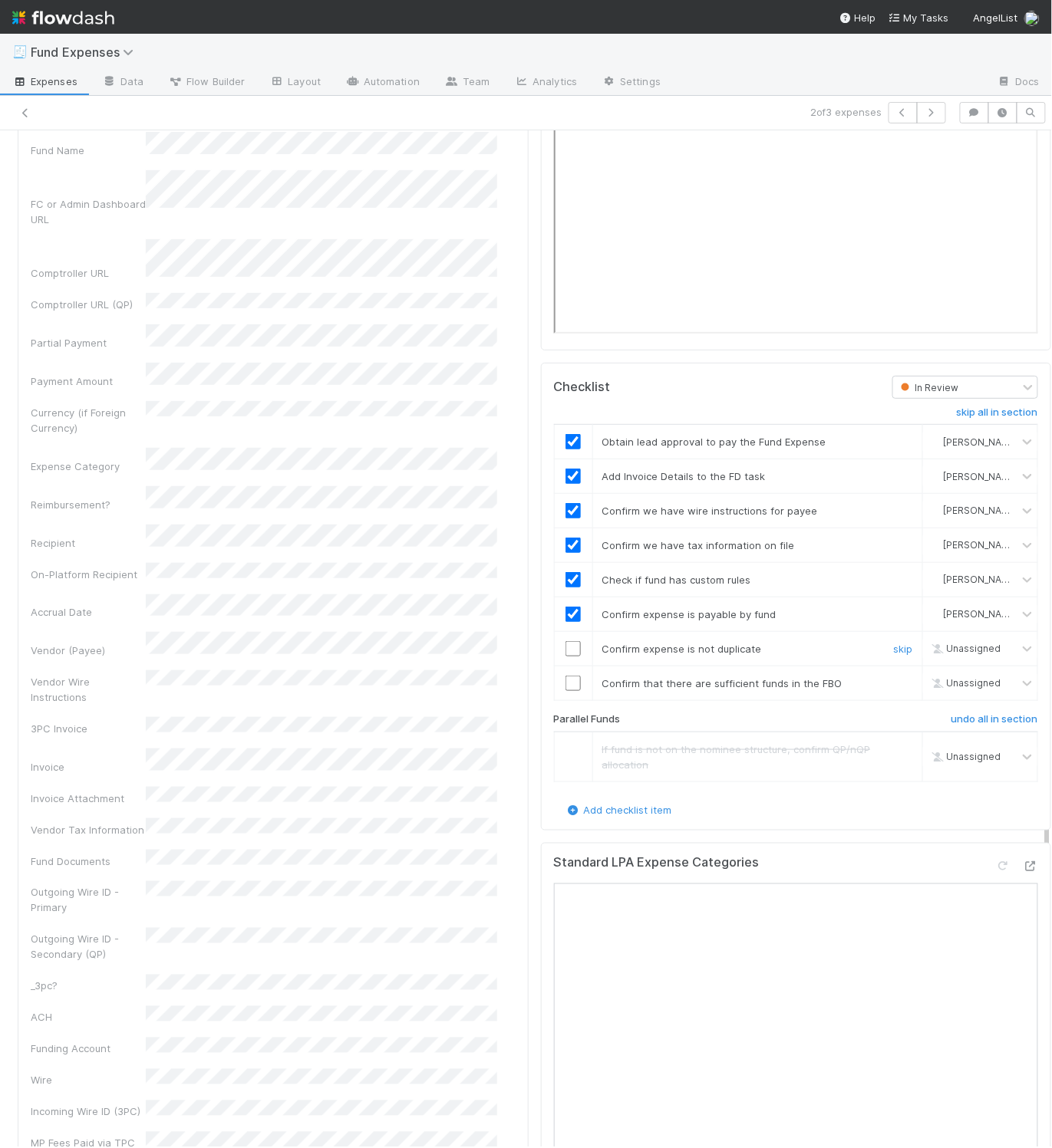
drag, startPoint x: 554, startPoint y: 671, endPoint x: 560, endPoint y: 680, distance: 10.8
click at [565, 657] on input "checkbox" at bounding box center [572, 649] width 16 height 16
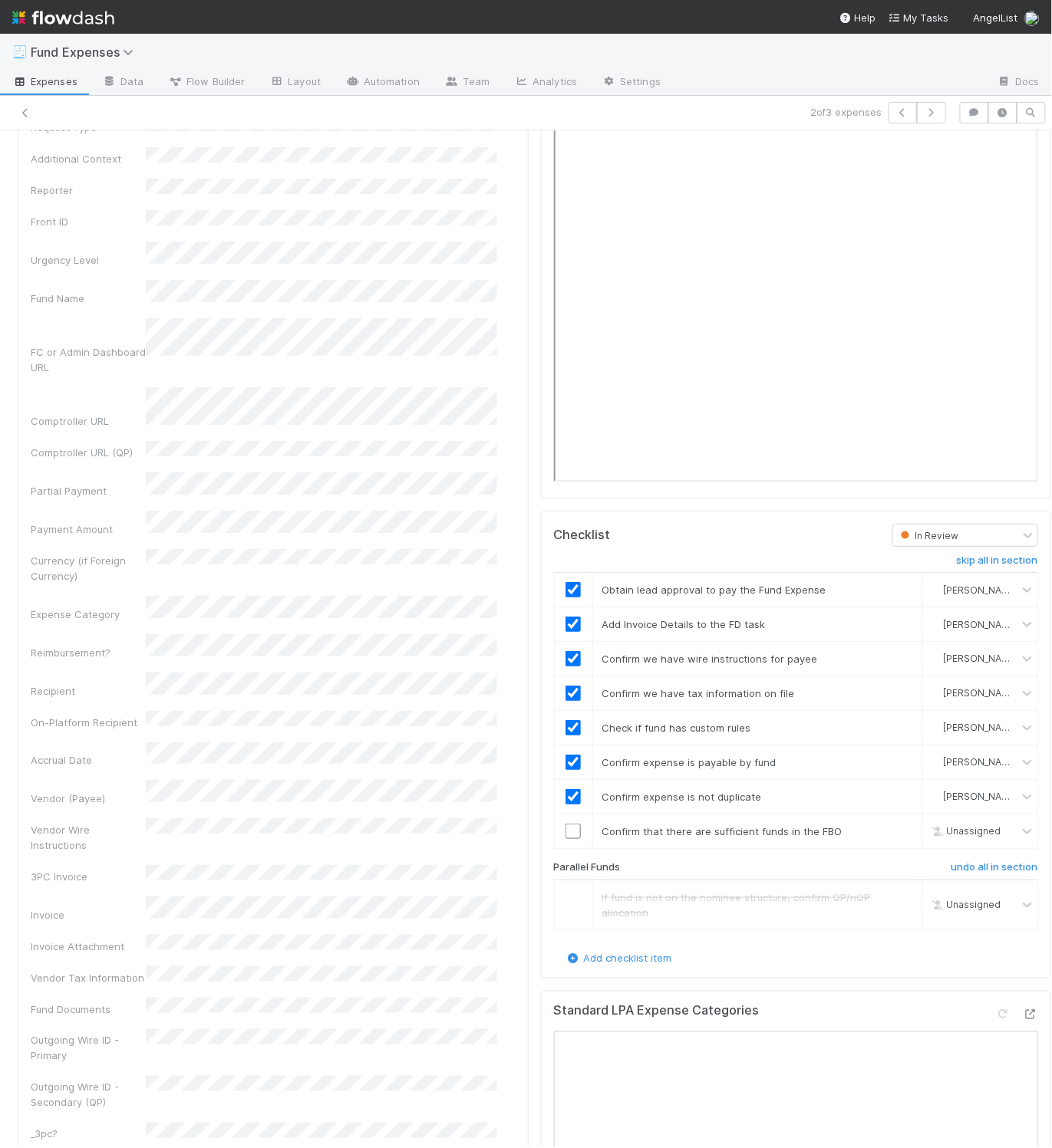
scroll to position [1805, 0]
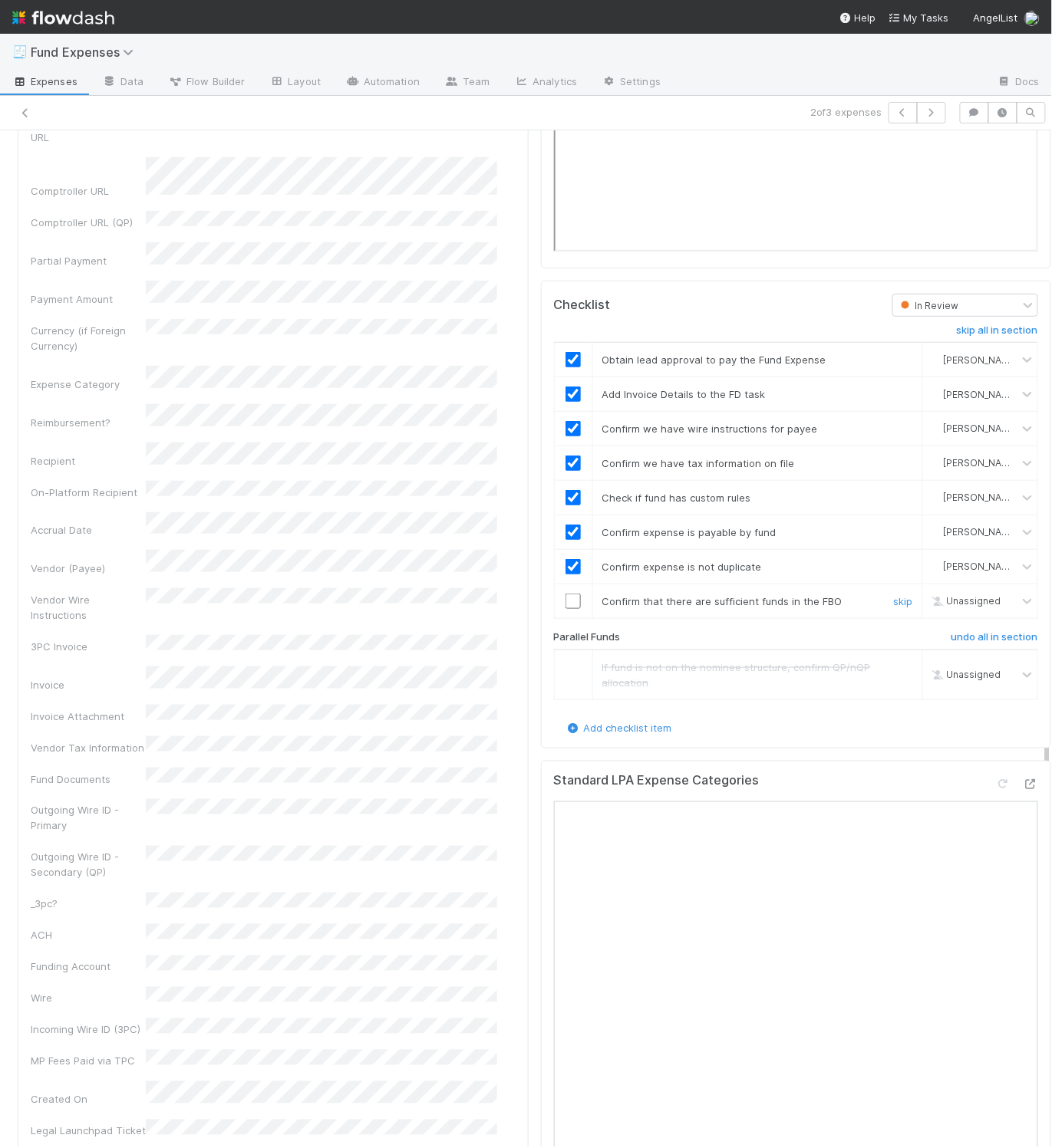
drag, startPoint x: 557, startPoint y: 618, endPoint x: 655, endPoint y: 641, distance: 100.7
click at [565, 609] on input "checkbox" at bounding box center [572, 601] width 16 height 16
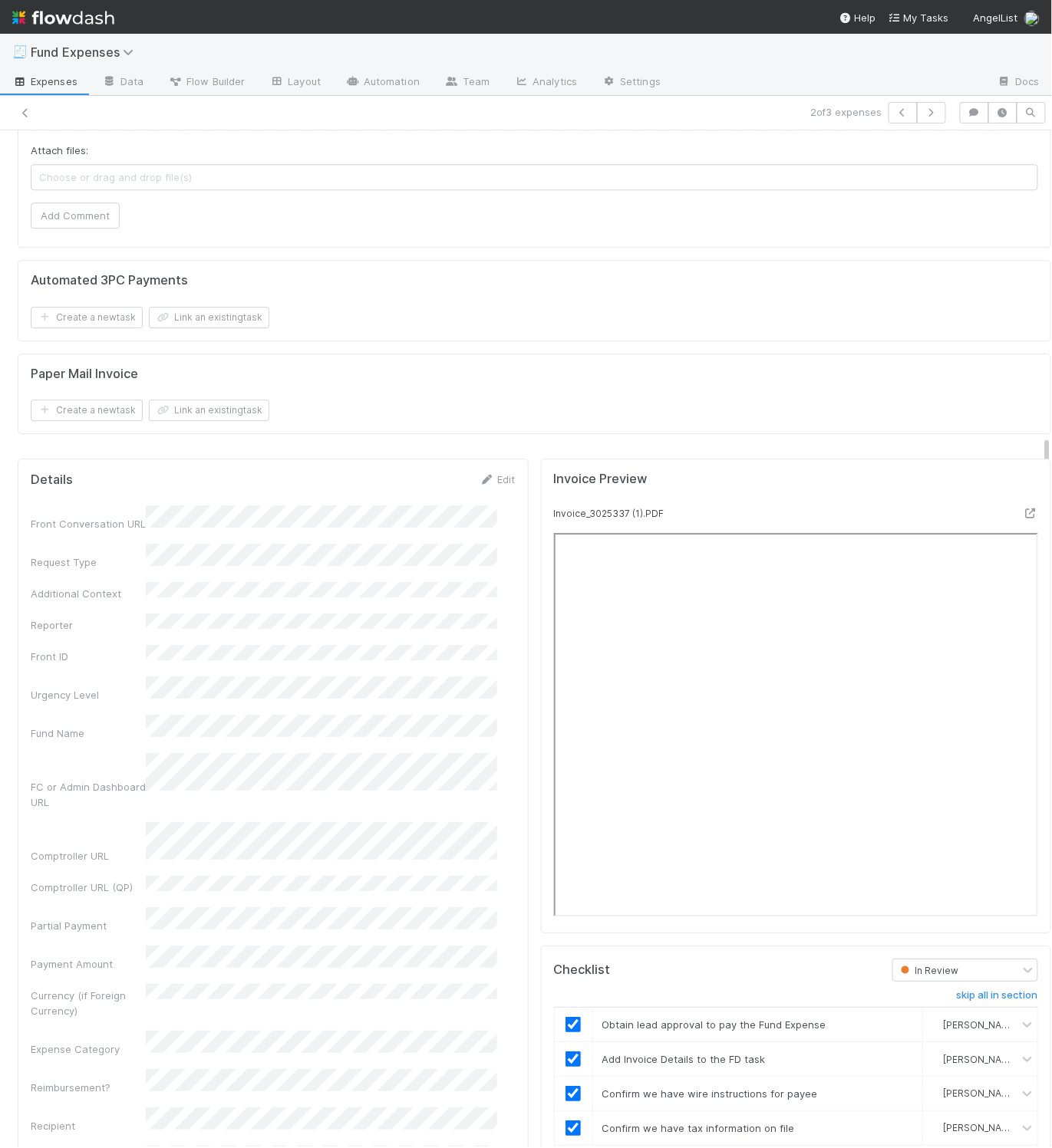
scroll to position [0, 0]
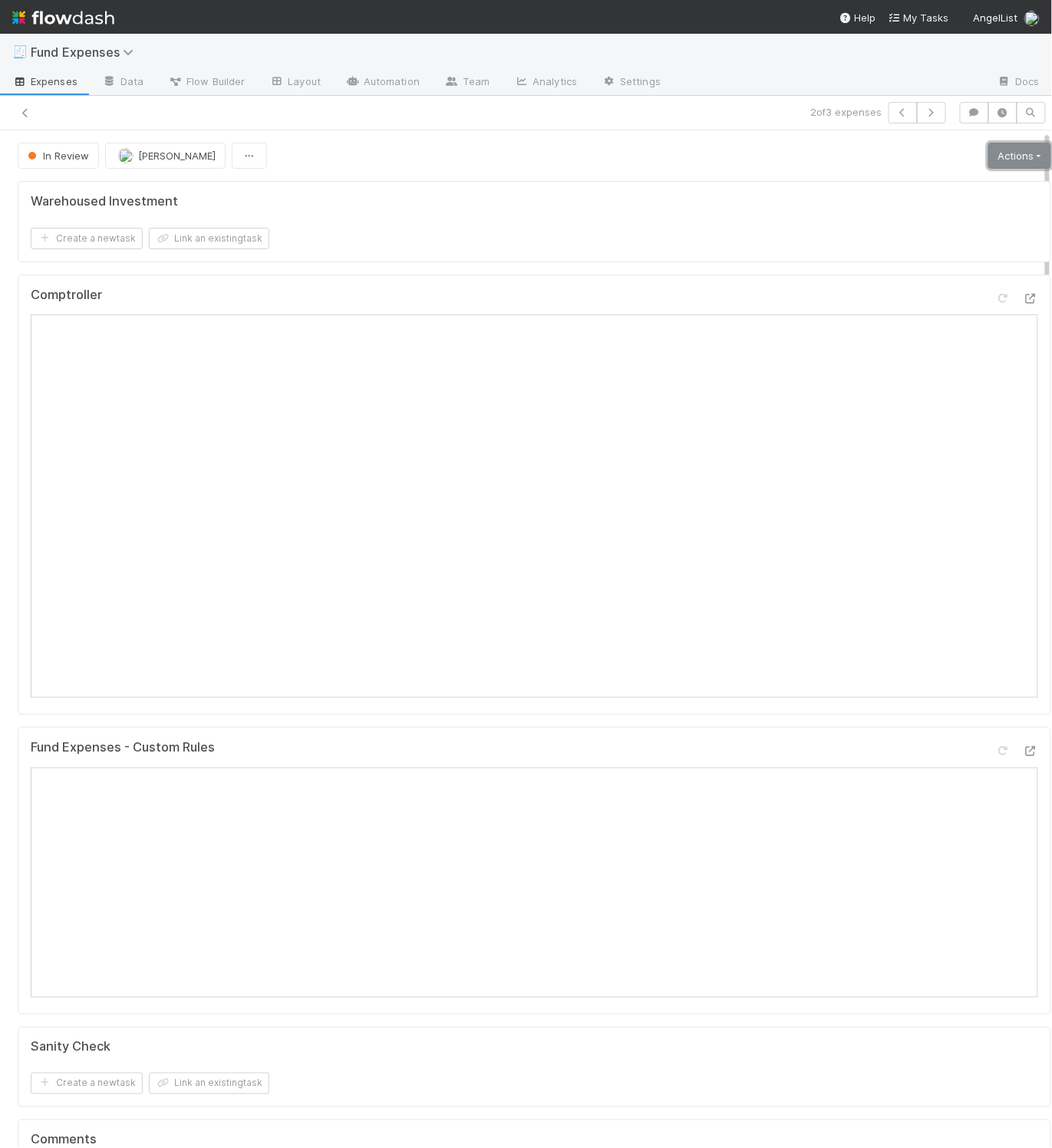
drag, startPoint x: 980, startPoint y: 168, endPoint x: 980, endPoint y: 179, distance: 11.0
click at [988, 168] on link "Actions" at bounding box center [1019, 156] width 63 height 26
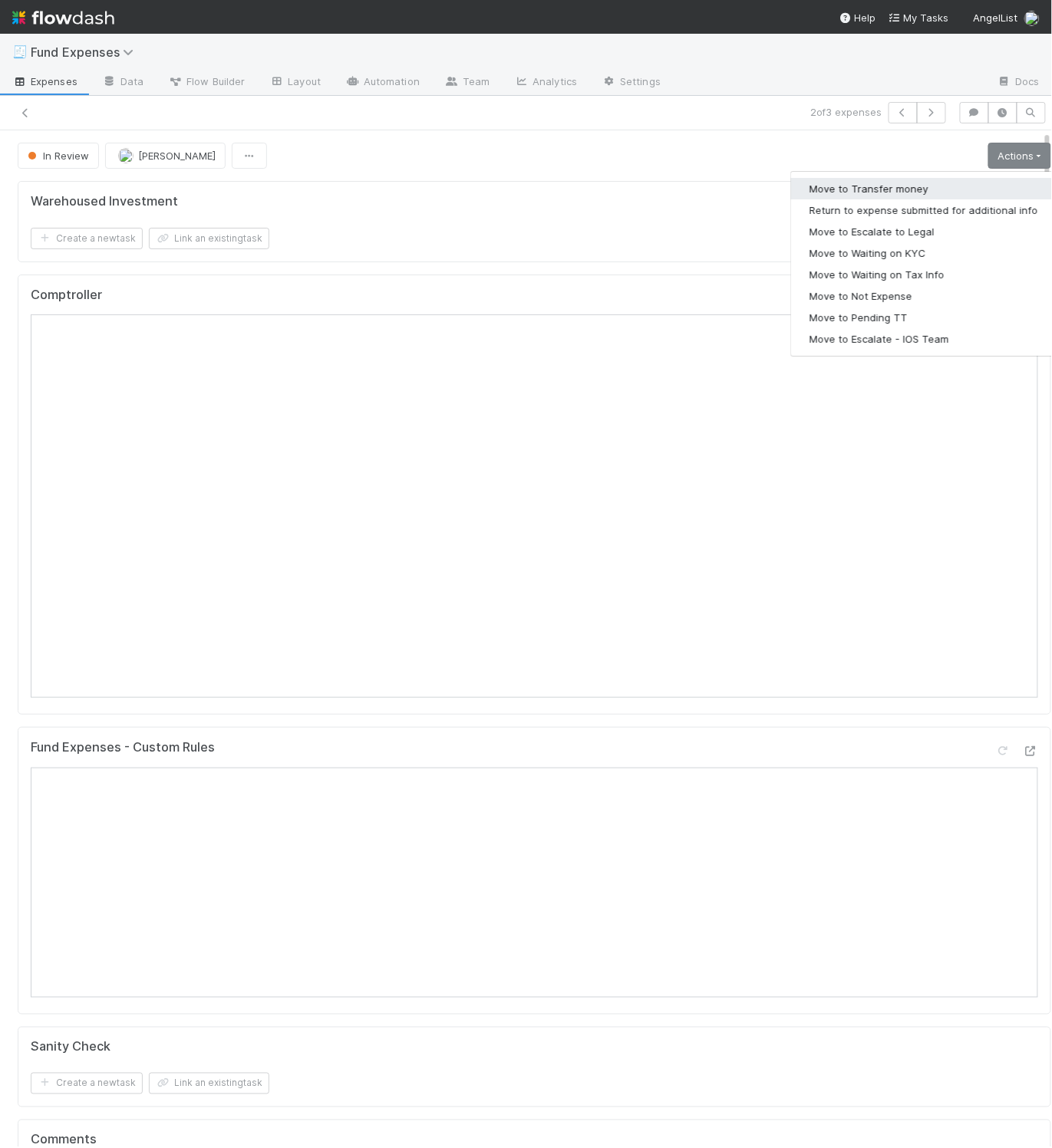
click at [972, 190] on button "Move to Transfer money" at bounding box center [923, 189] width 265 height 21
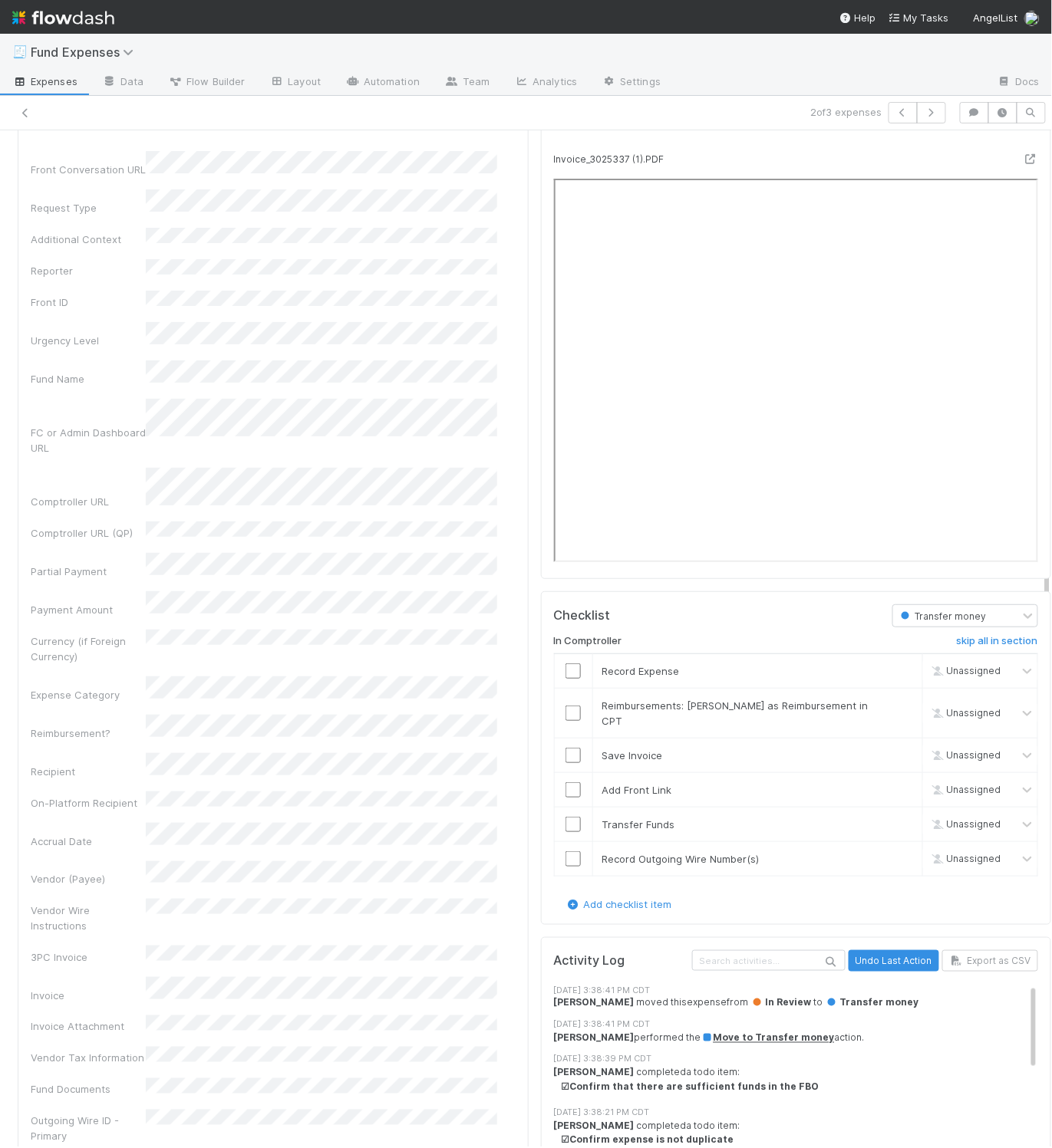
scroll to position [1723, 0]
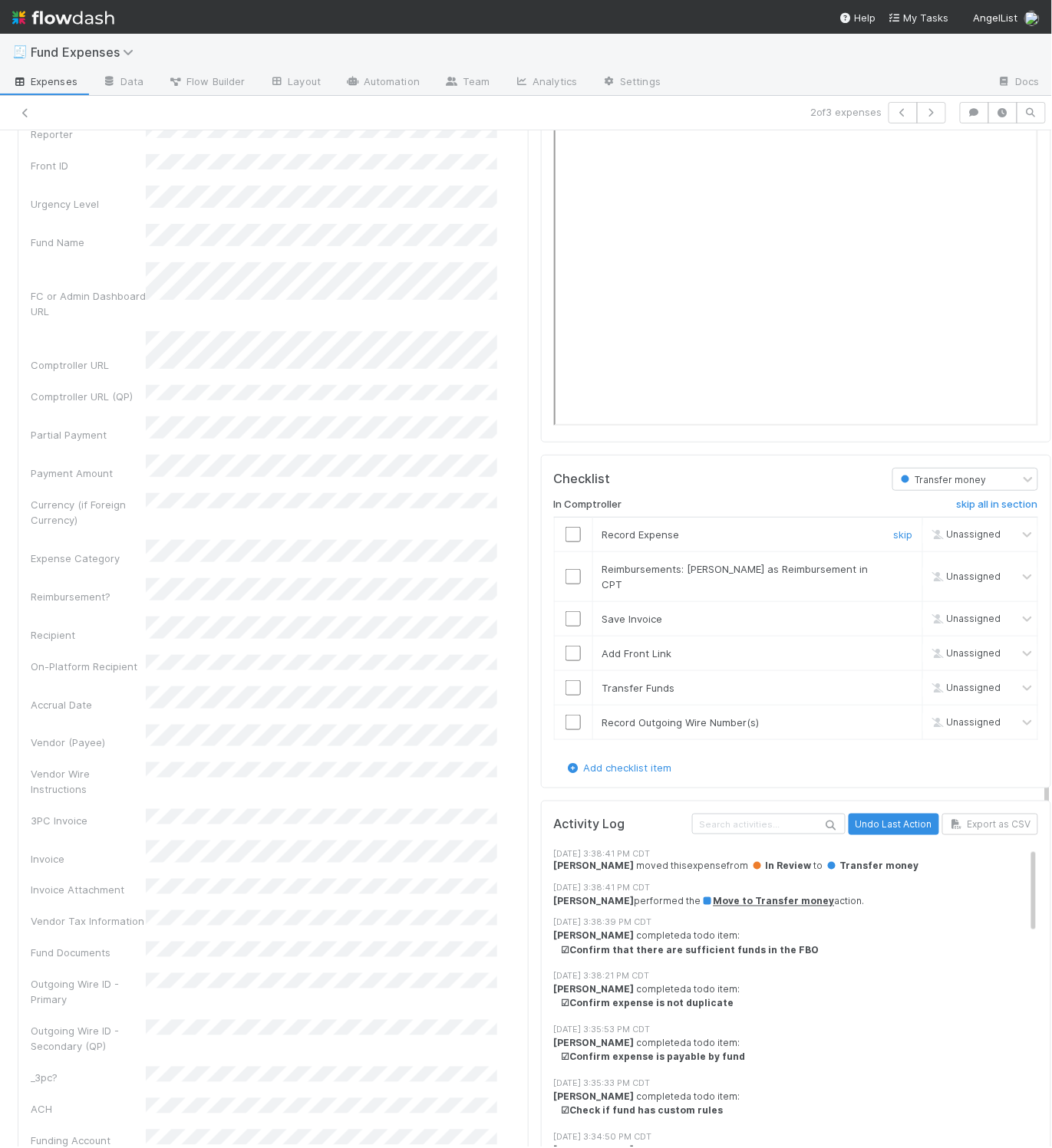
click at [565, 542] on input "checkbox" at bounding box center [572, 535] width 16 height 16
drag, startPoint x: 862, startPoint y: 586, endPoint x: 808, endPoint y: 604, distance: 56.9
click at [894, 576] on link "skip" at bounding box center [903, 569] width 19 height 12
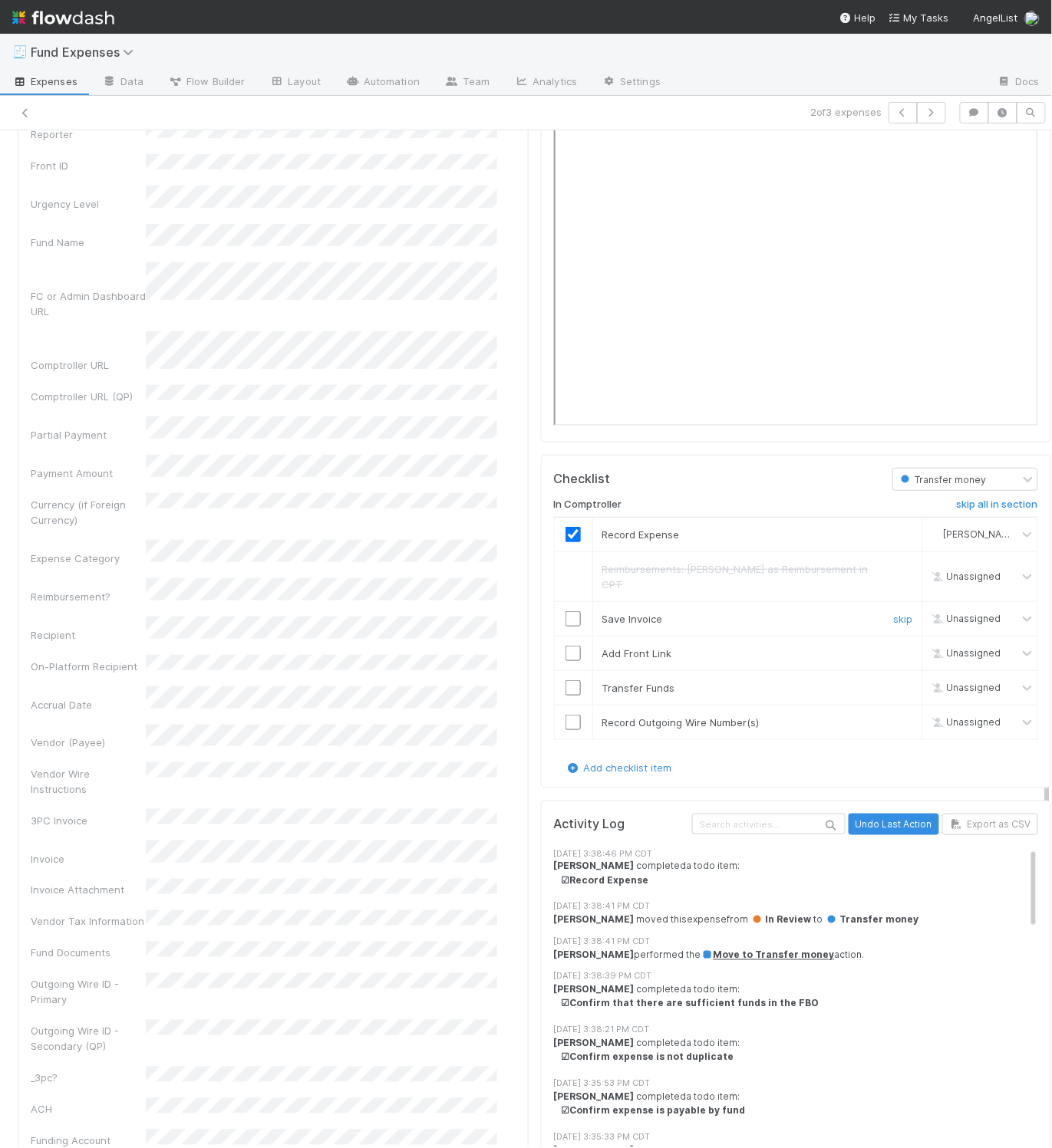
drag, startPoint x: 558, startPoint y: 617, endPoint x: 558, endPoint y: 644, distance: 27.0
click at [565, 617] on input "checkbox" at bounding box center [572, 618] width 16 height 16
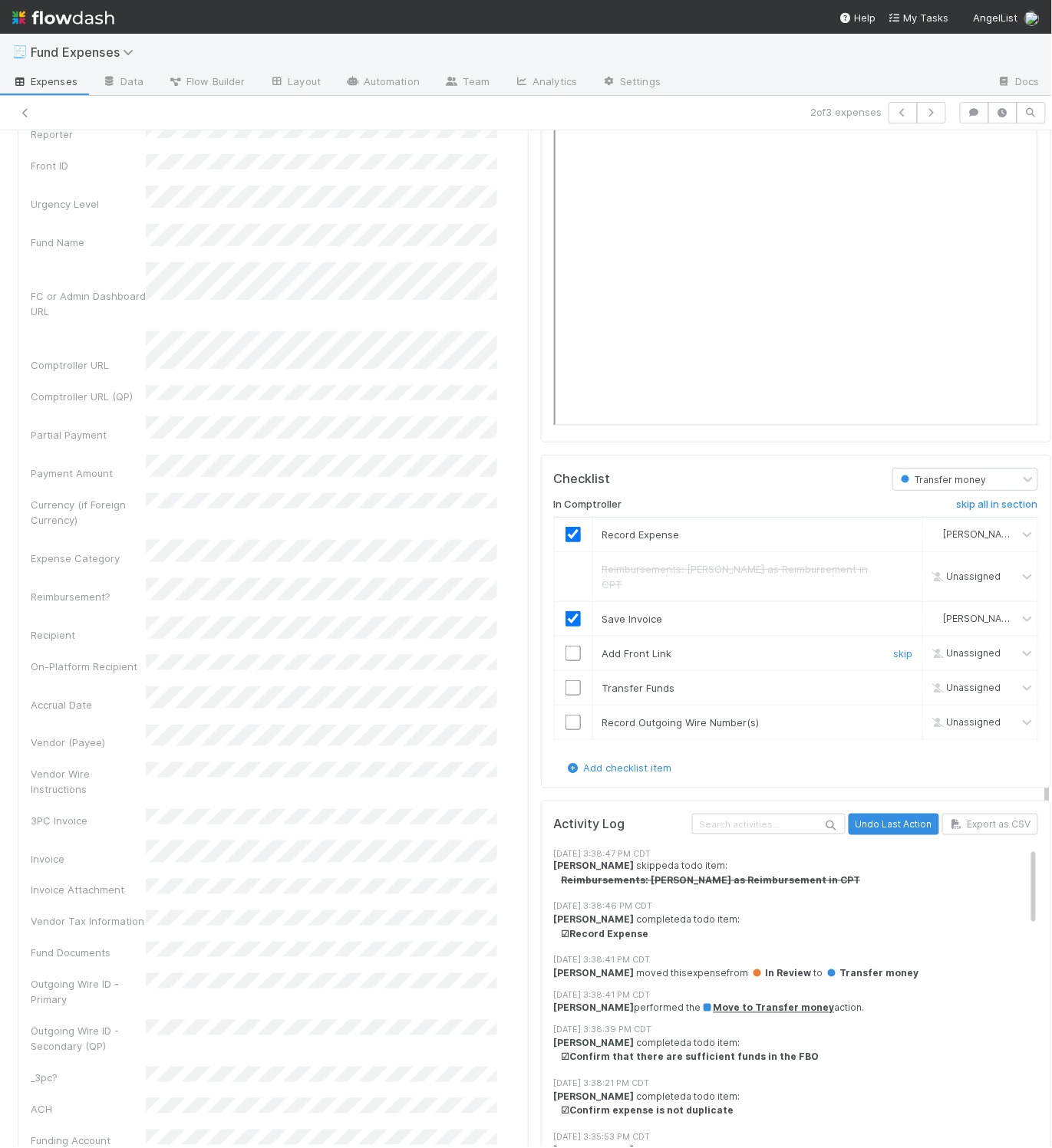
click at [565, 658] on input "checkbox" at bounding box center [572, 653] width 16 height 16
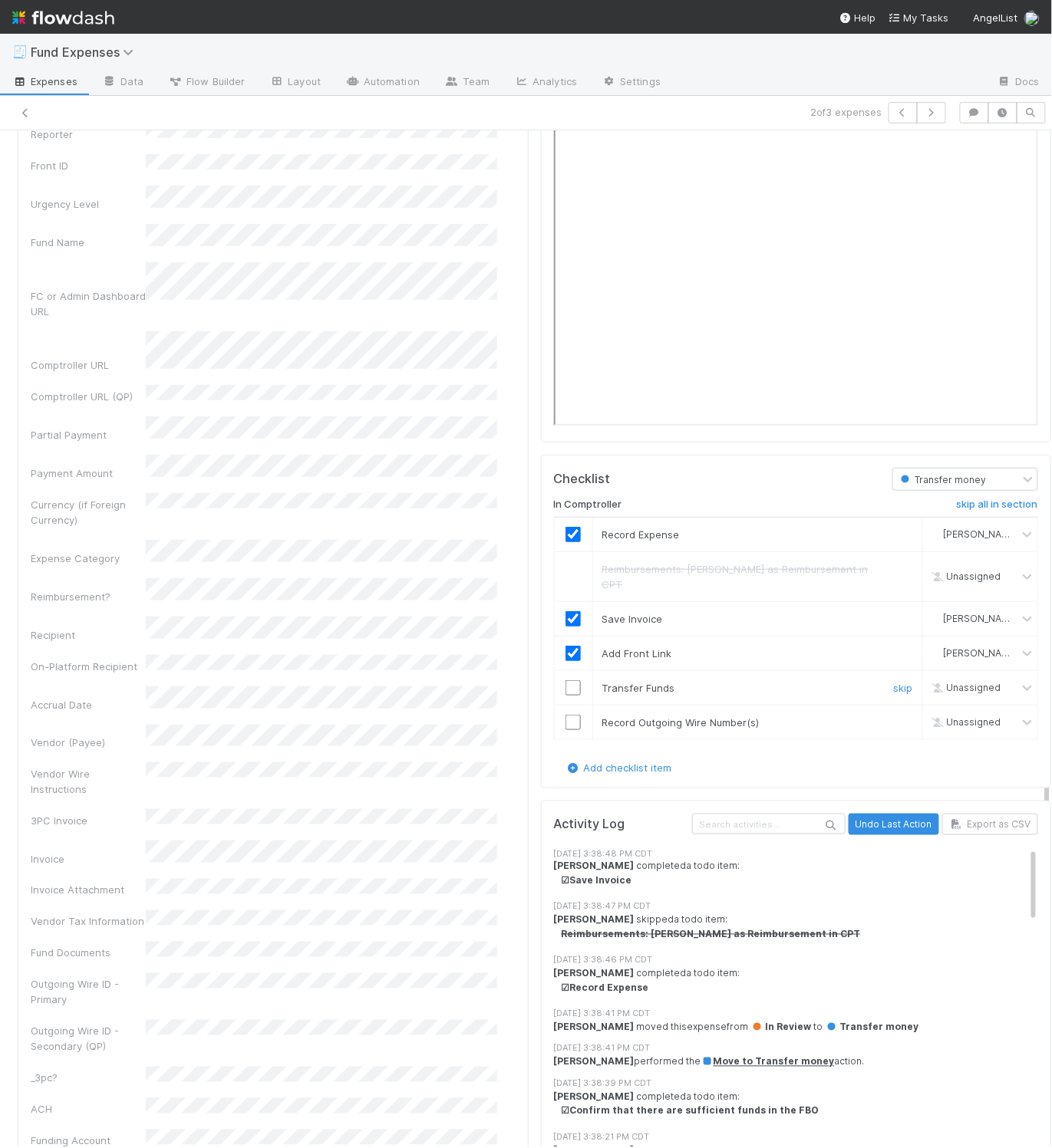
click at [565, 687] on input "checkbox" at bounding box center [572, 687] width 16 height 16
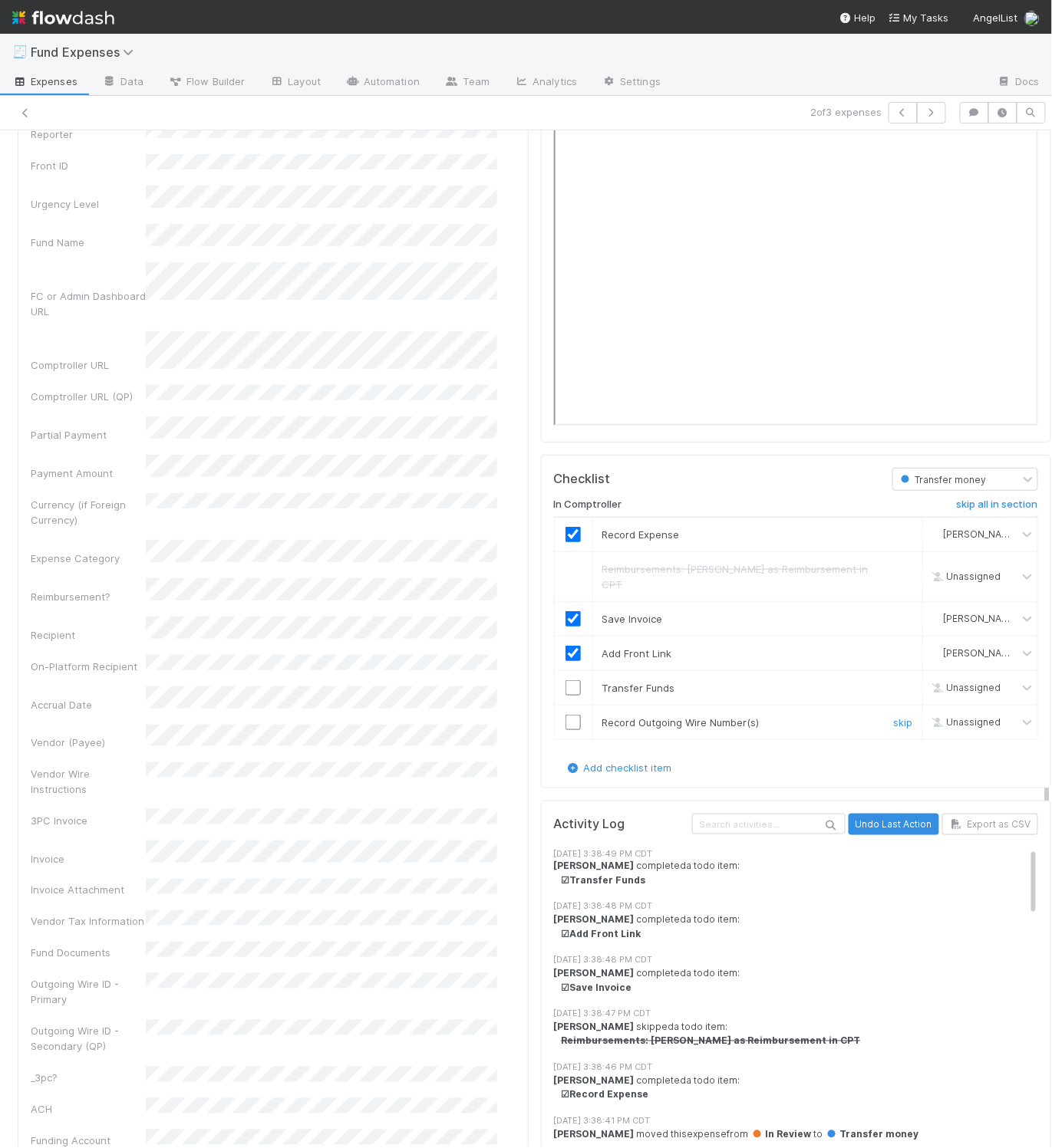
click at [565, 728] on input "checkbox" at bounding box center [572, 722] width 16 height 16
click at [565, 691] on input "checkbox" at bounding box center [572, 687] width 16 height 16
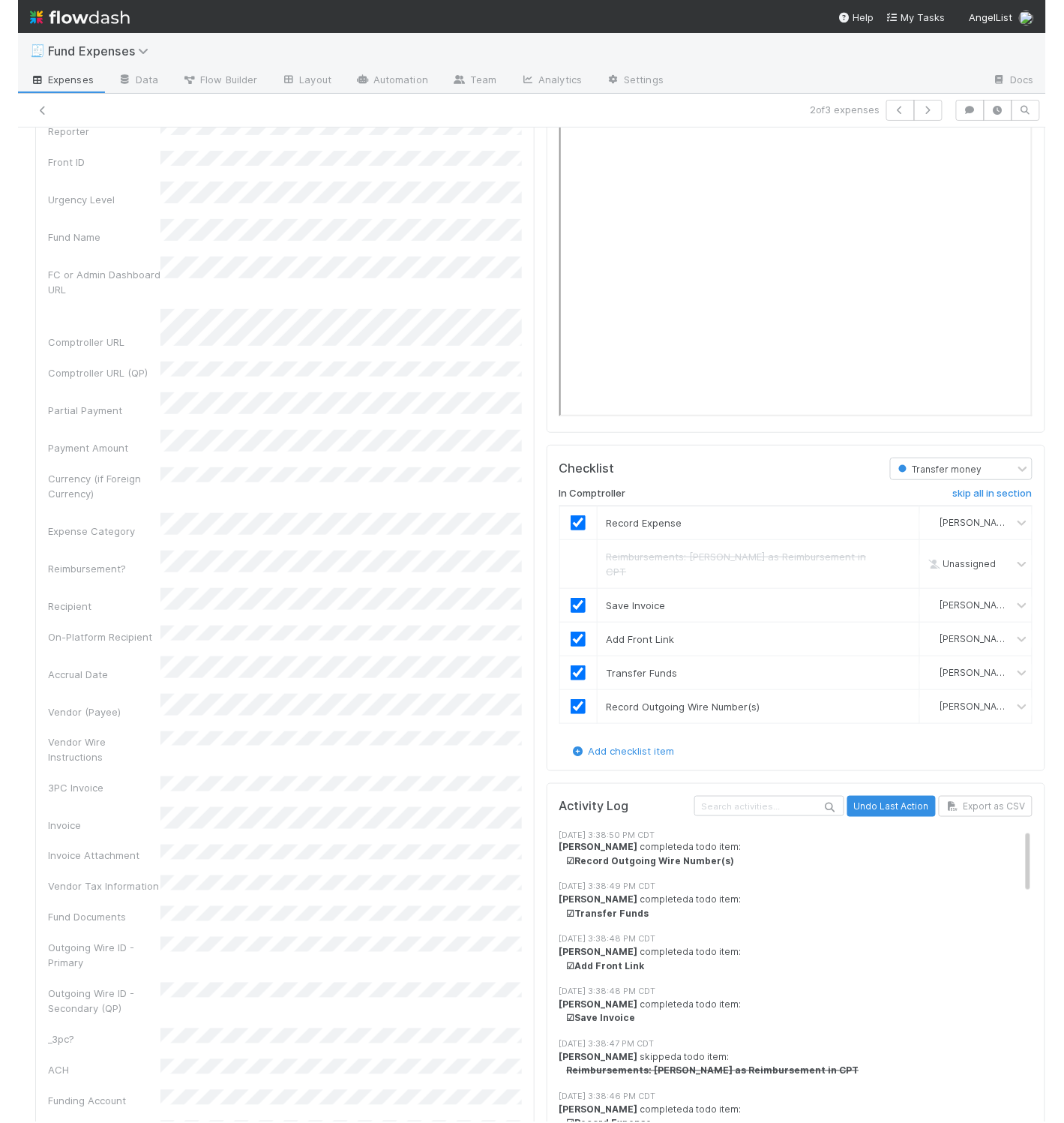
scroll to position [0, 0]
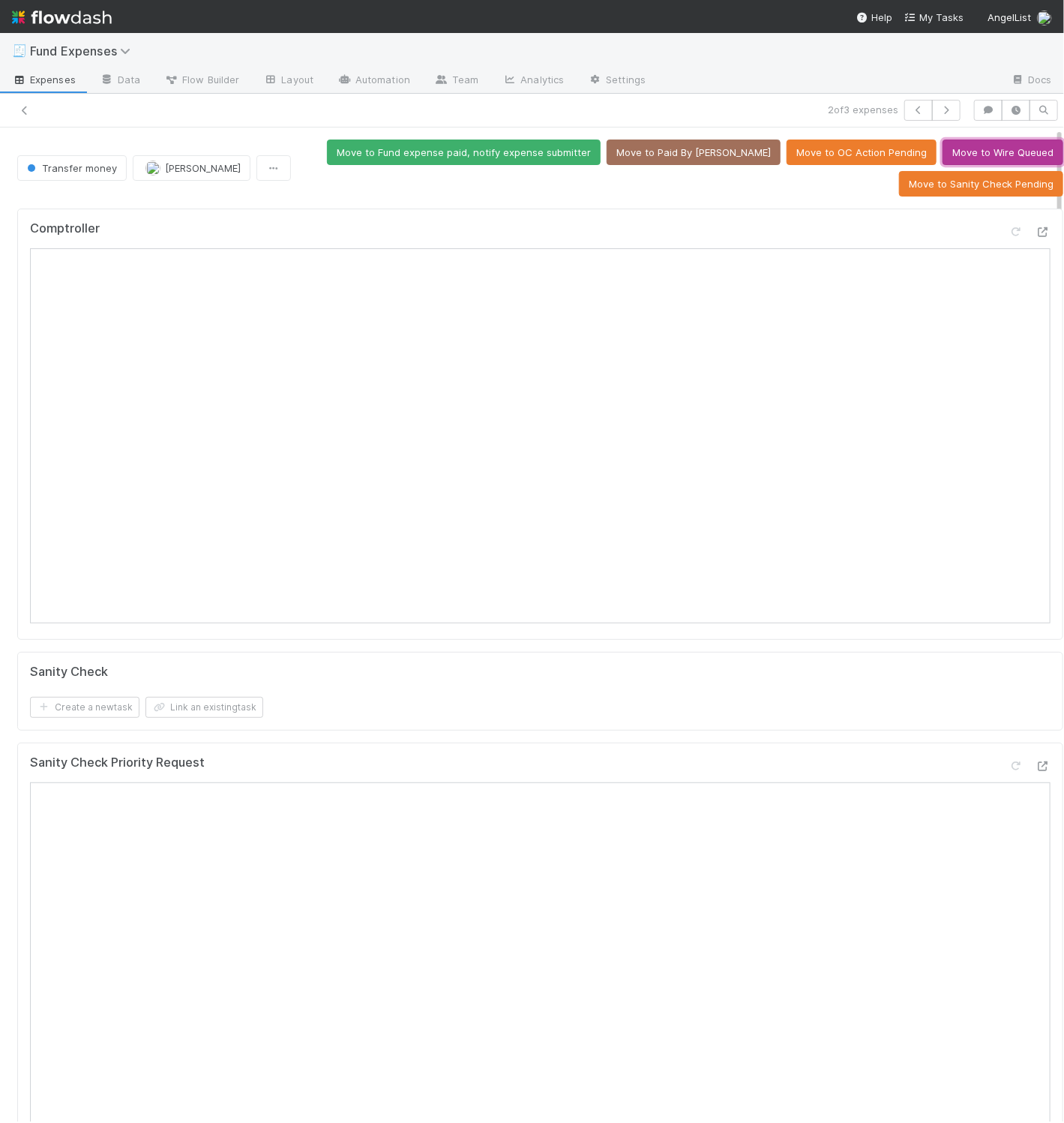
click at [985, 154] on button "Move to Wire Queued" at bounding box center [1003, 153] width 120 height 26
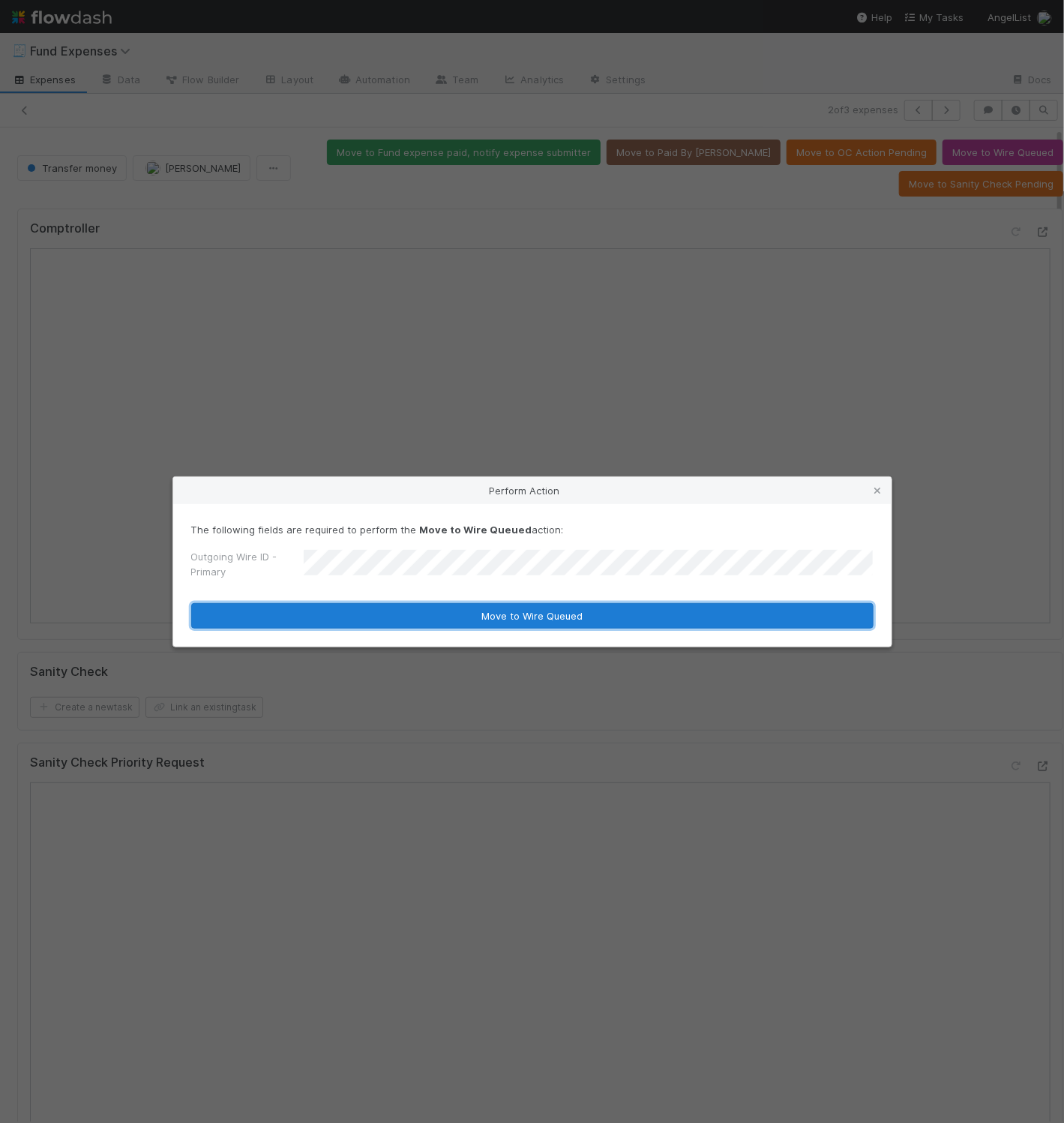
click at [564, 621] on button "Move to Wire Queued" at bounding box center [532, 616] width 683 height 26
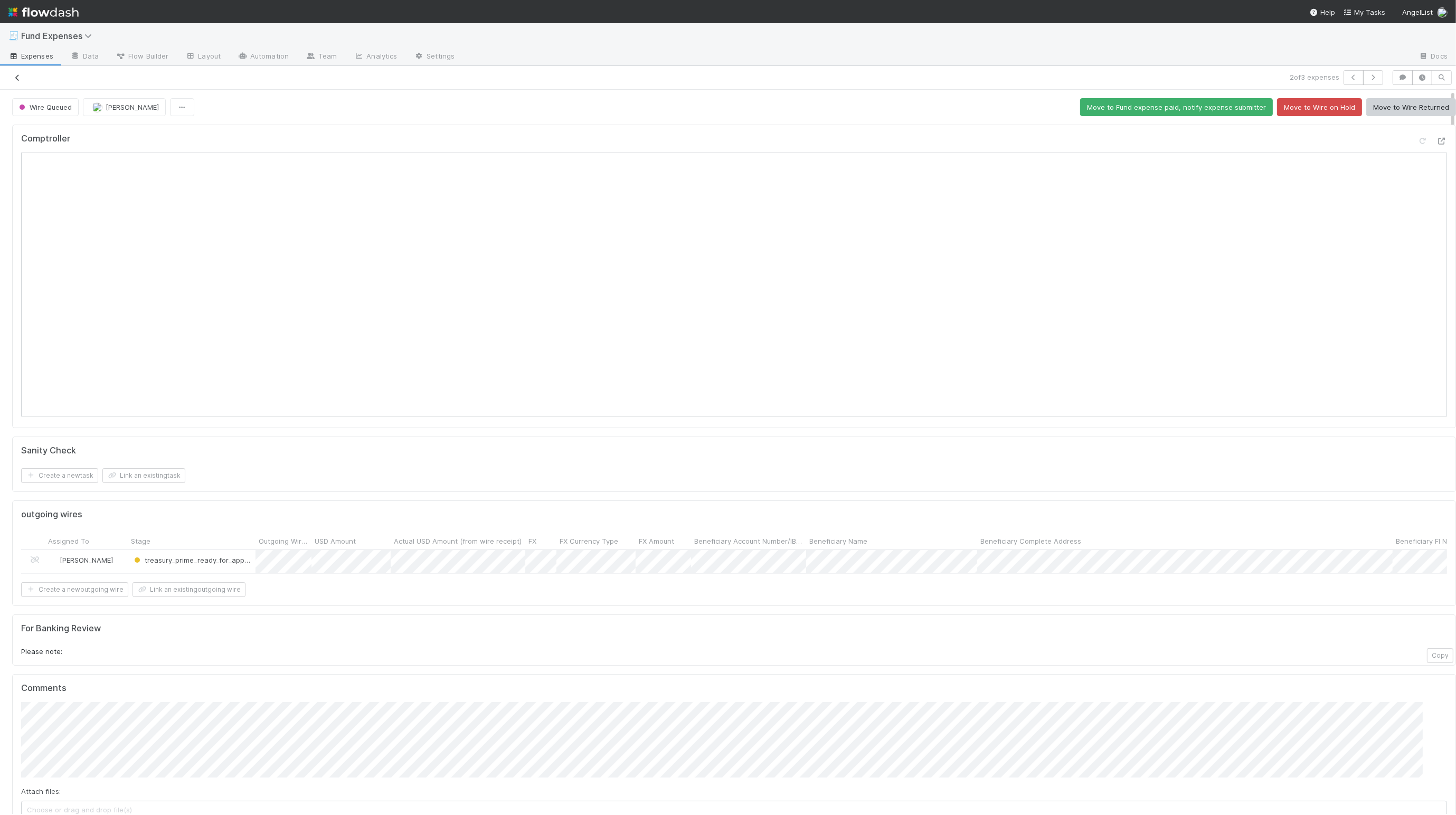
click at [19, 77] on icon at bounding box center [17, 78] width 11 height 7
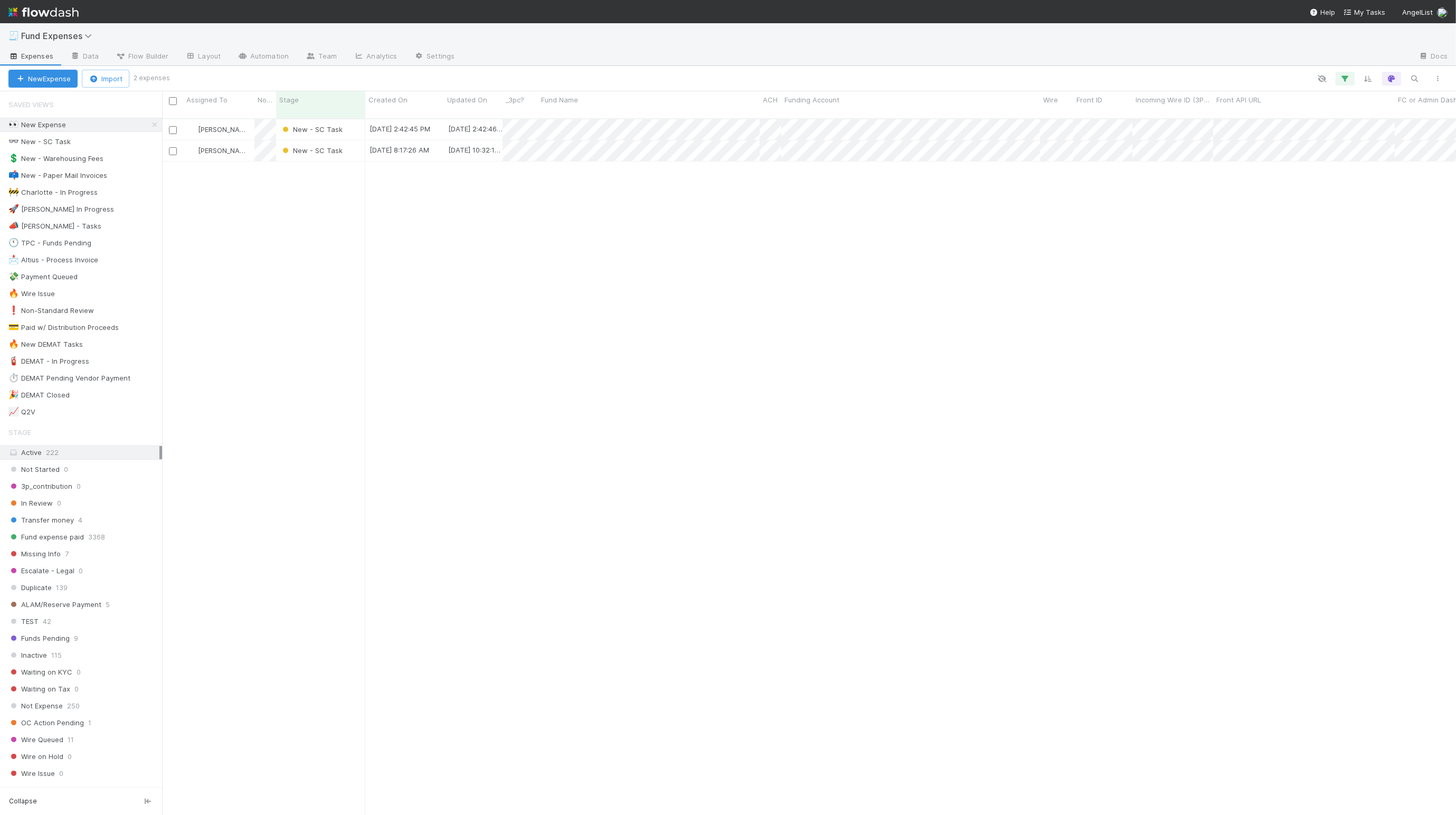
scroll to position [692, 1282]
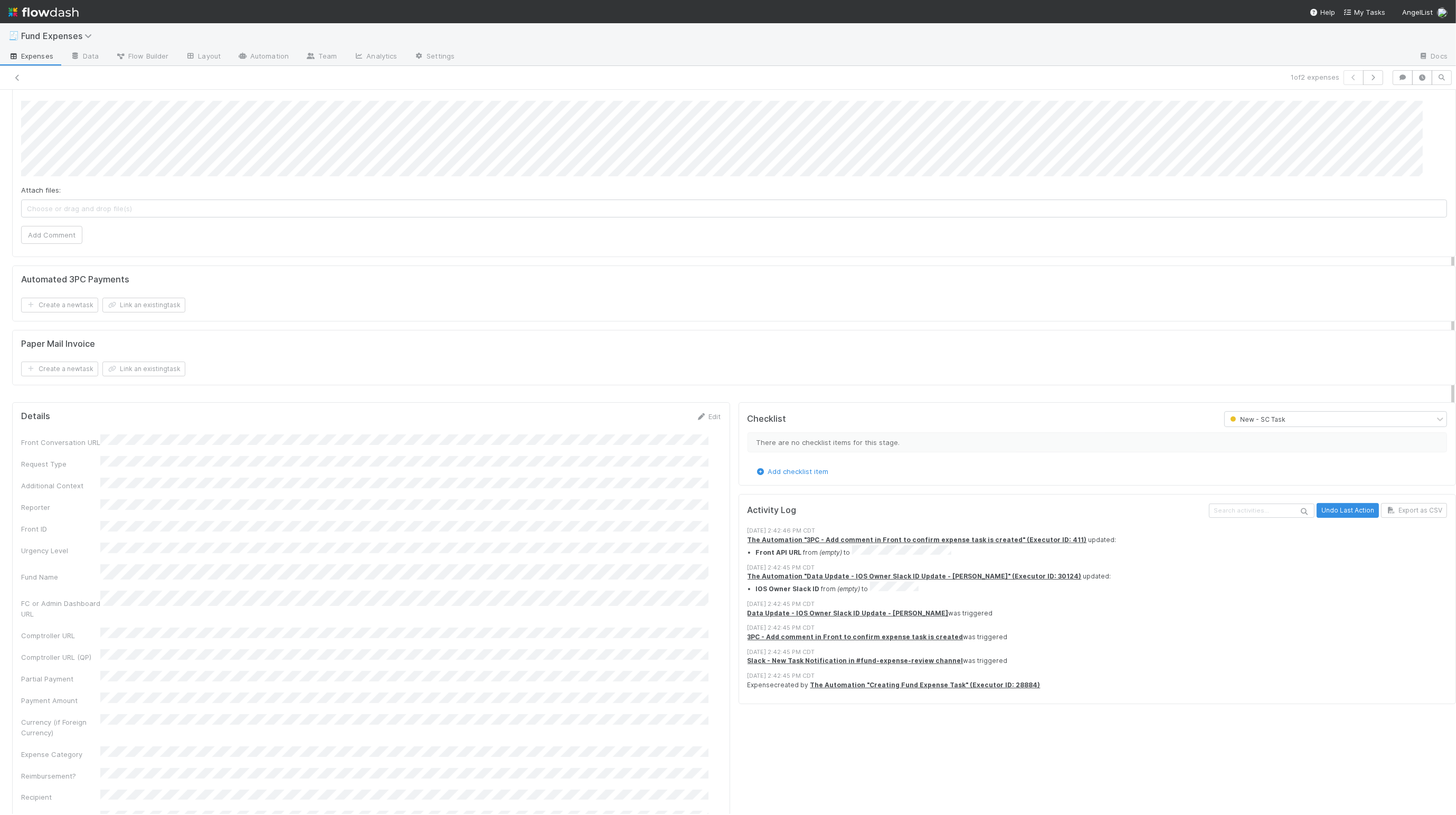
scroll to position [20, 0]
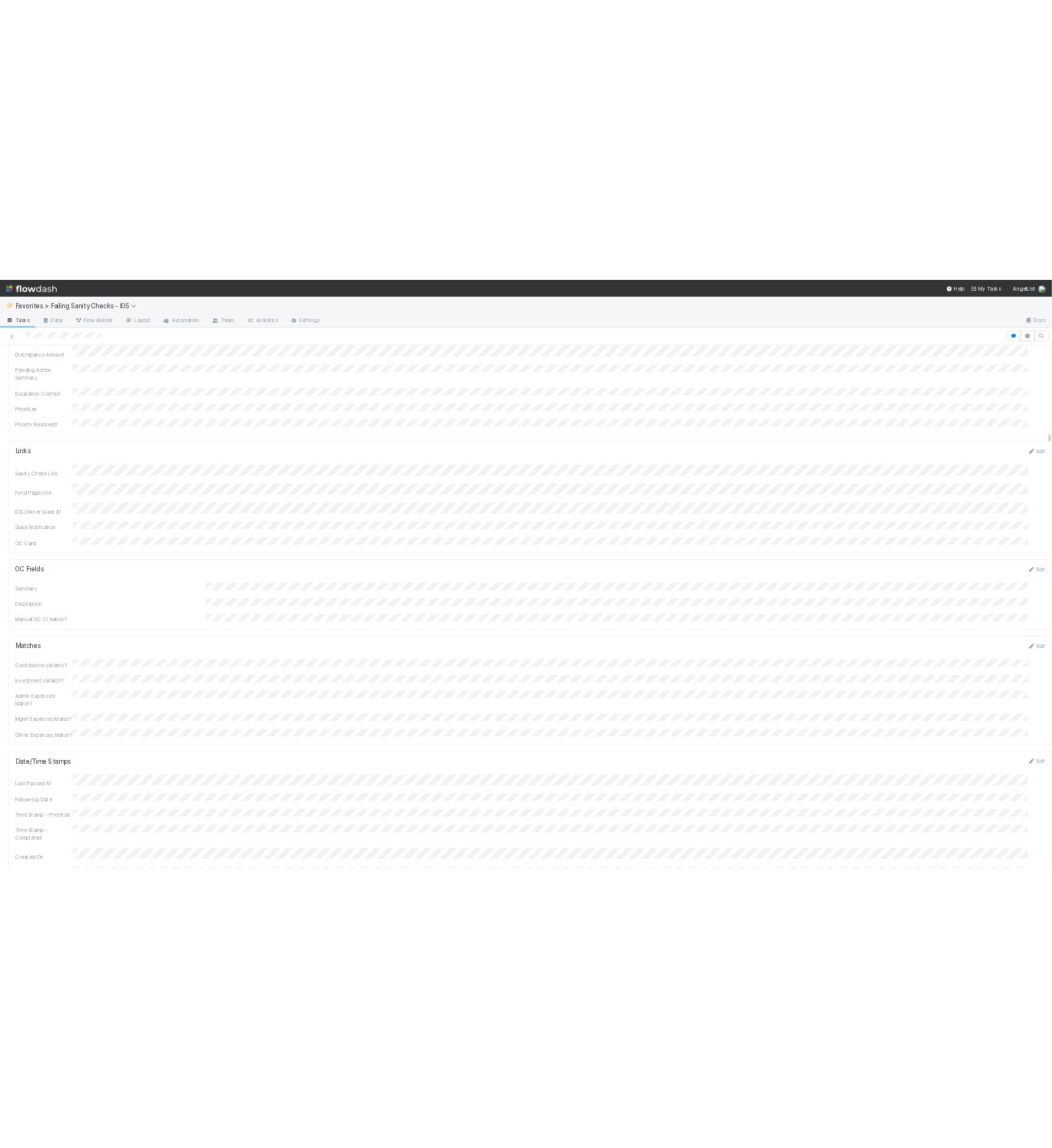
scroll to position [255, 0]
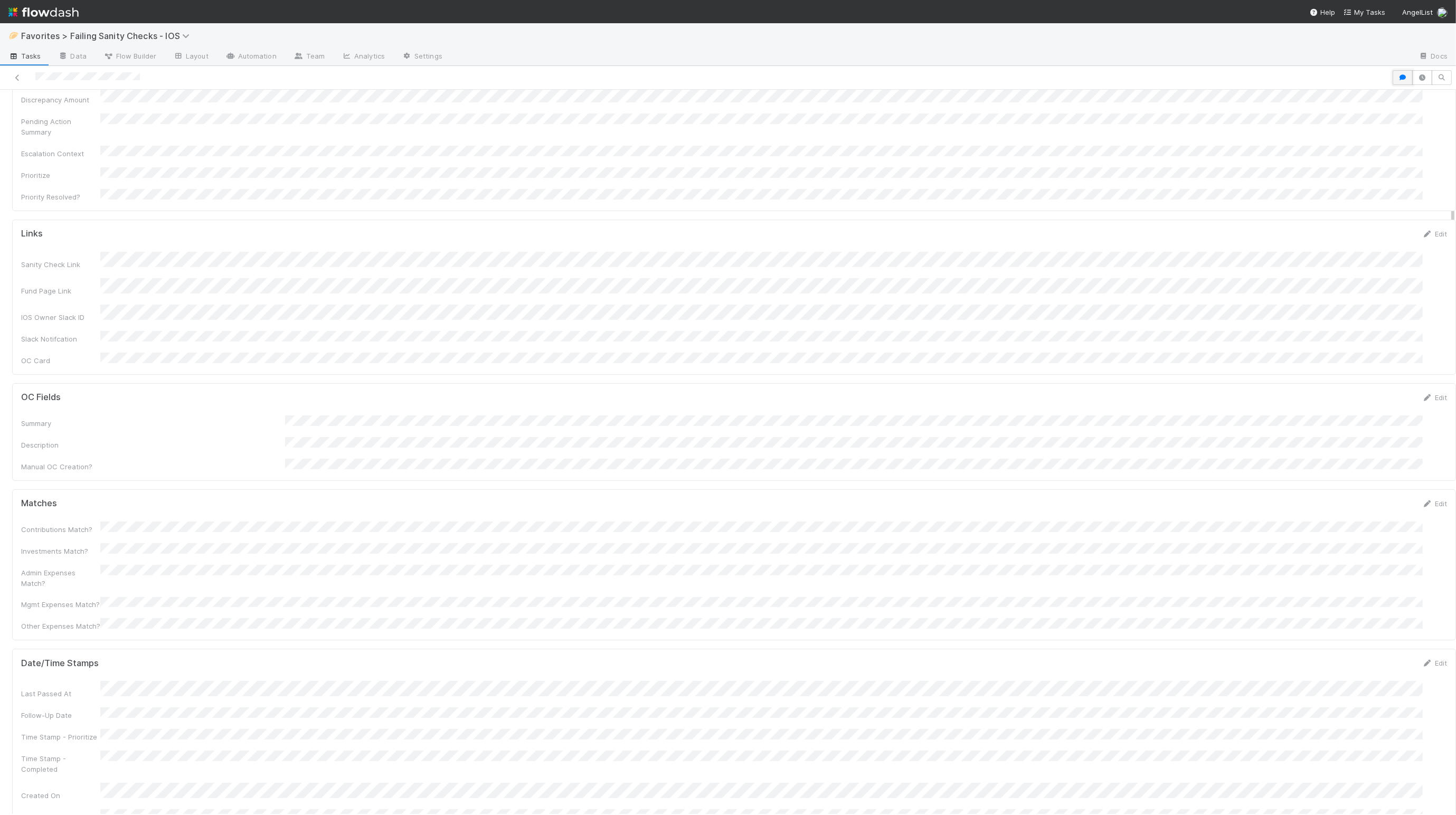
click at [1333, 77] on icon "button" at bounding box center [1402, 77] width 11 height 6
click at [1117, 419] on div "Comments Add a comment... Susan Tang 56 minutes ago (edited) Reply..." at bounding box center [1180, 452] width 553 height 724
click at [1333, 96] on div "Comments" at bounding box center [1185, 103] width 565 height 27
click at [1333, 105] on icon "button" at bounding box center [1455, 103] width 11 height 8
click at [16, 77] on icon at bounding box center [17, 78] width 11 height 7
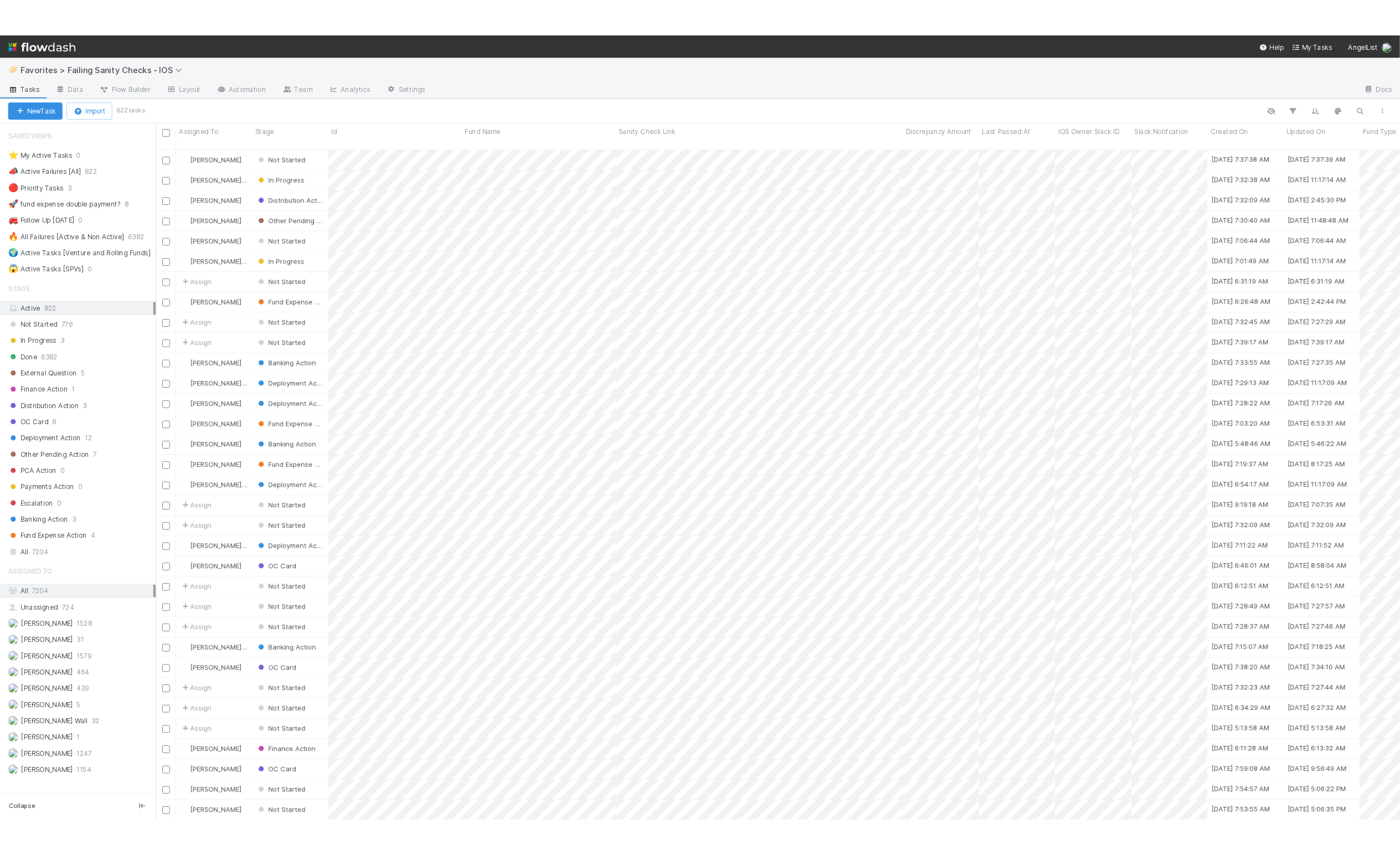
scroll to position [726, 1345]
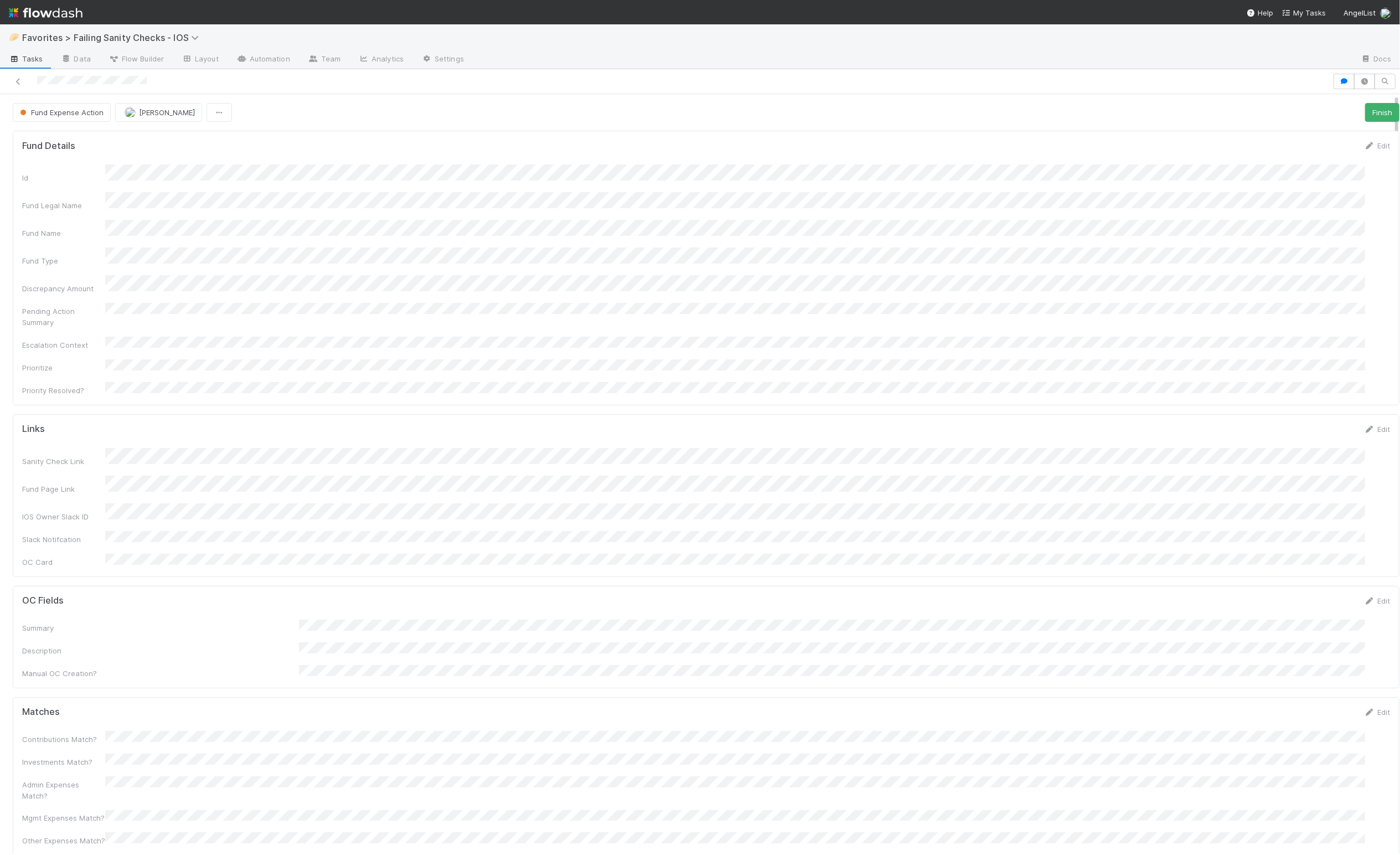
click at [340, 112] on div "Fund Expense Action Susan Tang Finish" at bounding box center [706, 113] width 1387 height 19
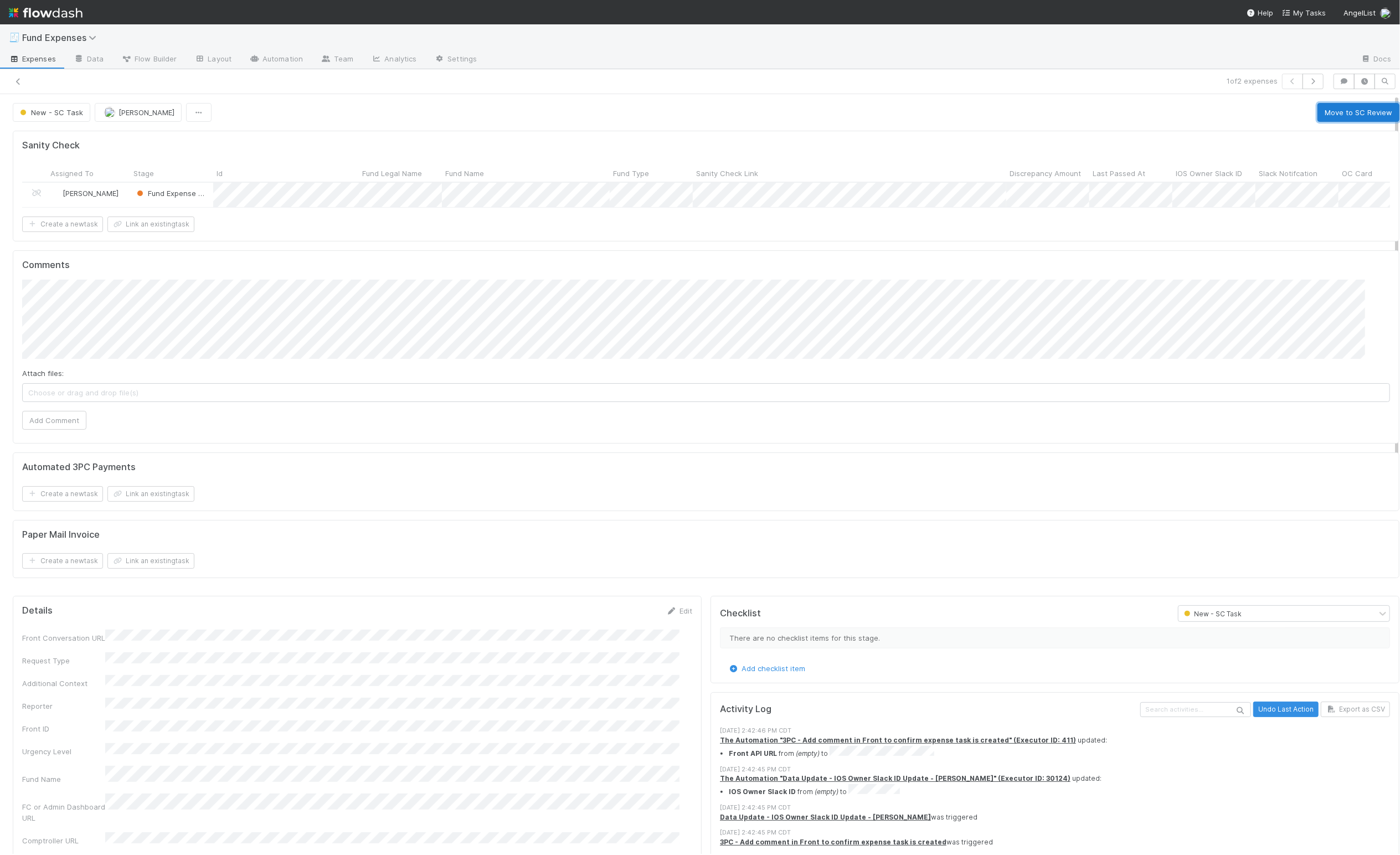
click at [1330, 106] on button "Move to SC Review" at bounding box center [1358, 113] width 82 height 19
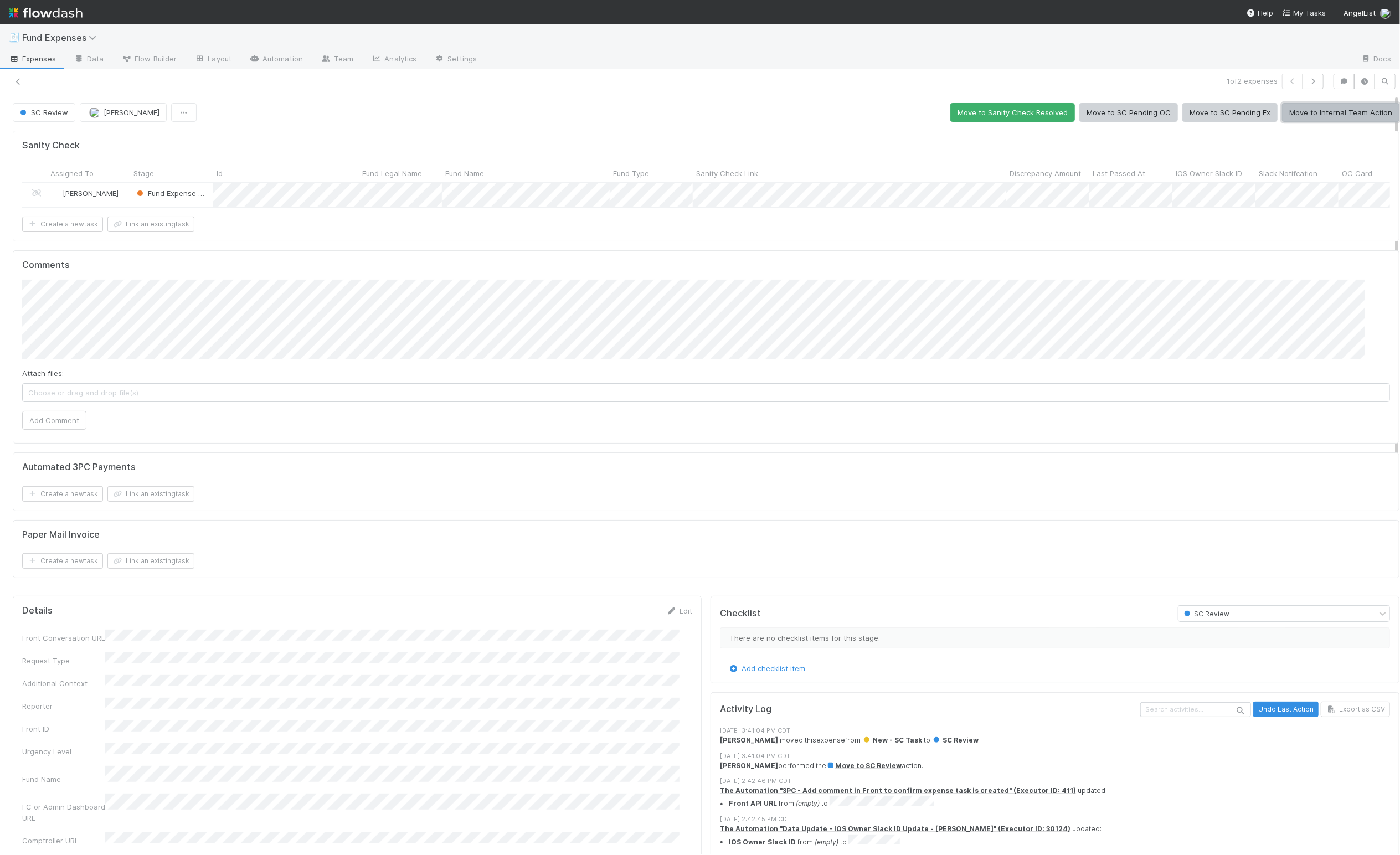
click at [1334, 113] on button "Move to Internal Team Action" at bounding box center [1341, 113] width 117 height 19
click at [1334, 87] on button "button" at bounding box center [1344, 81] width 21 height 15
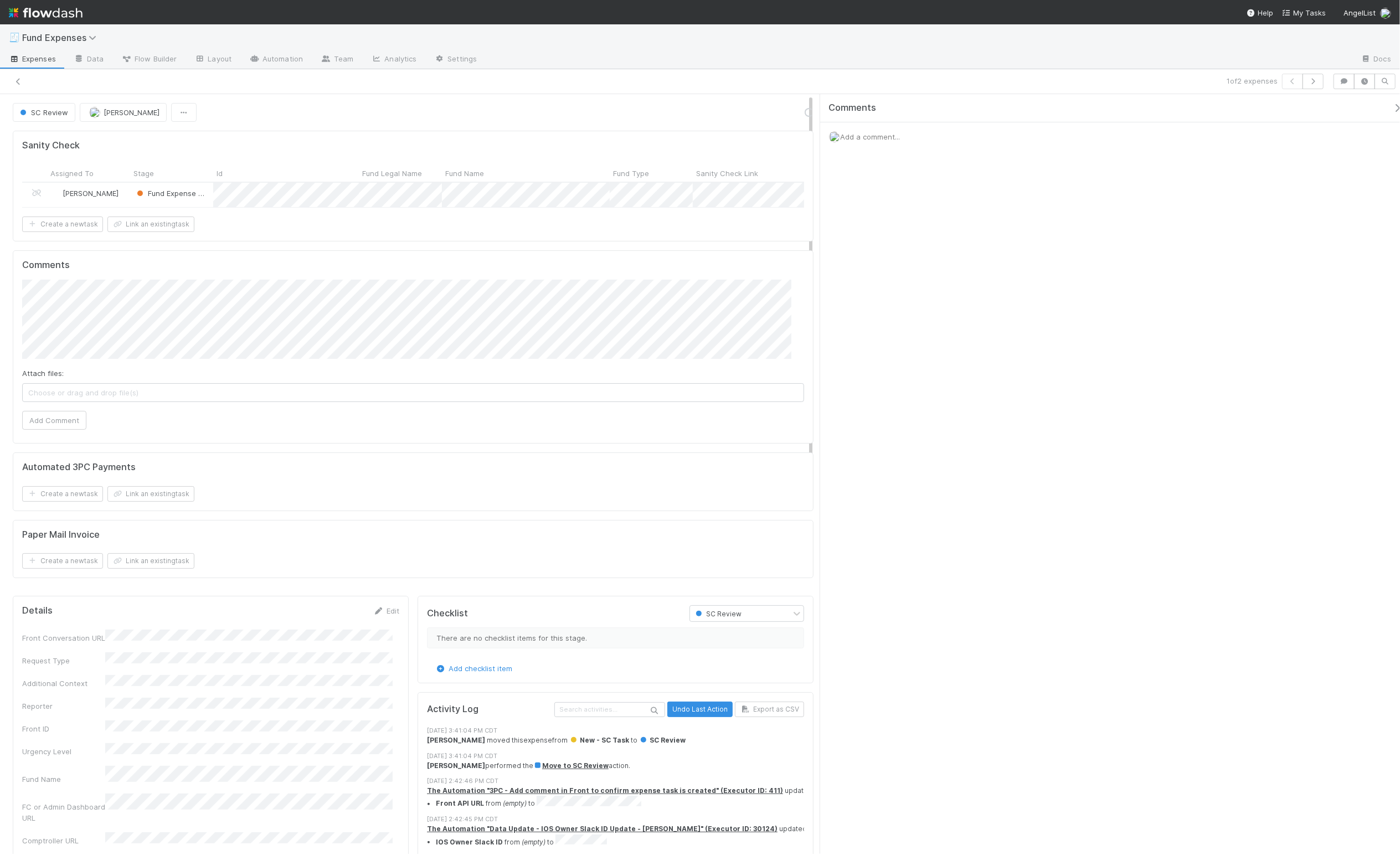
click at [882, 134] on span "Add a comment..." at bounding box center [870, 136] width 60 height 9
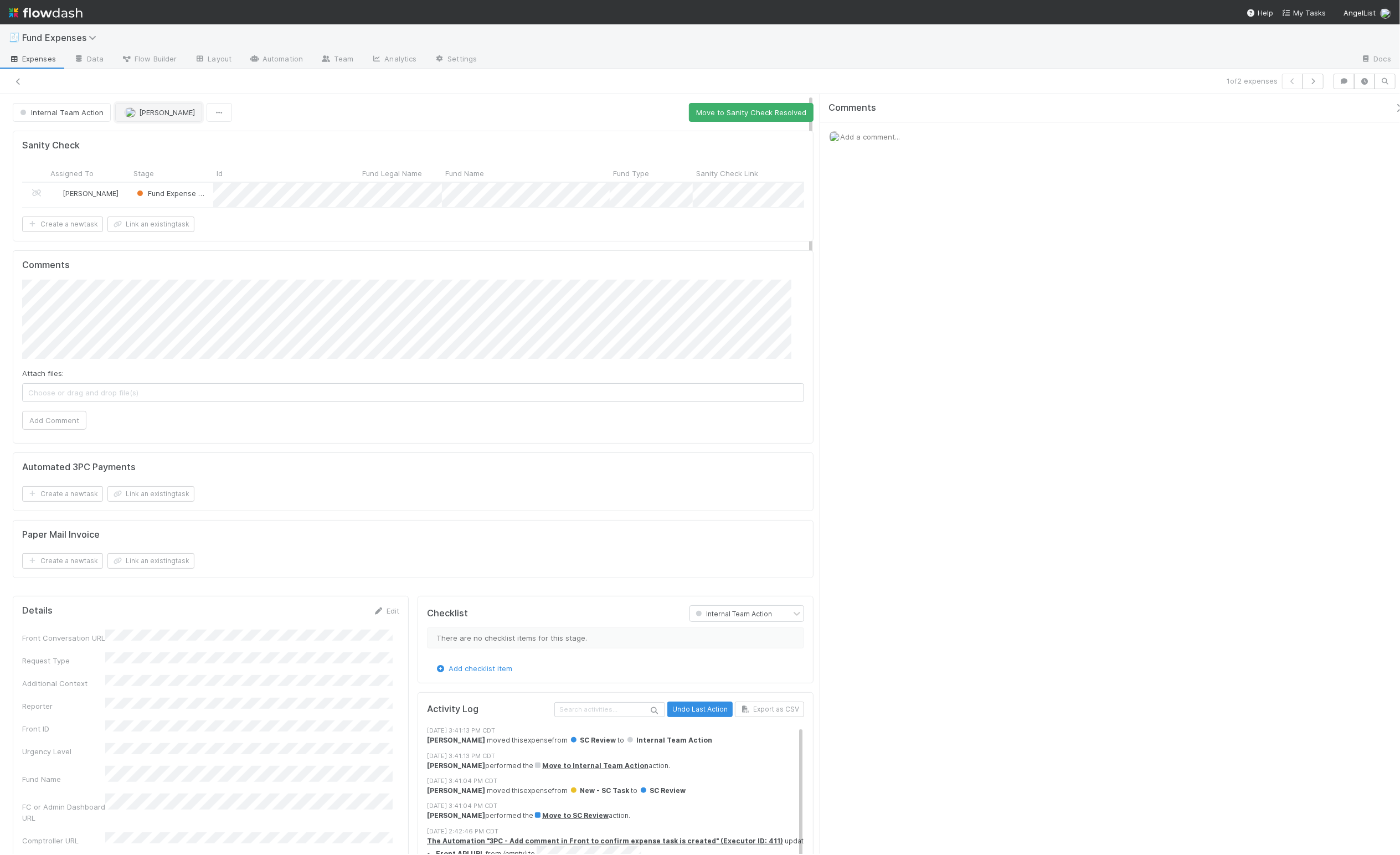
click at [153, 114] on span "[PERSON_NAME]" at bounding box center [167, 112] width 56 height 9
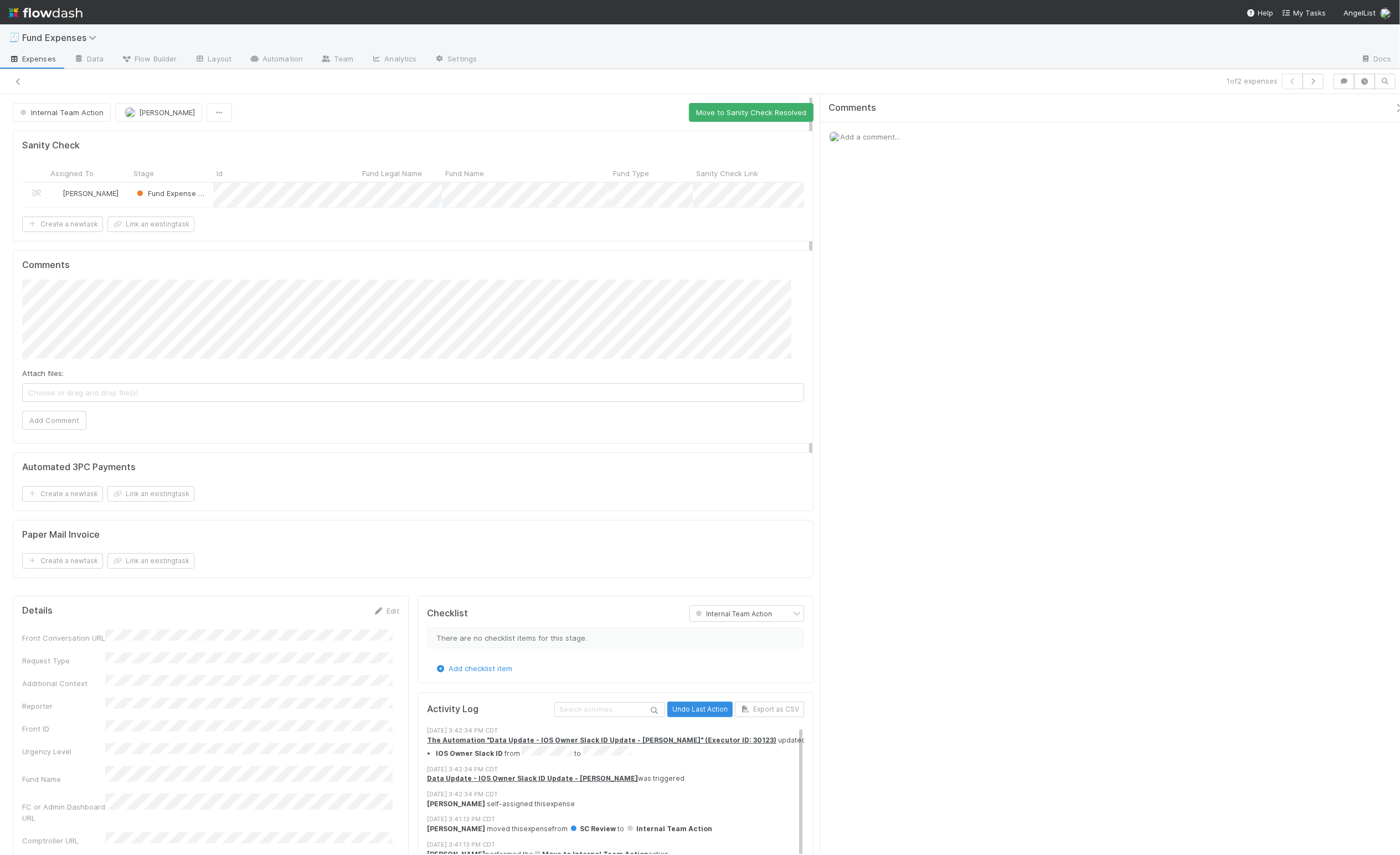
click at [1393, 106] on icon "button" at bounding box center [1399, 108] width 11 height 9
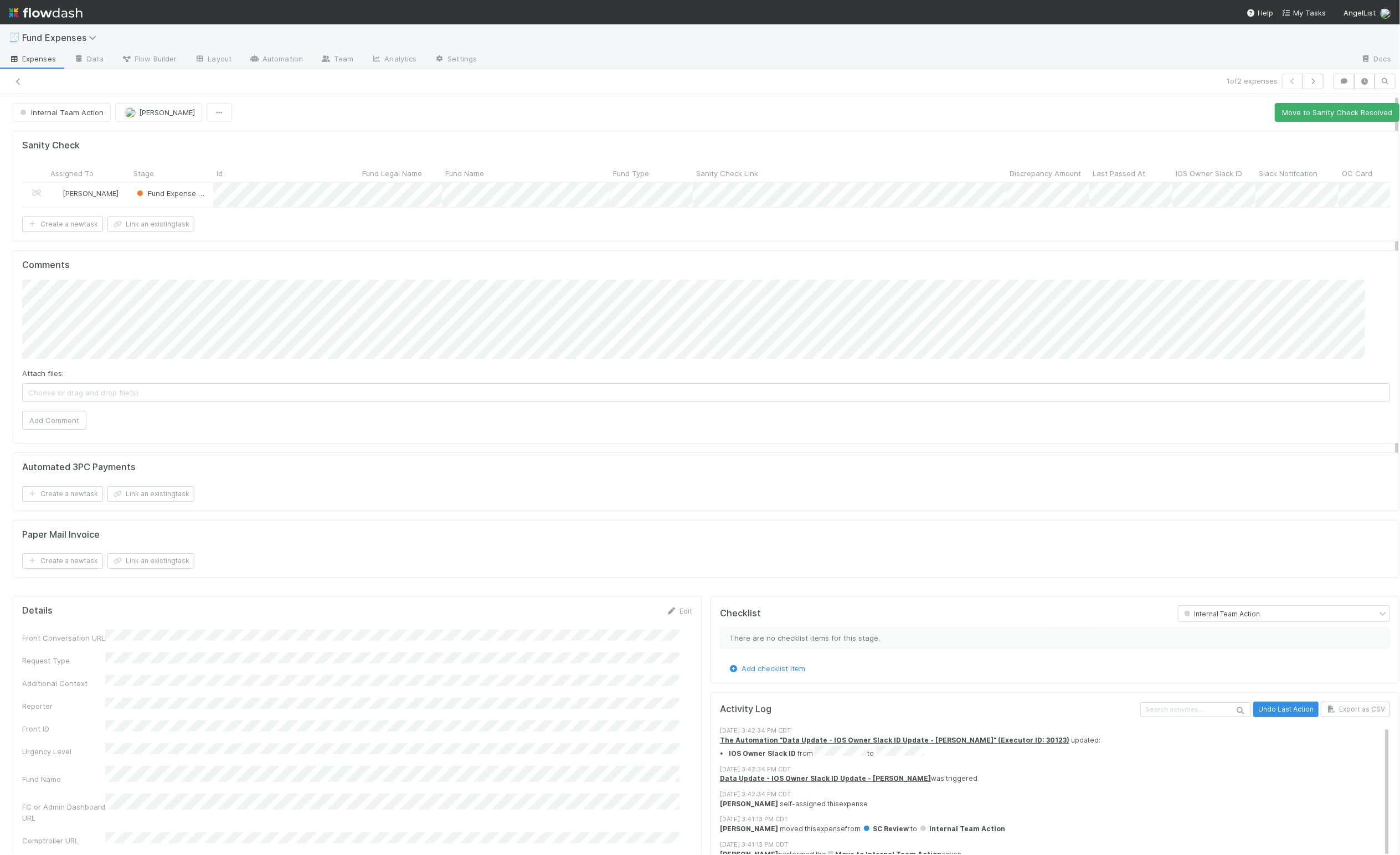
drag, startPoint x: 458, startPoint y: 125, endPoint x: 472, endPoint y: 120, distance: 14.9
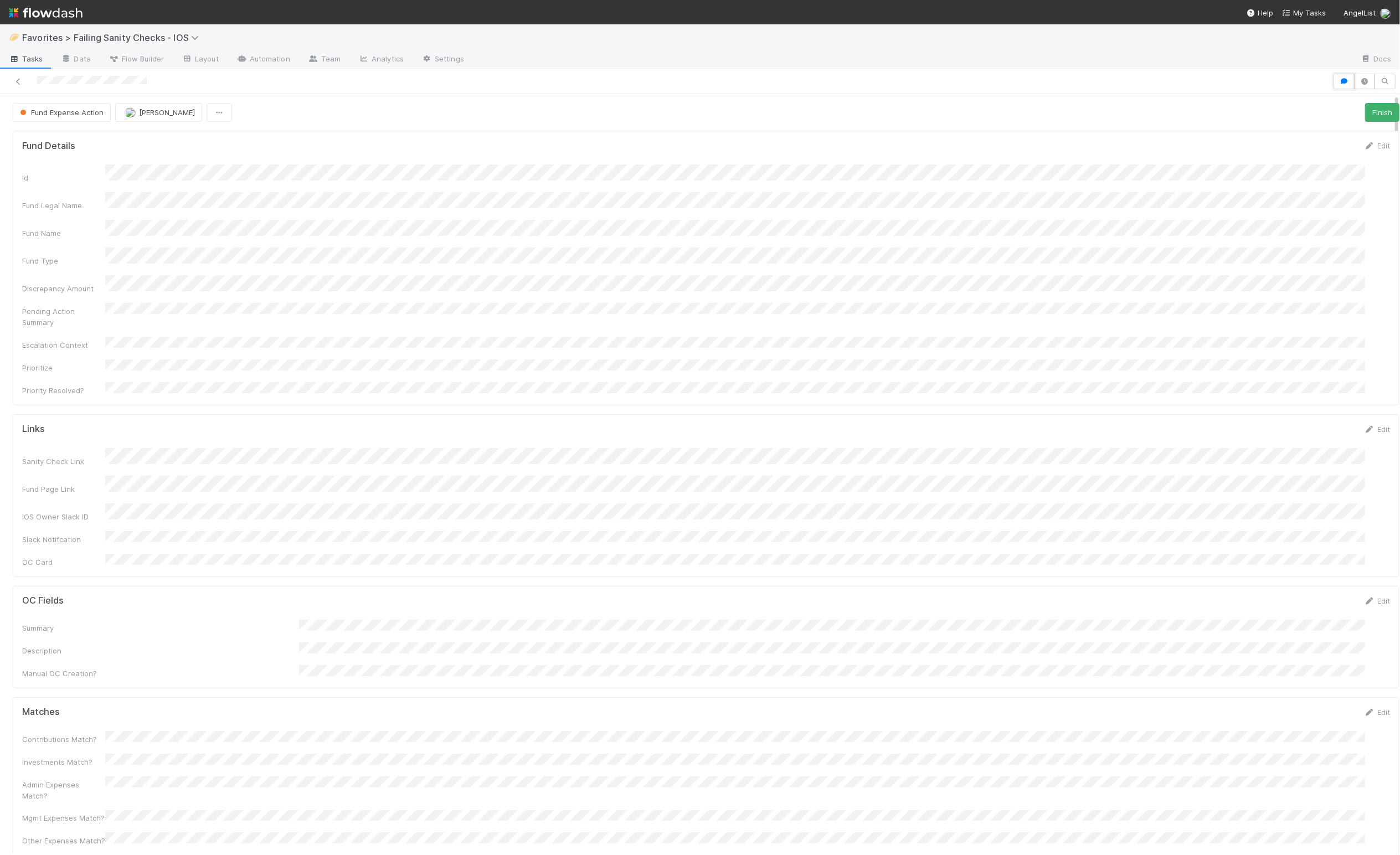
click at [1339, 80] on icon "button" at bounding box center [1344, 81] width 11 height 7
click at [1392, 110] on icon "button" at bounding box center [1397, 108] width 11 height 9
click at [19, 83] on icon at bounding box center [18, 82] width 11 height 7
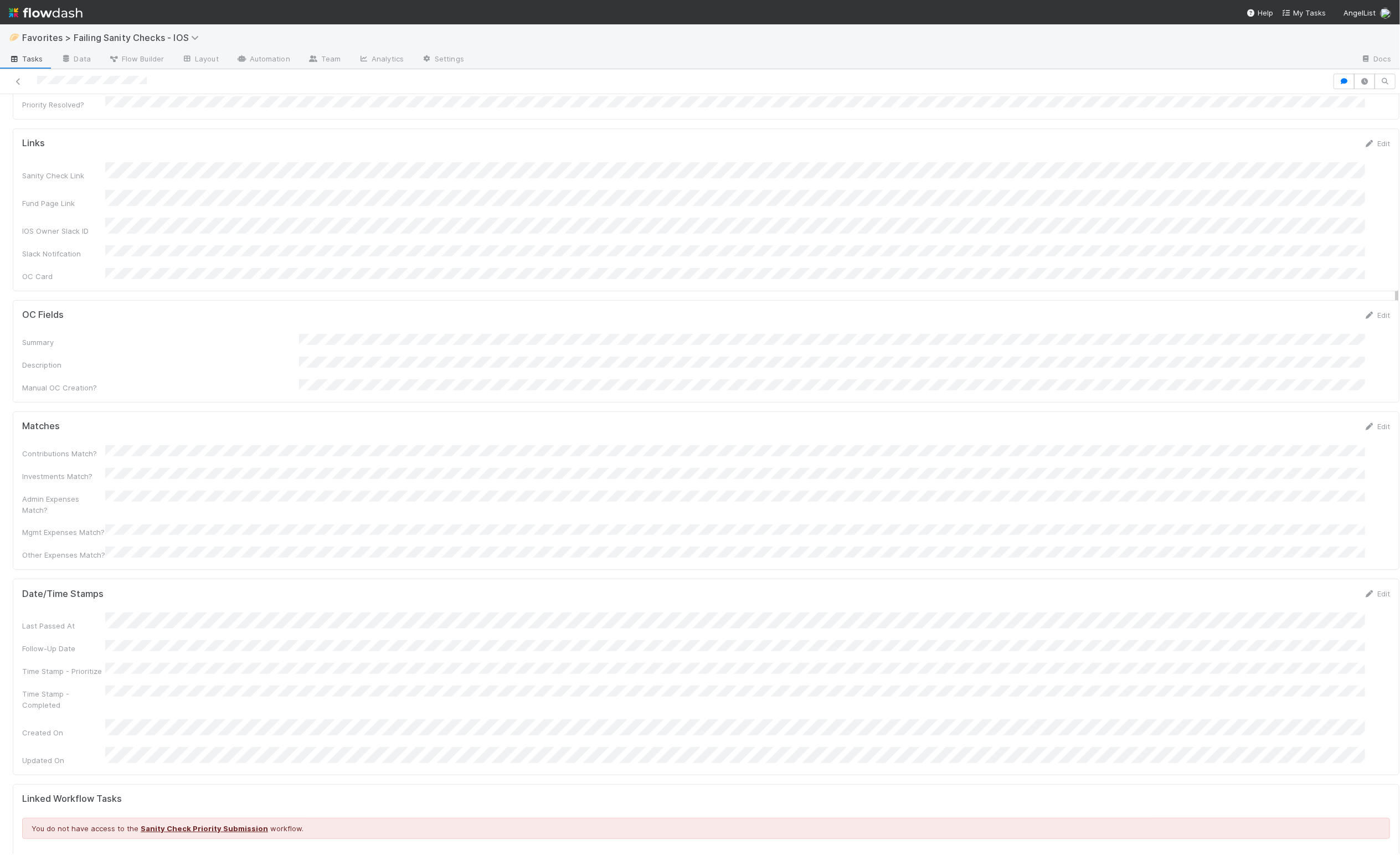
scroll to position [397, 0]
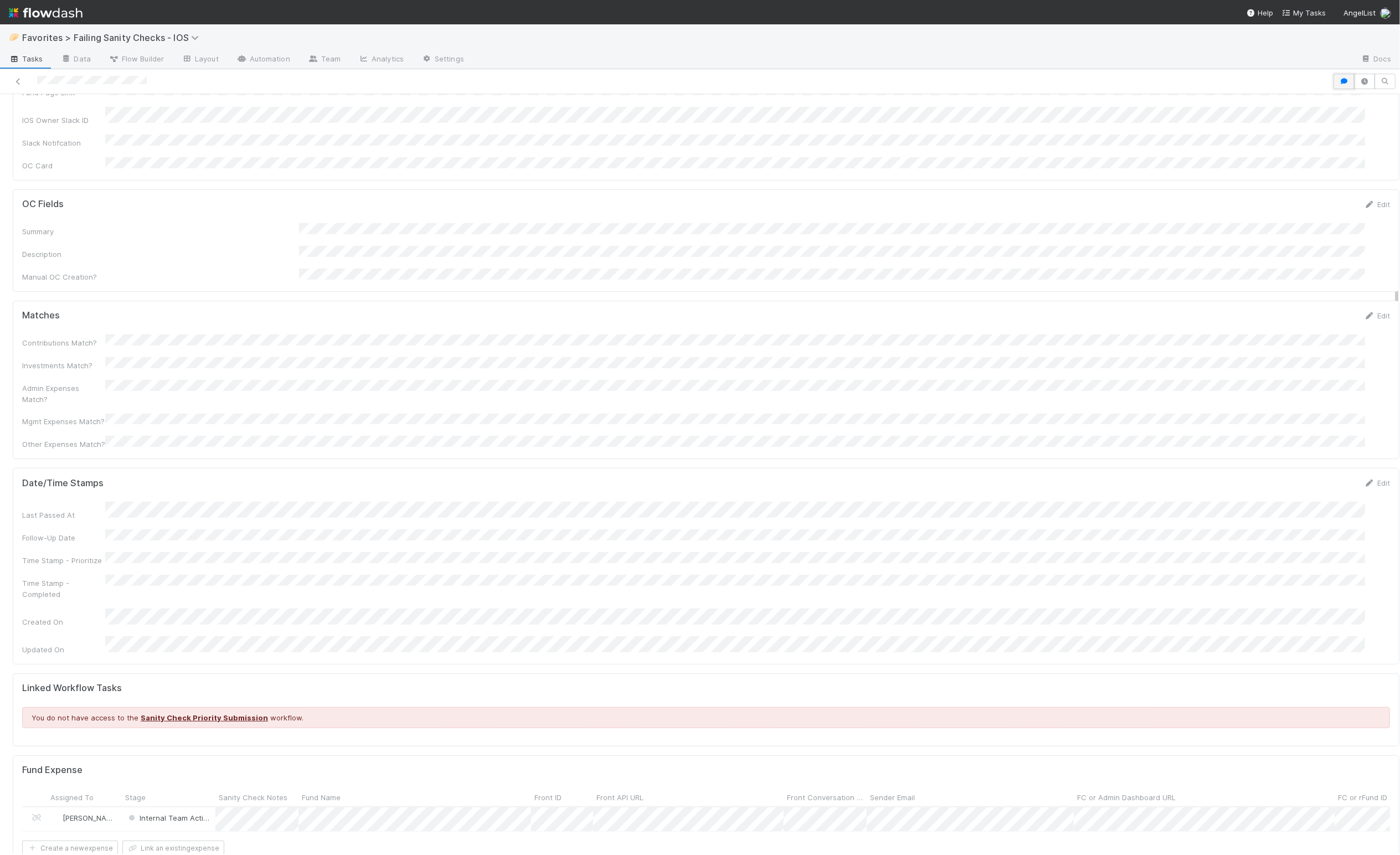
click at [1334, 85] on button "button" at bounding box center [1344, 81] width 21 height 15
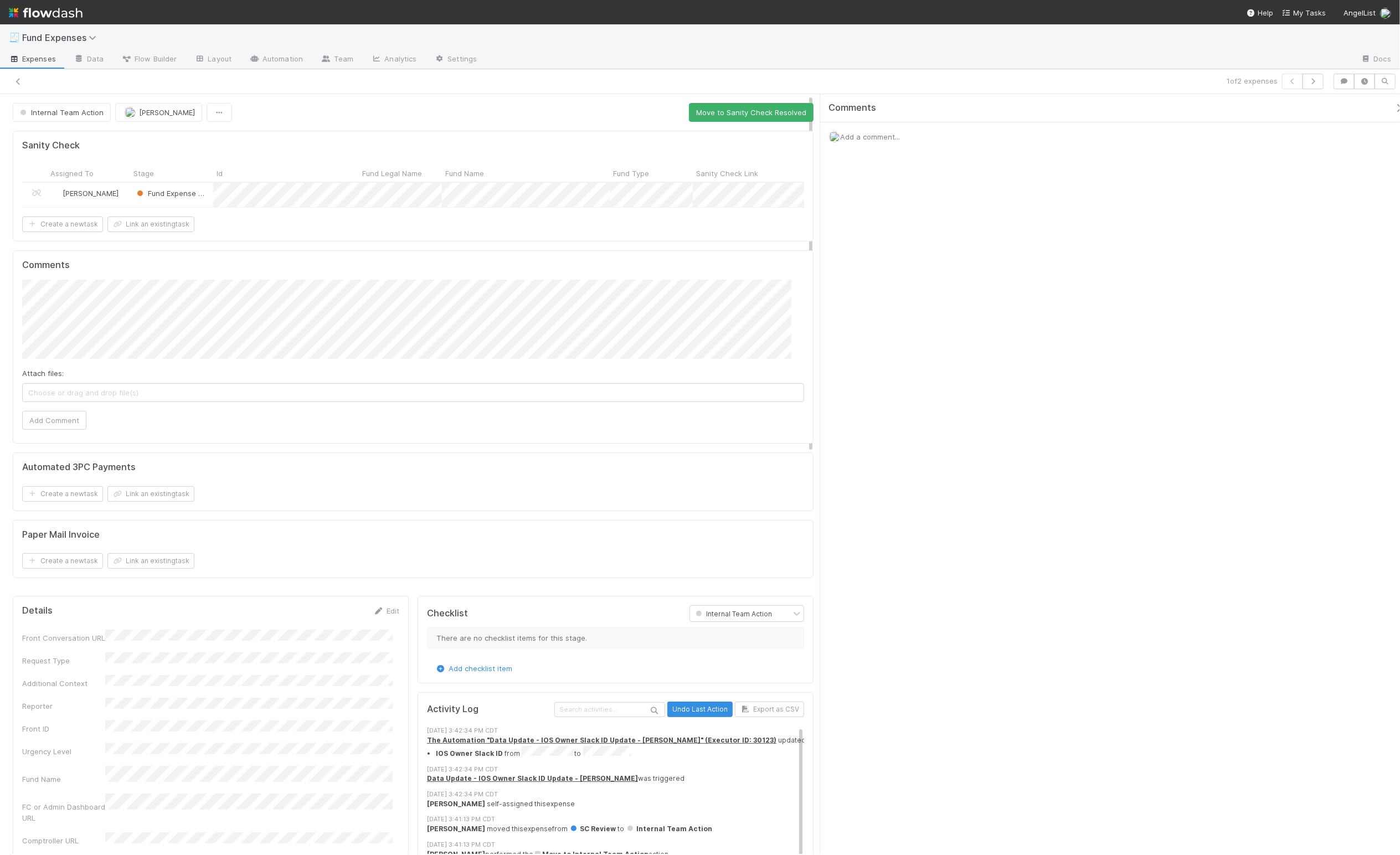
click at [1393, 108] on icon "button" at bounding box center [1399, 108] width 11 height 9
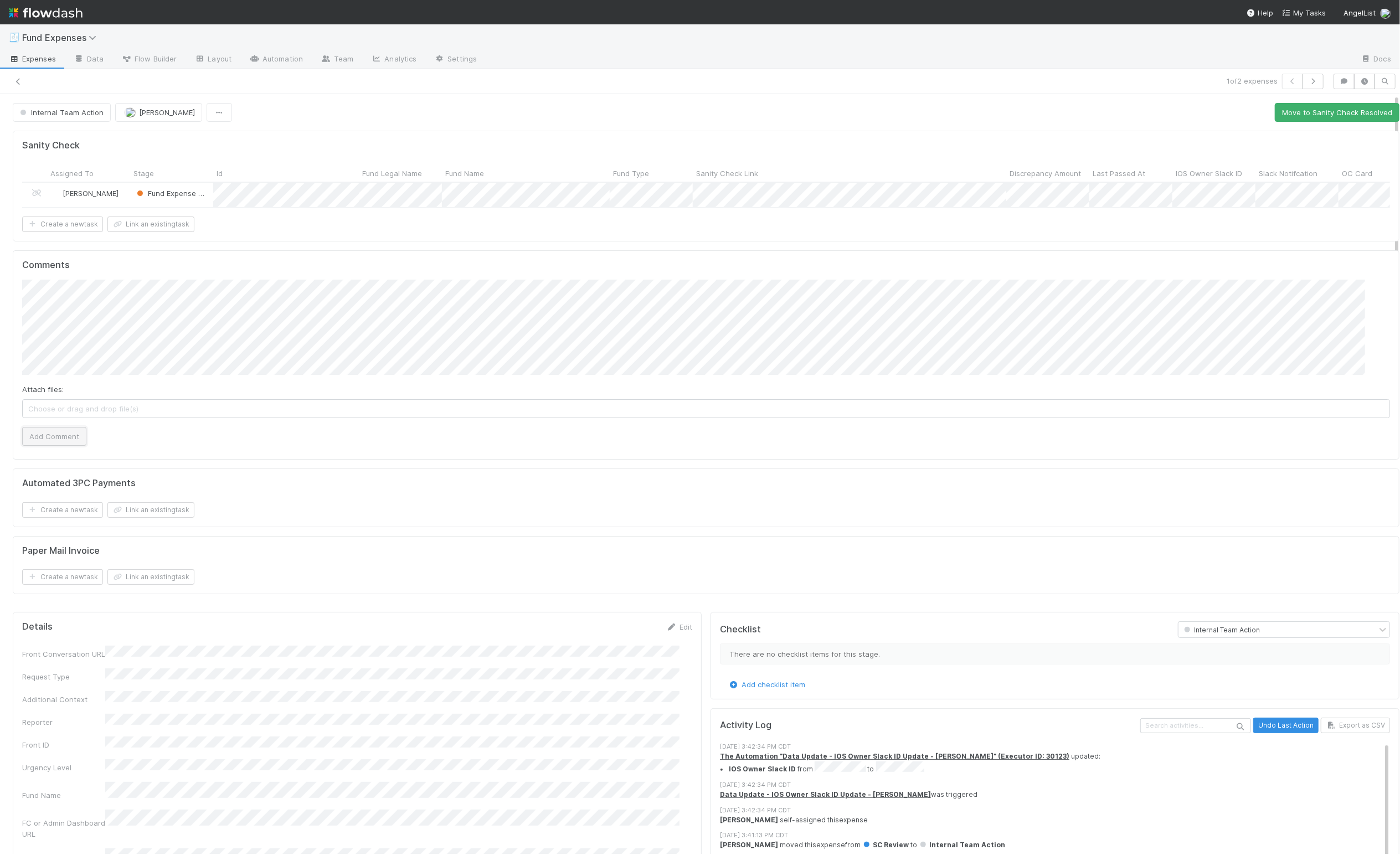
click at [60, 446] on button "Add Comment" at bounding box center [54, 436] width 64 height 19
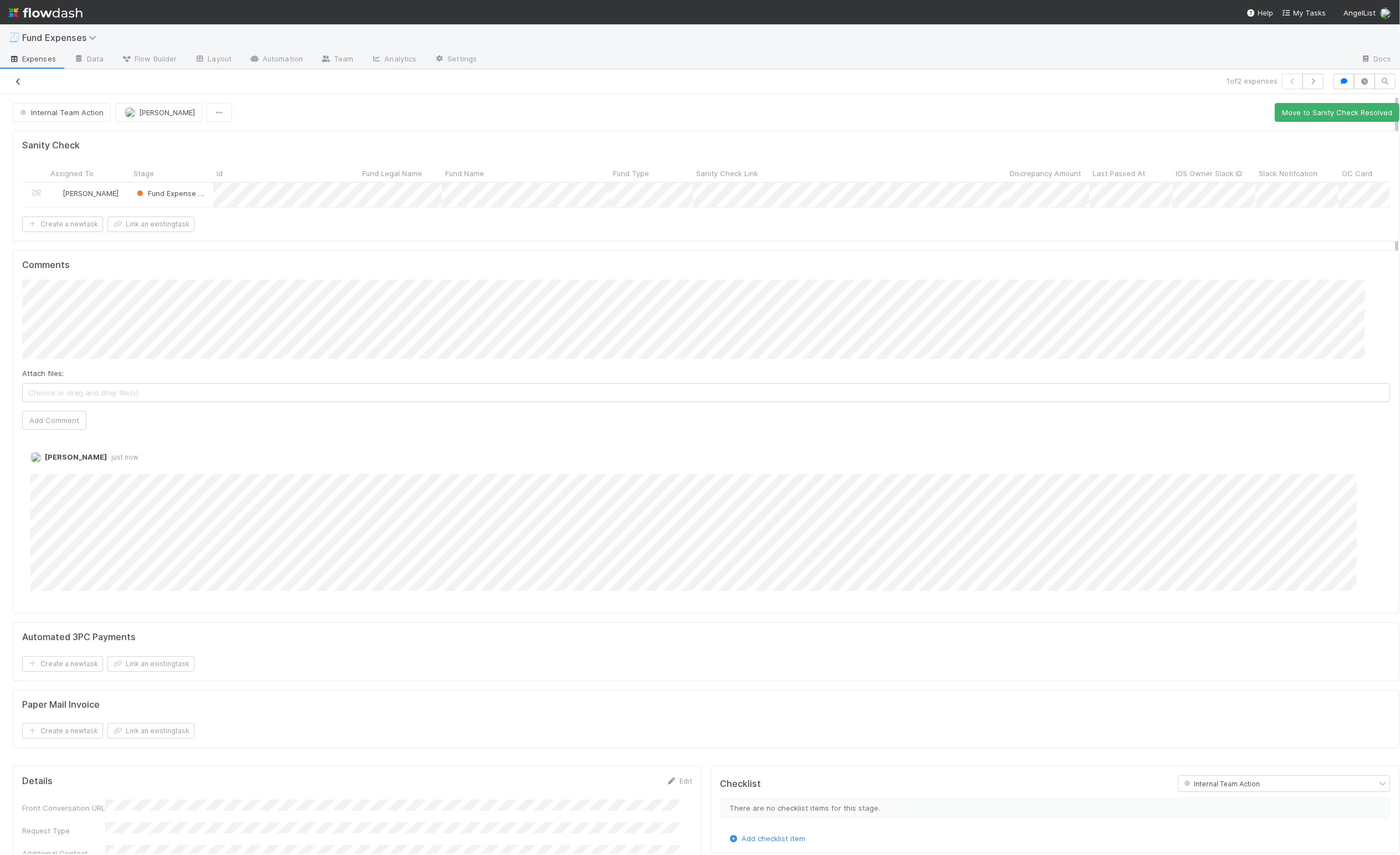
click at [20, 83] on icon at bounding box center [18, 82] width 11 height 7
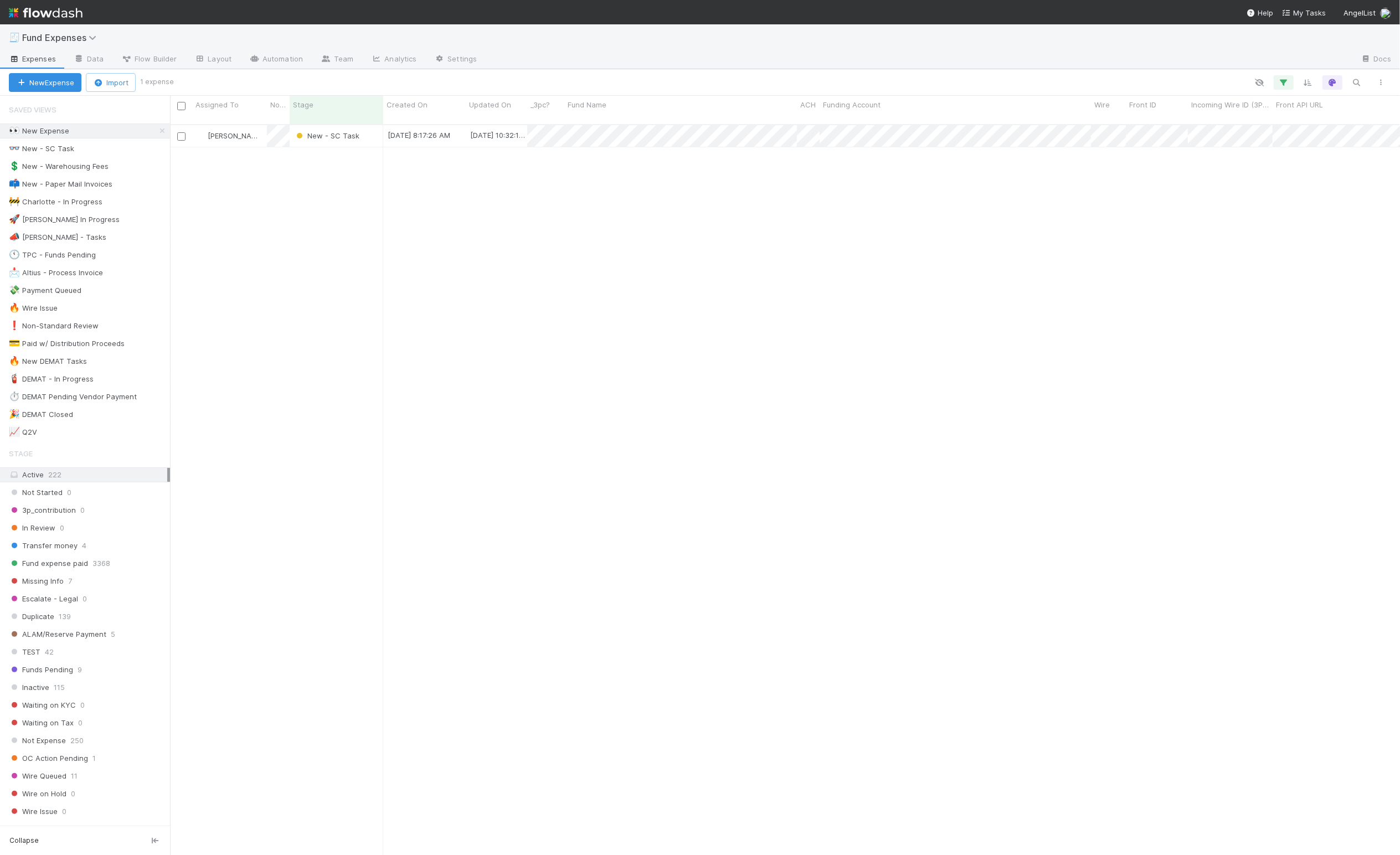
scroll to position [726, 1219]
click at [248, 355] on div "Roger Jennette New - SC Task 8/13/25, 8:17:26 AM 8/13/25, 10:32:17 AM 0 0 1 0 0…" at bounding box center [785, 494] width 1230 height 738
click at [254, 359] on div "Roger Jennette New - SC Task 8/13/25, 8:17:26 AM 8/13/25, 10:32:17 AM 0 0 1 0 0…" at bounding box center [785, 494] width 1230 height 738
click at [366, 134] on div "New - SC Task" at bounding box center [336, 136] width 94 height 21
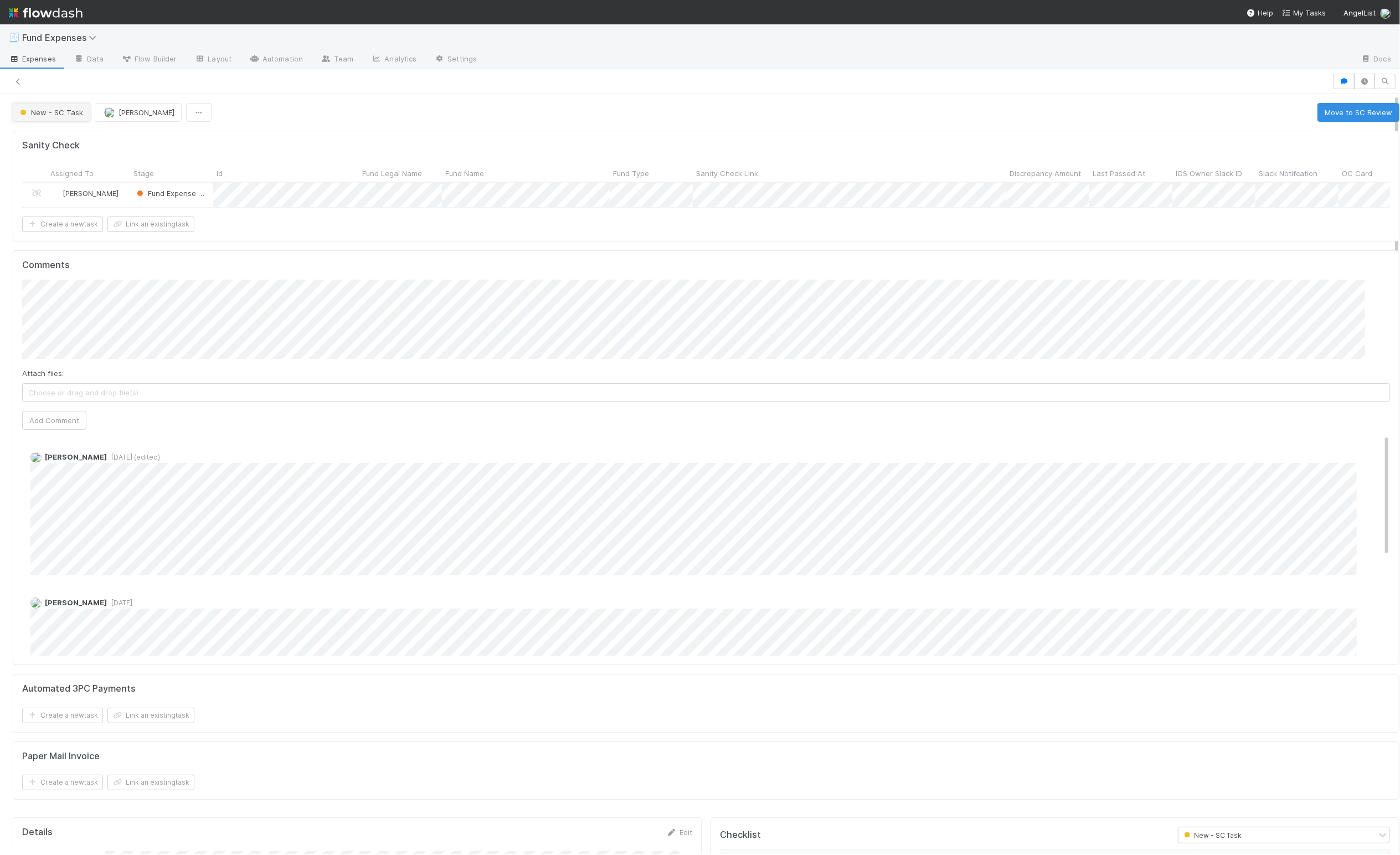
click at [42, 115] on span "New - SC Task" at bounding box center [50, 112] width 65 height 9
click at [1294, 113] on div at bounding box center [700, 427] width 1400 height 855
click at [1318, 113] on button "Move to SC Review" at bounding box center [1358, 113] width 82 height 19
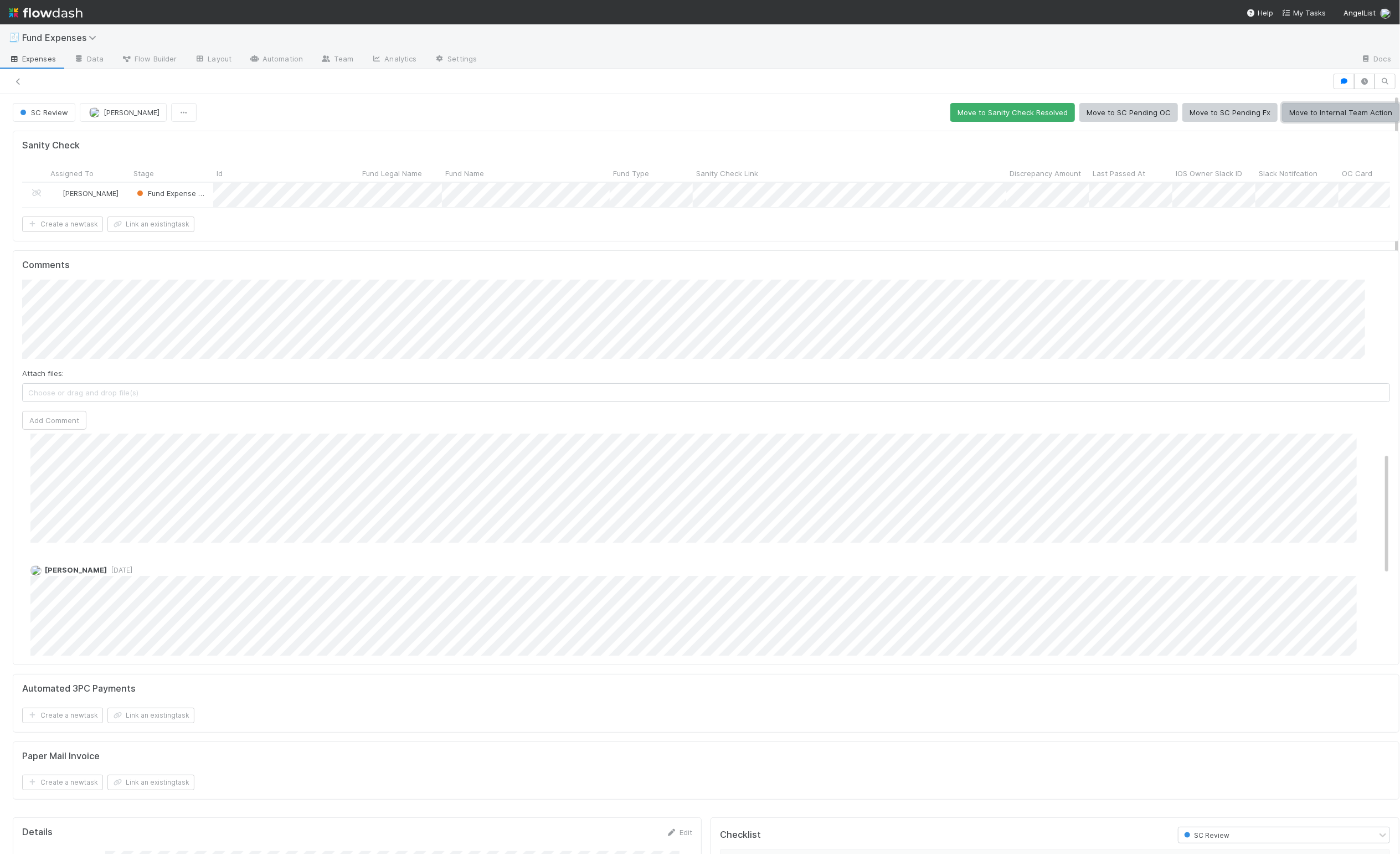
click at [1325, 112] on button "Move to Internal Team Action" at bounding box center [1341, 113] width 117 height 19
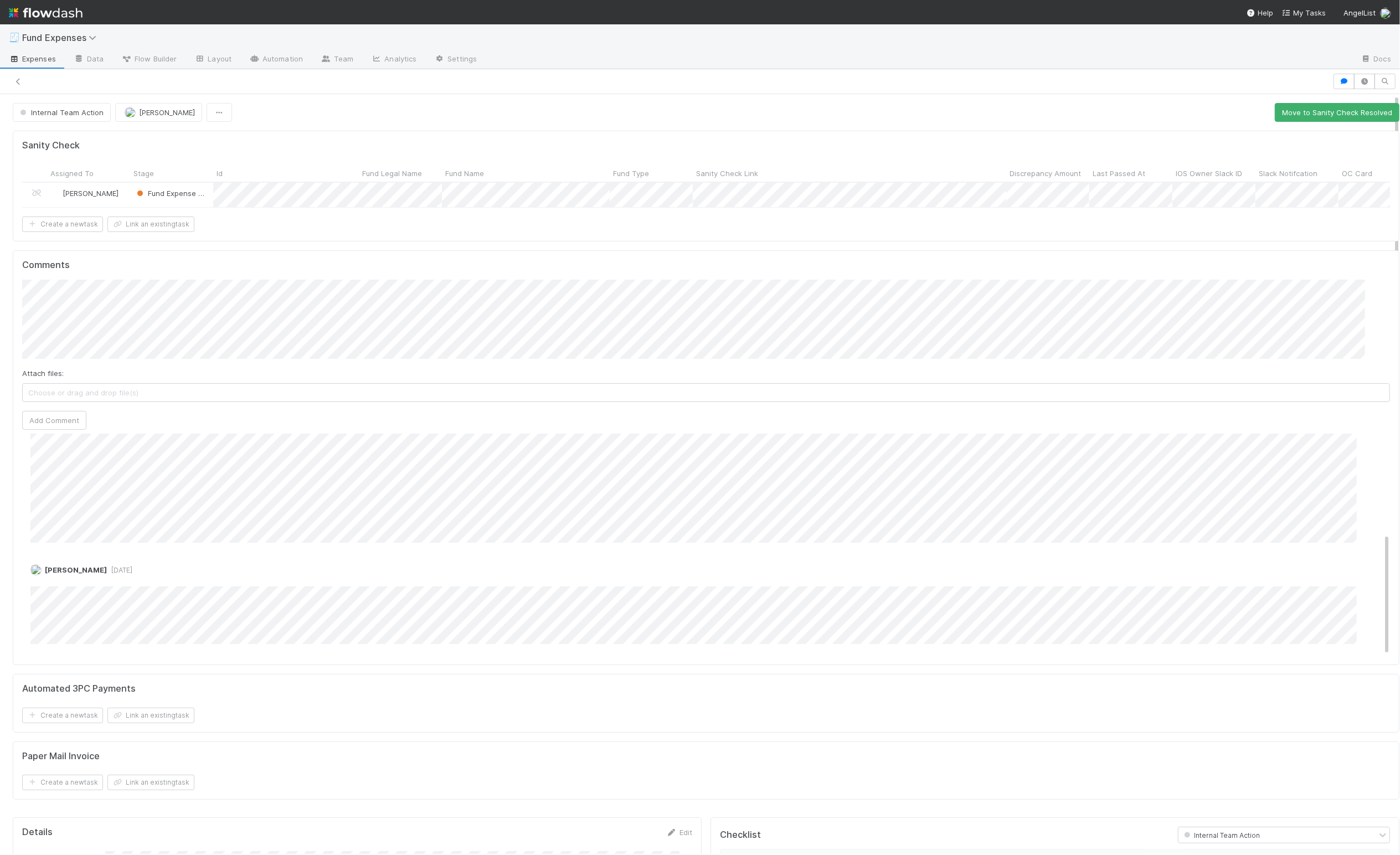
scroll to position [0, 0]
click at [15, 76] on link at bounding box center [18, 81] width 11 height 11
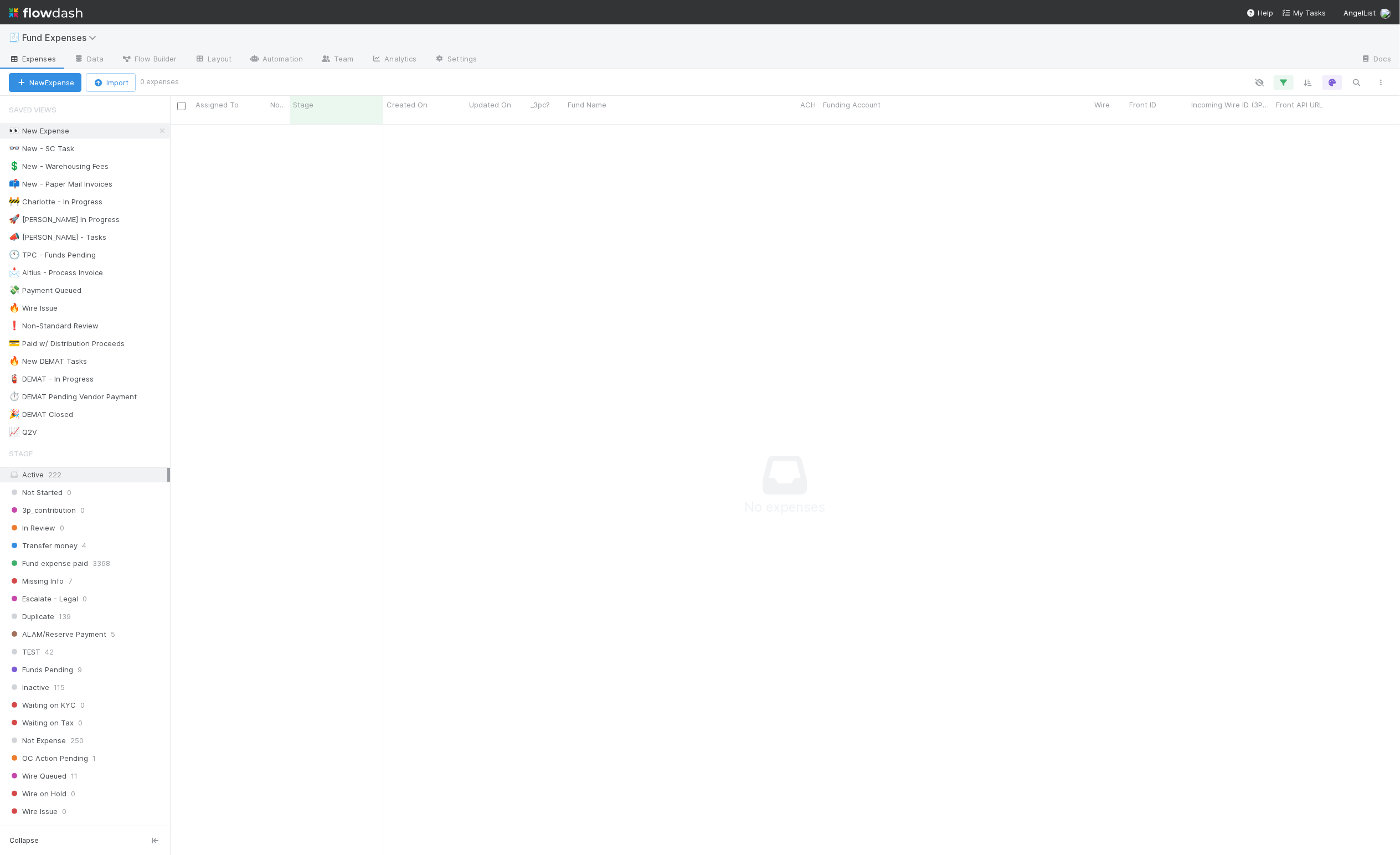
scroll to position [713, 1206]
click at [157, 130] on icon at bounding box center [162, 131] width 11 height 7
click at [75, 206] on div "🚧 Charlotte - In Progress" at bounding box center [56, 202] width 94 height 14
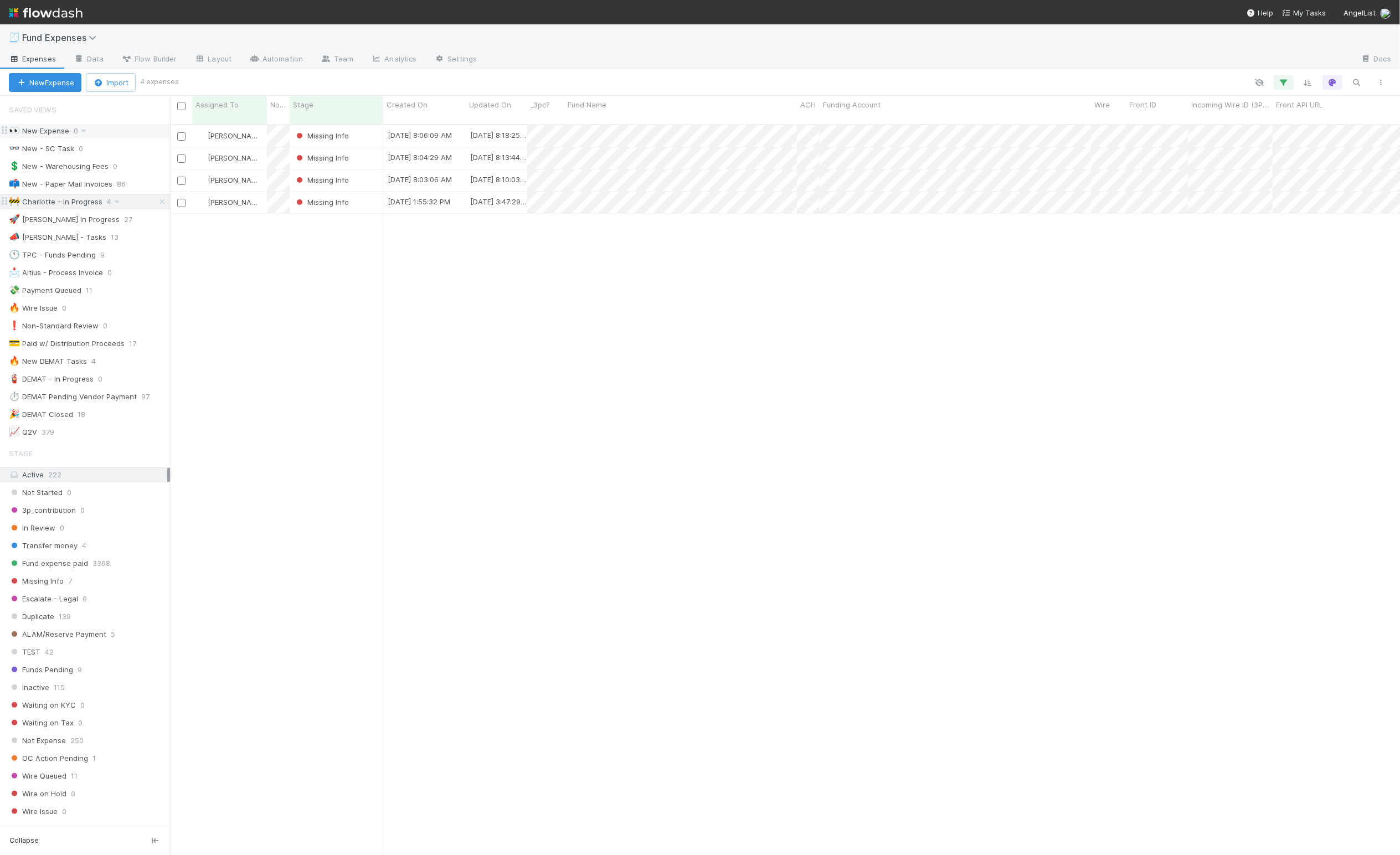
scroll to position [726, 1219]
click at [322, 318] on div "Charlotte Mas Missing Info 8/6/25, 8:06:09 AM 8/6/25, 8:18:25 AM 0 0 0 0 0 0 0 …" at bounding box center [785, 494] width 1230 height 738
drag, startPoint x: 264, startPoint y: 308, endPoint x: 189, endPoint y: 281, distance: 79.7
click at [263, 308] on div "Charlotte Mas Missing Info 8/6/25, 8:06:09 AM 8/6/25, 8:18:25 AM 0 0 0 0 0 0 0 …" at bounding box center [785, 494] width 1230 height 738
click at [71, 221] on div "🚀 Linda In Progress" at bounding box center [64, 219] width 111 height 14
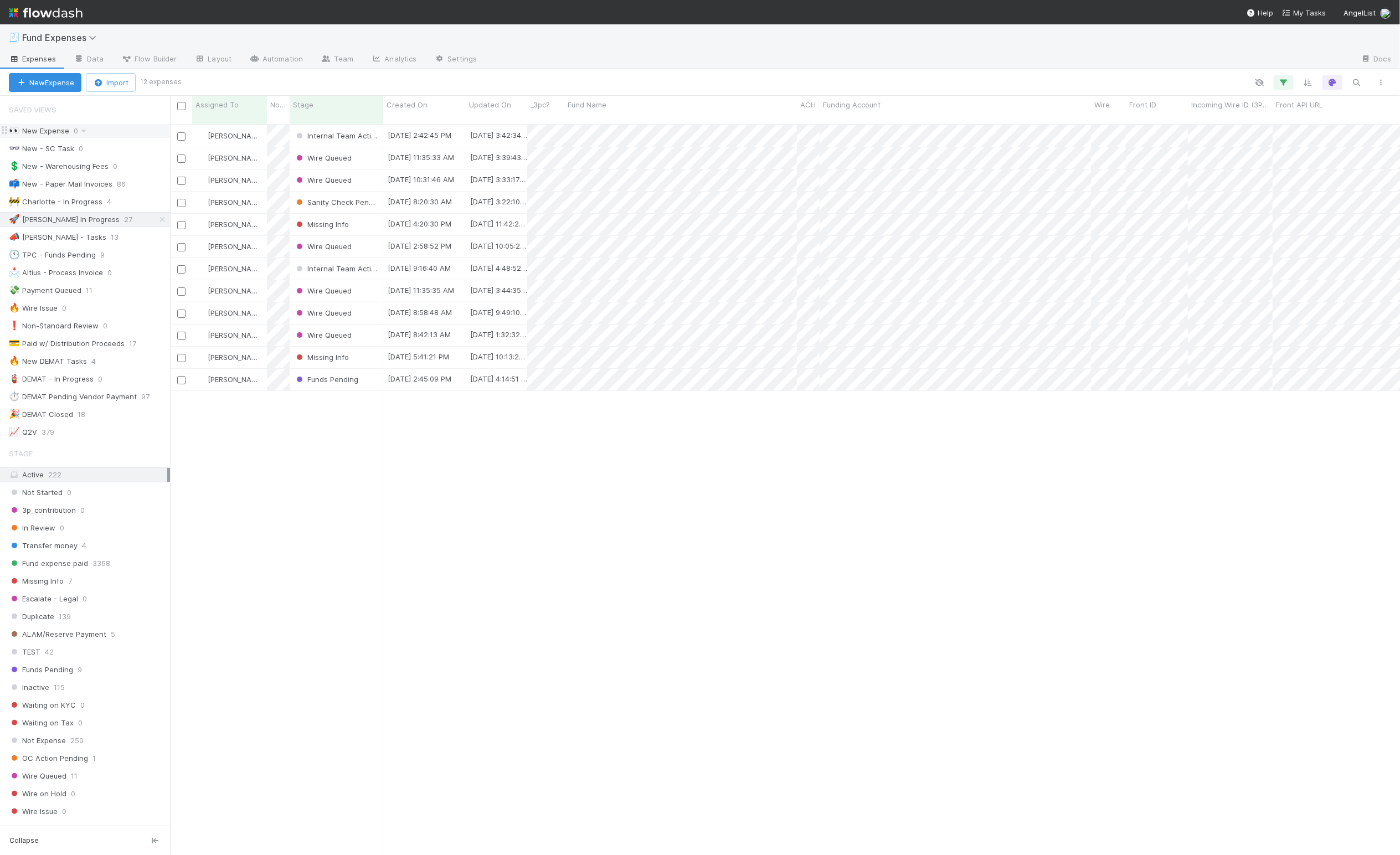
scroll to position [726, 1219]
click at [339, 106] on div "Stage" at bounding box center [337, 104] width 88 height 11
click at [349, 124] on div "Sort First → Last" at bounding box center [357, 126] width 126 height 17
click at [370, 196] on div "Wire Queued" at bounding box center [336, 202] width 94 height 21
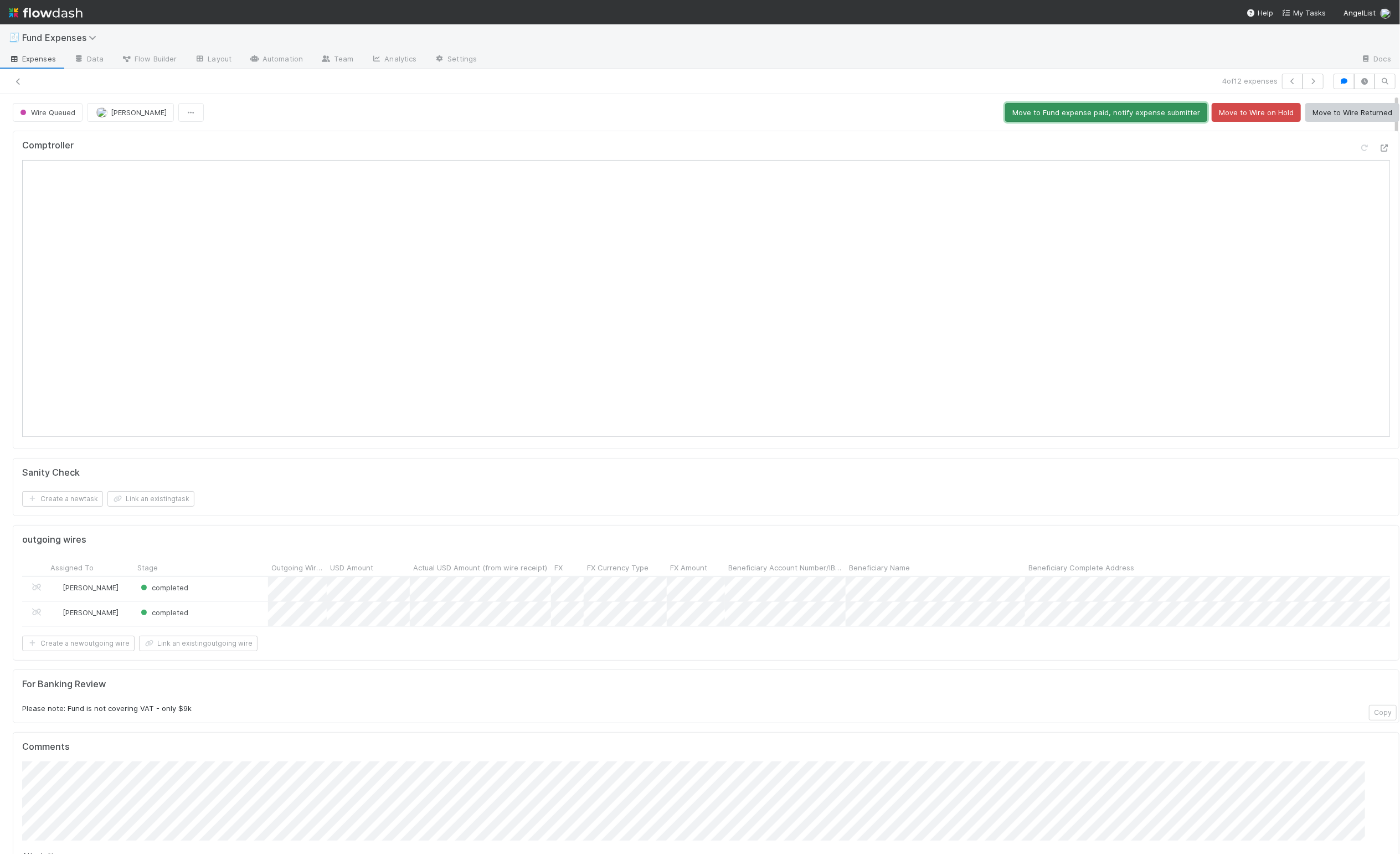
click at [1055, 112] on button "Move to Fund expense paid, notify expense submitter" at bounding box center [1106, 113] width 202 height 19
click at [1307, 83] on icon "button" at bounding box center [1313, 81] width 11 height 7
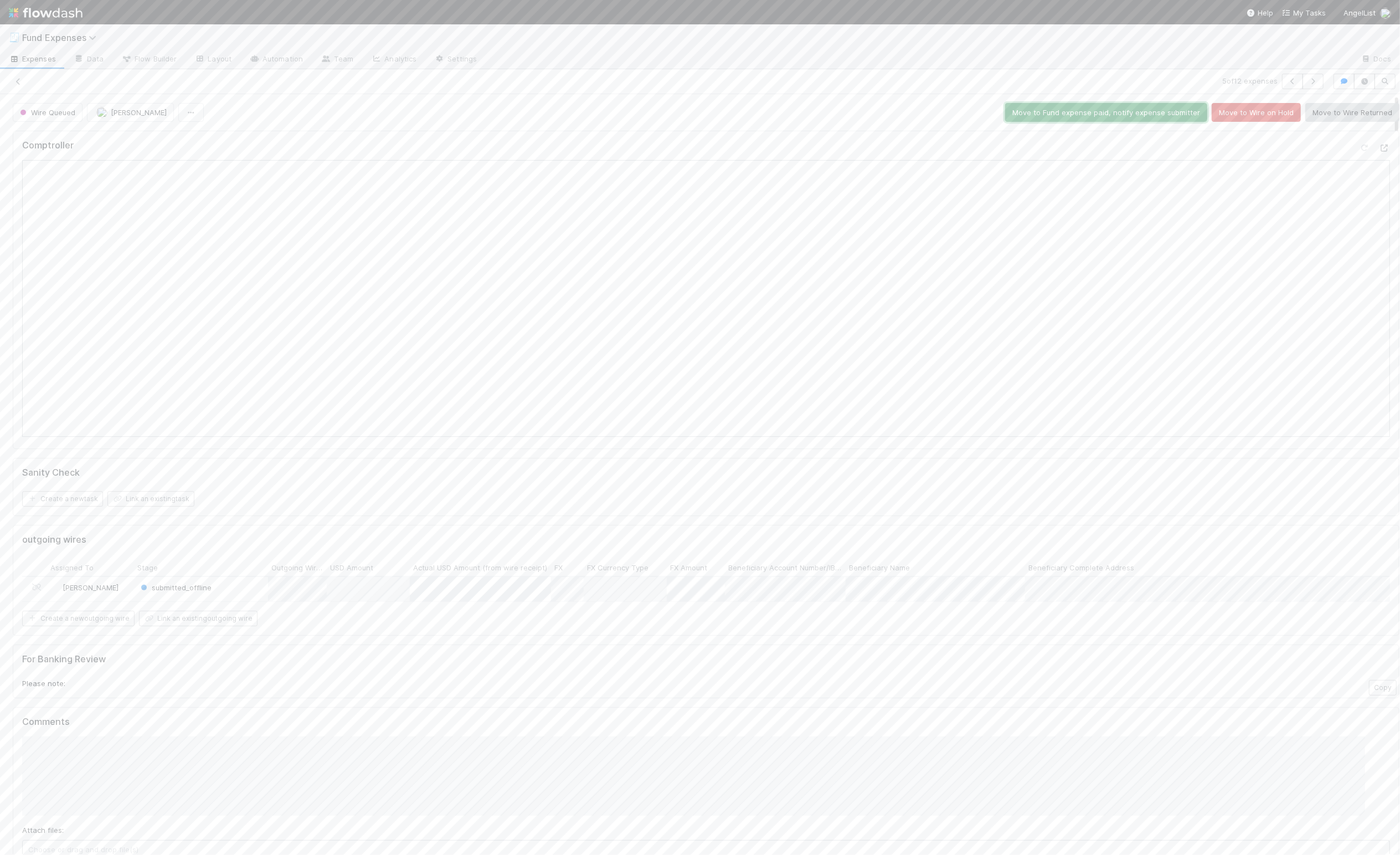
click at [1042, 109] on button "Move to Fund expense paid, notify expense submitter" at bounding box center [1106, 113] width 202 height 19
click at [1307, 80] on icon "button" at bounding box center [1313, 81] width 11 height 7
drag, startPoint x: 1134, startPoint y: 114, endPoint x: 1147, endPoint y: 113, distance: 13.0
click at [1135, 114] on button "Move to Fund expense paid, notify expense submitter" at bounding box center [1106, 113] width 202 height 19
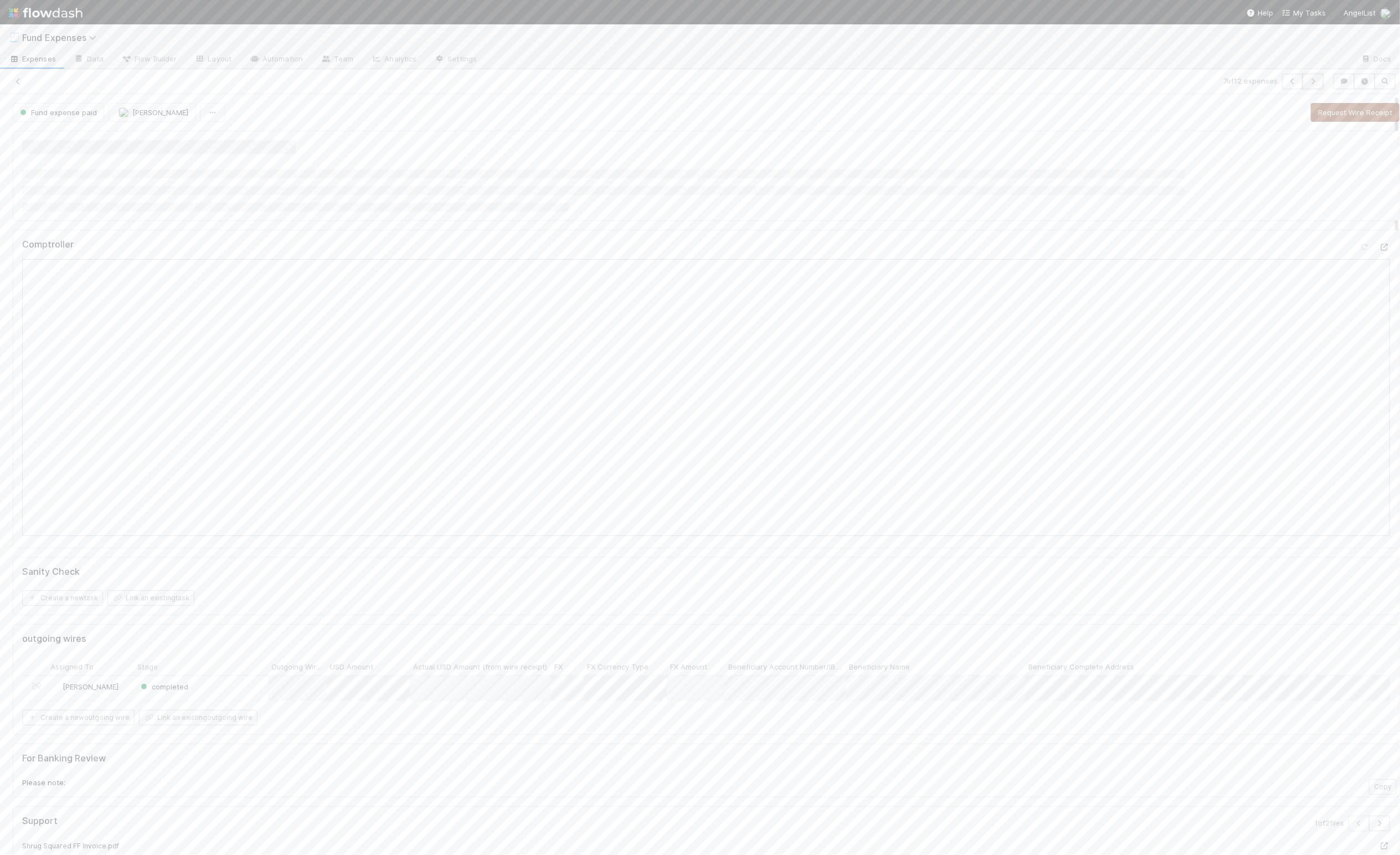
click at [1307, 78] on icon "button" at bounding box center [1313, 81] width 11 height 7
click at [1305, 79] on button "button" at bounding box center [1313, 81] width 21 height 15
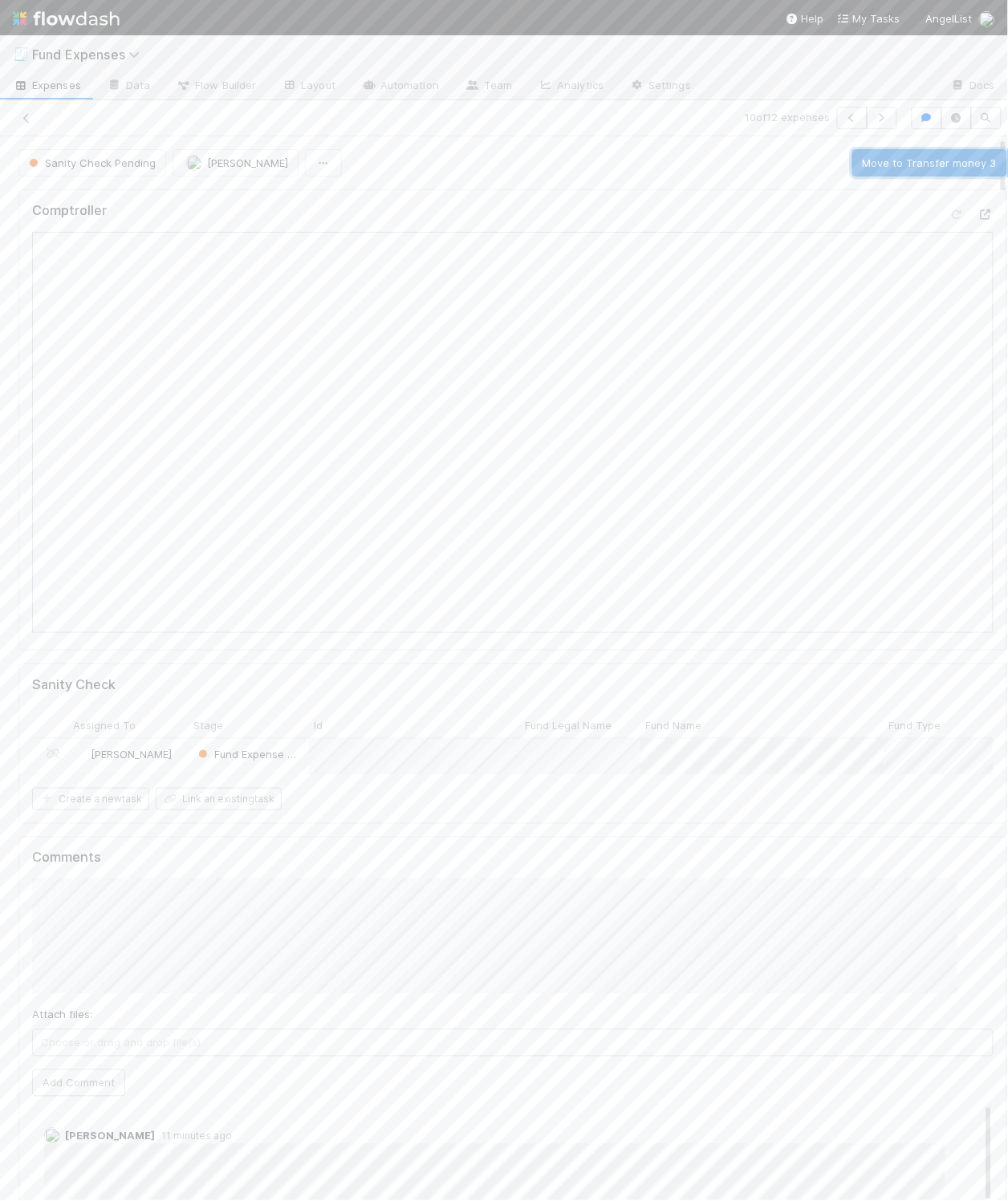
click at [931, 167] on button "Move to Transfer money 3" at bounding box center [930, 163] width 155 height 27
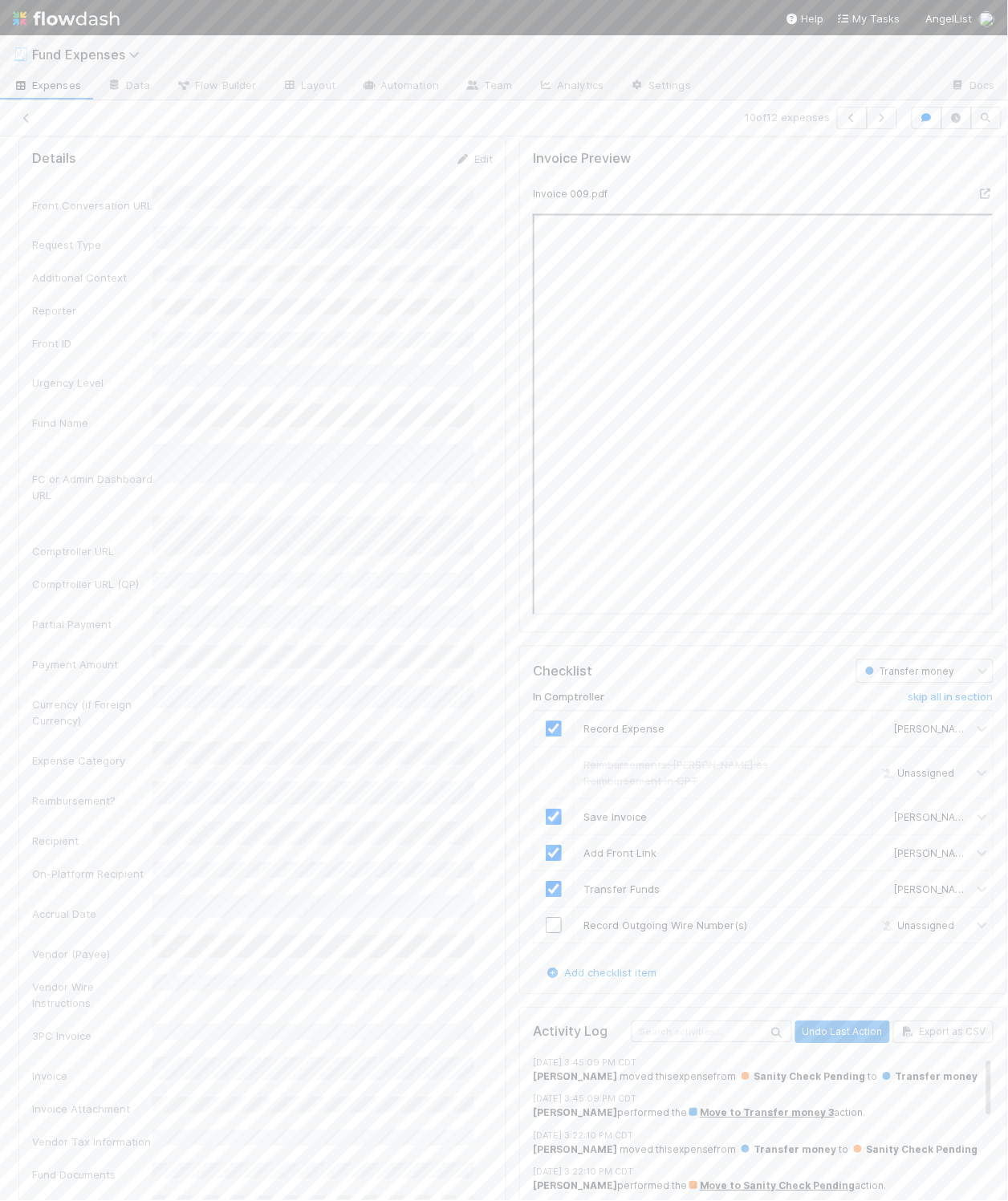
scroll to position [2028, 0]
click at [546, 934] on input "checkbox" at bounding box center [553, 926] width 16 height 16
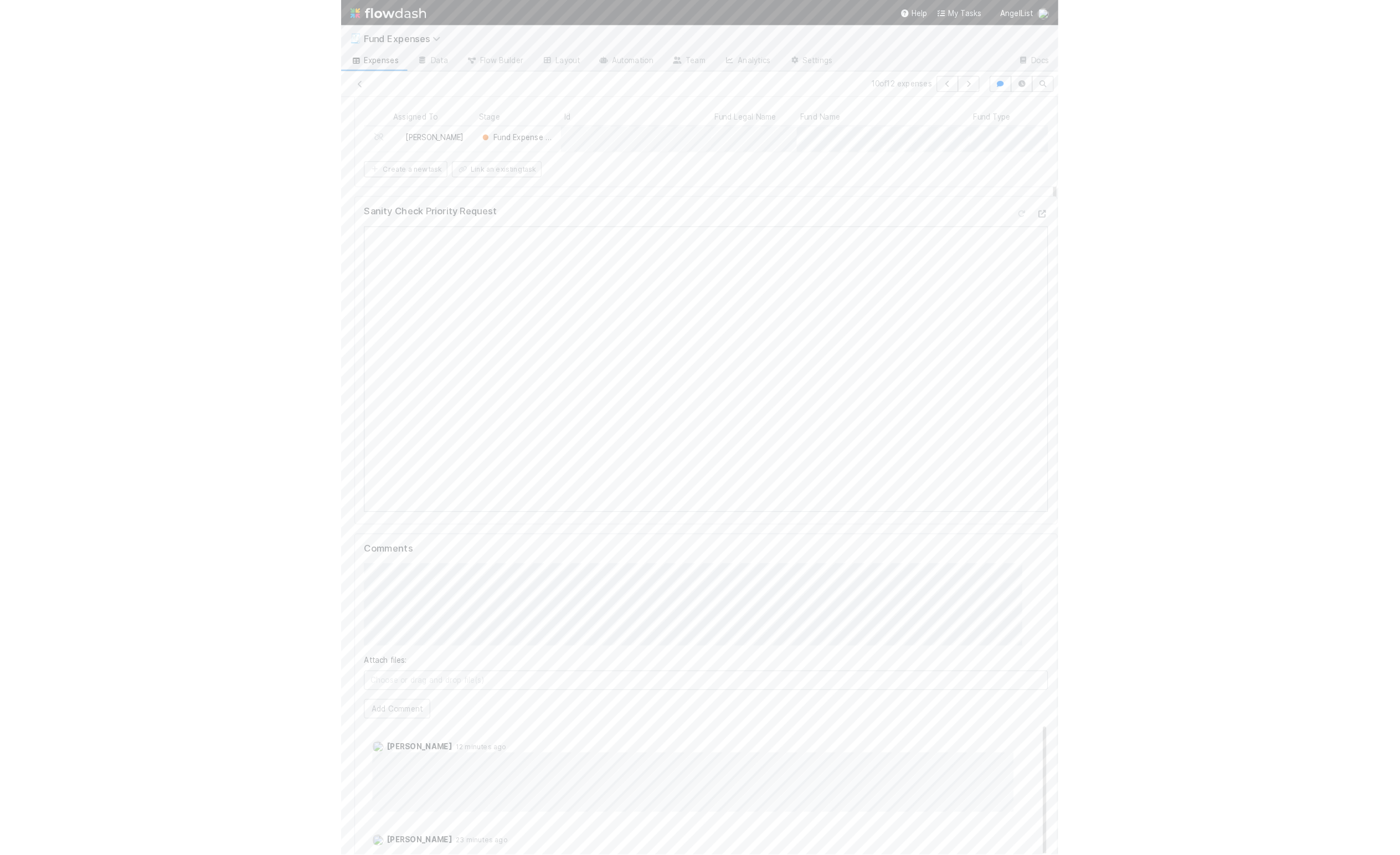
scroll to position [0, 0]
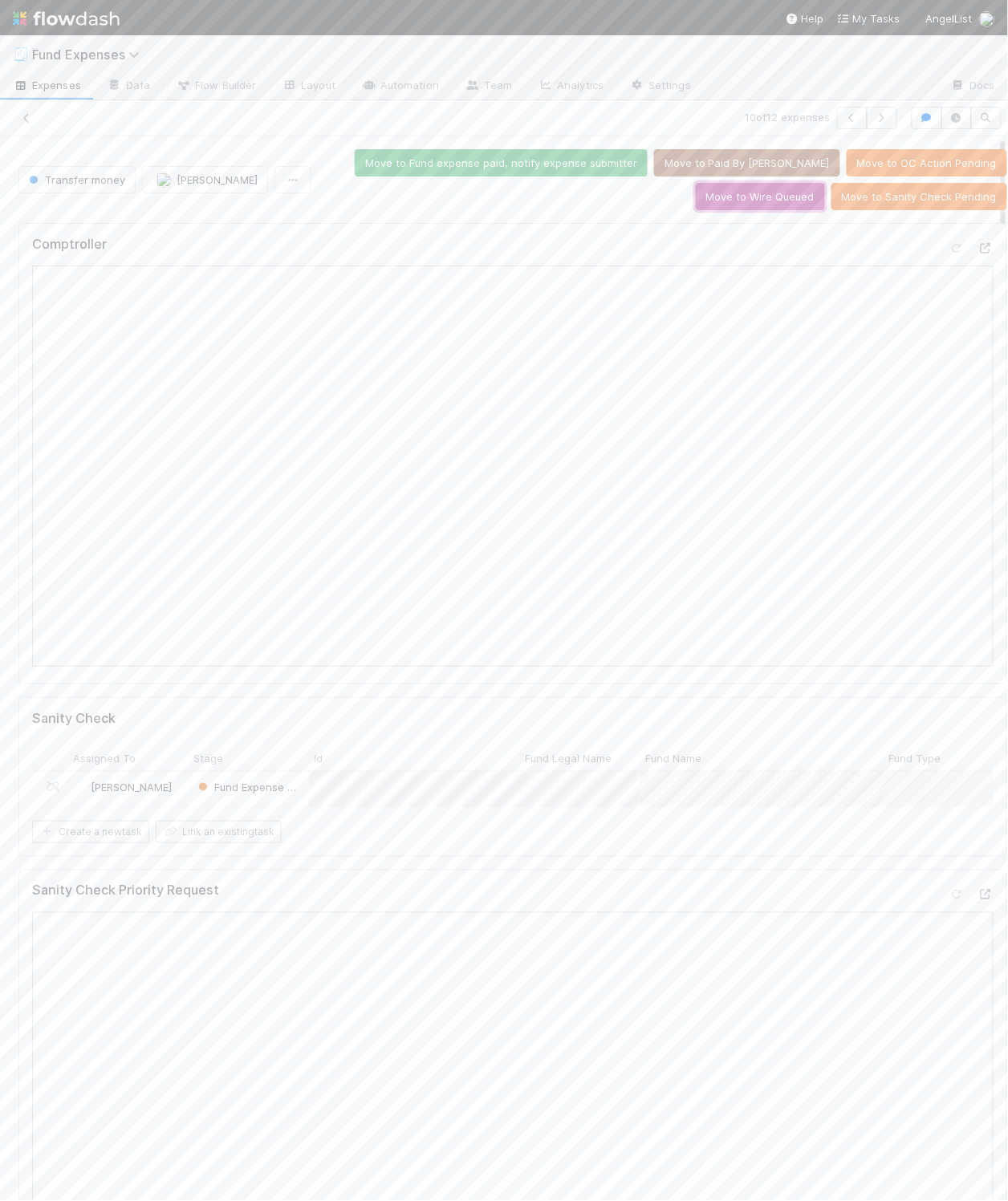
click at [761, 204] on button "Move to Wire Queued" at bounding box center [761, 197] width 129 height 27
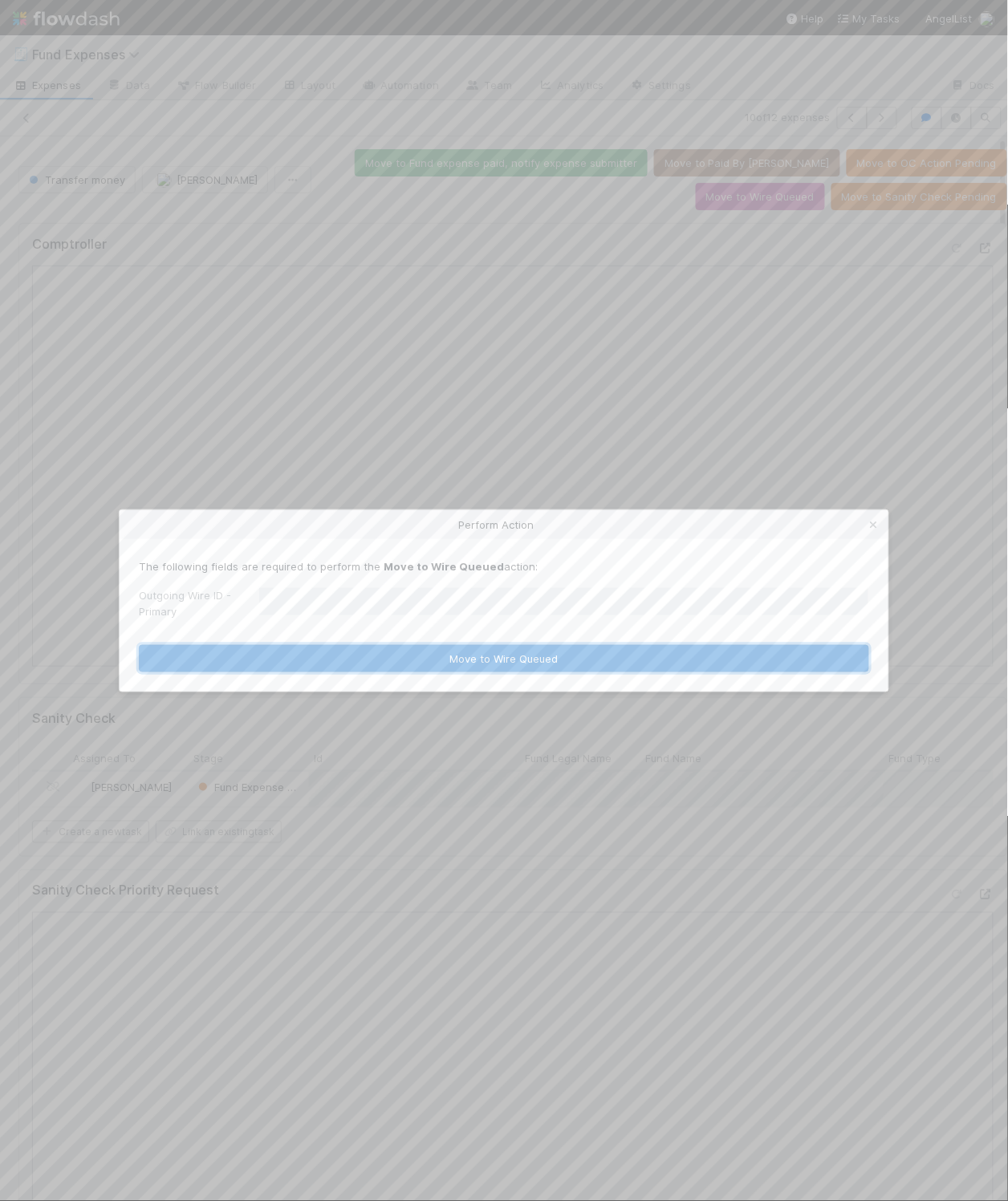
click at [528, 661] on button "Move to Wire Queued" at bounding box center [504, 659] width 730 height 27
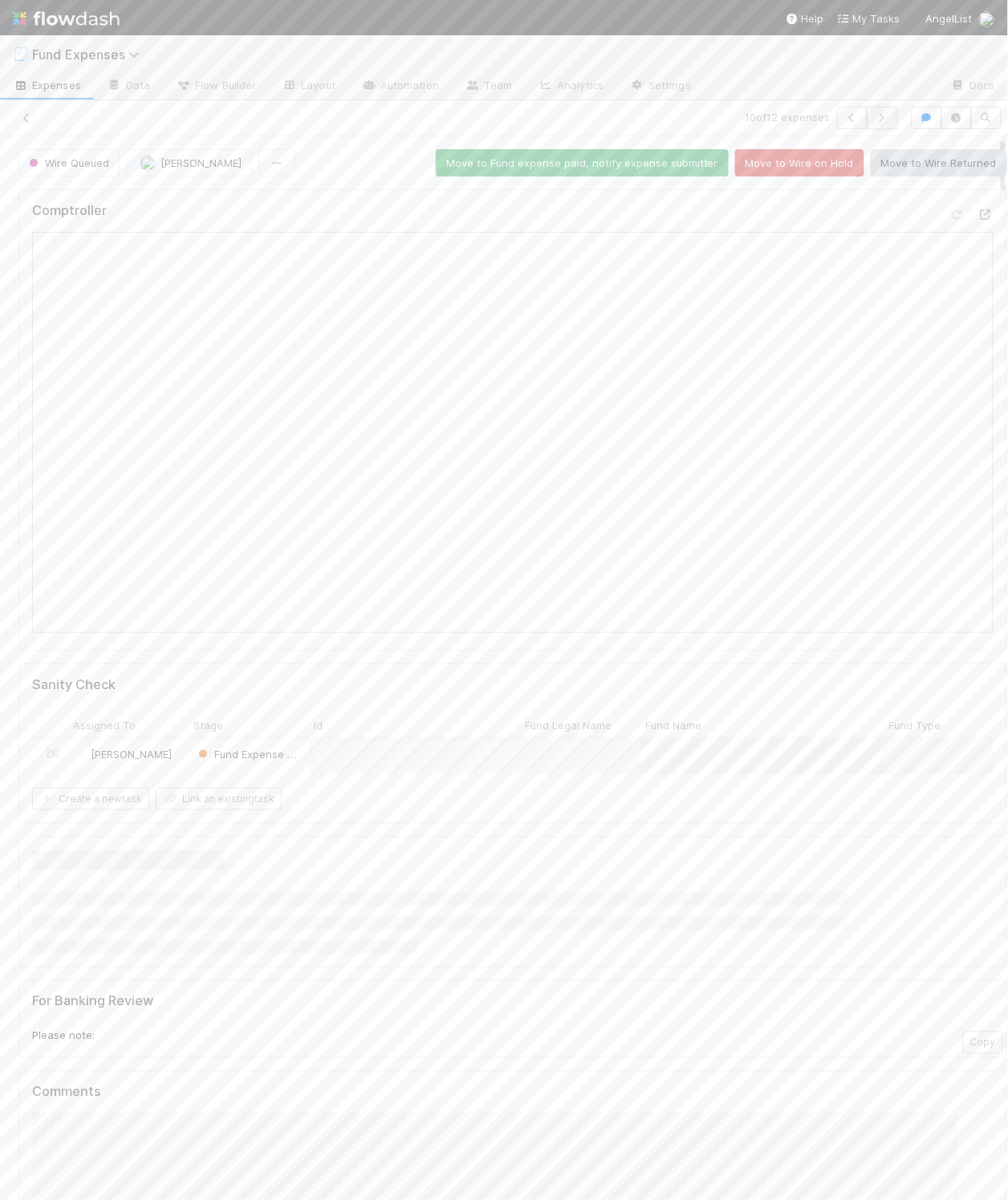
click at [874, 118] on icon "button" at bounding box center [882, 118] width 16 height 9
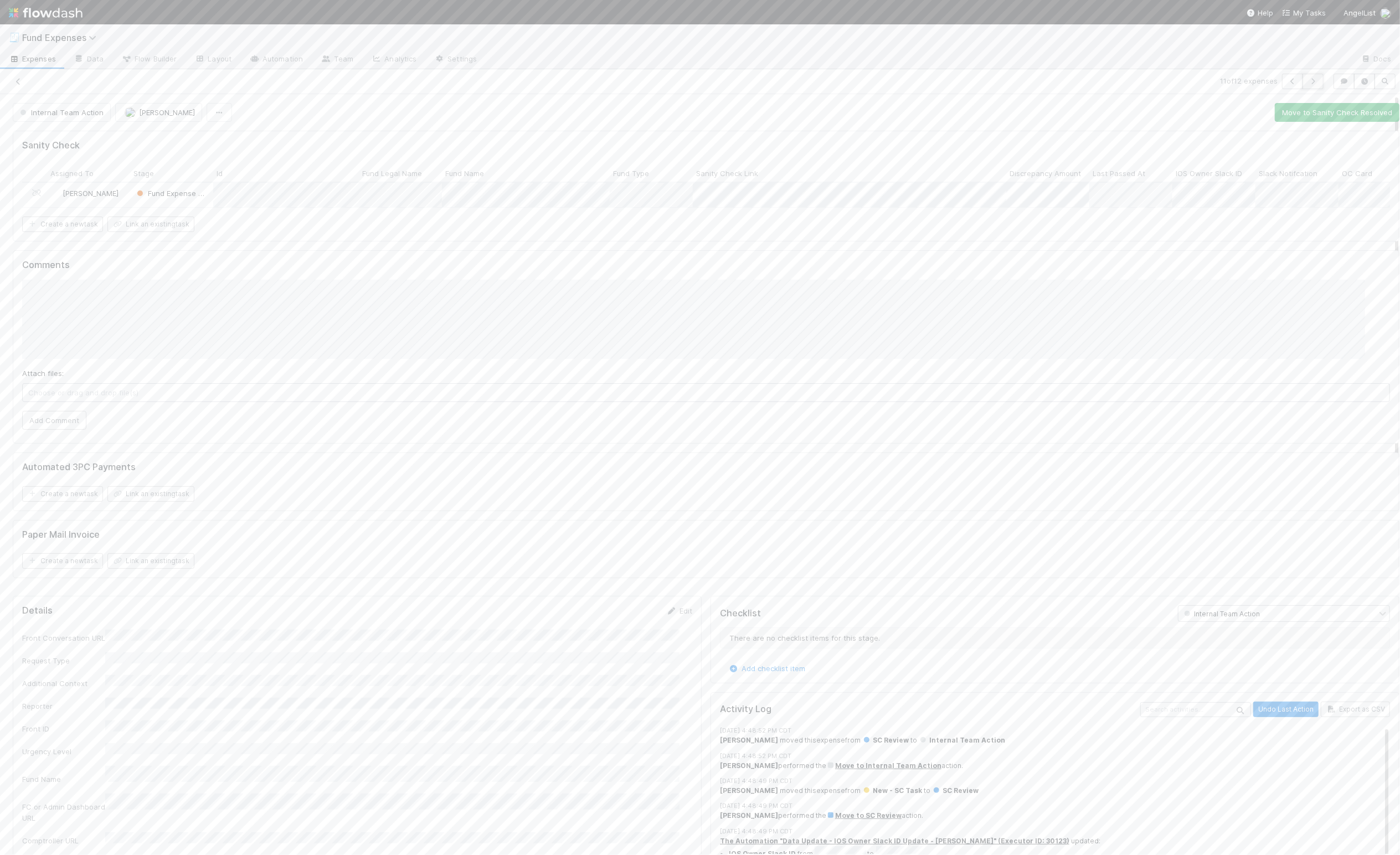
click at [1307, 82] on icon "button" at bounding box center [1313, 81] width 11 height 7
click at [20, 82] on icon at bounding box center [18, 82] width 11 height 7
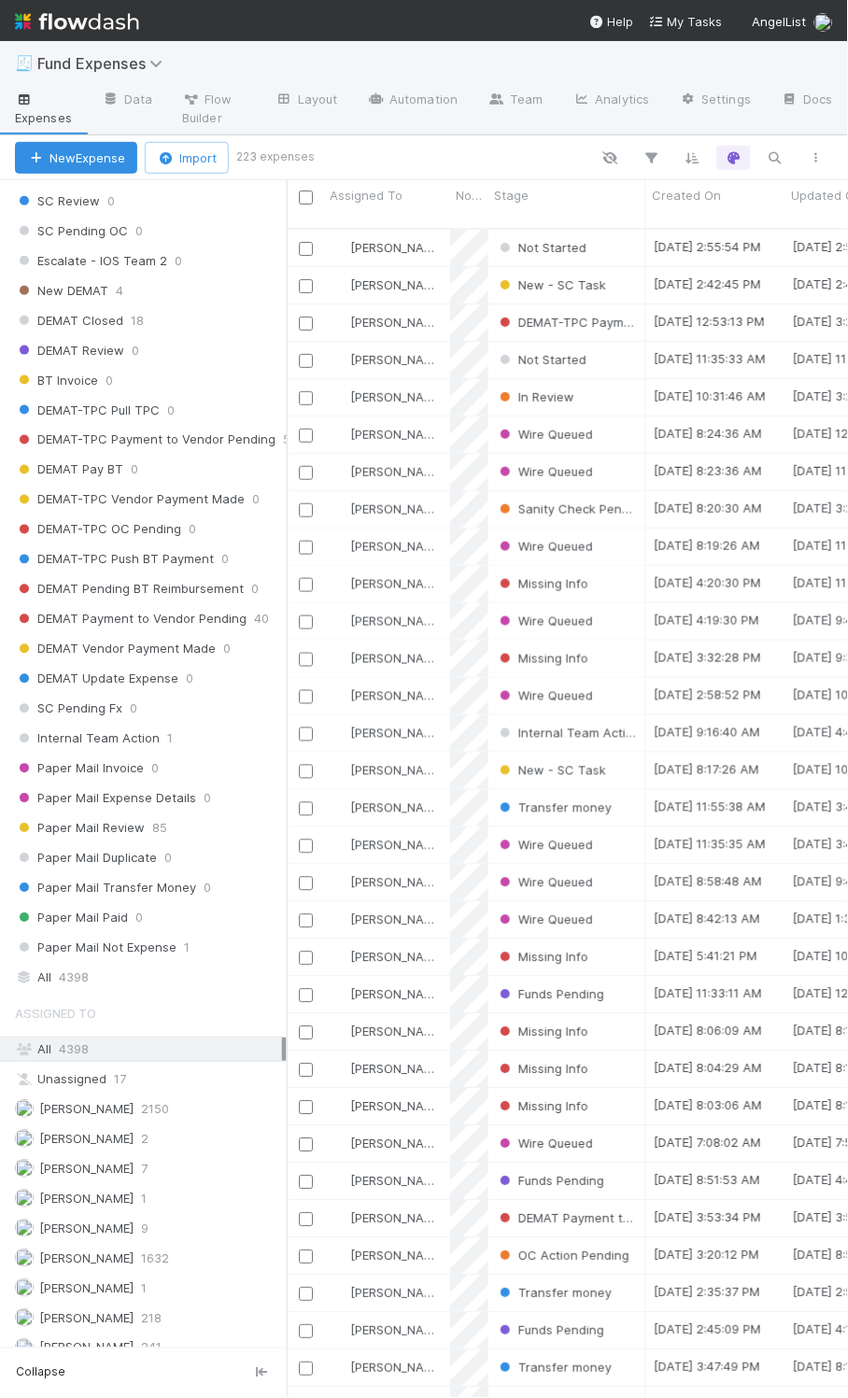
scroll to position [1611, 0]
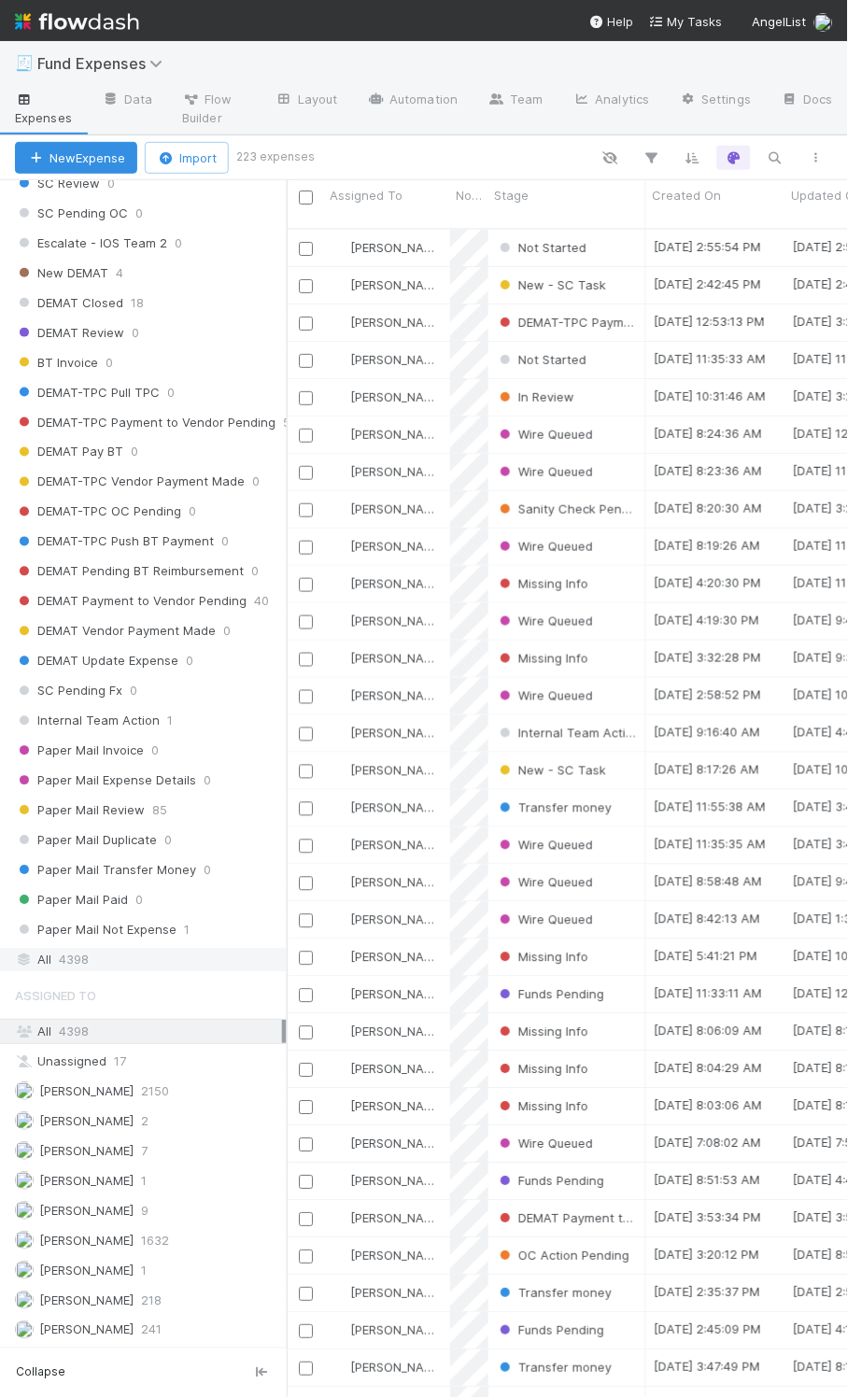
click at [149, 949] on div "All 4398" at bounding box center [148, 960] width 267 height 23
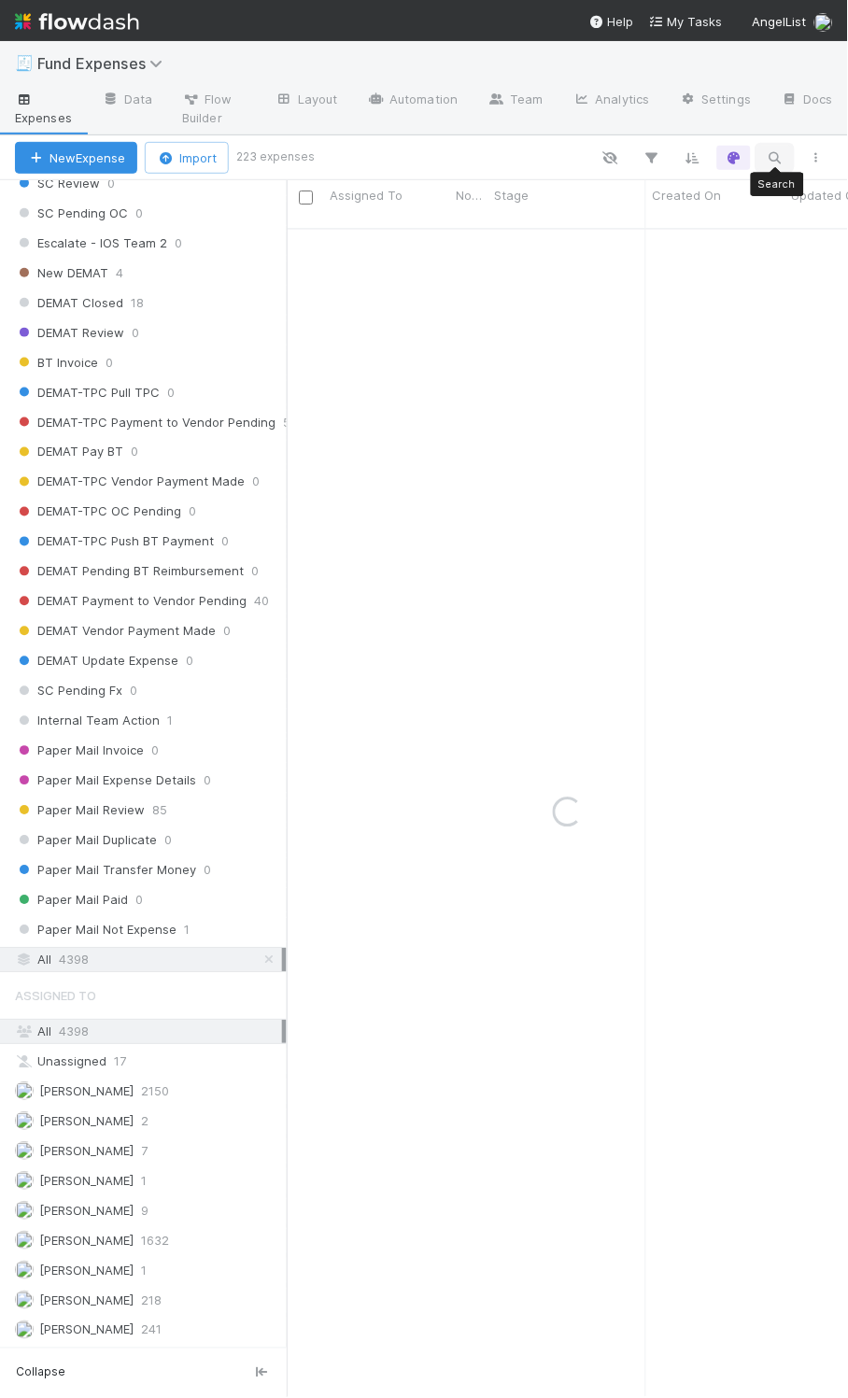
click at [776, 149] on icon "button" at bounding box center [775, 157] width 19 height 17
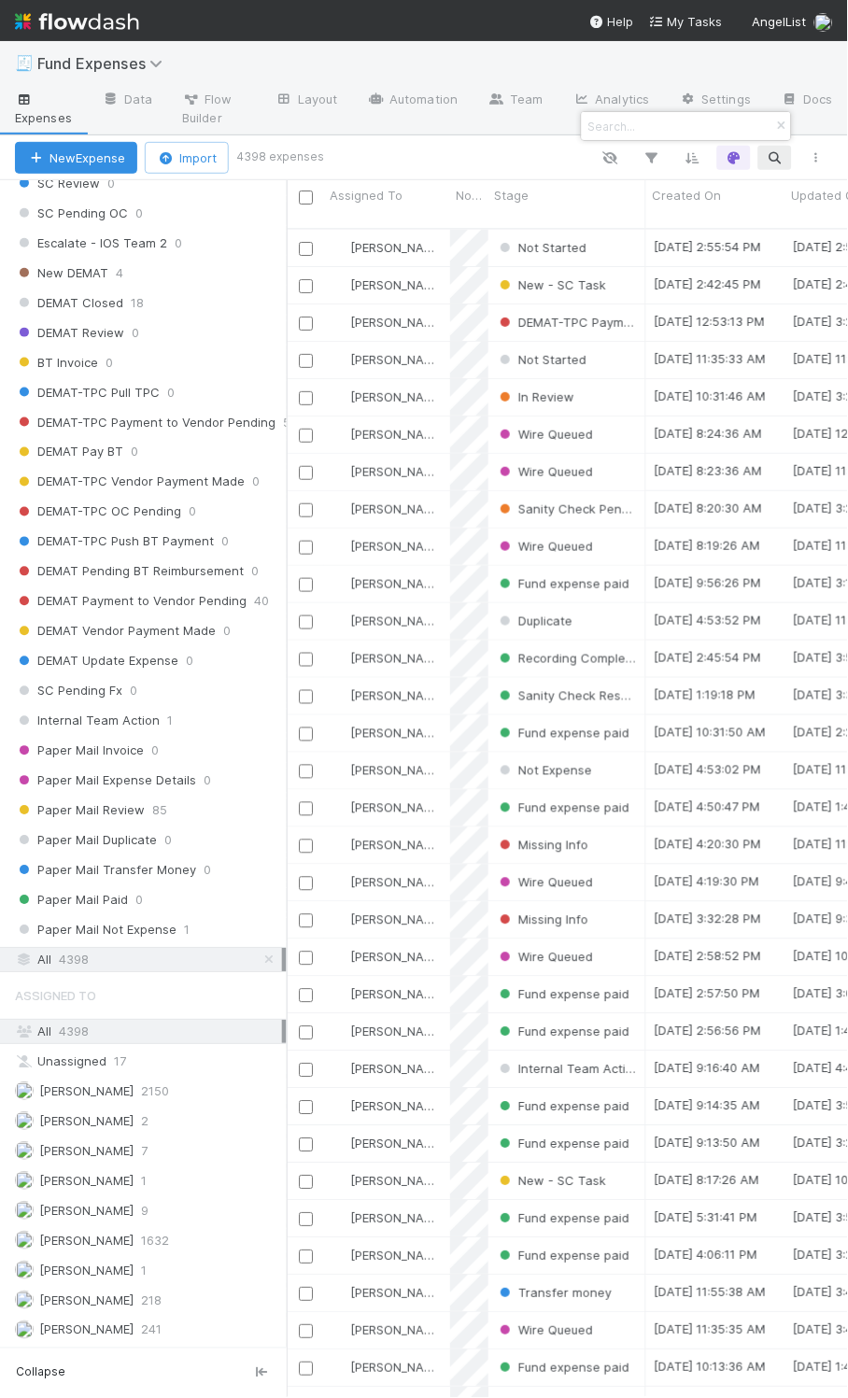
drag, startPoint x: 776, startPoint y: 149, endPoint x: 622, endPoint y: 132, distance: 155.1
click at [622, 132] on input at bounding box center [678, 126] width 187 height 22
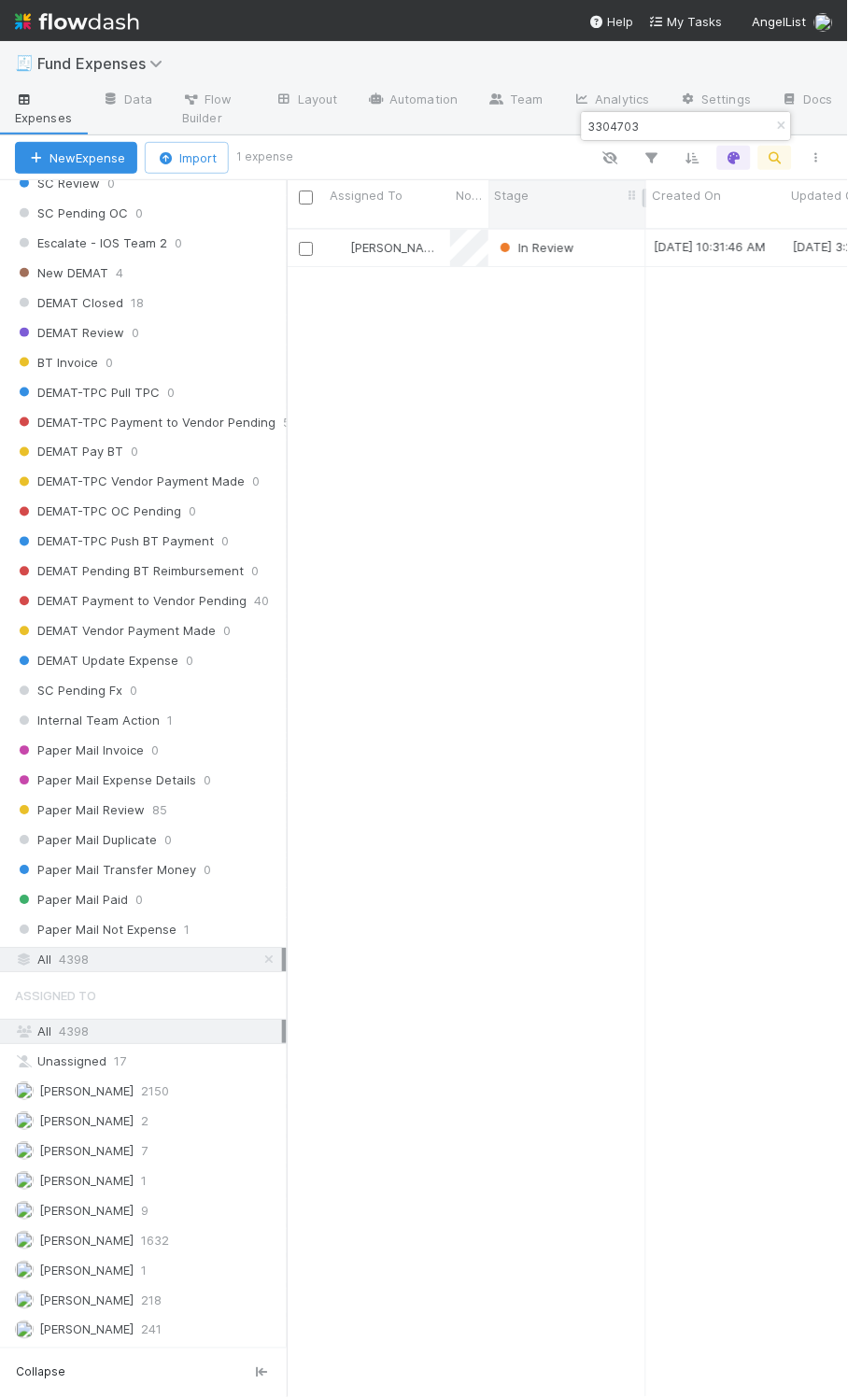
scroll to position [1162, 542]
type input "3304703"
click at [614, 236] on div "In Review" at bounding box center [567, 248] width 158 height 36
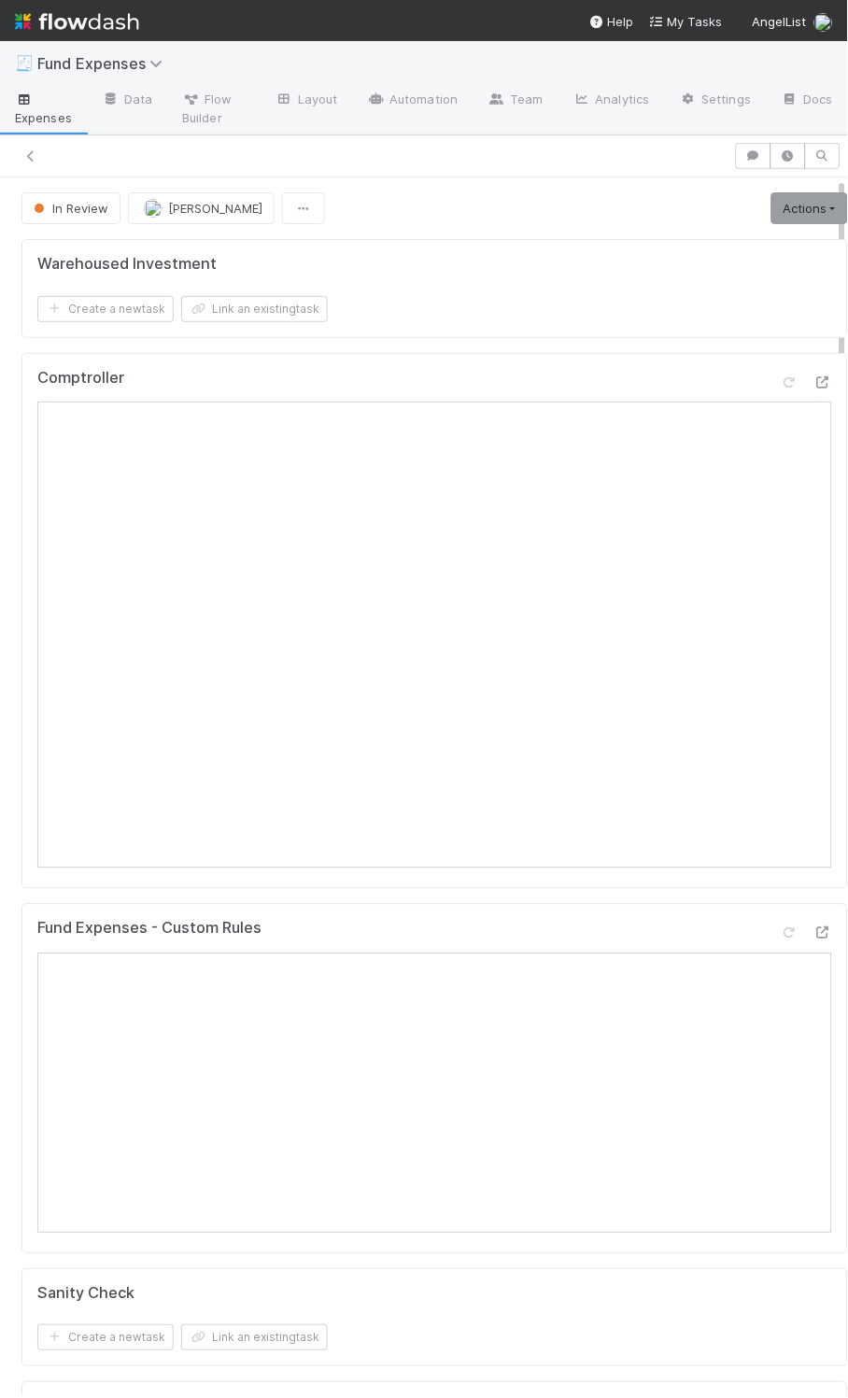
click at [447, 219] on div "In Review Linda Ortiz Actions Move to Transfer money Return to expense submitte…" at bounding box center [434, 208] width 827 height 32
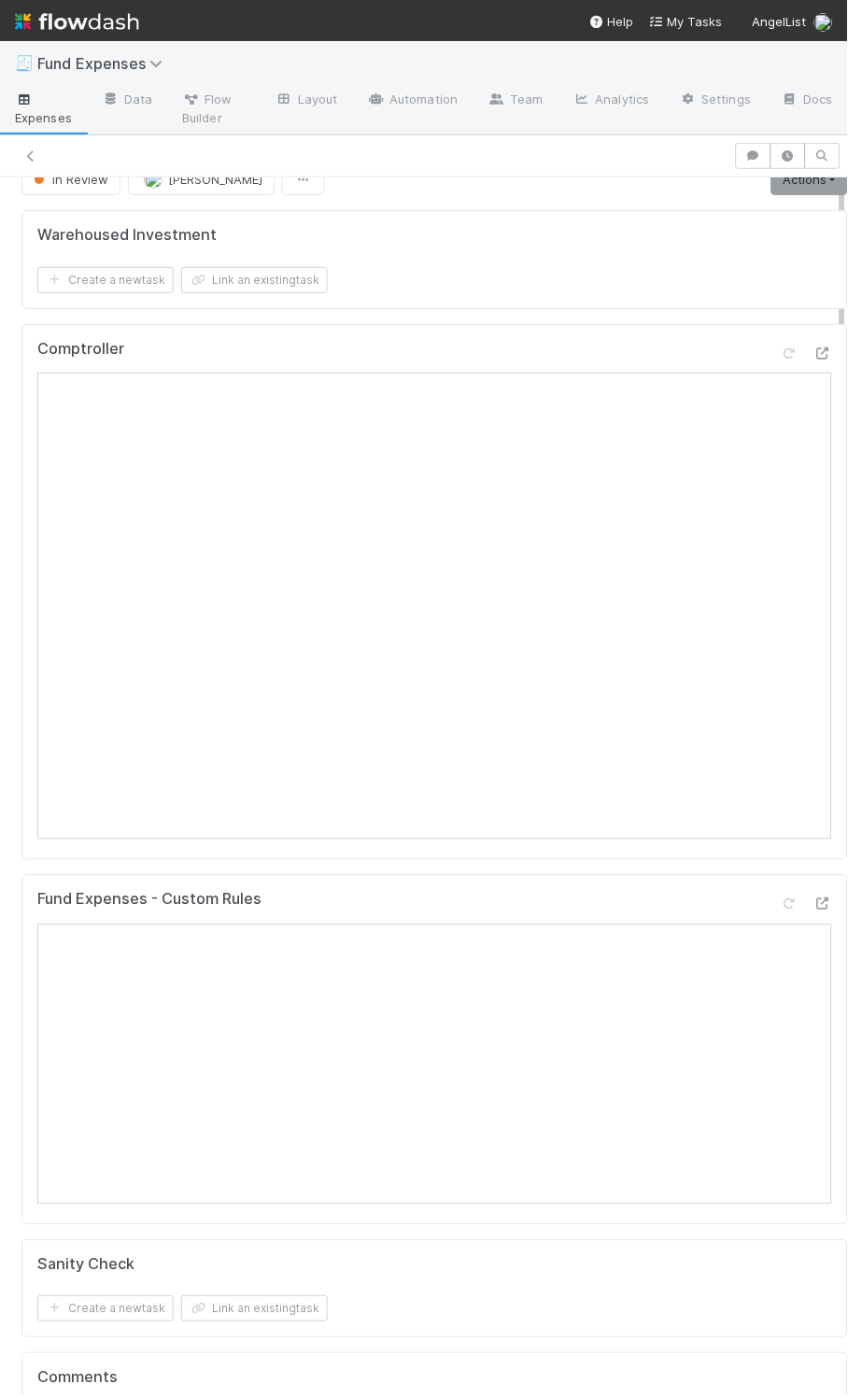
click at [561, 872] on div "Warehoused Investment Create a new task Link an existing task Comptroller Fund …" at bounding box center [435, 1066] width 842 height 1726
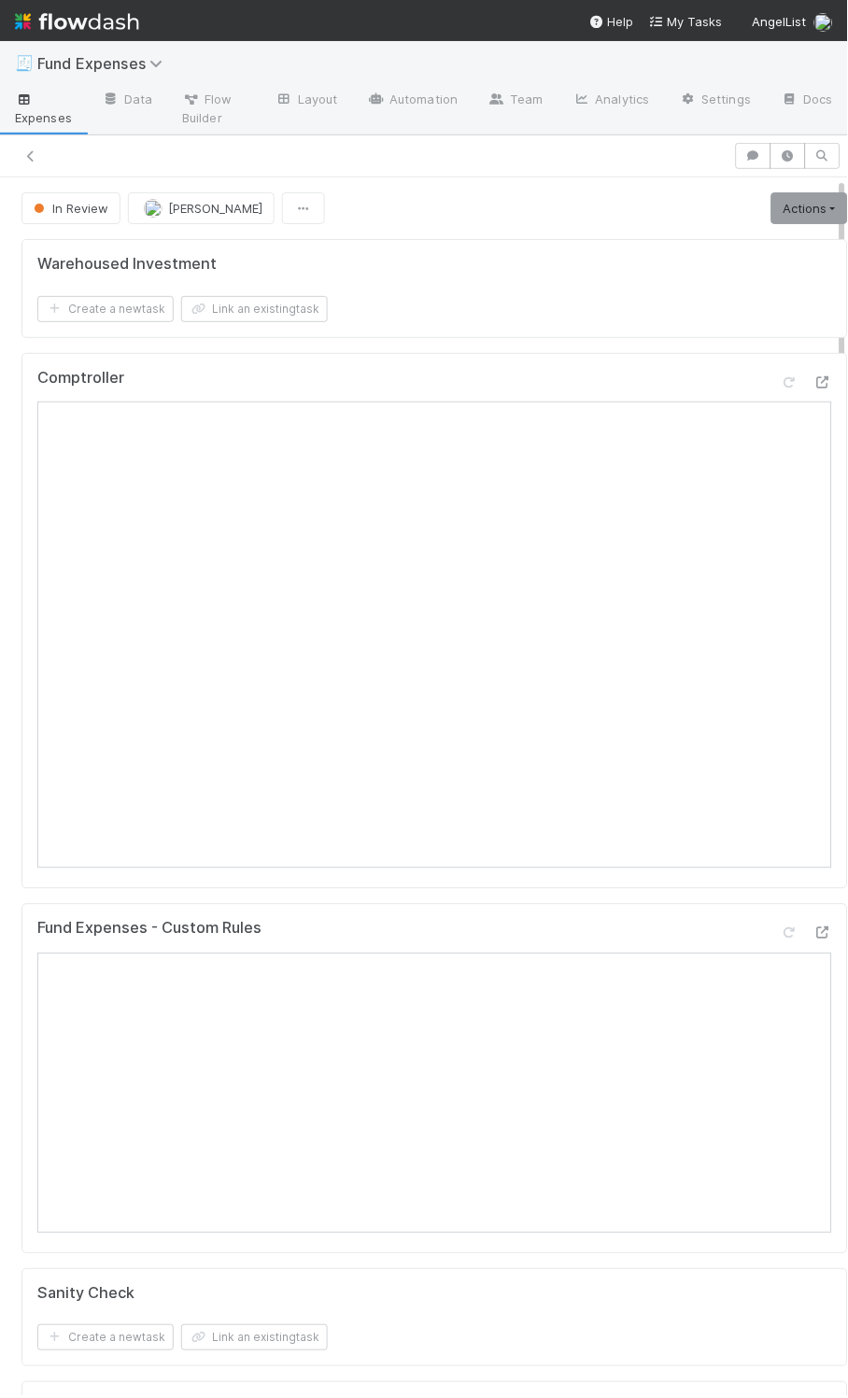
click at [467, 334] on div "Warehoused Investment Create a new task Link an existing task" at bounding box center [434, 288] width 827 height 99
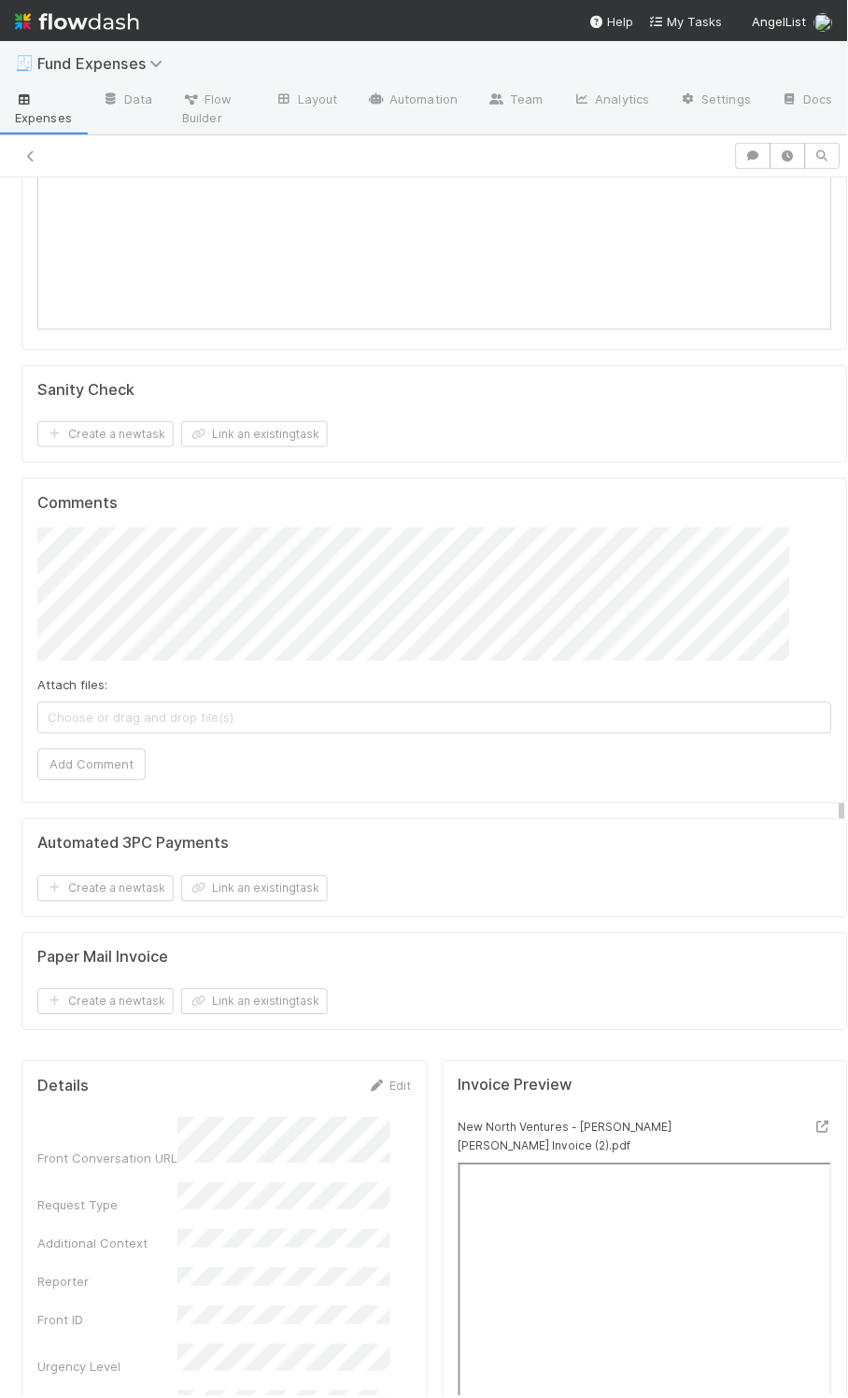
scroll to position [1211, 0]
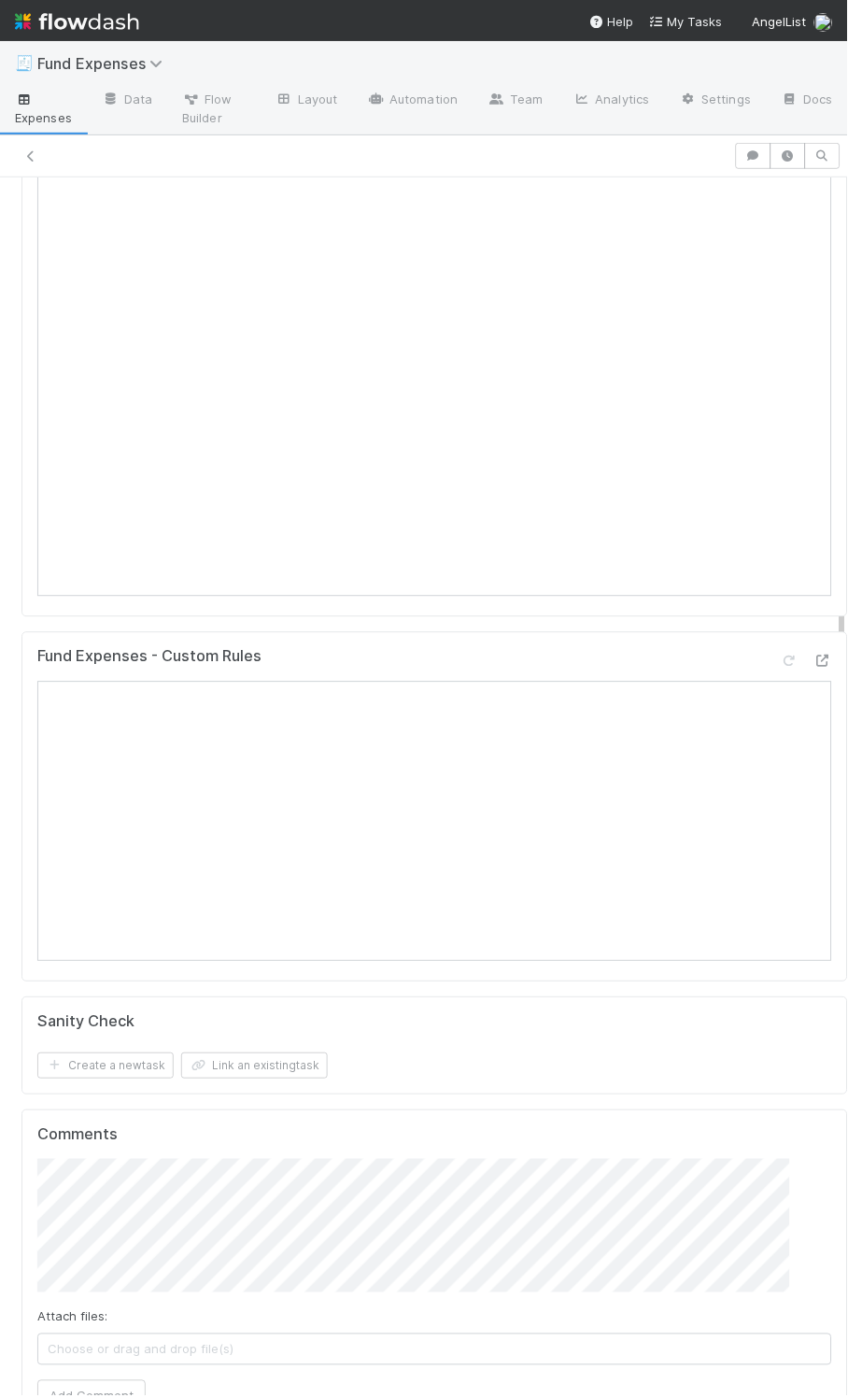
scroll to position [0, 0]
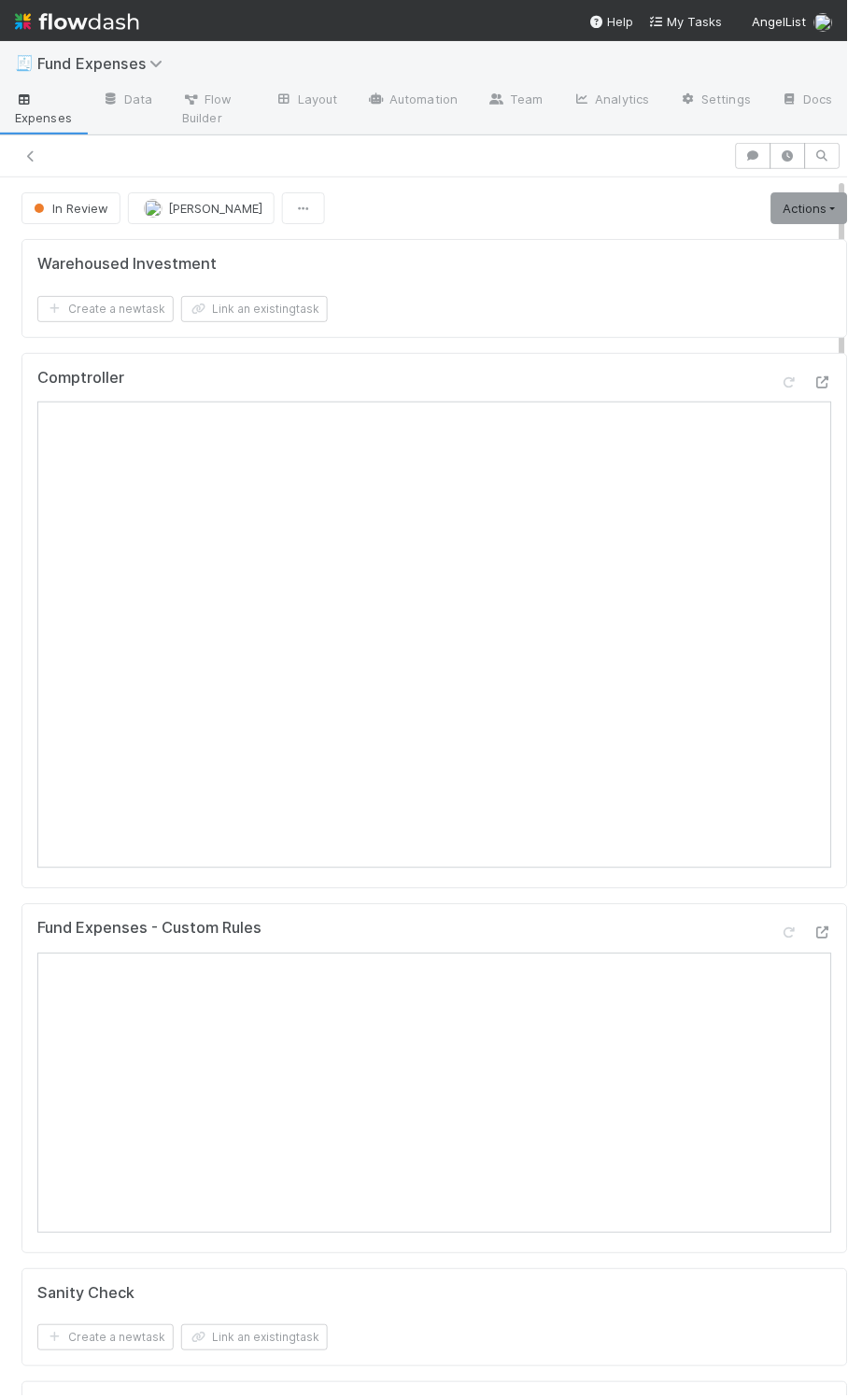
click at [411, 904] on div "Warehoused Investment Create a new task Link an existing task Comptroller Fund …" at bounding box center [435, 1095] width 842 height 1726
click at [412, 904] on div "Warehoused Investment Create a new task Link an existing task Comptroller Fund …" at bounding box center [435, 1095] width 842 height 1726
click at [416, 910] on div "Fund Expenses - Custom Rules" at bounding box center [434, 1079] width 827 height 350
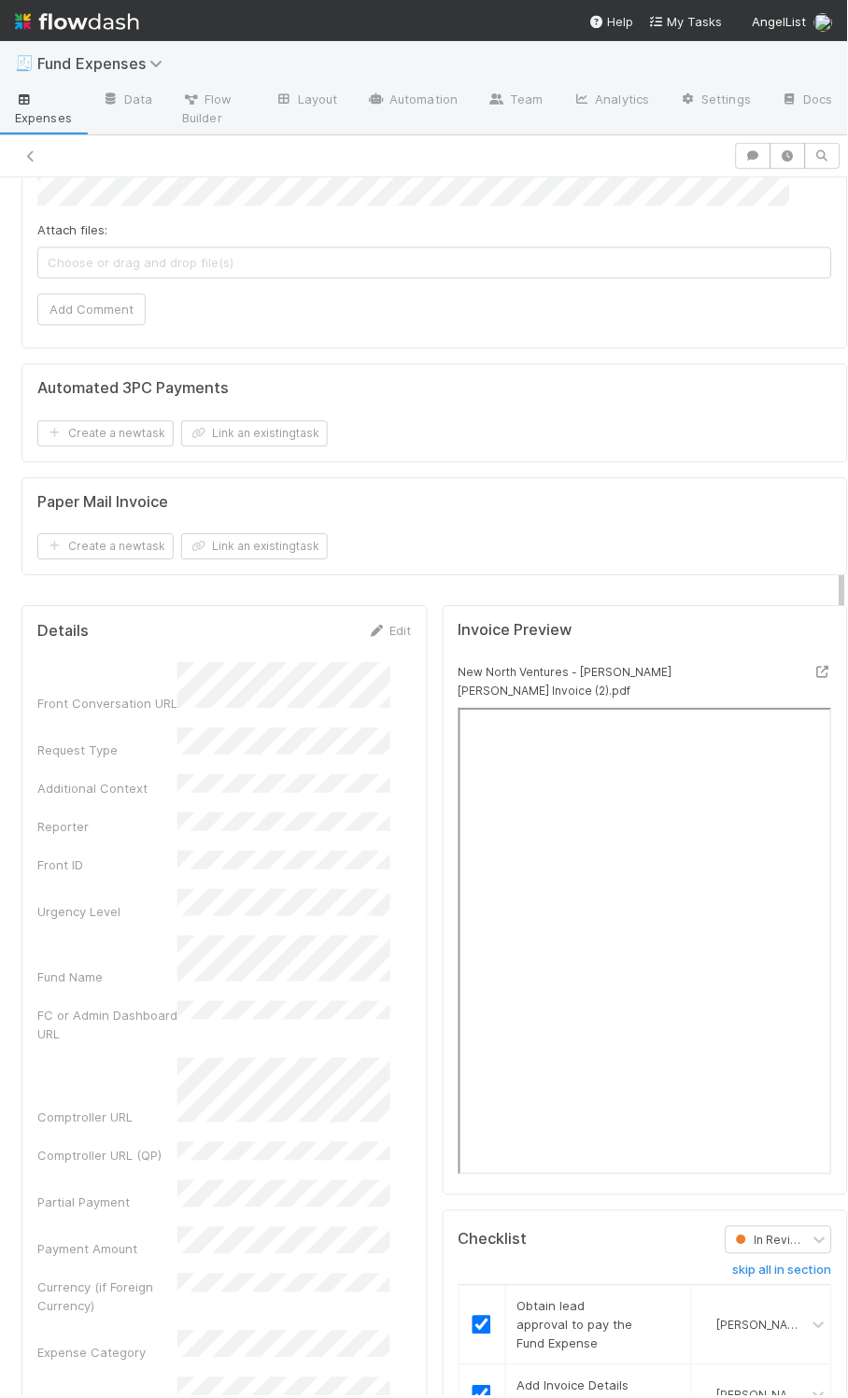
scroll to position [1456, 0]
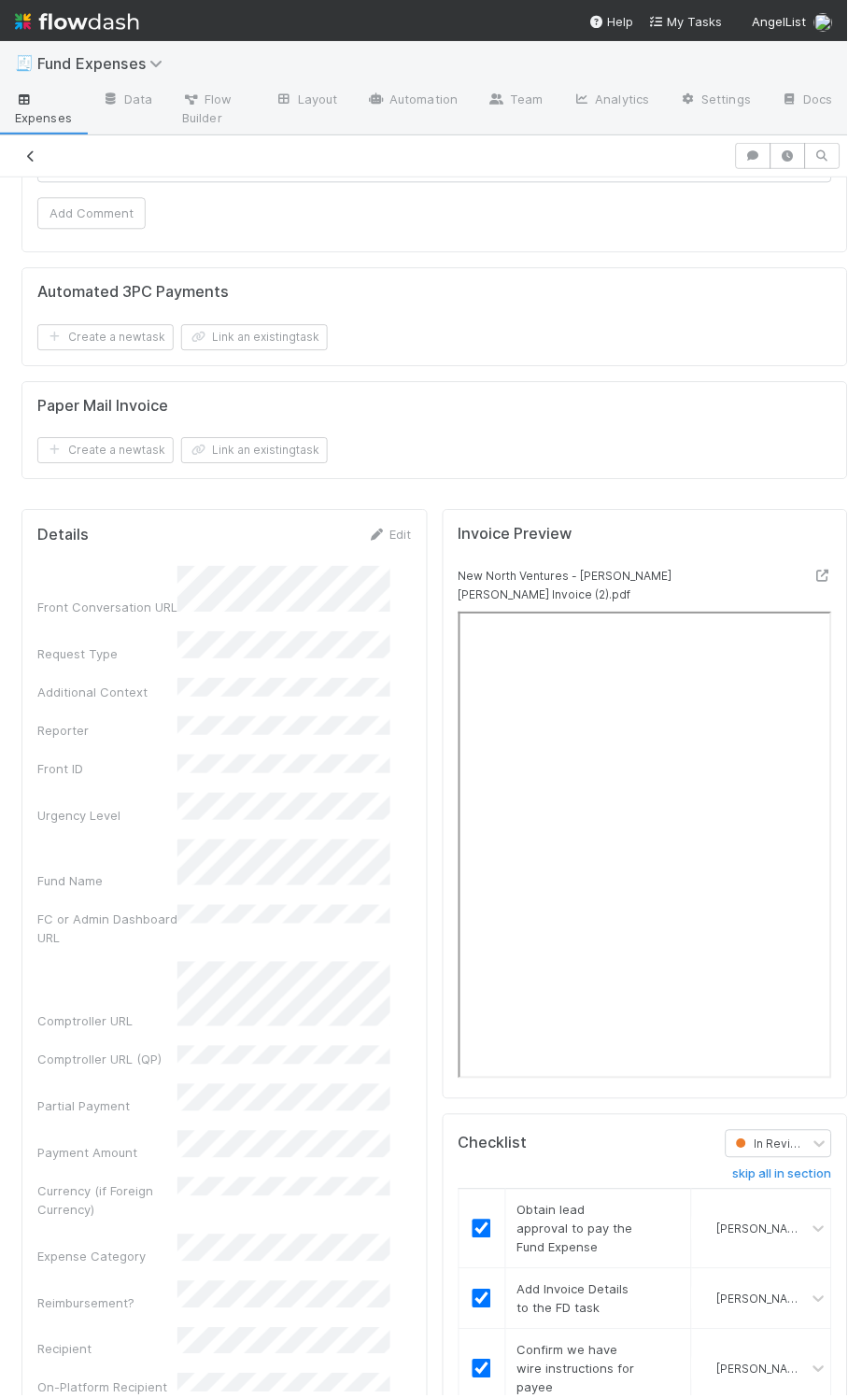
drag, startPoint x: 33, startPoint y: 139, endPoint x: 36, endPoint y: 154, distance: 15.4
click at [33, 140] on div at bounding box center [424, 156] width 848 height 42
click at [37, 162] on icon at bounding box center [30, 156] width 19 height 12
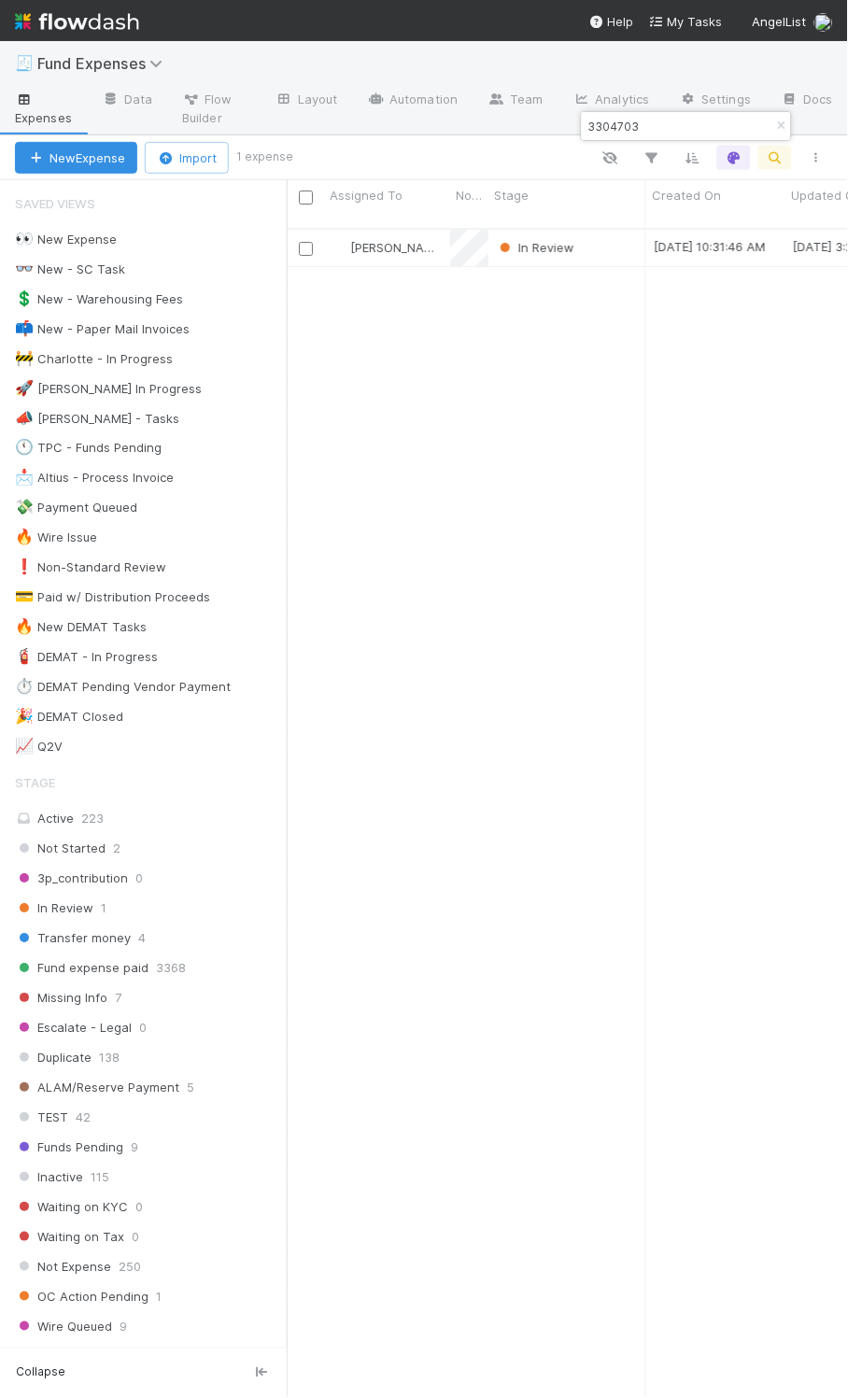
scroll to position [1162, 542]
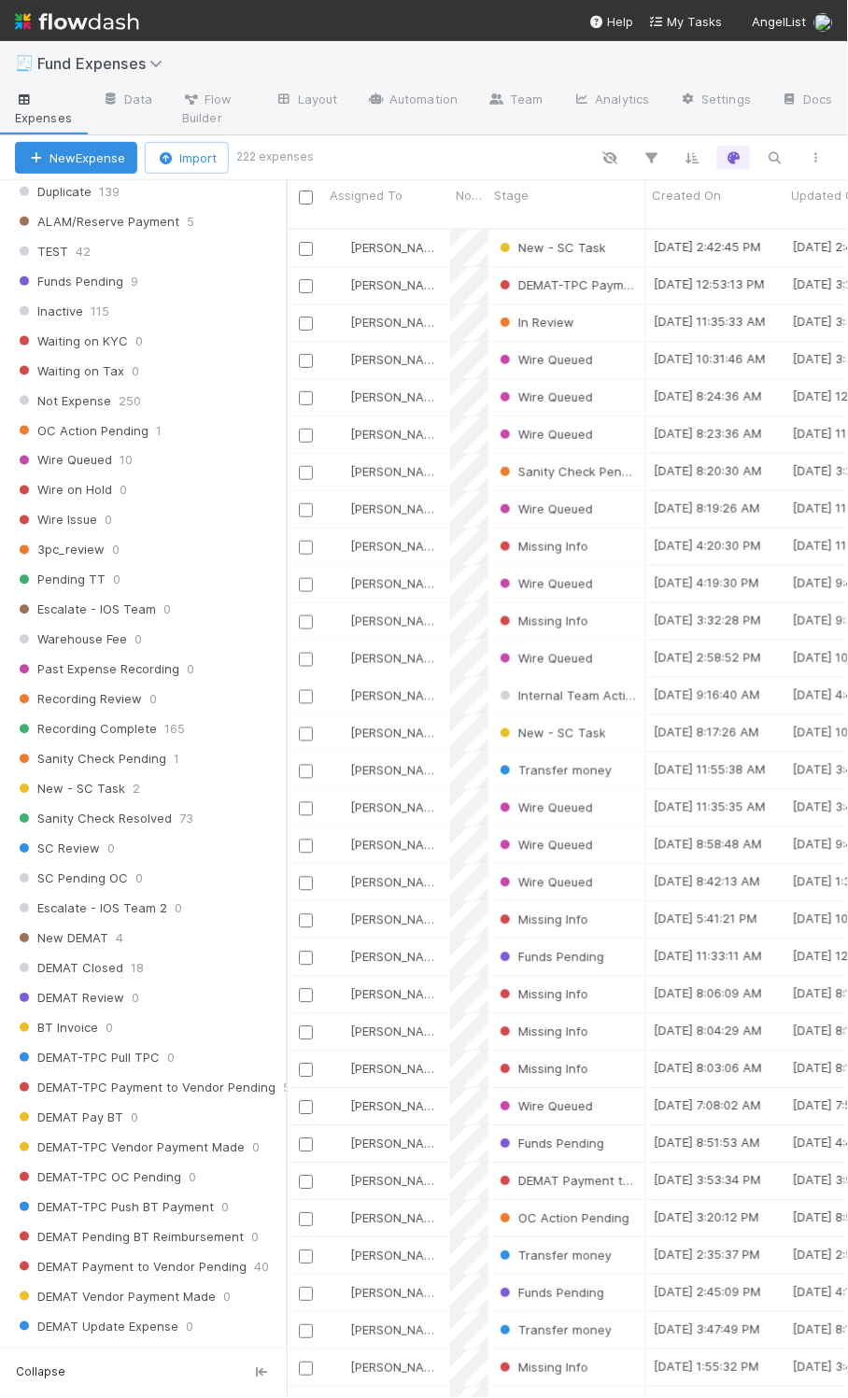
scroll to position [1611, 0]
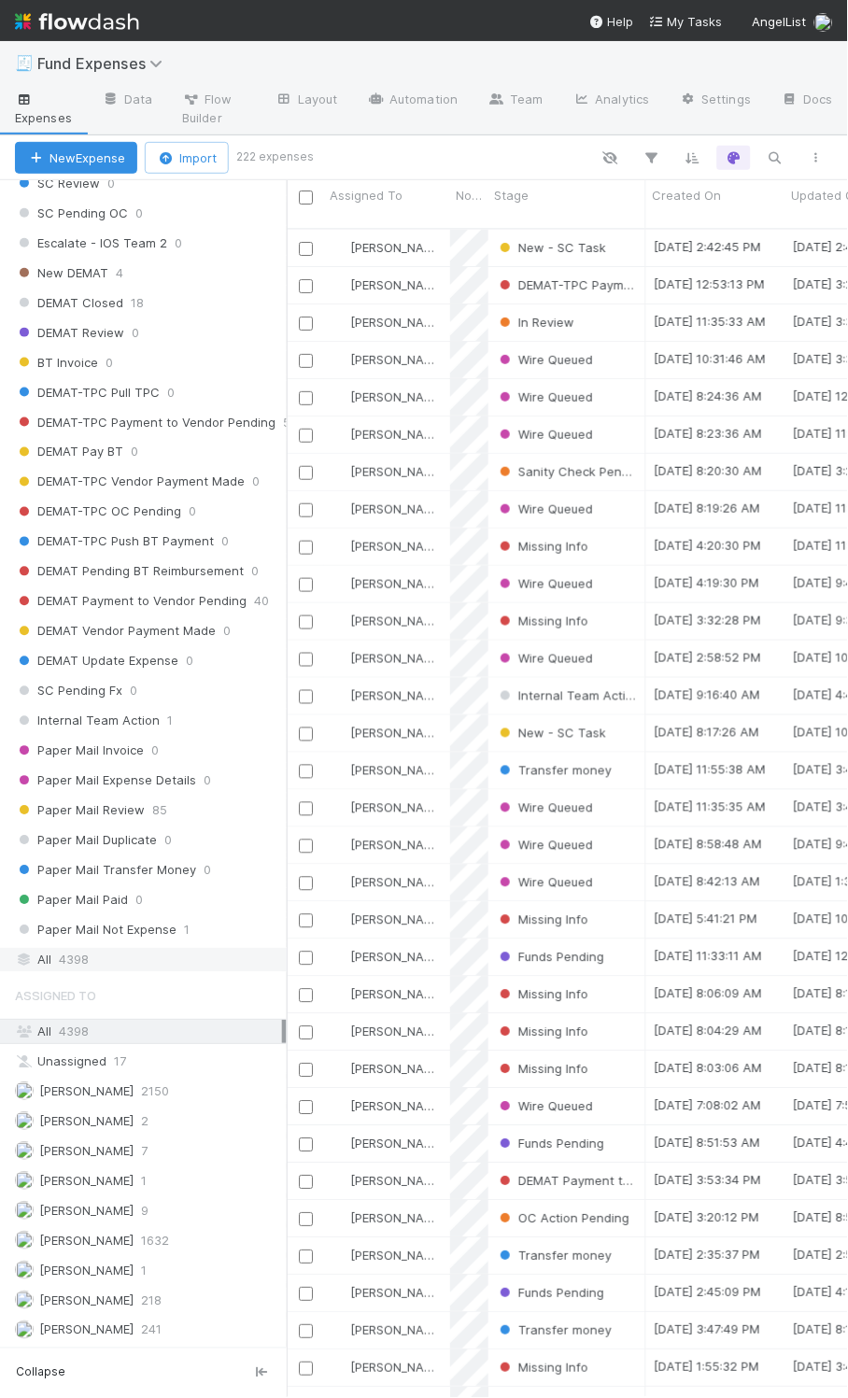
click at [96, 949] on div "All 4398" at bounding box center [148, 960] width 267 height 23
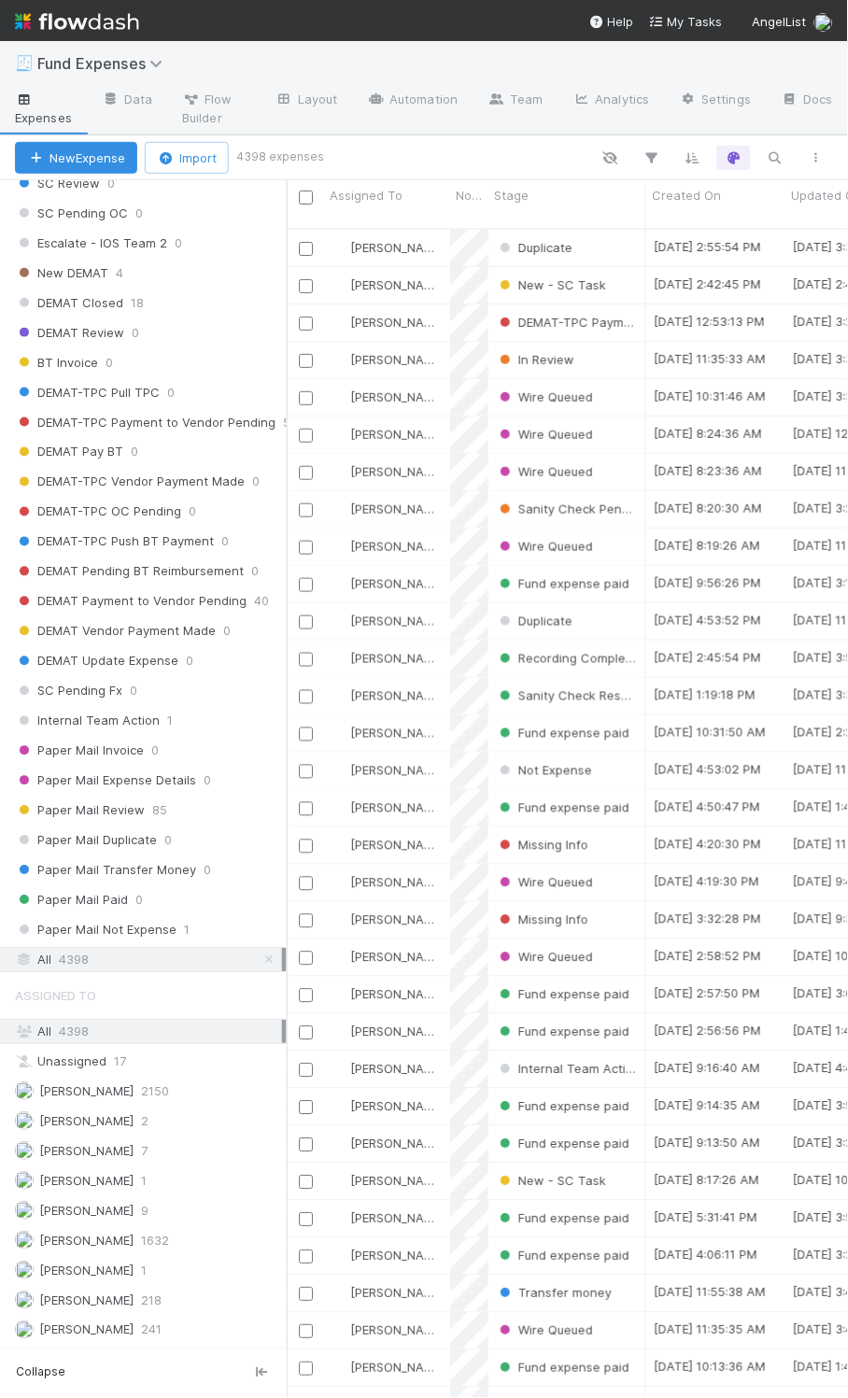
scroll to position [1162, 542]
click at [778, 149] on icon "button" at bounding box center [775, 157] width 19 height 17
type input "3025337"
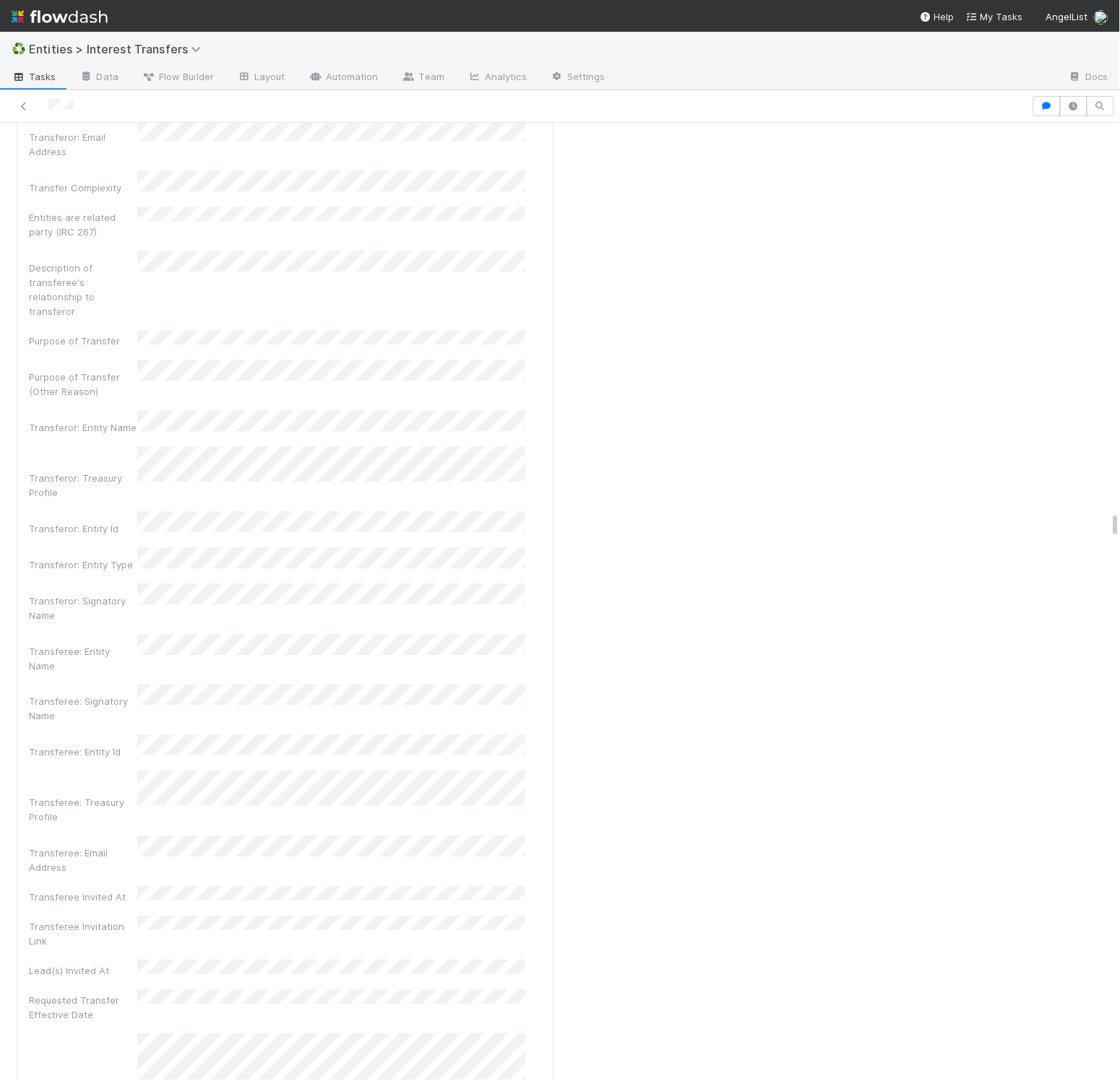
scroll to position [15935, 0]
click at [907, 104] on icon "button" at bounding box center [1074, 106] width 15 height 9
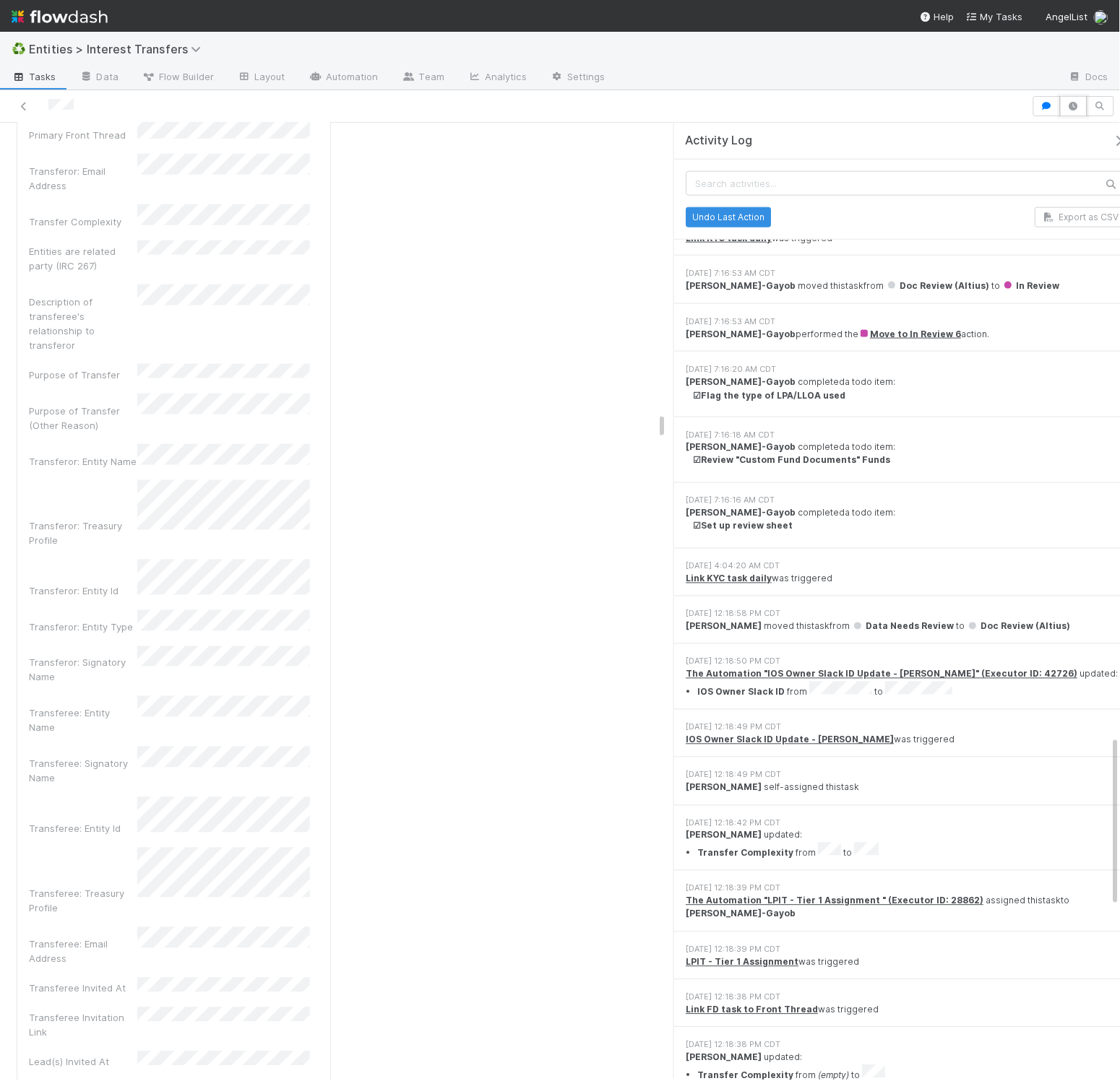
scroll to position [4390, 0]
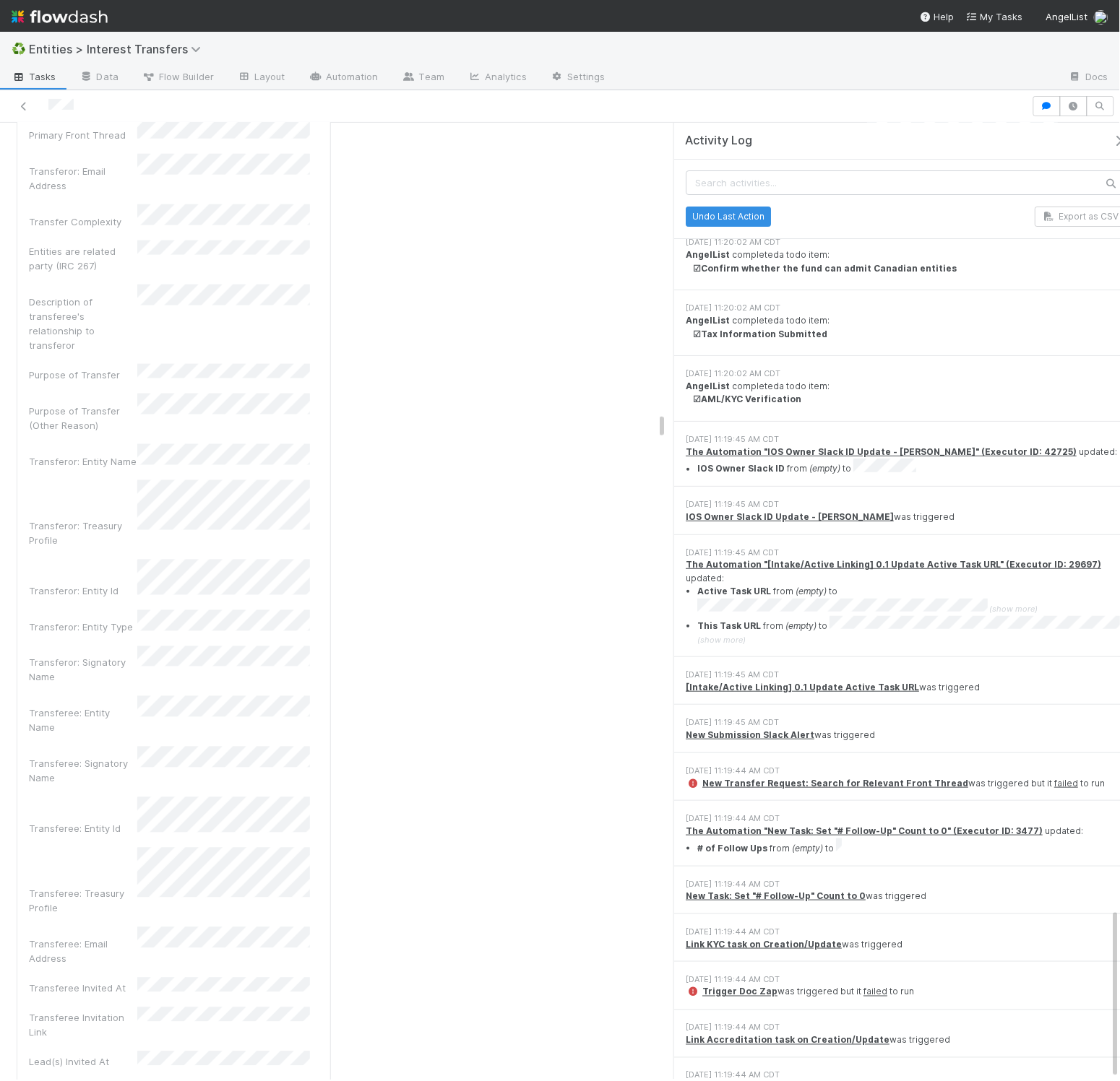
click at [907, 140] on icon "button" at bounding box center [1118, 141] width 15 height 12
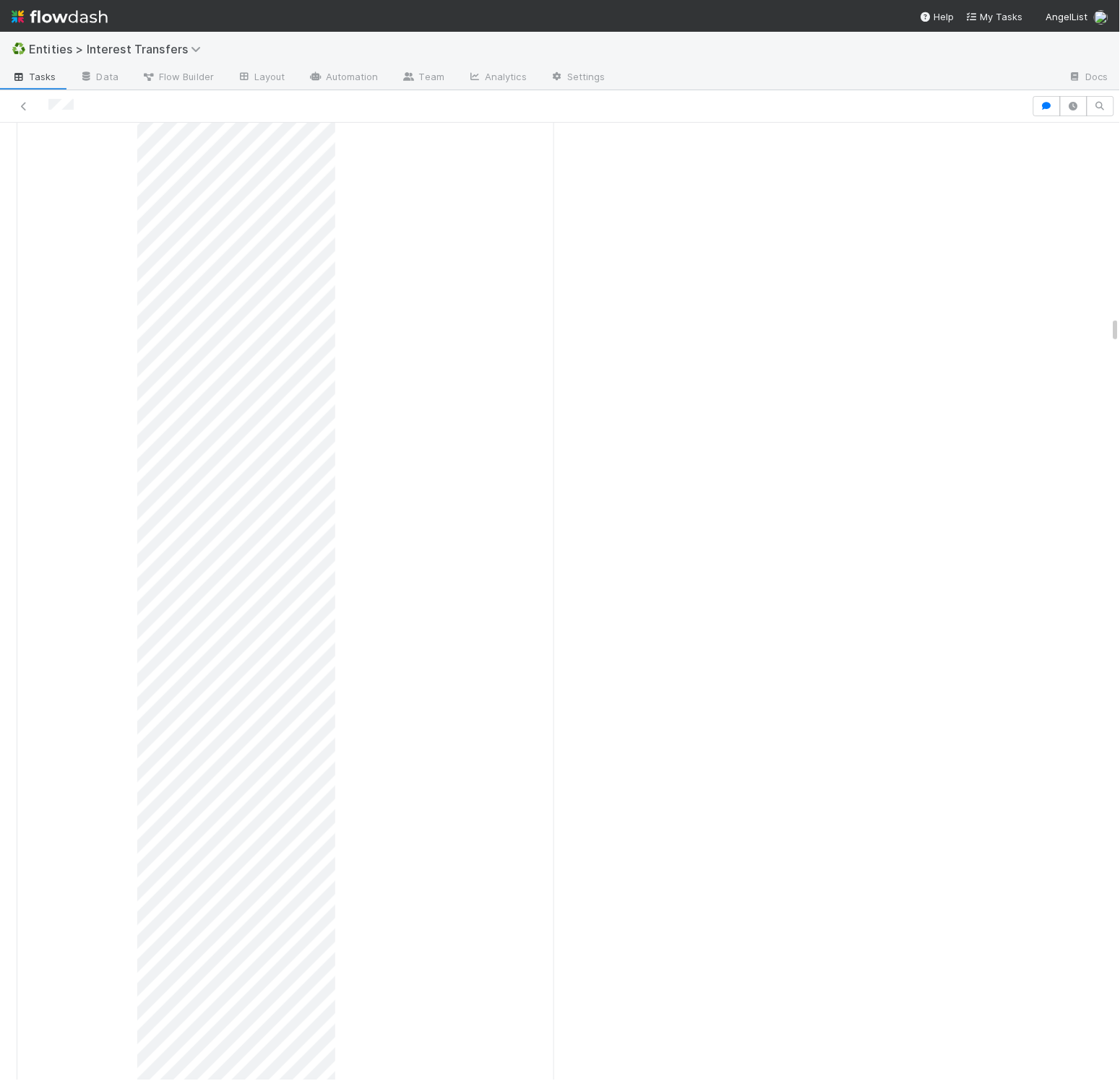
scroll to position [278, 496]
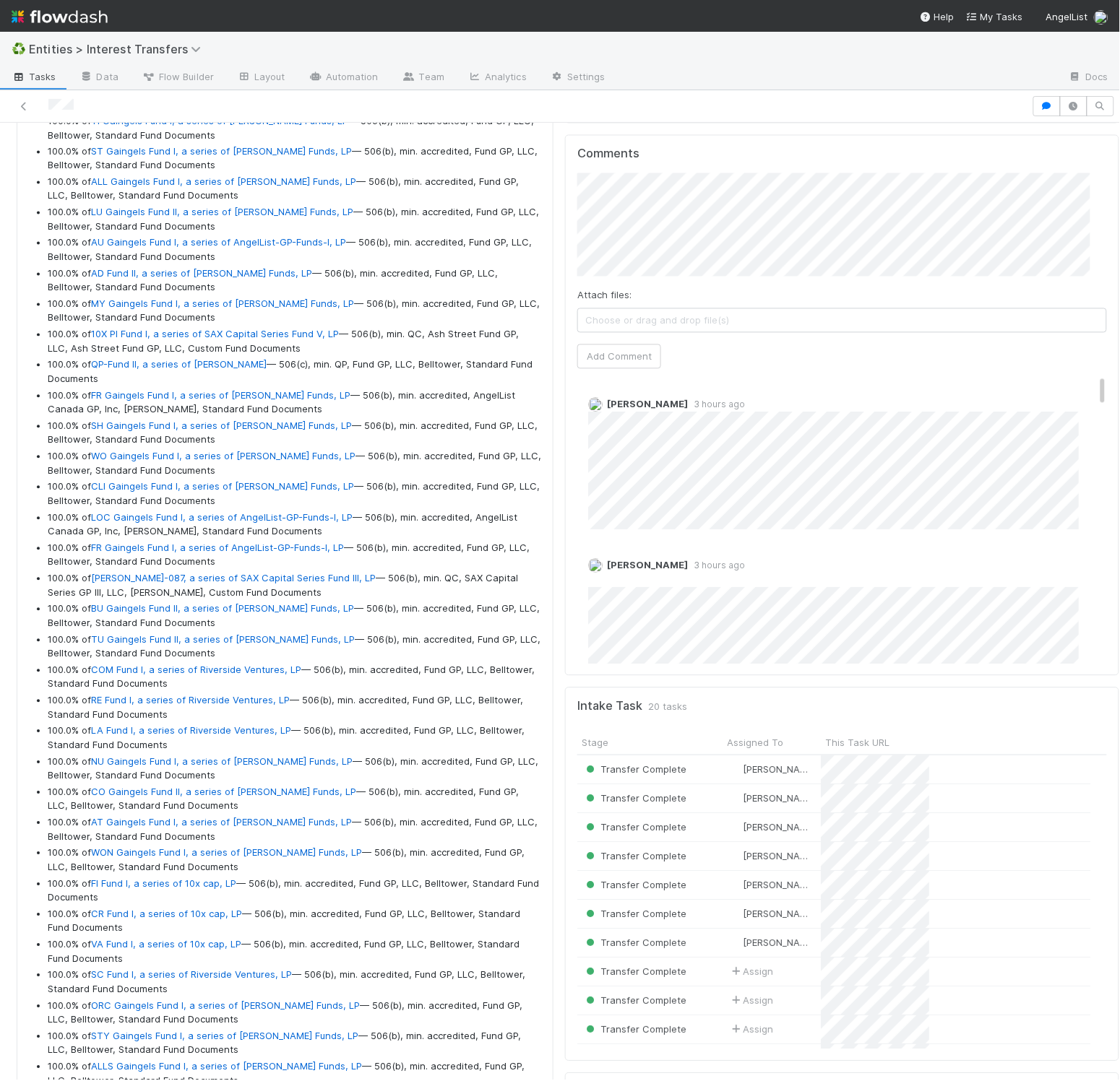
scroll to position [720, 0]
